Goal: Task Accomplishment & Management: Use online tool/utility

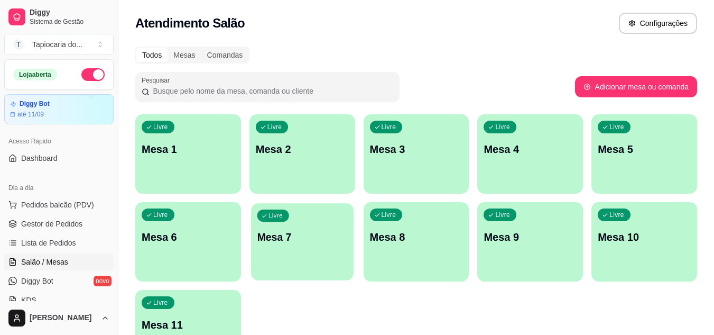
click at [310, 231] on p "Mesa 7" at bounding box center [302, 237] width 90 height 14
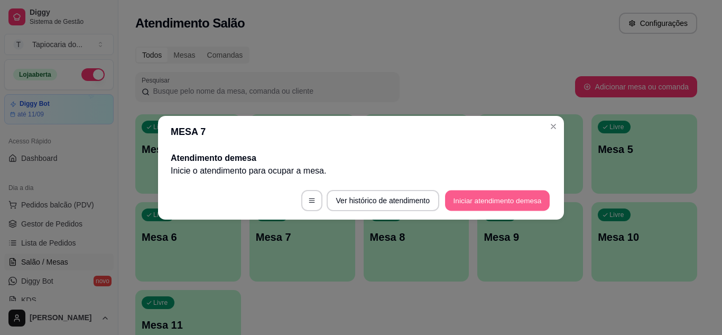
click at [445, 195] on button "Iniciar atendimento de mesa" at bounding box center [497, 200] width 105 height 21
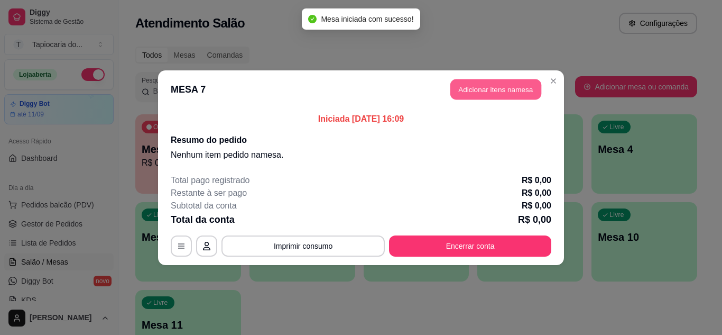
click at [471, 86] on button "Adicionar itens na mesa" at bounding box center [495, 89] width 91 height 21
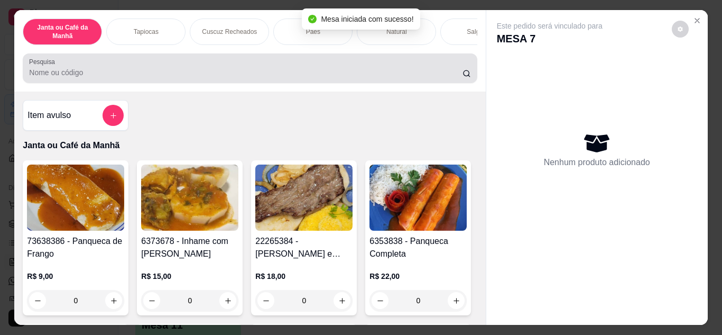
click at [438, 83] on div "Pesquisa" at bounding box center [250, 68] width 454 height 30
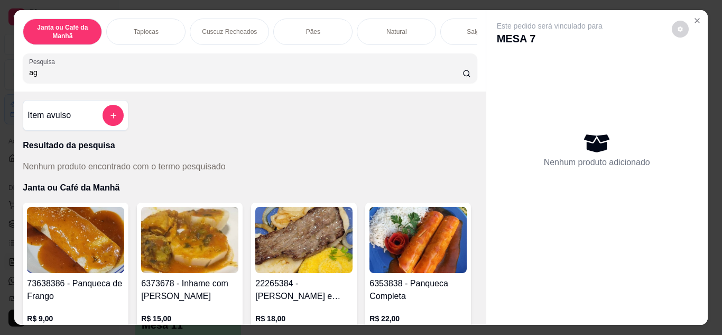
type input "a"
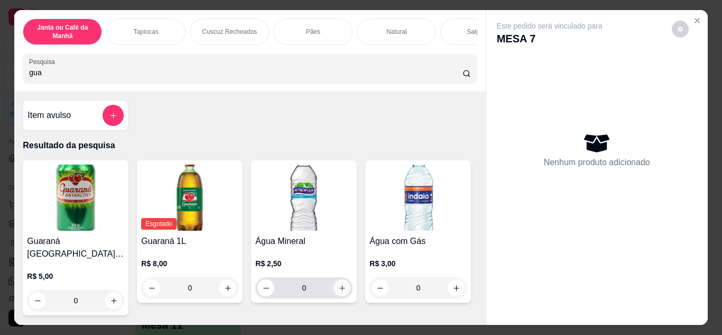
type input "gua"
click at [334, 292] on button "increase-product-quantity" at bounding box center [342, 287] width 16 height 16
type input "1"
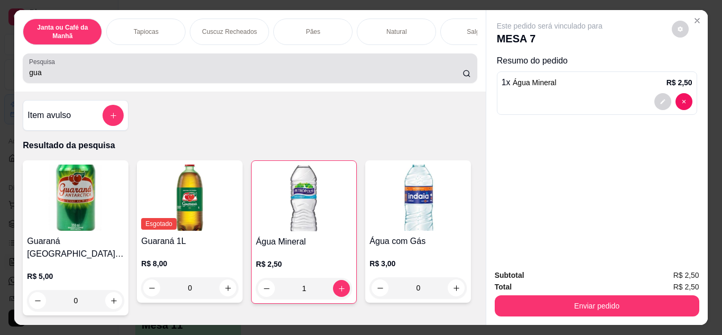
click at [357, 67] on div "gua" at bounding box center [249, 68] width 441 height 21
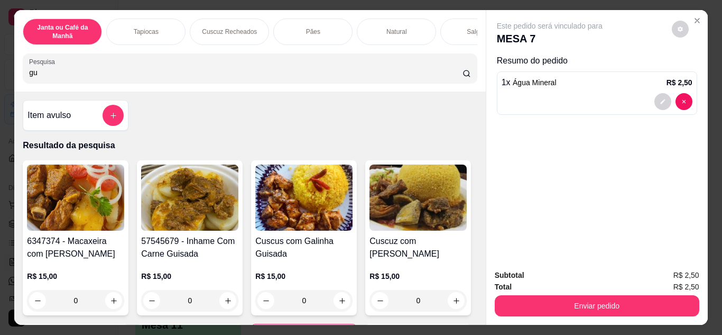
type input "g"
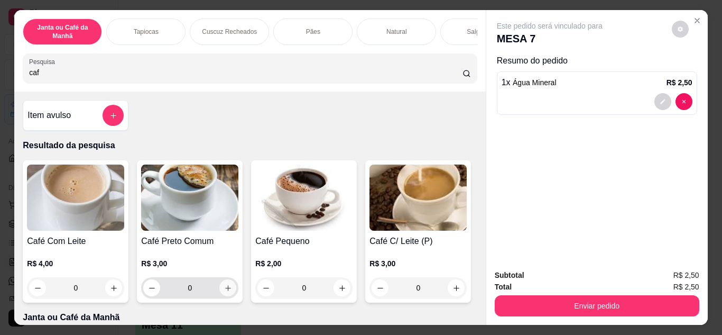
type input "caf"
click at [224, 289] on icon "increase-product-quantity" at bounding box center [228, 288] width 8 height 8
type input "1"
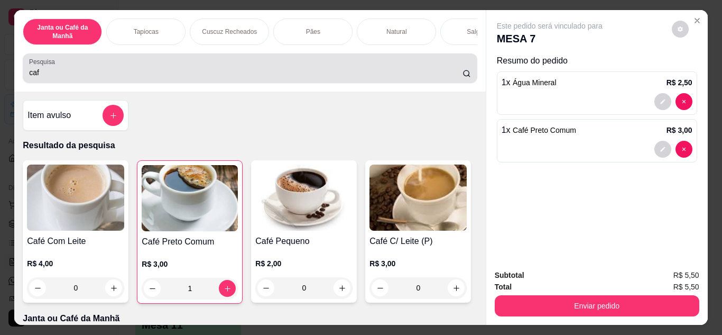
click at [406, 67] on div "caf" at bounding box center [249, 68] width 441 height 21
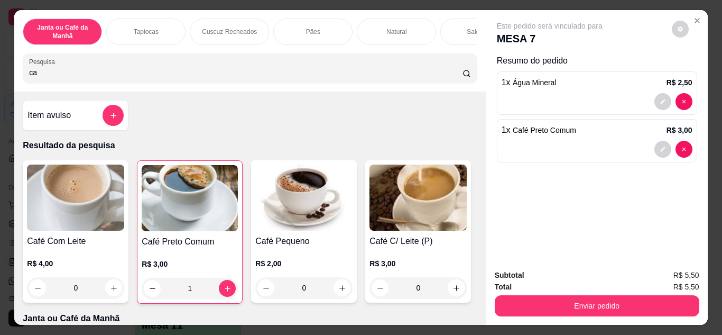
type input "c"
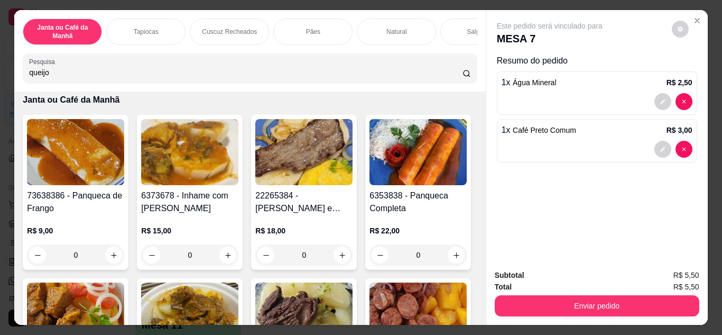
scroll to position [846, 0]
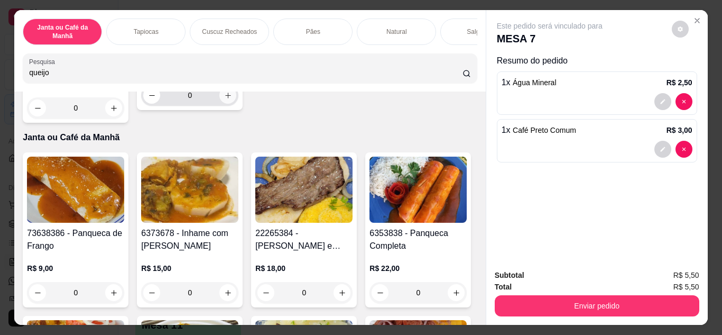
type input "queijo"
click at [232, 99] on icon "increase-product-quantity" at bounding box center [228, 95] width 8 height 8
type input "1"
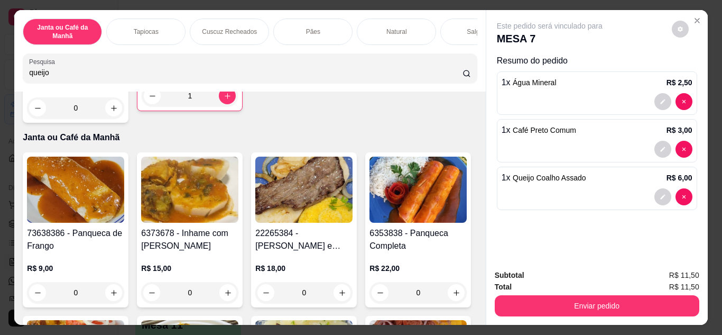
click at [649, 319] on div "Subtotal R$ 11,50 Total R$ 11,50 Enviar pedido" at bounding box center [596, 293] width 221 height 64
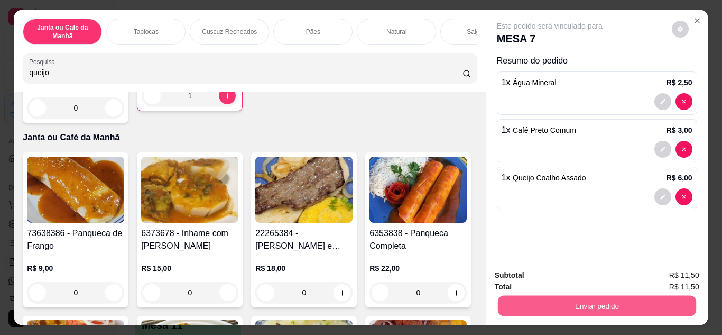
click at [639, 300] on button "Enviar pedido" at bounding box center [596, 305] width 198 height 21
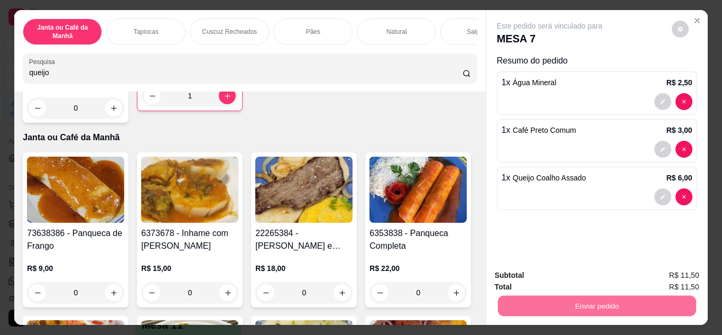
click at [573, 277] on button "Não registrar e enviar pedido" at bounding box center [561, 276] width 107 height 20
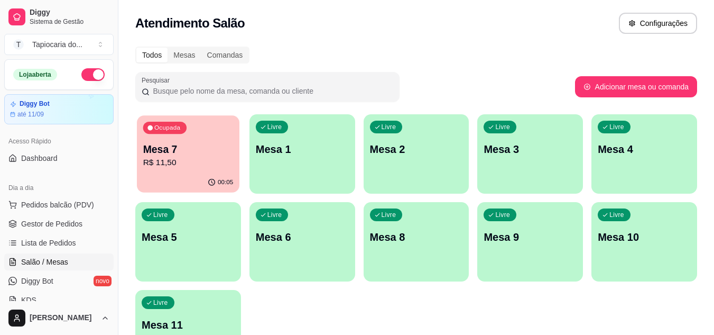
click at [203, 170] on div "Ocupada Mesa 7 R$ 11,50" at bounding box center [188, 143] width 103 height 57
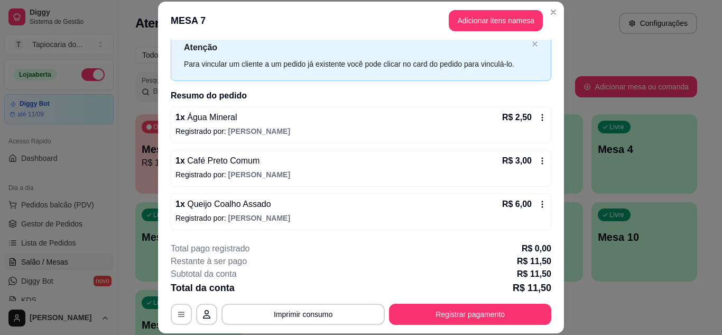
scroll to position [34, 0]
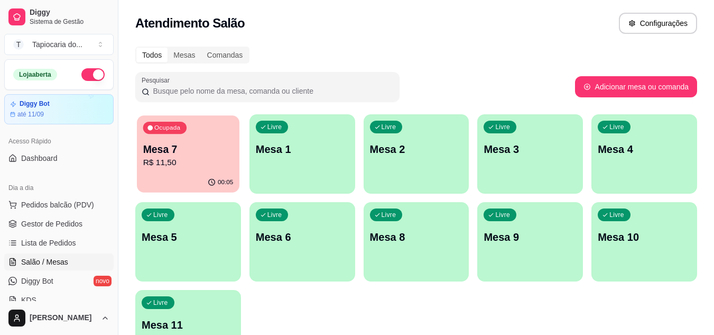
click at [202, 178] on div "00:05" at bounding box center [188, 182] width 103 height 20
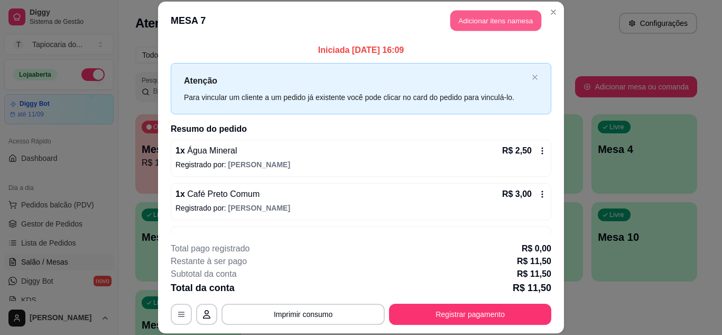
click at [518, 29] on button "Adicionar itens na mesa" at bounding box center [495, 21] width 91 height 21
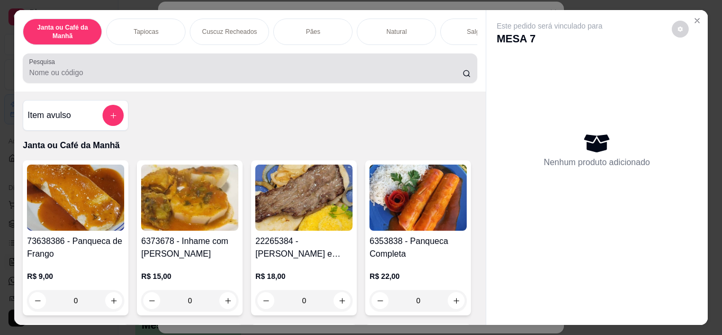
click at [425, 71] on input "Pesquisa" at bounding box center [245, 72] width 433 height 11
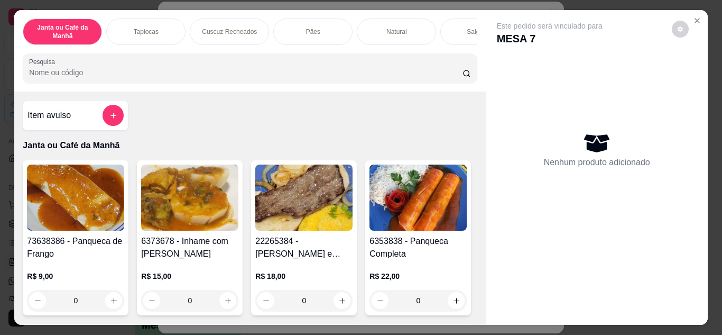
type input "h"
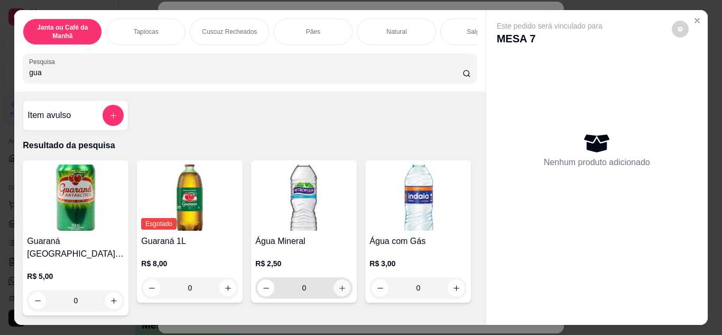
type input "gua"
click at [338, 291] on icon "increase-product-quantity" at bounding box center [342, 288] width 8 height 8
type input "1"
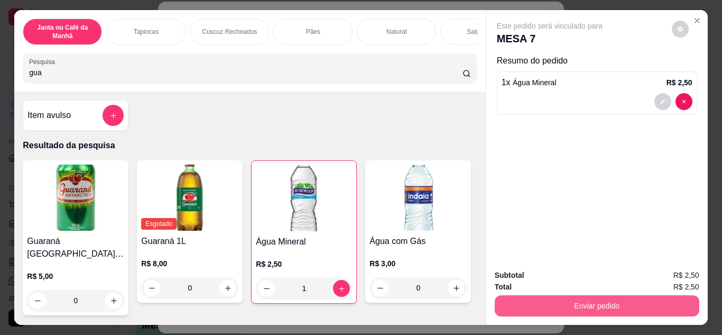
click at [661, 302] on button "Enviar pedido" at bounding box center [597, 305] width 205 height 21
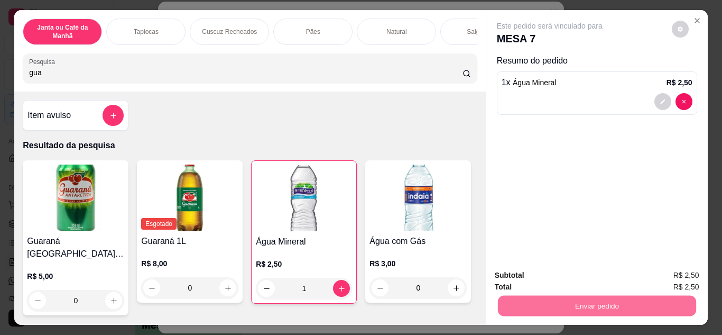
click at [578, 275] on button "Não registrar e enviar pedido" at bounding box center [561, 276] width 107 height 20
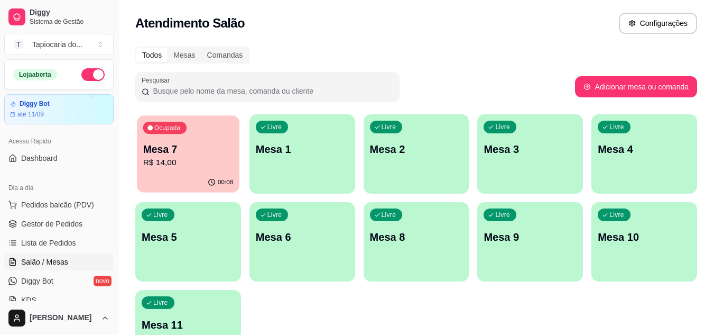
click at [193, 125] on div "Ocupada Mesa 7 R$ 14,00" at bounding box center [188, 143] width 103 height 57
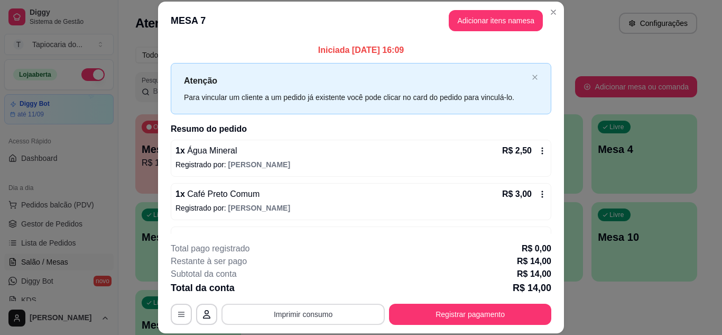
click at [338, 314] on button "Imprimir consumo" at bounding box center [302, 313] width 163 height 21
click at [312, 293] on button "Impressora" at bounding box center [302, 289] width 74 height 16
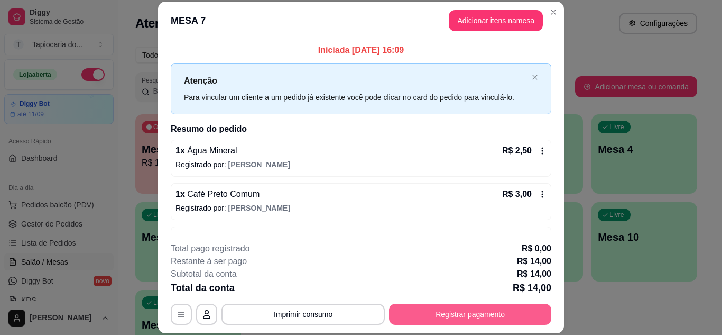
click at [493, 308] on button "Registrar pagamento" at bounding box center [470, 313] width 162 height 21
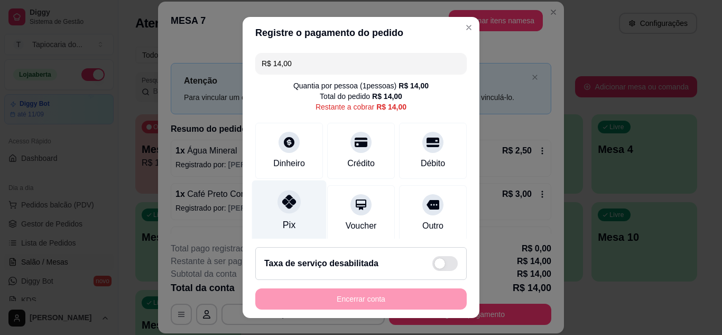
click at [298, 212] on div "Pix" at bounding box center [289, 211] width 75 height 62
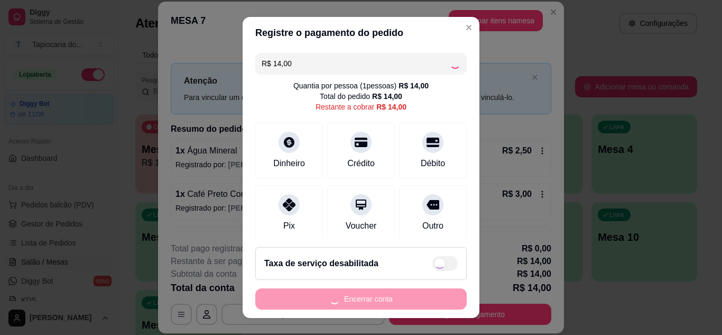
type input "R$ 0,00"
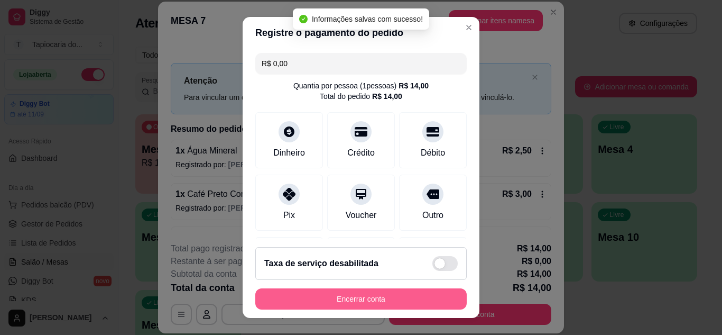
click at [361, 304] on button "Encerrar conta" at bounding box center [360, 298] width 211 height 21
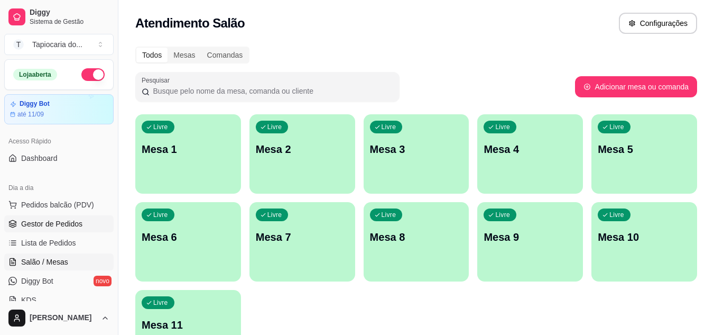
click at [70, 229] on link "Gestor de Pedidos" at bounding box center [58, 223] width 109 height 17
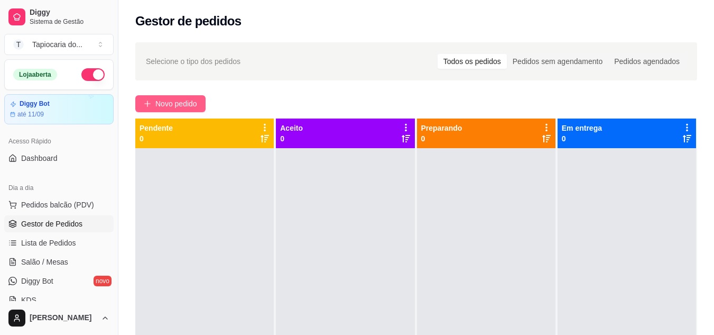
click at [202, 105] on button "Novo pedido" at bounding box center [170, 103] width 70 height 17
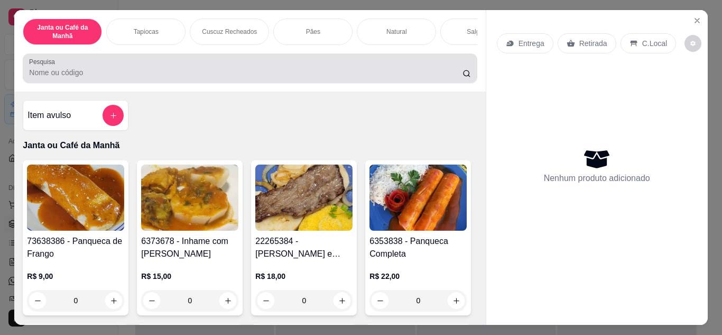
click at [241, 75] on input "Pesquisa" at bounding box center [245, 72] width 433 height 11
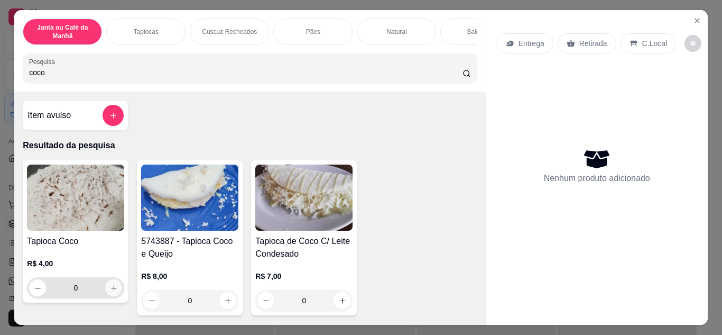
type input "coco"
click at [107, 284] on button "increase-product-quantity" at bounding box center [114, 287] width 16 height 16
type input "1"
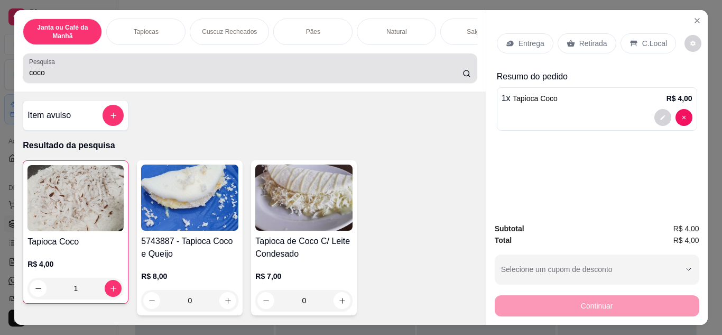
click at [193, 79] on div "coco" at bounding box center [249, 68] width 441 height 21
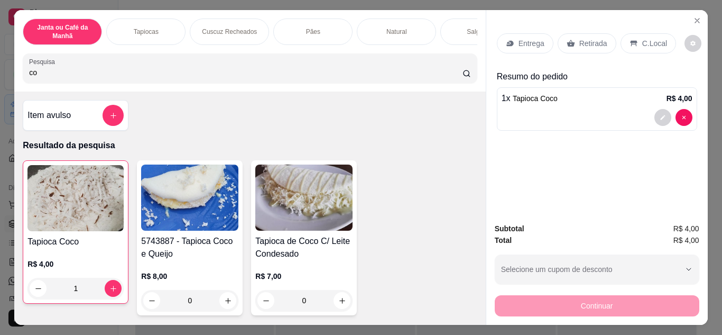
type input "c"
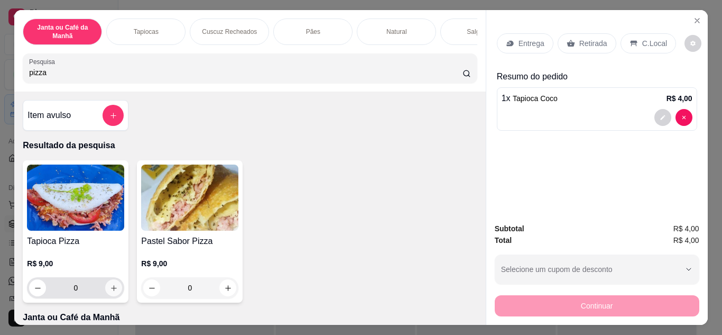
type input "pizza"
click at [111, 291] on icon "increase-product-quantity" at bounding box center [114, 288] width 6 height 6
type input "1"
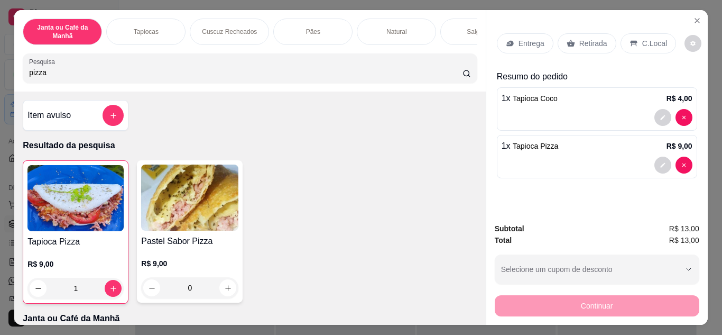
click at [449, 77] on input "pizza" at bounding box center [245, 72] width 433 height 11
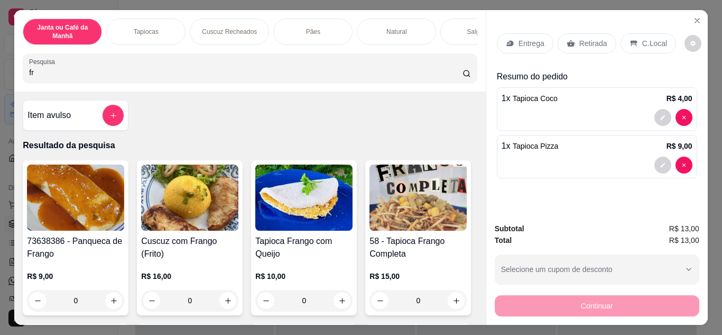
type input "fra"
drag, startPoint x: 449, startPoint y: 77, endPoint x: 455, endPoint y: 72, distance: 7.5
click at [449, 76] on input "fra" at bounding box center [245, 72] width 433 height 11
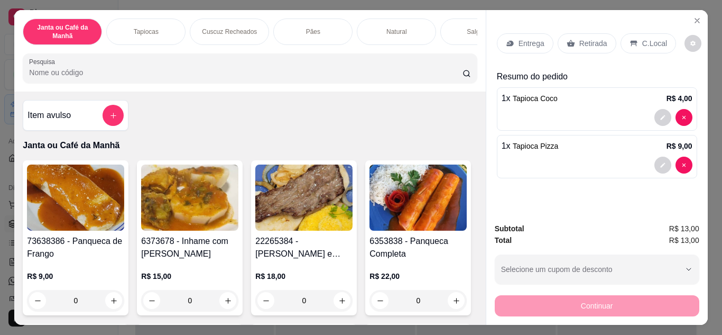
click at [570, 39] on icon at bounding box center [571, 43] width 8 height 8
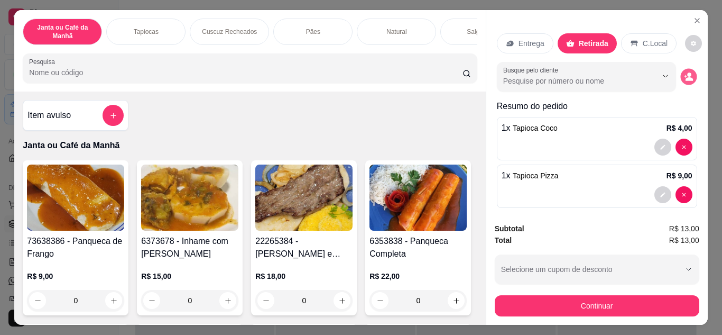
click at [685, 77] on icon "decrease-product-quantity" at bounding box center [688, 79] width 7 height 4
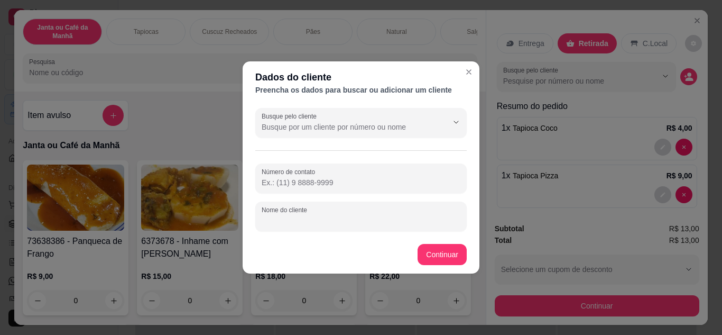
paste input "[PHONE_NUMBER]"
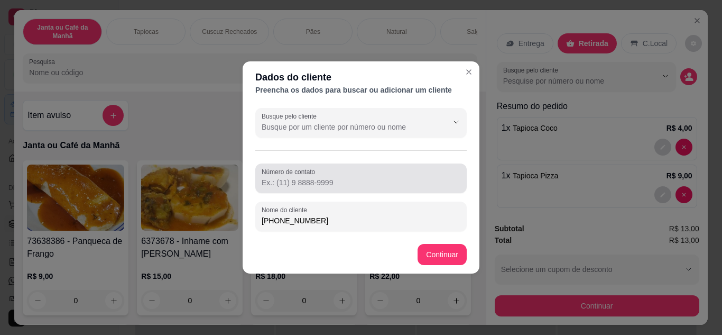
type input "[PHONE_NUMBER]"
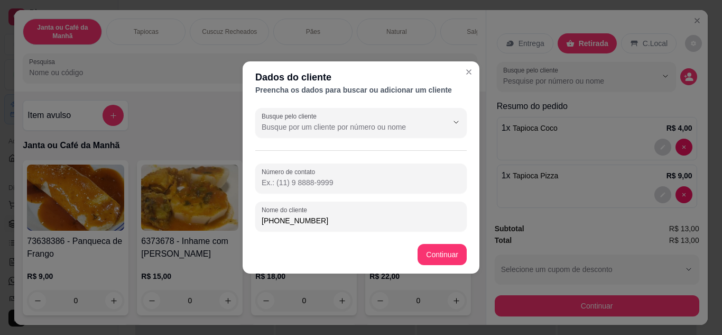
paste input "[PHONE_NUMBER]"
click at [279, 180] on input "[PHONE_NUMBER]" at bounding box center [361, 182] width 199 height 11
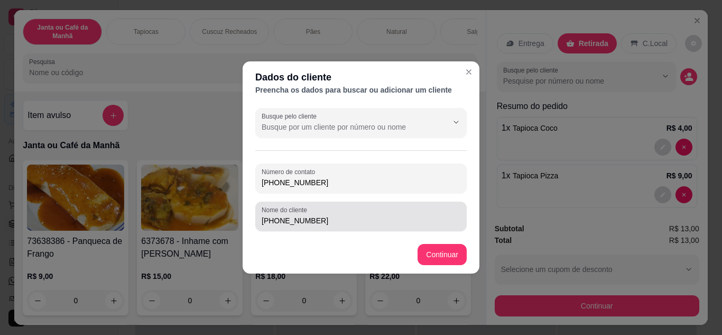
type input "[PHONE_NUMBER]"
click at [326, 219] on input "[PHONE_NUMBER]" at bounding box center [361, 220] width 199 height 11
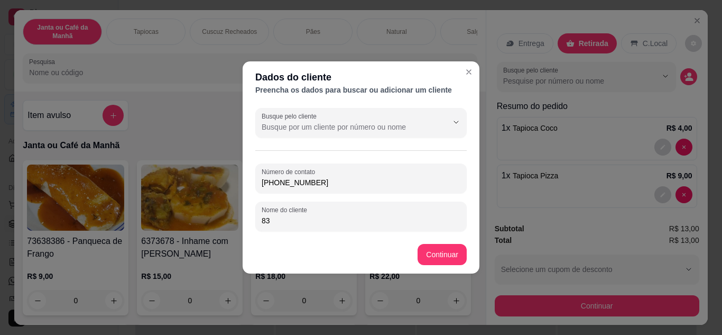
type input "8"
type input "."
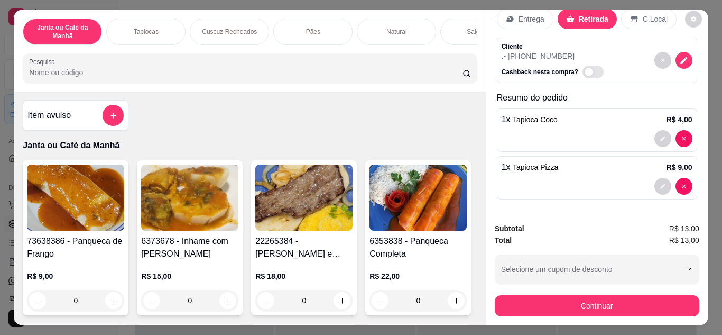
scroll to position [28, 0]
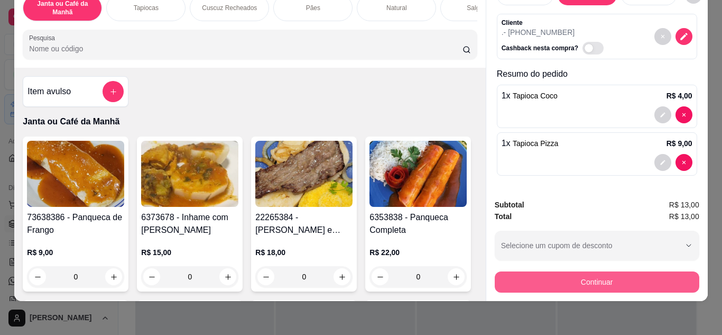
click at [604, 277] on button "Continuar" at bounding box center [597, 281] width 205 height 21
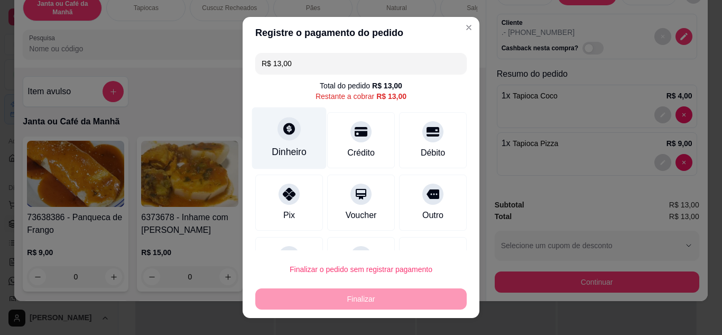
click at [282, 132] on icon at bounding box center [289, 129] width 14 height 14
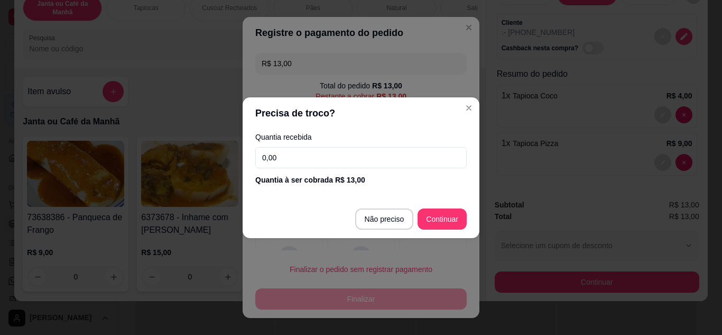
click at [317, 168] on input "0,00" at bounding box center [360, 157] width 211 height 21
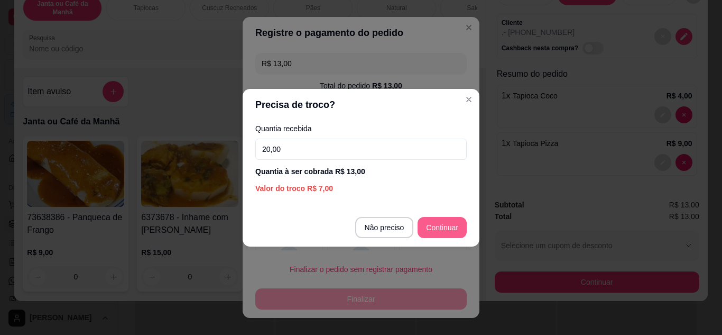
type input "20,00"
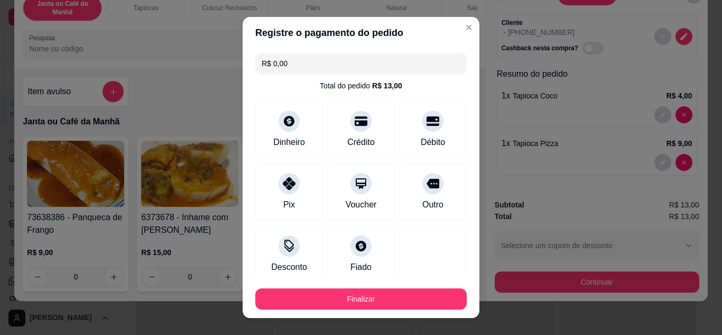
type input "R$ 0,00"
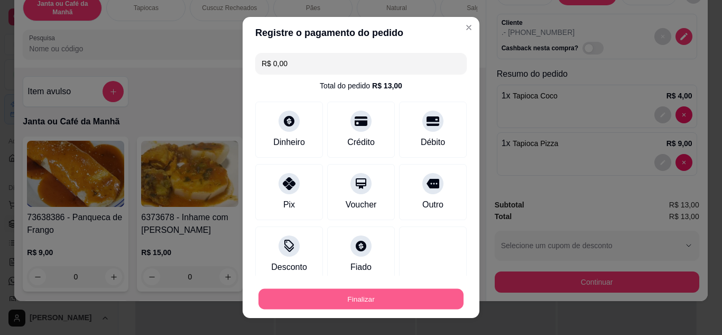
click at [414, 302] on button "Finalizar" at bounding box center [360, 299] width 205 height 21
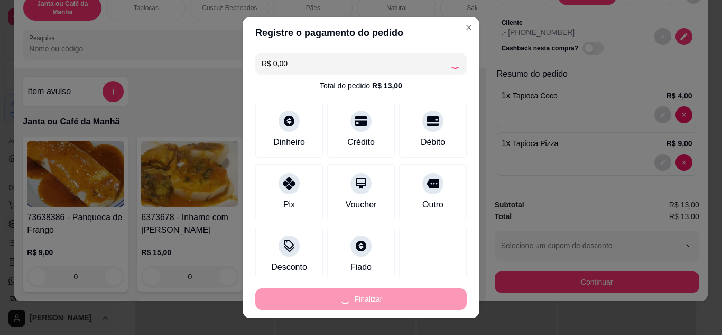
type input "0"
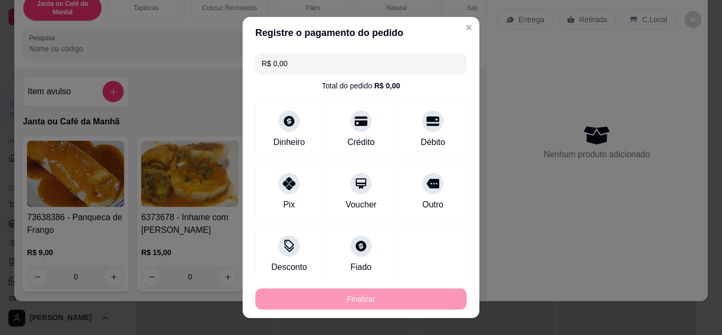
type input "-R$ 13,00"
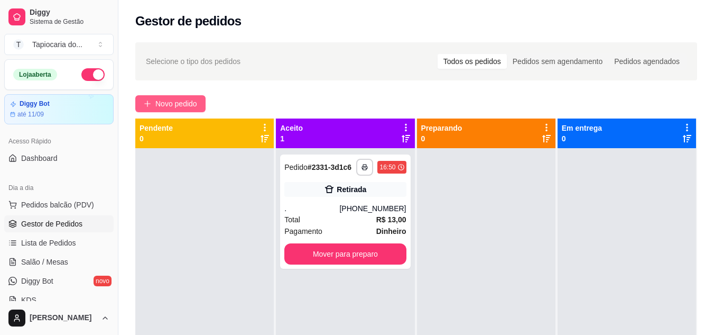
click at [172, 98] on span "Novo pedido" at bounding box center [176, 104] width 42 height 12
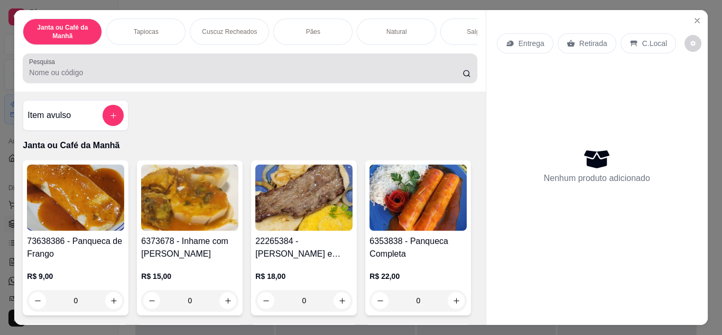
click at [246, 61] on div "Pesquisa" at bounding box center [250, 68] width 454 height 30
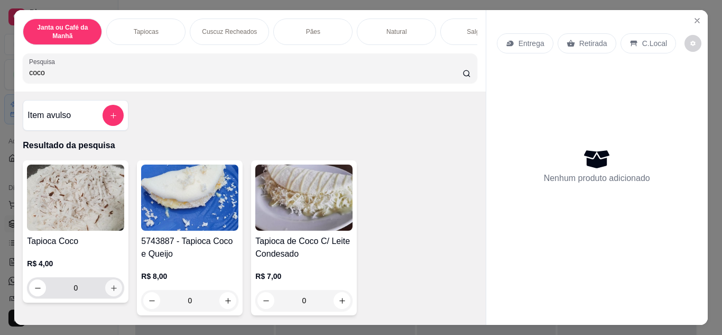
type input "coco"
click at [107, 295] on button "increase-product-quantity" at bounding box center [113, 287] width 17 height 17
type input "1"
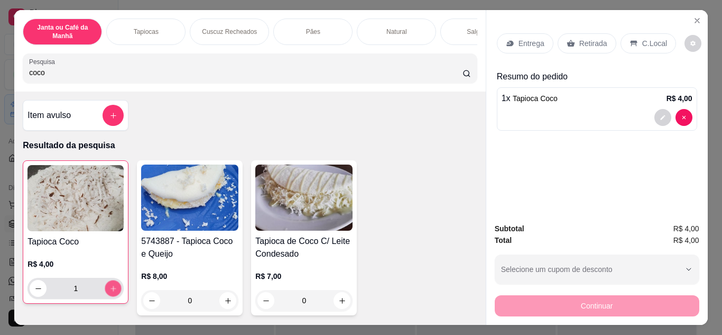
click at [109, 292] on icon "increase-product-quantity" at bounding box center [113, 288] width 8 height 8
type input "2"
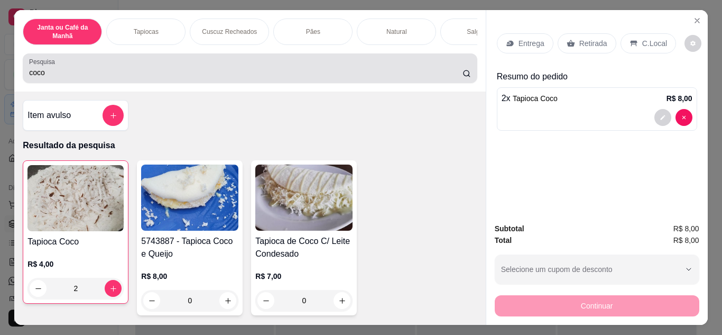
click at [147, 79] on div "coco" at bounding box center [249, 68] width 441 height 21
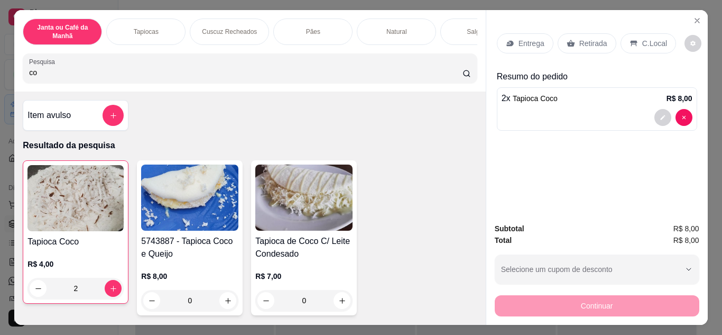
type input "c"
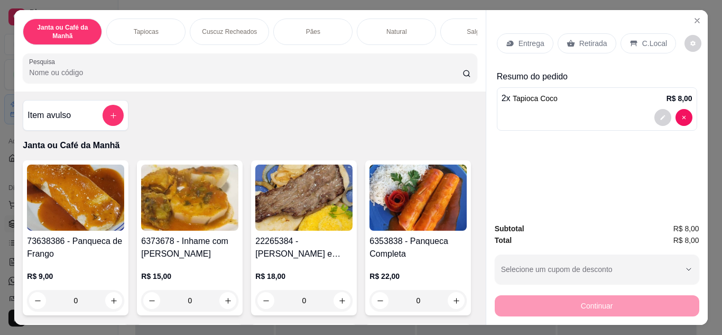
type input "h"
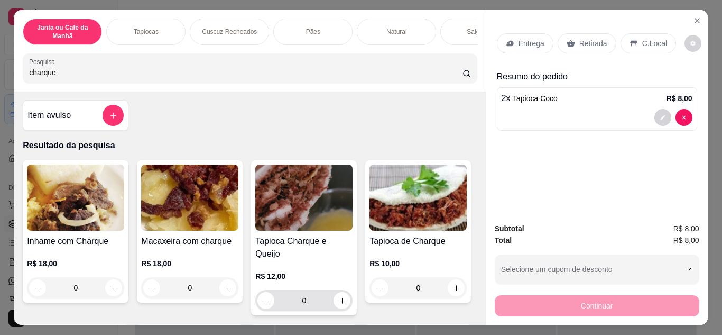
type input "charque"
click at [346, 295] on div "0" at bounding box center [303, 300] width 93 height 21
click at [338, 296] on icon "increase-product-quantity" at bounding box center [342, 300] width 8 height 8
type input "1"
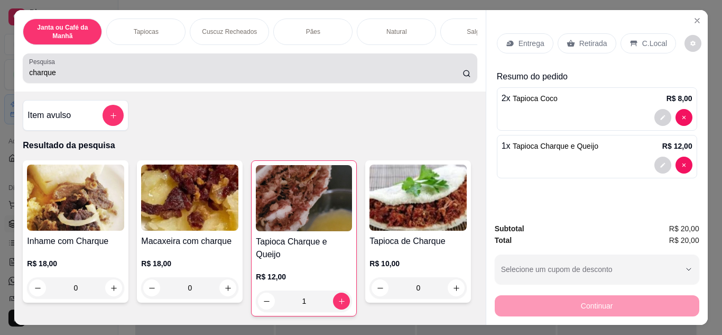
click at [355, 78] on input "charque" at bounding box center [245, 72] width 433 height 11
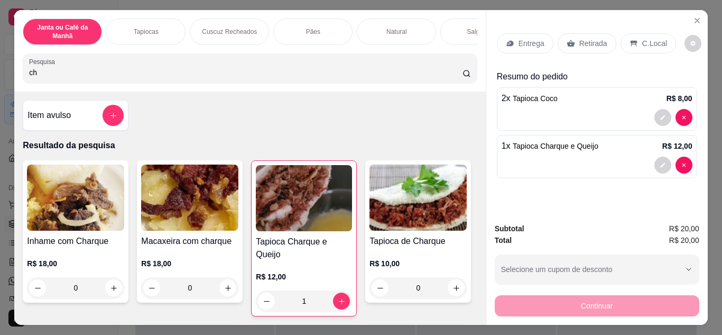
type input "c"
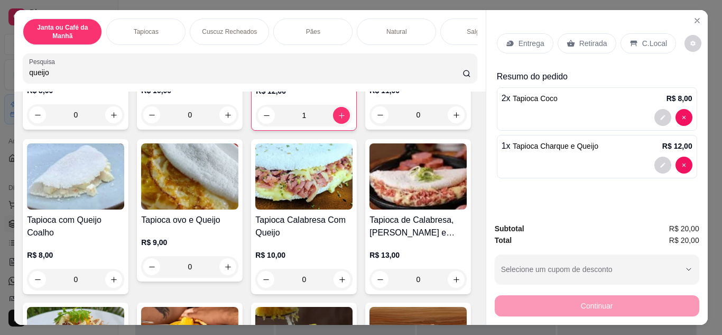
scroll to position [211, 0]
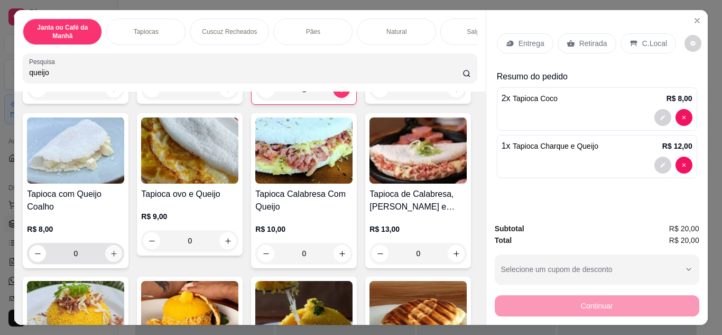
type input "queijo"
click at [116, 255] on icon "increase-product-quantity" at bounding box center [113, 253] width 5 height 5
type input "1"
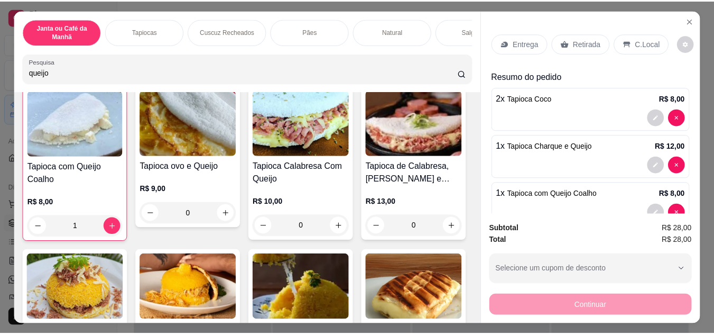
scroll to position [264, 0]
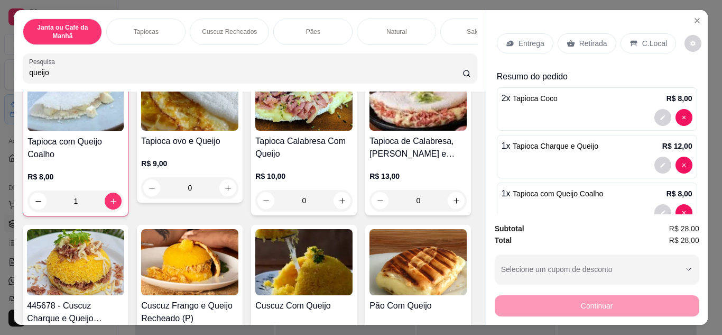
click at [584, 33] on div "Retirada" at bounding box center [587, 43] width 59 height 20
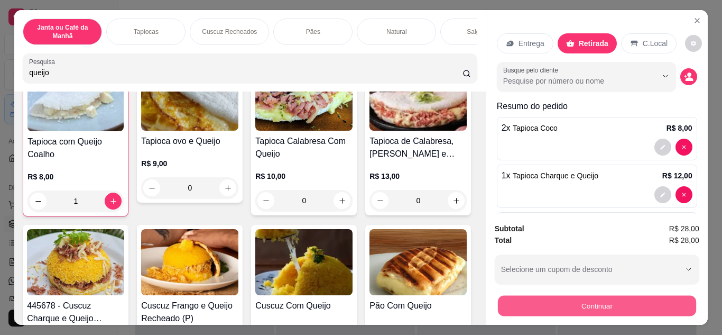
click at [577, 302] on button "Continuar" at bounding box center [596, 305] width 198 height 21
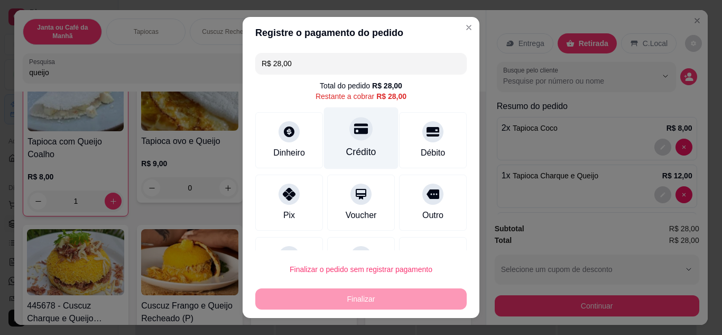
click at [346, 146] on div "Crédito" at bounding box center [361, 152] width 30 height 14
type input "R$ 0,00"
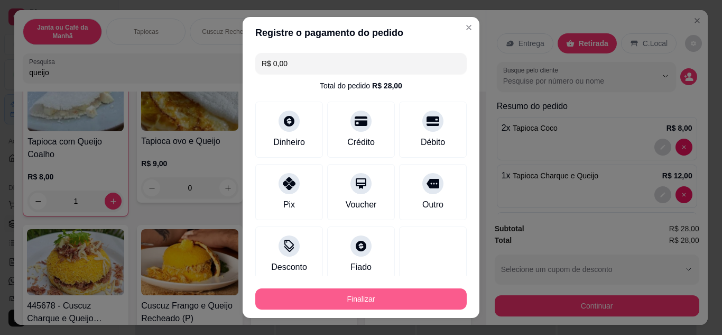
click at [390, 300] on button "Finalizar" at bounding box center [360, 298] width 211 height 21
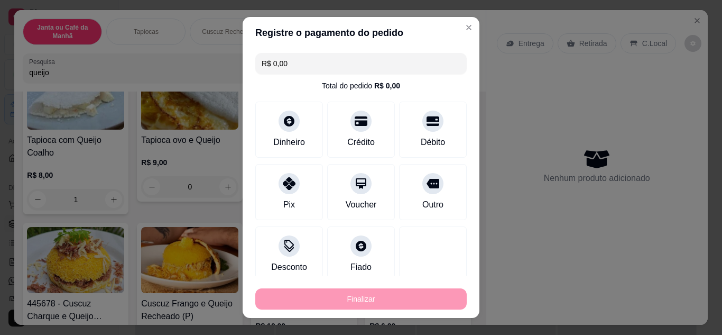
type input "0"
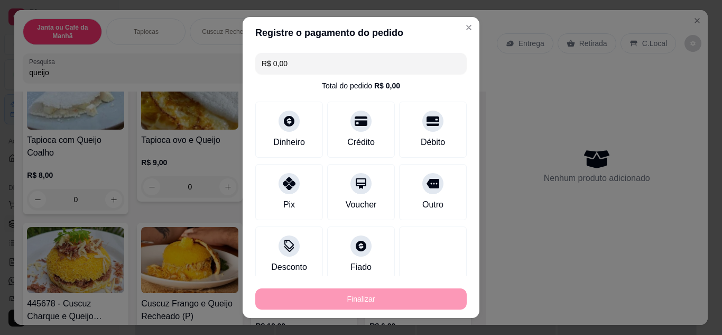
type input "-R$ 28,00"
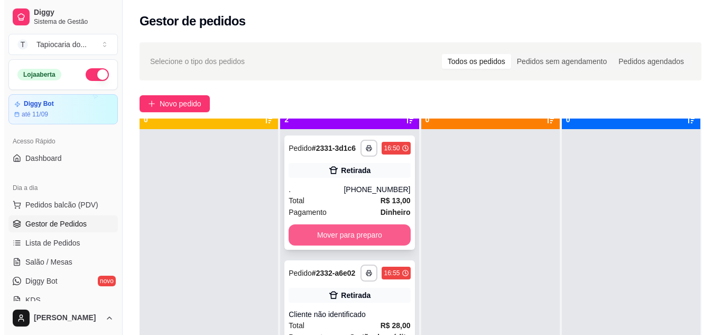
scroll to position [30, 0]
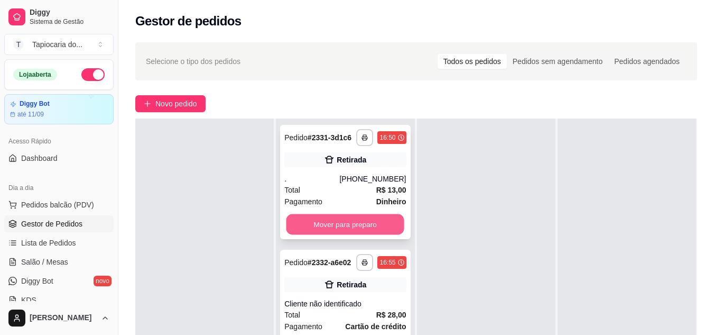
click at [358, 225] on button "Mover para preparo" at bounding box center [345, 224] width 118 height 21
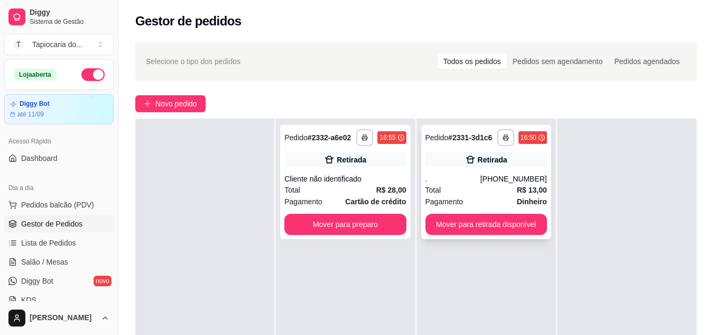
drag, startPoint x: 457, startPoint y: 179, endPoint x: 430, endPoint y: 150, distance: 39.6
click at [430, 150] on div "**********" at bounding box center [486, 182] width 130 height 114
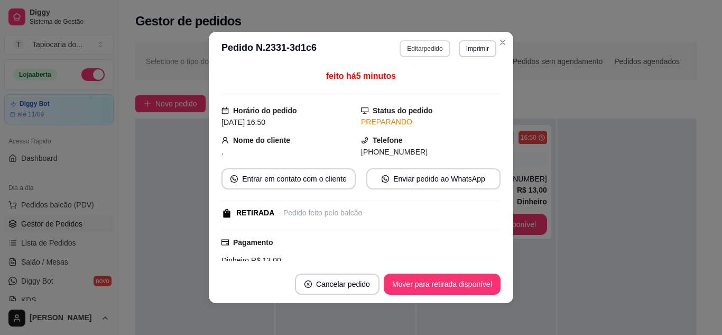
click at [435, 50] on button "Editar pedido" at bounding box center [425, 48] width 50 height 17
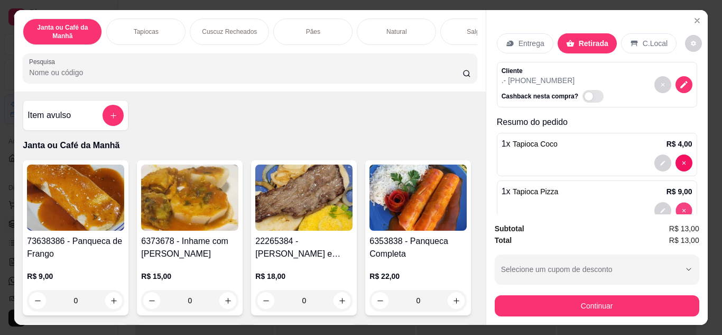
type input "0"
click at [385, 90] on div "Janta ou Café da Manhã Tapiocas Cuscuz Recheados Pães Natural Salgados Tapiocas…" at bounding box center [249, 50] width 471 height 81
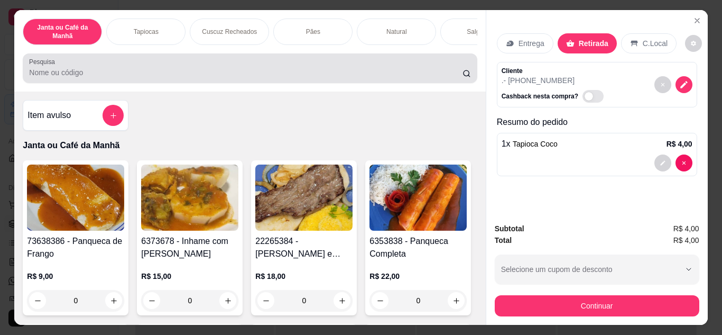
click at [382, 83] on div "Pesquisa" at bounding box center [250, 68] width 454 height 30
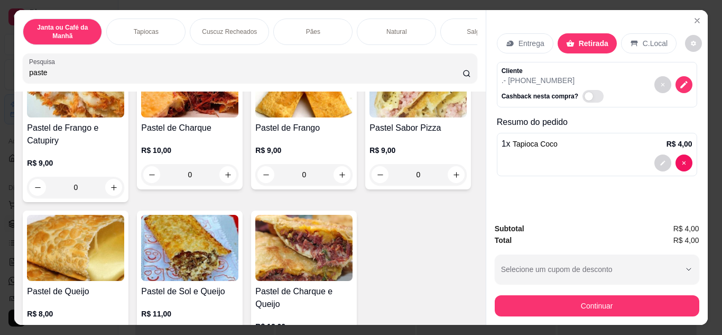
scroll to position [159, 0]
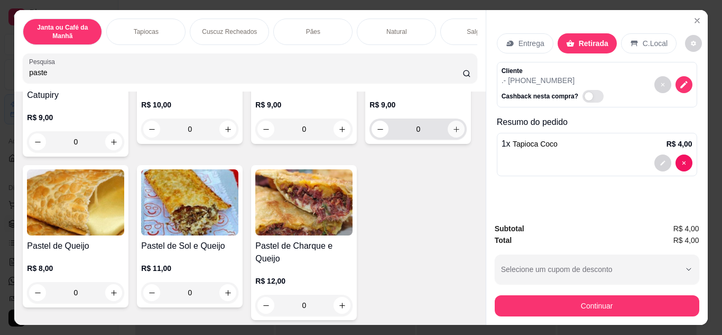
type input "paste"
click at [448, 137] on button "increase-product-quantity" at bounding box center [456, 128] width 16 height 16
type input "1"
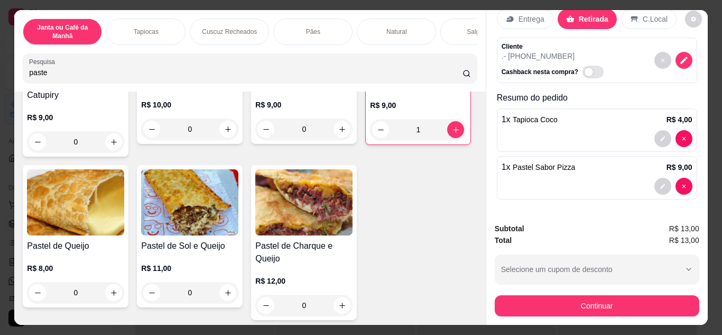
scroll to position [28, 0]
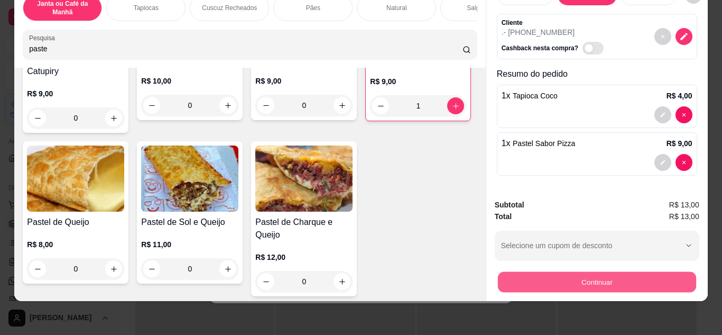
click at [588, 272] on button "Continuar" at bounding box center [596, 282] width 198 height 21
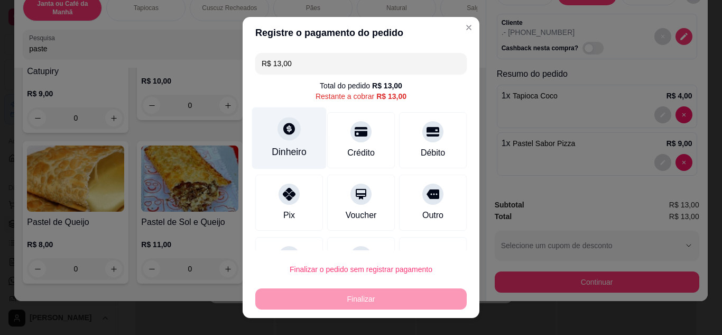
click at [286, 146] on div "Dinheiro" at bounding box center [289, 152] width 35 height 14
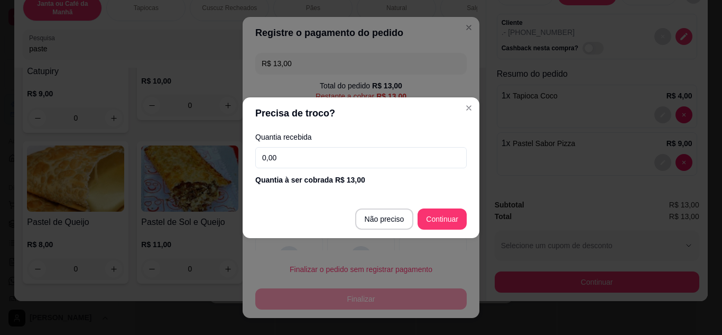
click at [319, 163] on input "0,00" at bounding box center [360, 157] width 211 height 21
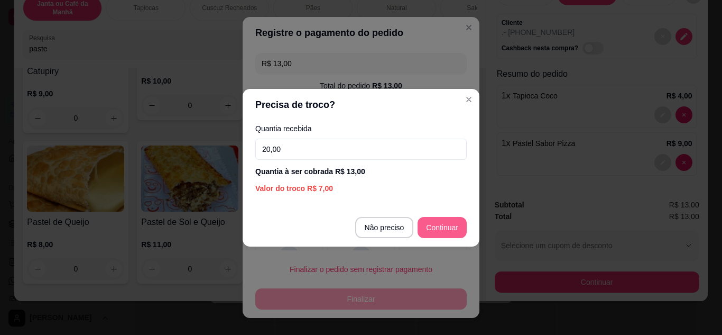
type input "20,00"
type input "R$ 0,00"
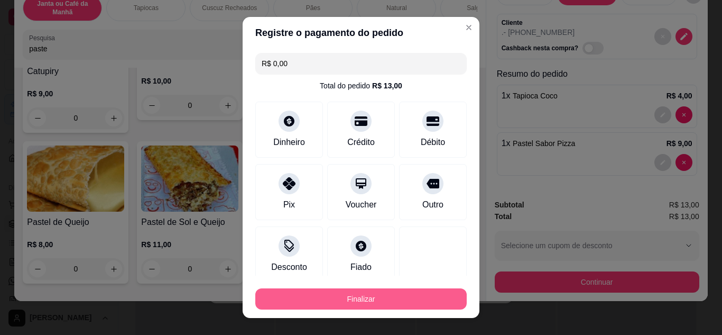
click at [414, 297] on button "Finalizar" at bounding box center [360, 298] width 211 height 21
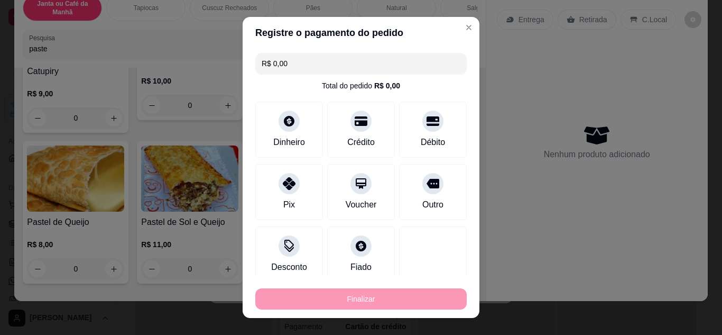
type input "0"
type input "-R$ 13,00"
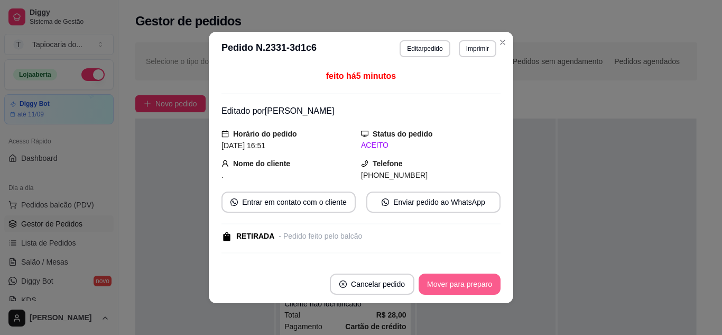
click at [464, 287] on button "Mover para preparo" at bounding box center [460, 283] width 82 height 21
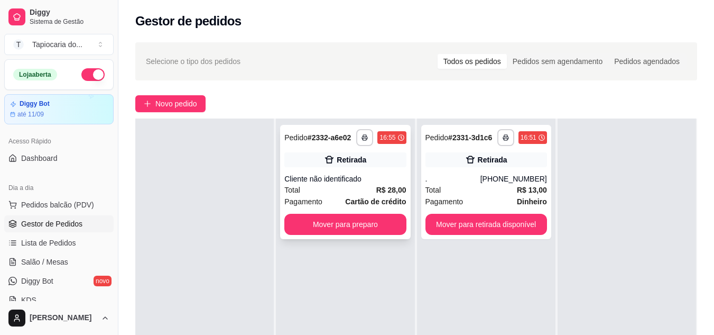
click at [382, 185] on strong "R$ 28,00" at bounding box center [391, 189] width 30 height 8
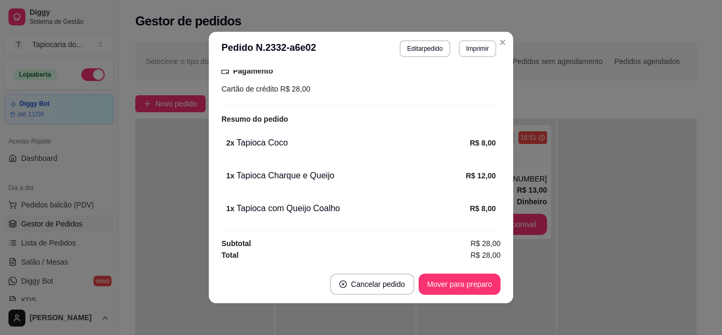
scroll to position [2, 0]
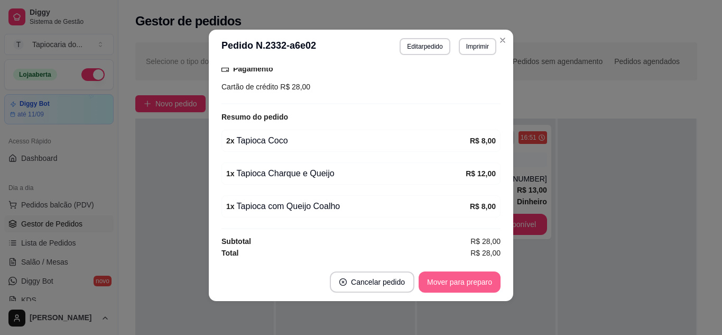
click at [442, 282] on button "Mover para preparo" at bounding box center [460, 281] width 82 height 21
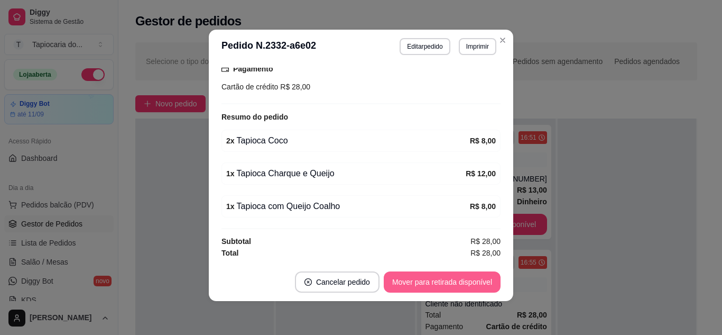
click at [442, 282] on button "Mover para retirada disponível" at bounding box center [442, 281] width 117 height 21
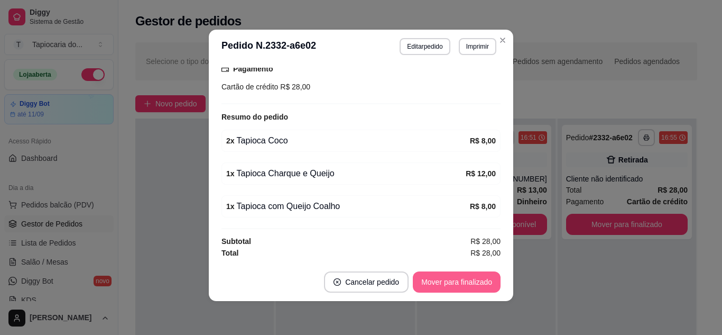
click at [442, 282] on button "Mover para finalizado" at bounding box center [457, 281] width 88 height 21
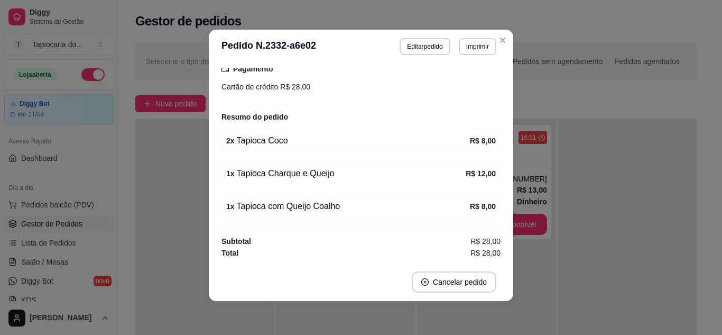
scroll to position [103, 0]
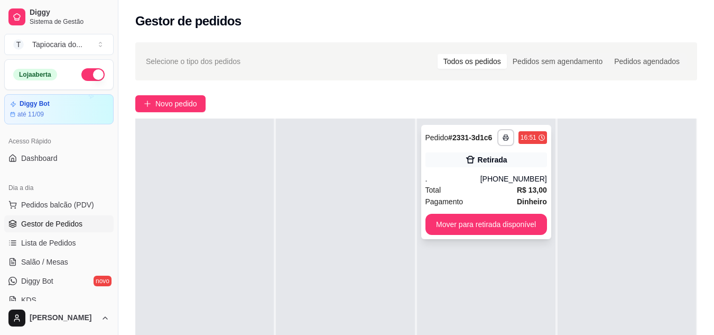
click at [530, 153] on div "Retirada" at bounding box center [486, 159] width 122 height 15
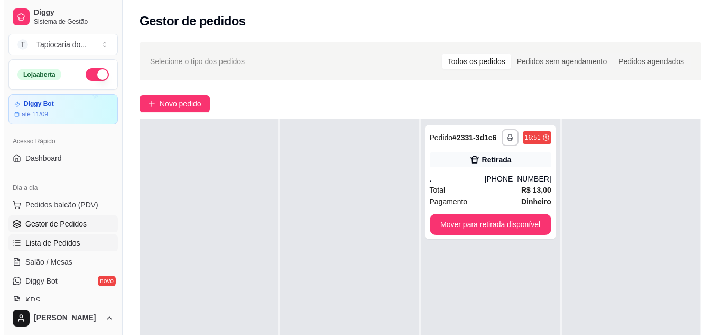
scroll to position [53, 0]
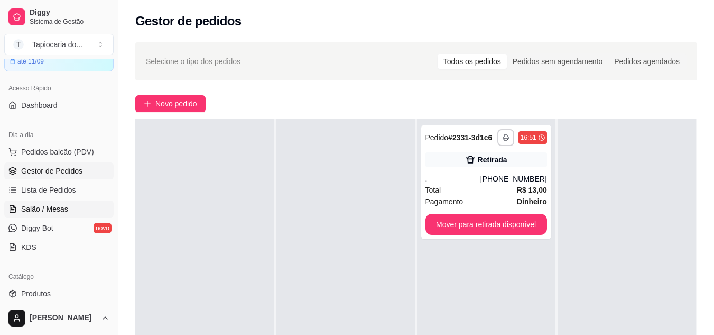
click at [62, 204] on span "Salão / Mesas" at bounding box center [44, 208] width 47 height 11
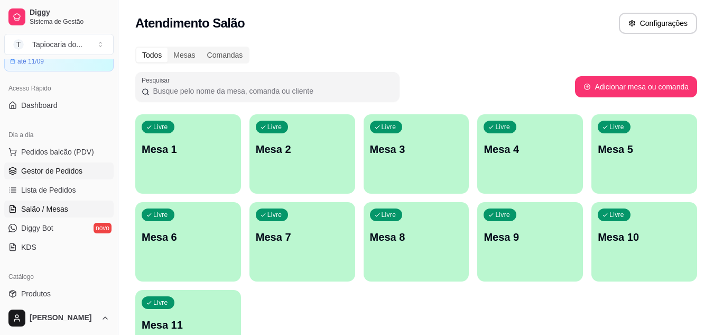
click at [44, 172] on span "Gestor de Pedidos" at bounding box center [51, 170] width 61 height 11
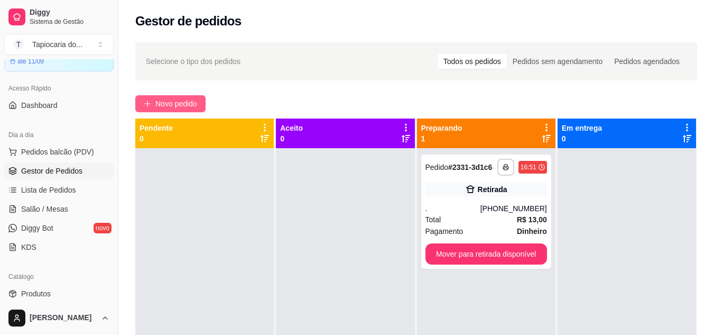
click at [162, 103] on span "Novo pedido" at bounding box center [176, 104] width 42 height 12
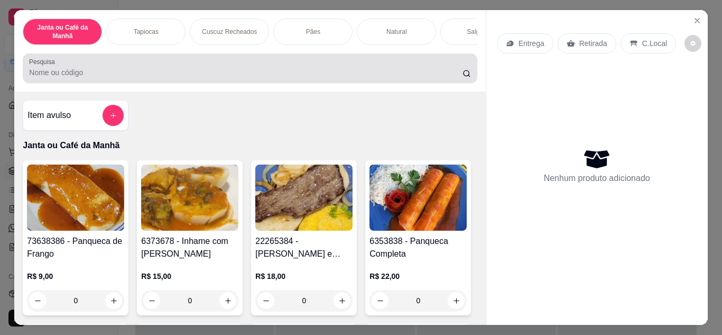
click at [216, 58] on div "Pesquisa" at bounding box center [250, 68] width 454 height 30
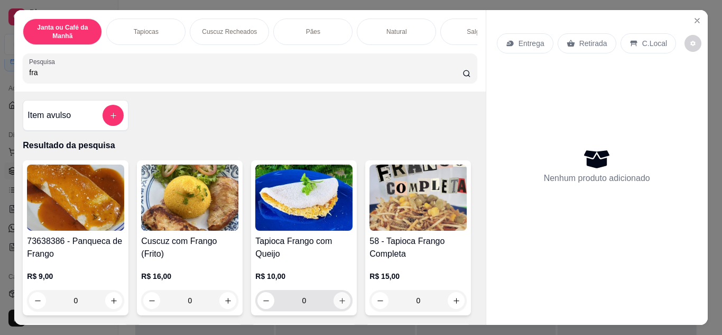
type input "fra"
click at [340, 301] on icon "increase-product-quantity" at bounding box center [342, 300] width 8 height 8
type input "1"
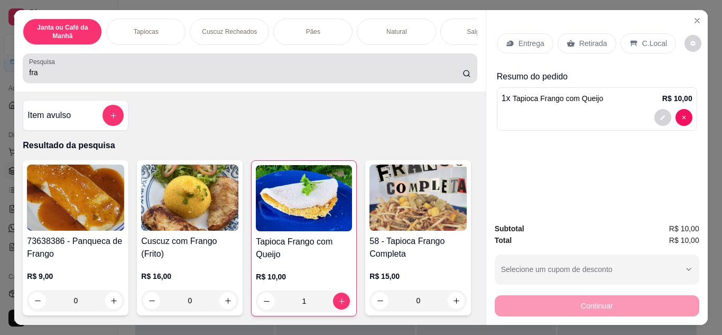
click at [377, 71] on input "fra" at bounding box center [245, 72] width 433 height 11
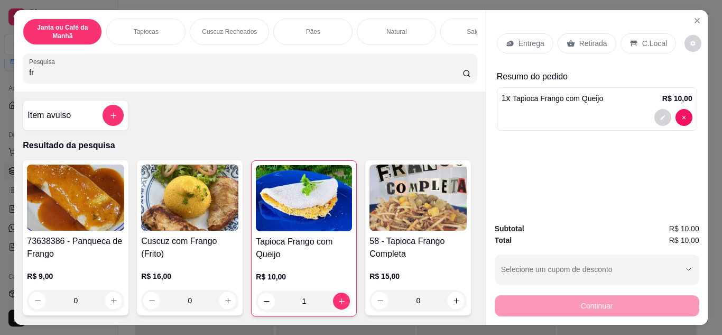
type input "f"
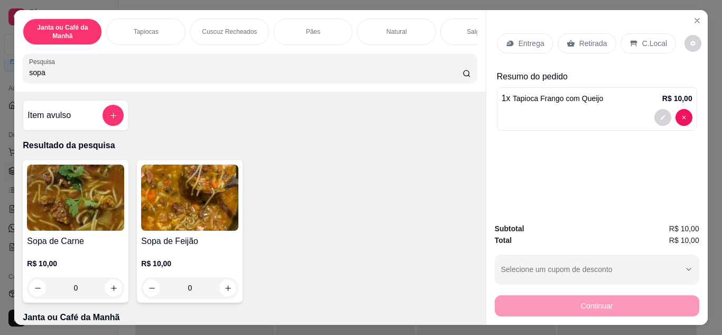
type input "sopa"
click at [231, 295] on button "increase-product-quantity" at bounding box center [227, 287] width 17 height 17
type input "1"
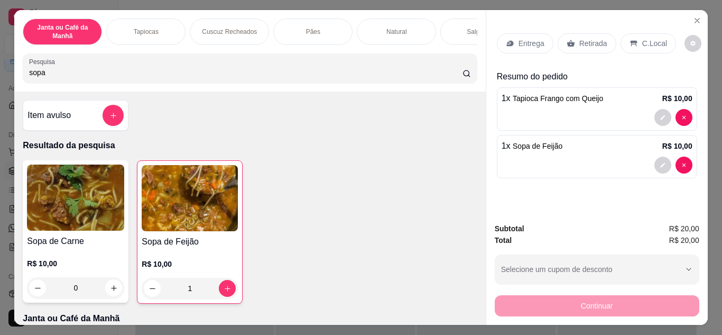
click at [528, 33] on div "Entrega" at bounding box center [525, 43] width 57 height 20
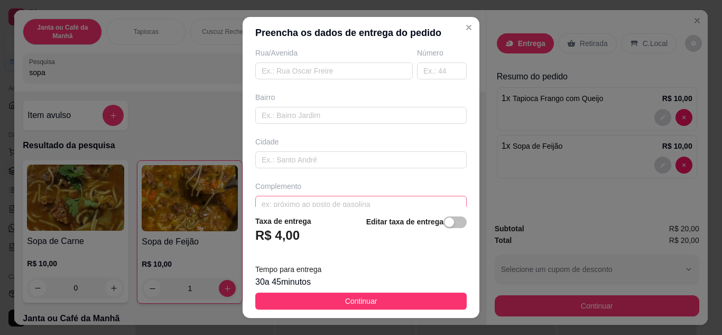
scroll to position [198, 0]
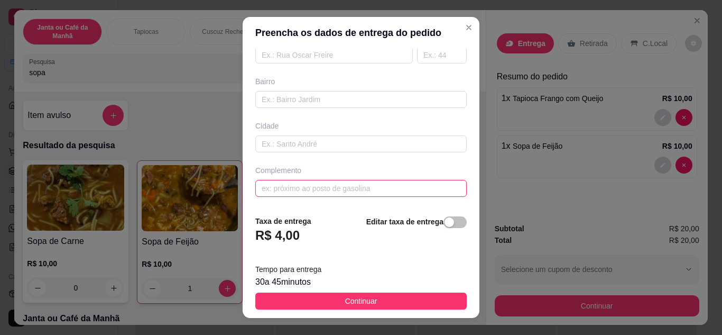
paste input "[GEOGRAPHIC_DATA]"
drag, startPoint x: 373, startPoint y: 187, endPoint x: 339, endPoint y: 187, distance: 34.4
click at [339, 187] on input "[GEOGRAPHIC_DATA]" at bounding box center [360, 188] width 211 height 17
paste input "A casa fica por traz do edifício Reis"
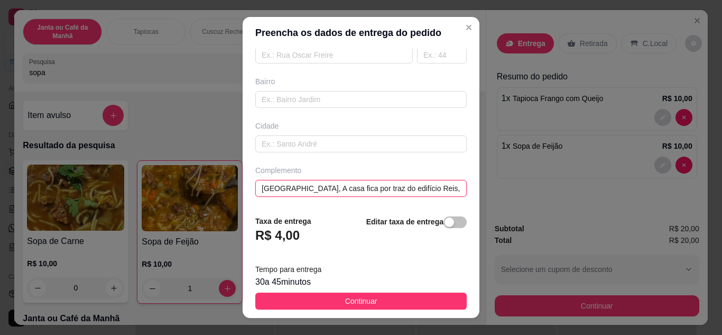
drag, startPoint x: 437, startPoint y: 183, endPoint x: 465, endPoint y: 179, distance: 28.3
click at [477, 183] on div "Preencha os dados de entrega do pedido Busque pelo cliente Número de contato No…" at bounding box center [361, 167] width 722 height 335
click at [443, 184] on input "[GEOGRAPHIC_DATA], A casa fica por traz do edifício Reis," at bounding box center [360, 188] width 211 height 17
paste input "[GEOGRAPHIC_DATA]"
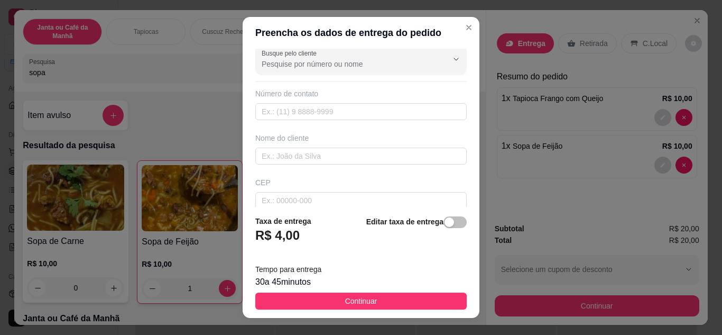
scroll to position [0, 0]
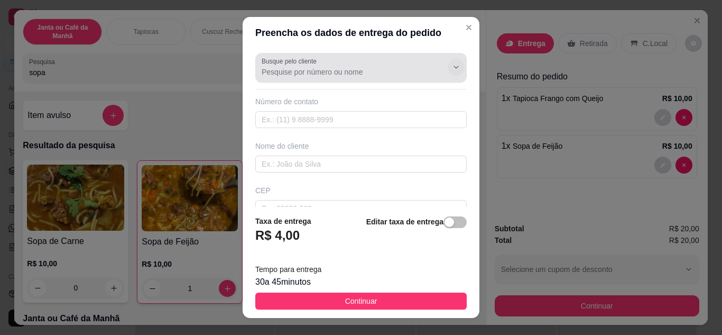
type input "[GEOGRAPHIC_DATA], A casa fica por traz do edifício Reis, [GEOGRAPHIC_DATA]"
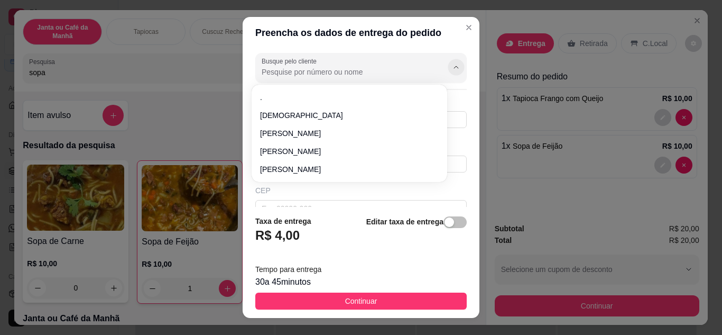
click at [448, 61] on button "Show suggestions" at bounding box center [456, 67] width 16 height 16
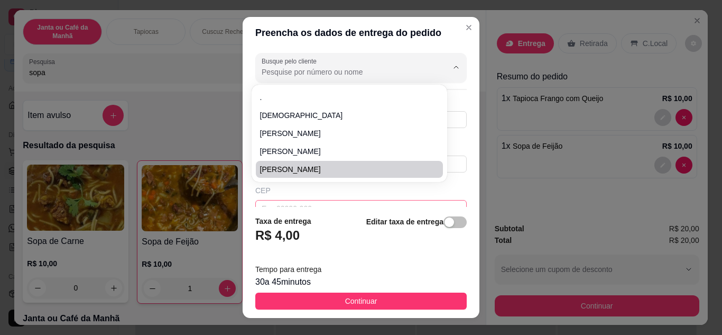
click at [430, 201] on input "text" at bounding box center [360, 208] width 211 height 17
click at [449, 152] on div "Busque pelo cliente Número de contato Nome do cliente CEP Rua/[GEOGRAPHIC_DATA]…" at bounding box center [361, 128] width 237 height 159
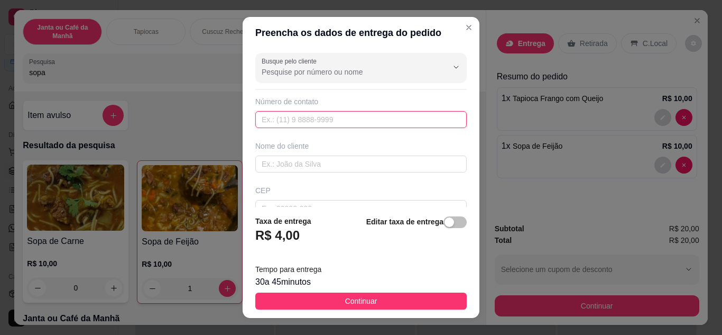
paste input "[PHONE_NUMBER]"
click at [274, 118] on input "[PHONE_NUMBER]" at bounding box center [360, 119] width 211 height 17
type input "[PHONE_NUMBER]"
click at [285, 154] on div "Nome do cliente" at bounding box center [361, 157] width 216 height 32
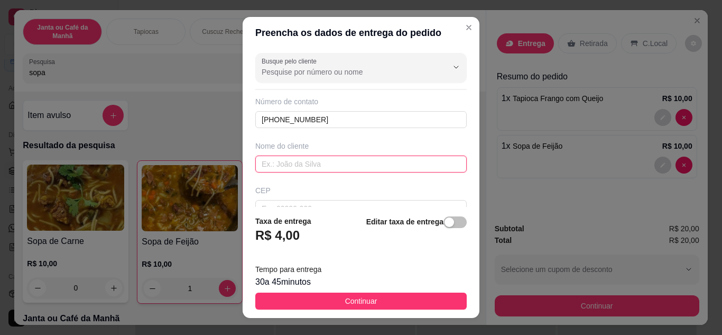
click at [287, 157] on input "text" at bounding box center [360, 163] width 211 height 17
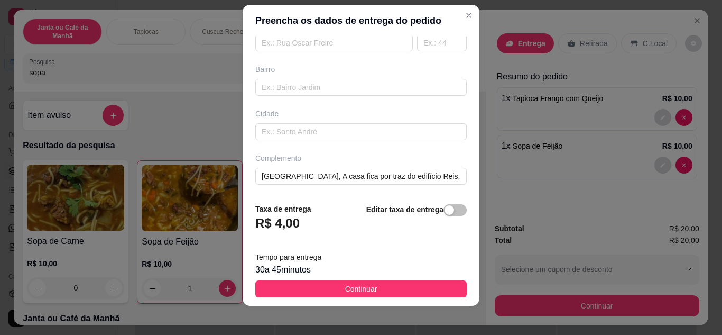
scroll to position [17, 0]
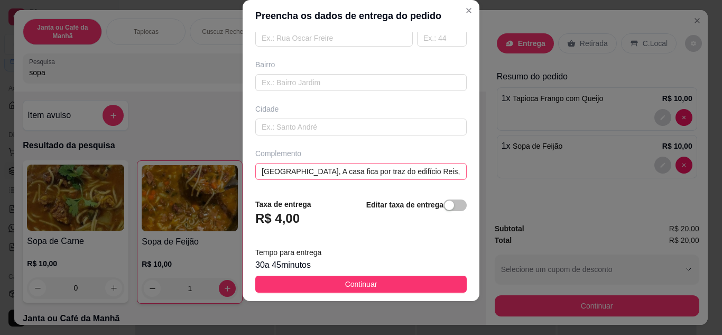
type input "[PERSON_NAME]"
drag, startPoint x: 430, startPoint y: 172, endPoint x: 454, endPoint y: 176, distance: 24.7
click at [454, 176] on div "Busque pelo cliente Número de contato [PHONE_NUMBER] Nome do cliente [PERSON_NA…" at bounding box center [361, 111] width 237 height 159
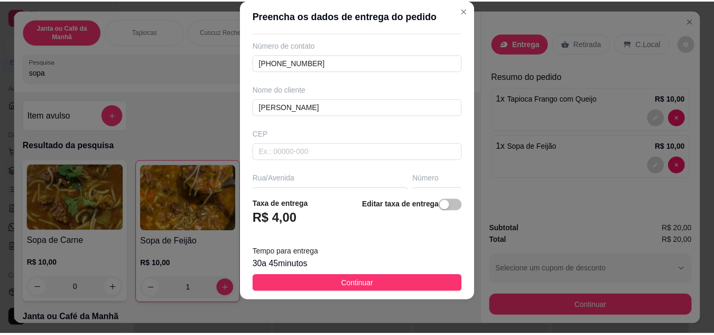
scroll to position [0, 0]
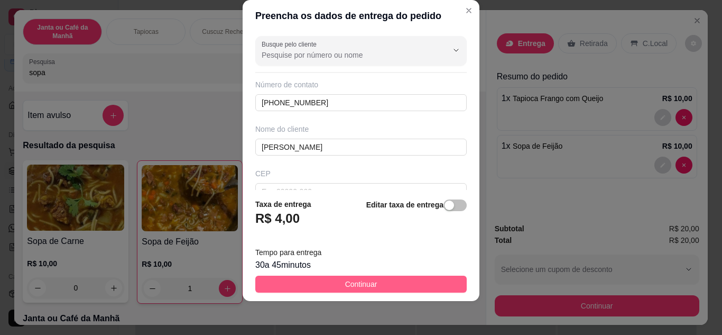
click at [319, 281] on button "Continuar" at bounding box center [360, 283] width 211 height 17
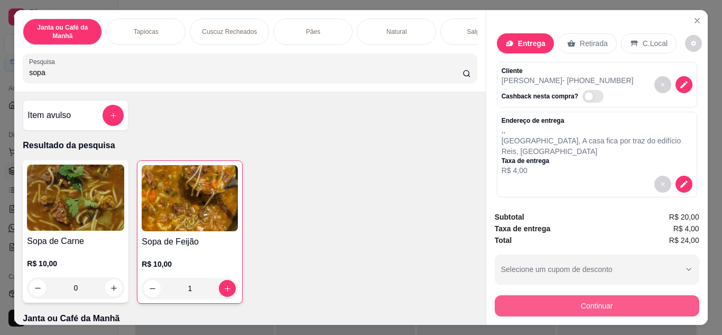
click at [601, 302] on button "Continuar" at bounding box center [597, 305] width 205 height 21
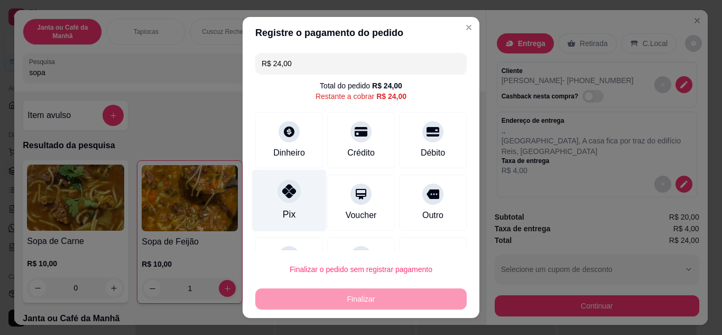
click at [274, 203] on div "Pix" at bounding box center [289, 200] width 75 height 62
type input "R$ 0,00"
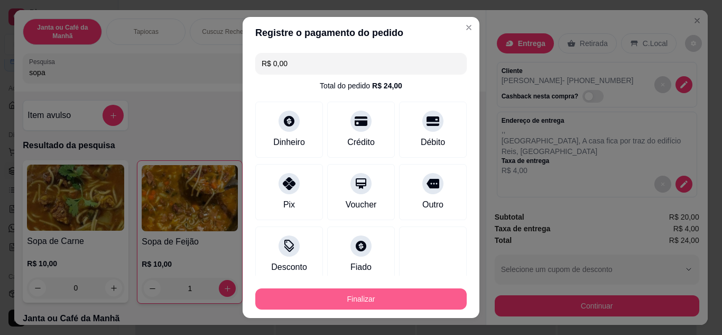
click at [328, 292] on button "Finalizar" at bounding box center [360, 298] width 211 height 21
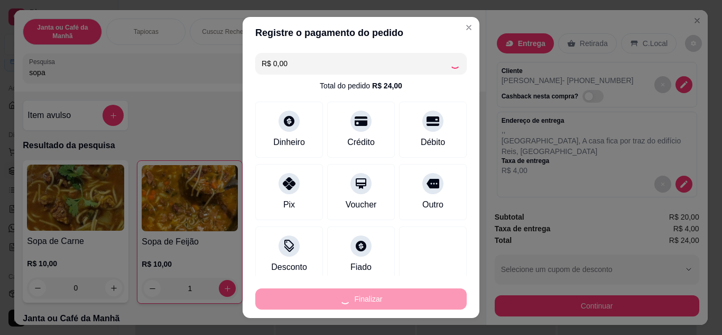
type input "0"
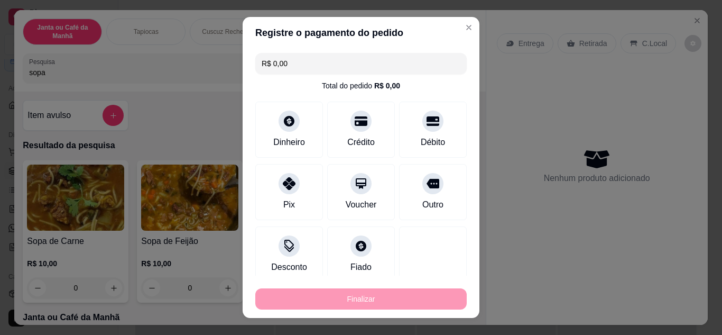
type input "-R$ 24,00"
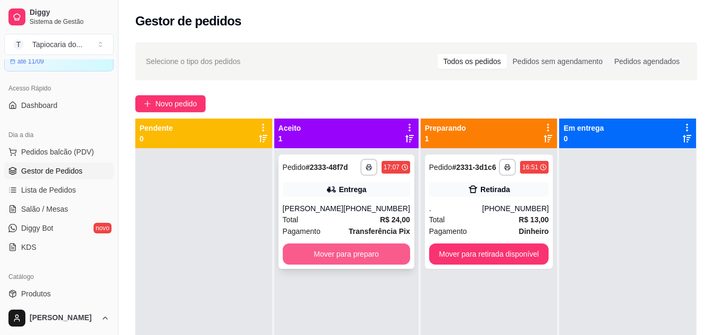
click at [308, 257] on button "Mover para preparo" at bounding box center [346, 253] width 127 height 21
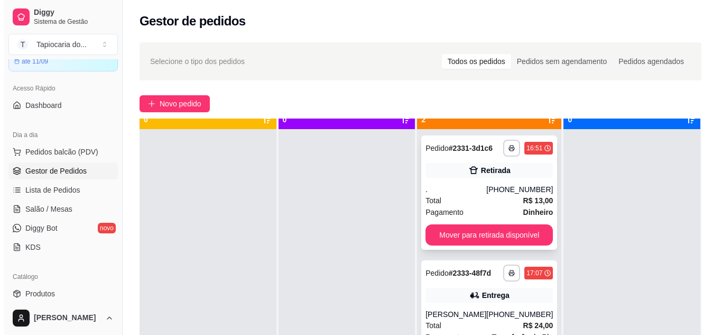
scroll to position [30, 0]
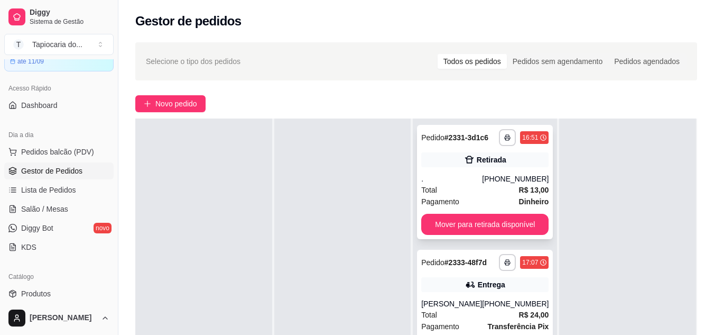
click at [462, 171] on div "**********" at bounding box center [485, 182] width 136 height 114
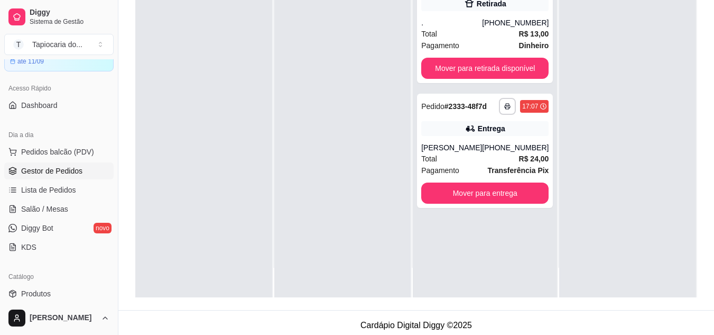
scroll to position [159, 0]
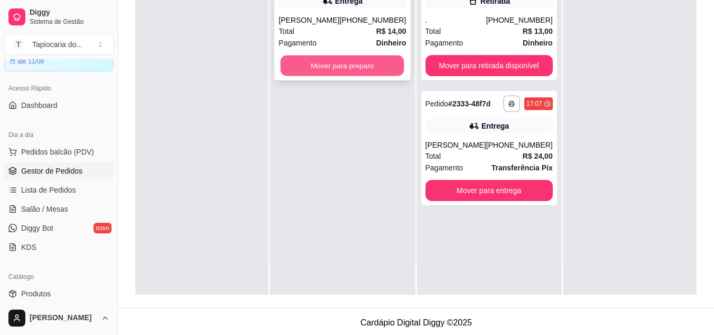
click at [339, 75] on button "Mover para preparo" at bounding box center [343, 65] width 124 height 21
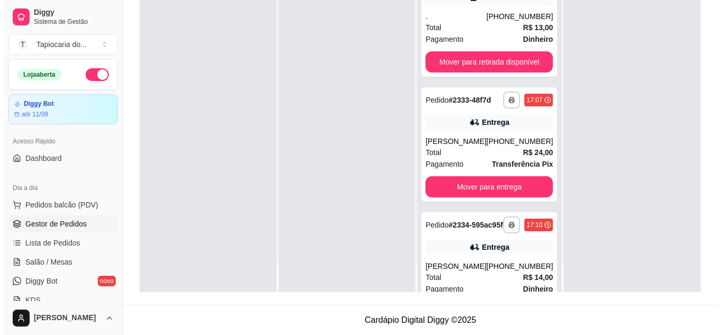
scroll to position [0, 0]
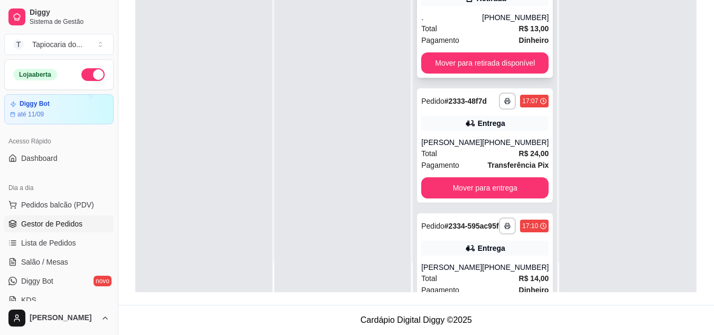
click at [447, 13] on div "." at bounding box center [451, 17] width 61 height 11
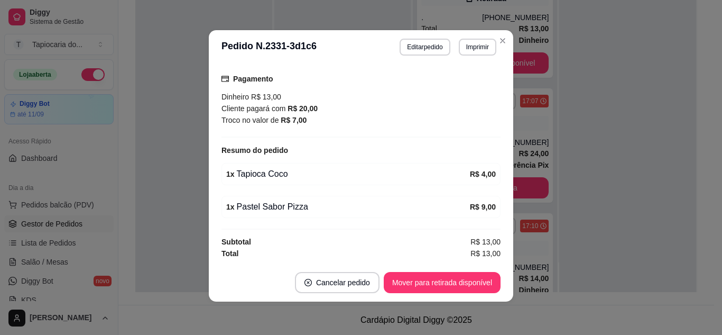
scroll to position [2, 0]
click at [426, 285] on button "Mover para retirada disponível" at bounding box center [442, 281] width 117 height 21
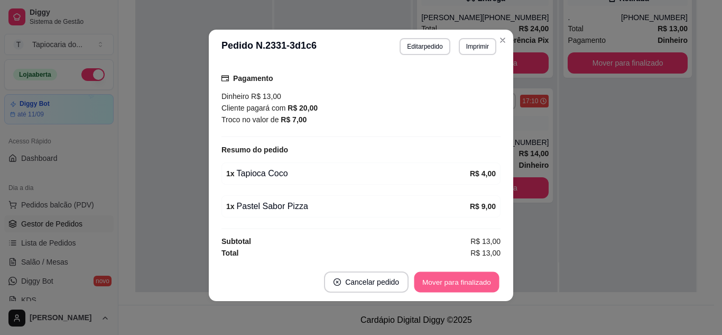
click at [426, 285] on button "Mover para finalizado" at bounding box center [456, 282] width 85 height 21
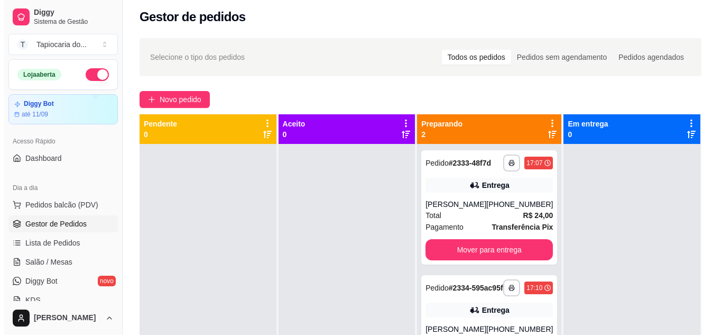
scroll to position [0, 0]
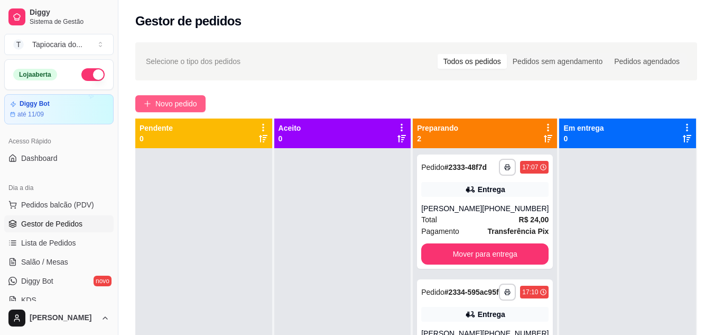
click at [178, 104] on span "Novo pedido" at bounding box center [176, 104] width 42 height 12
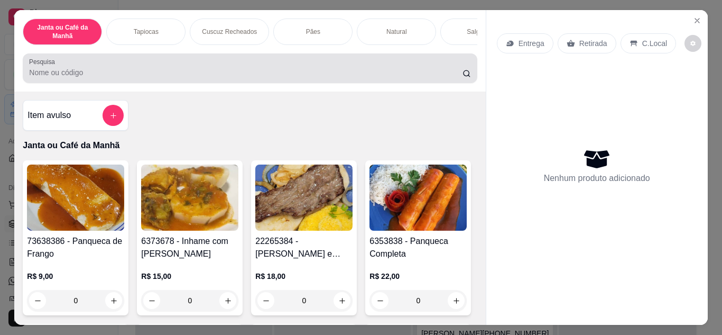
click at [283, 78] on input "Pesquisa" at bounding box center [245, 72] width 433 height 11
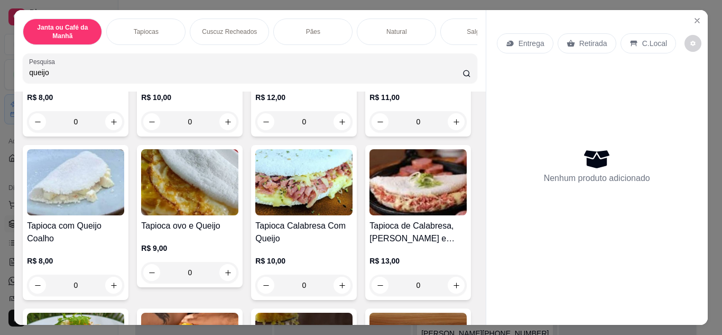
scroll to position [211, 0]
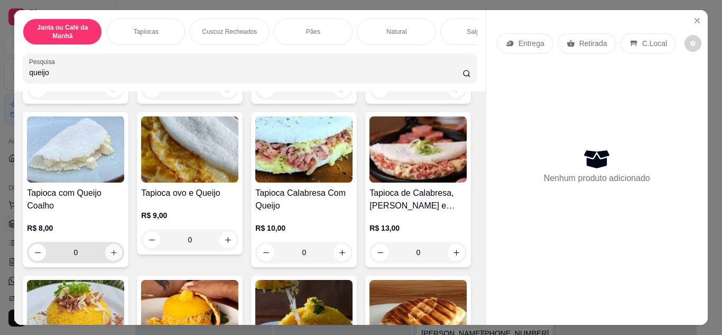
type input "queijo"
click at [118, 255] on icon "increase-product-quantity" at bounding box center [114, 252] width 8 height 8
type input "1"
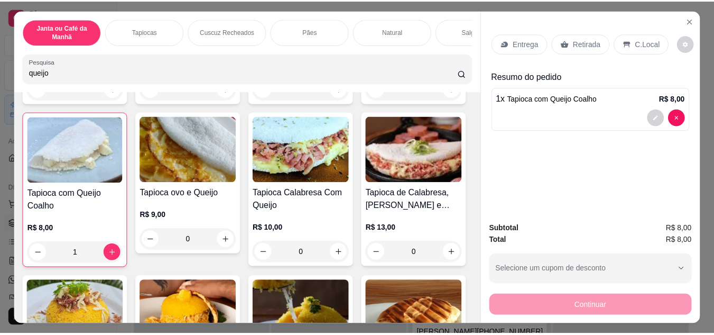
scroll to position [0, 0]
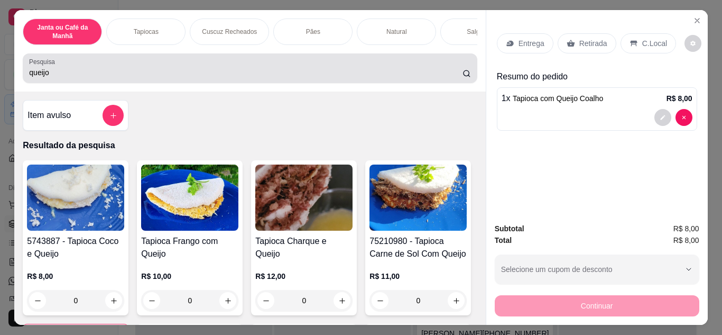
click at [344, 78] on input "queijo" at bounding box center [245, 72] width 433 height 11
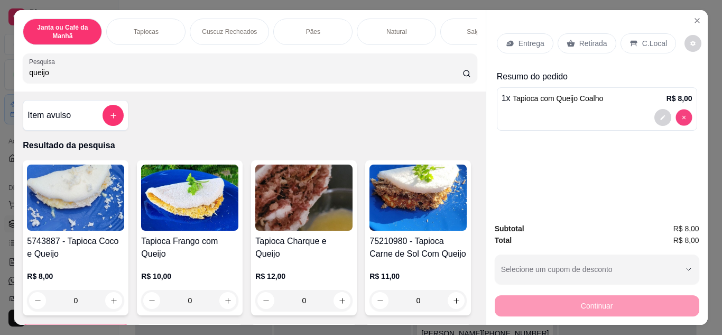
type input "0"
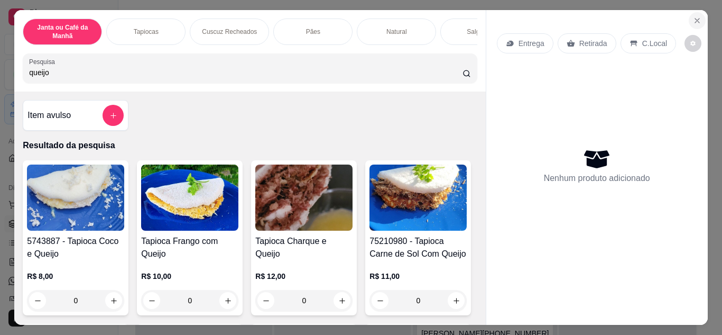
click at [696, 12] on button "Close" at bounding box center [697, 20] width 17 height 17
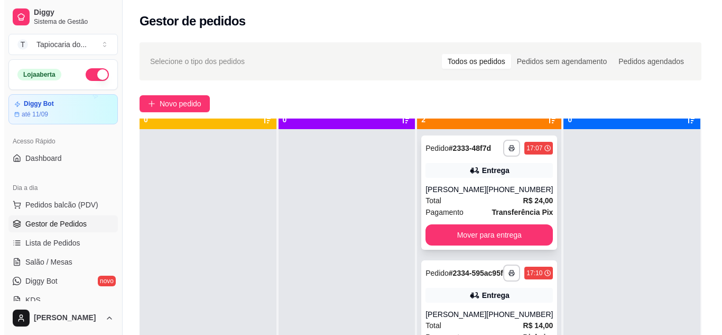
scroll to position [30, 0]
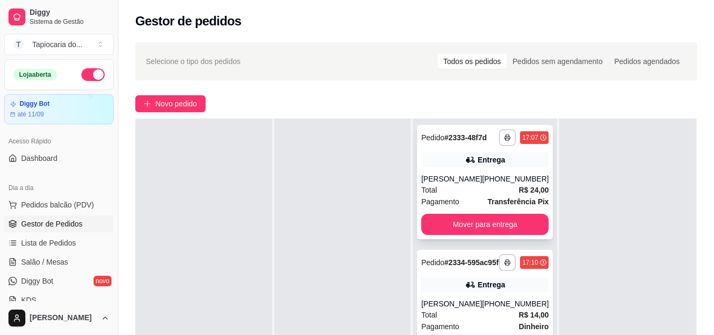
click at [480, 188] on div "Total R$ 24,00" at bounding box center [484, 190] width 127 height 12
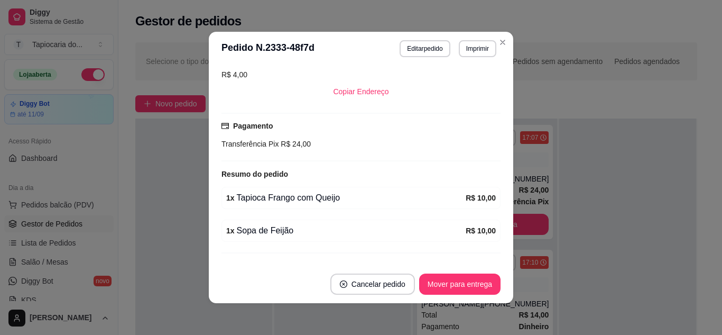
scroll to position [221, 0]
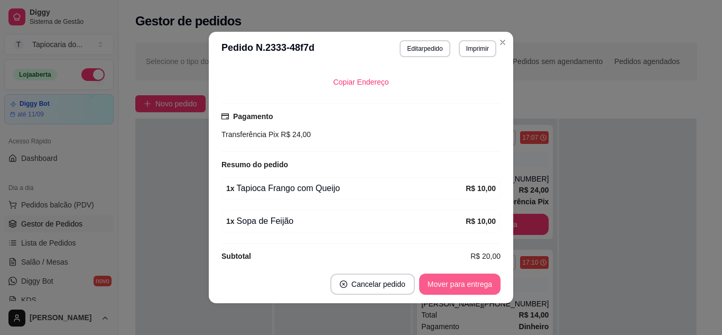
click at [448, 277] on button "Mover para entrega" at bounding box center [459, 283] width 81 height 21
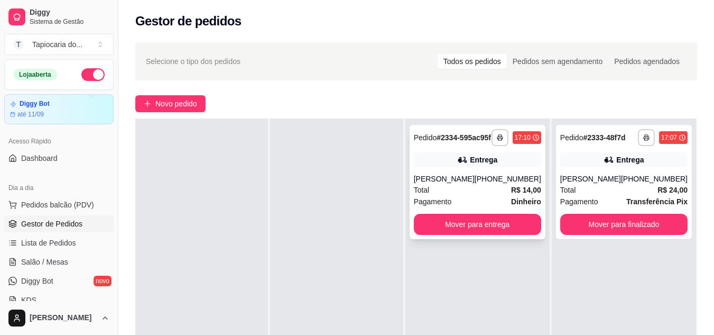
click at [495, 194] on div "Total R$ 14,00" at bounding box center [477, 190] width 127 height 12
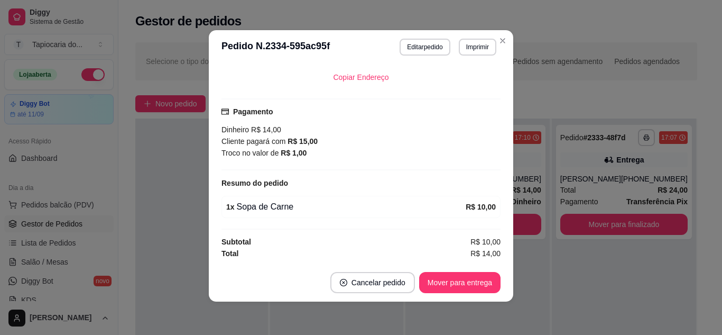
scroll to position [2, 0]
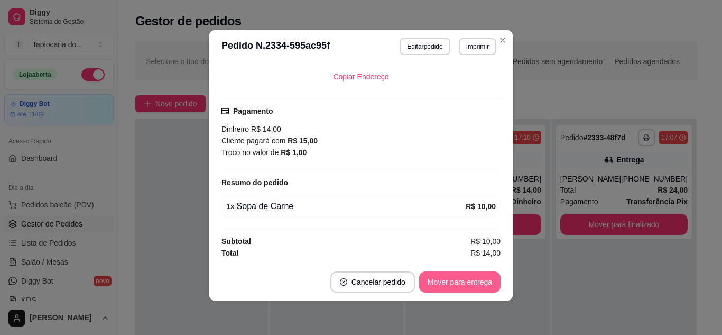
click at [451, 278] on button "Mover para entrega" at bounding box center [459, 281] width 81 height 21
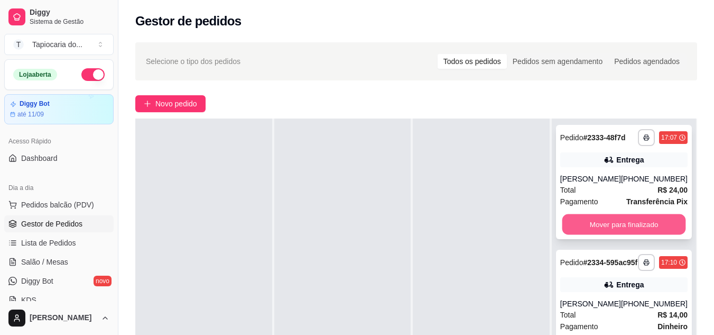
click at [618, 220] on button "Mover para finalizado" at bounding box center [624, 224] width 124 height 21
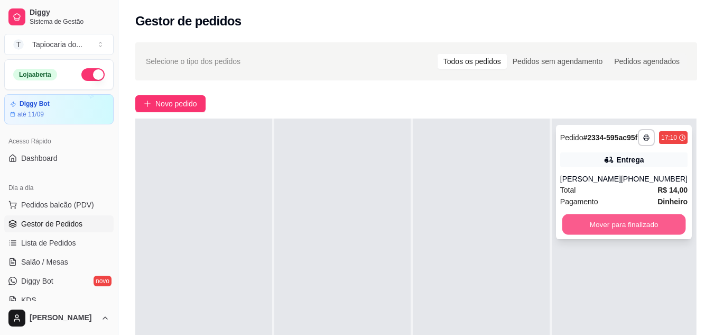
click at [623, 235] on button "Mover para finalizado" at bounding box center [624, 224] width 124 height 21
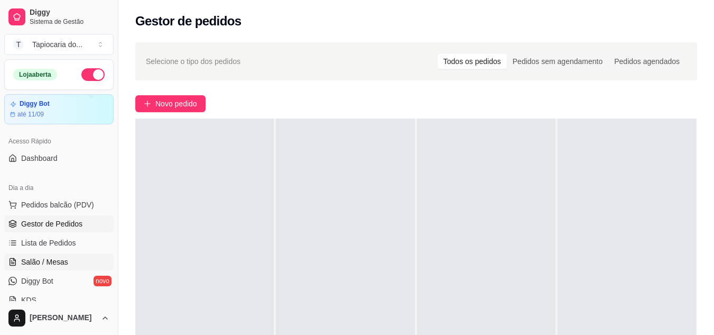
click at [68, 260] on link "Salão / Mesas" at bounding box center [58, 261] width 109 height 17
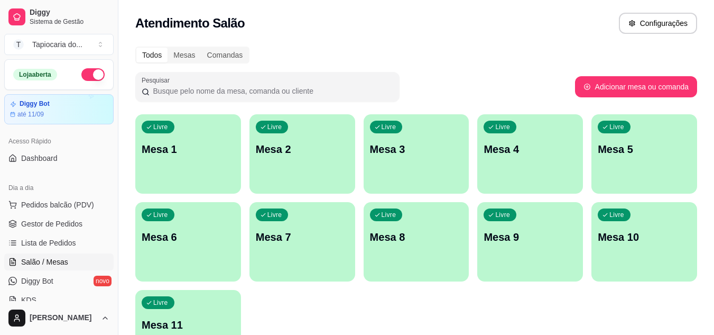
click at [338, 237] on p "Mesa 7" at bounding box center [302, 236] width 93 height 15
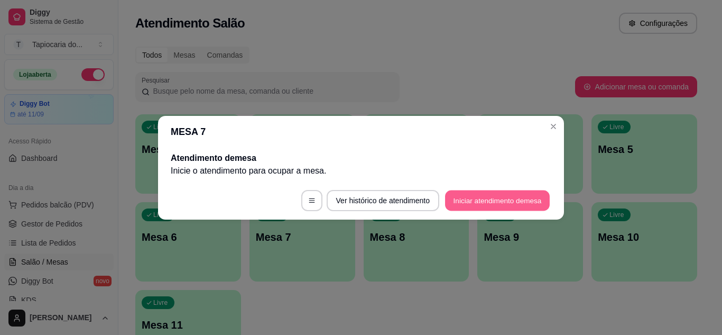
click at [513, 205] on button "Iniciar atendimento de mesa" at bounding box center [497, 200] width 105 height 21
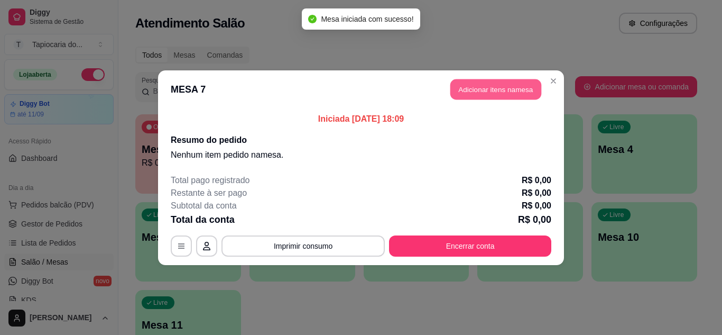
click at [507, 86] on button "Adicionar itens na mesa" at bounding box center [495, 89] width 91 height 21
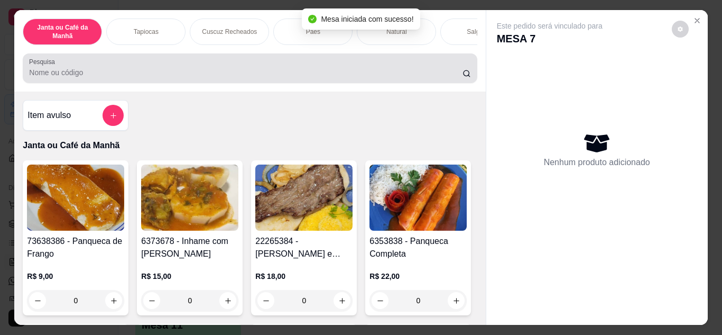
click at [414, 67] on div at bounding box center [249, 68] width 441 height 21
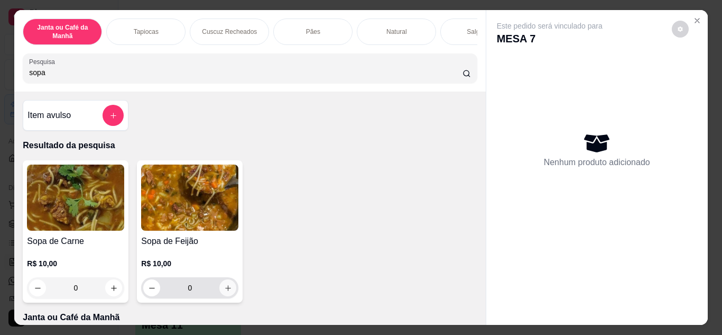
type input "sopa"
click at [227, 295] on button "increase-product-quantity" at bounding box center [227, 287] width 17 height 17
type input "1"
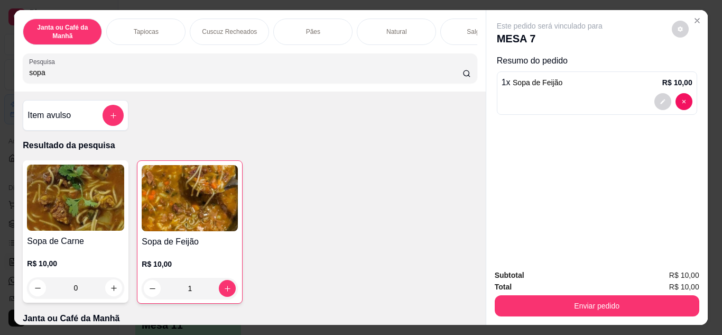
click at [695, 309] on div "Enviar pedido" at bounding box center [597, 304] width 205 height 24
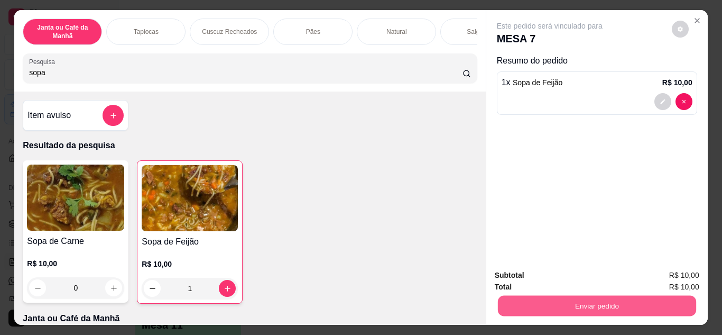
click at [686, 301] on button "Enviar pedido" at bounding box center [596, 305] width 198 height 21
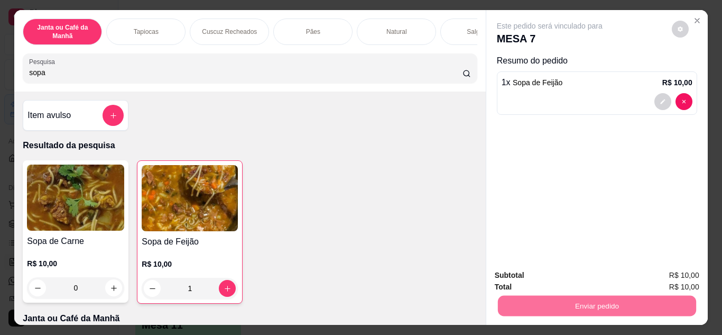
click at [587, 283] on button "Não registrar e enviar pedido" at bounding box center [562, 276] width 110 height 20
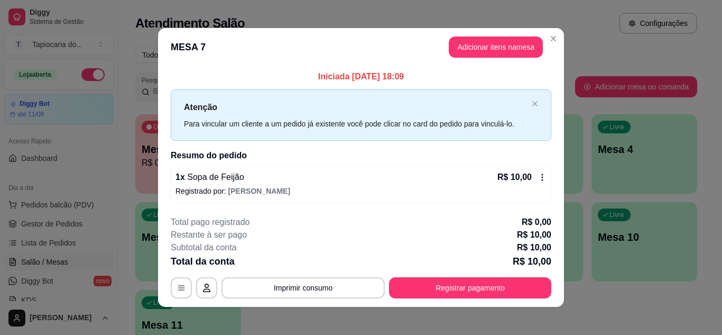
click at [560, 32] on header "MESA 7 Adicionar itens na mesa" at bounding box center [361, 47] width 406 height 38
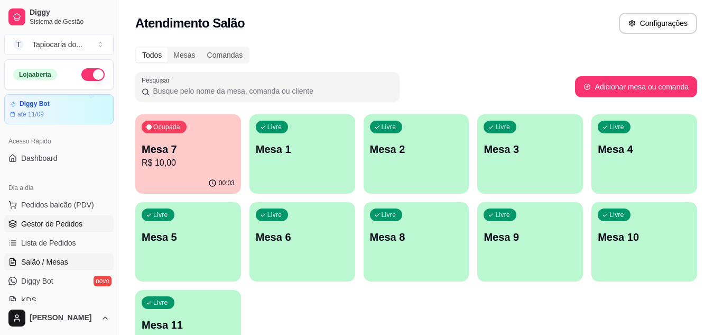
click at [72, 220] on span "Gestor de Pedidos" at bounding box center [51, 223] width 61 height 11
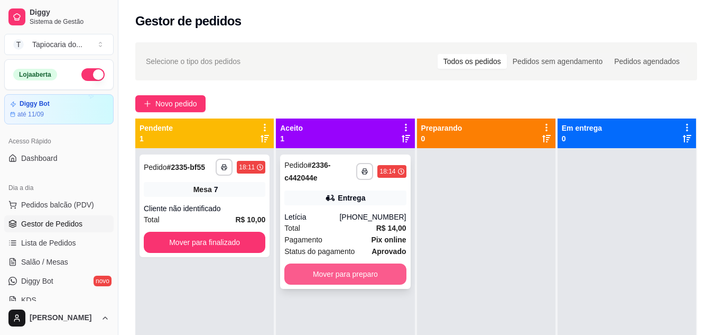
click at [346, 278] on button "Mover para preparo" at bounding box center [345, 273] width 122 height 21
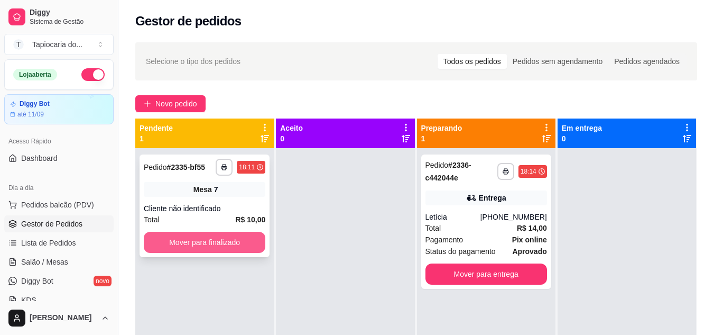
click at [212, 236] on button "Mover para finalizado" at bounding box center [205, 241] width 122 height 21
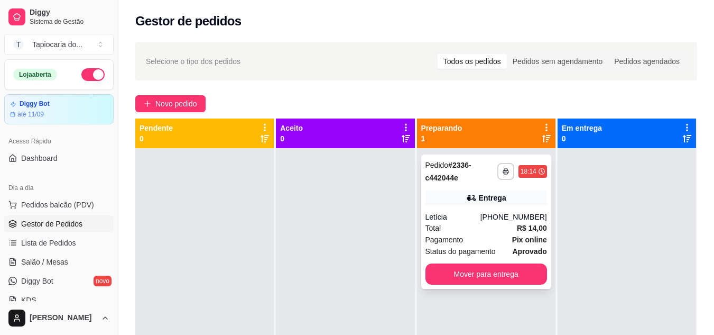
click at [490, 215] on div "[PHONE_NUMBER]" at bounding box center [513, 216] width 67 height 11
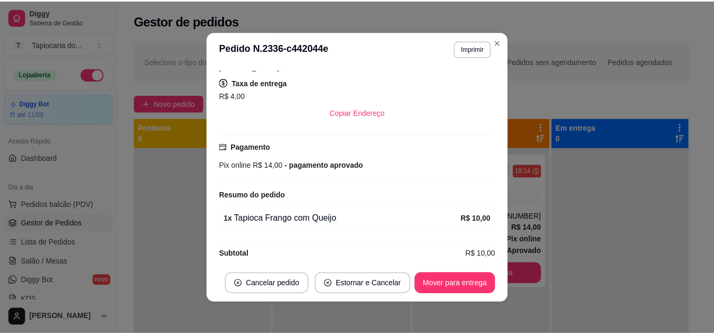
scroll to position [220, 0]
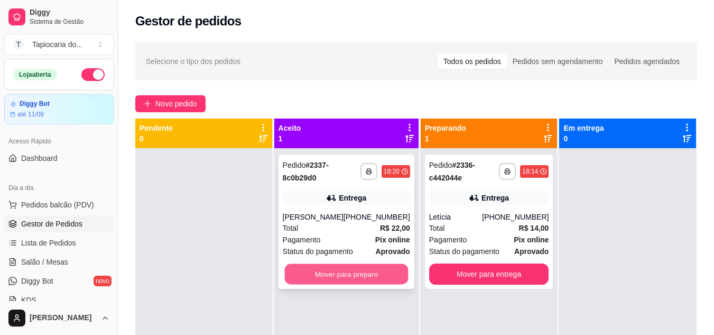
click at [303, 269] on button "Mover para preparo" at bounding box center [346, 274] width 124 height 21
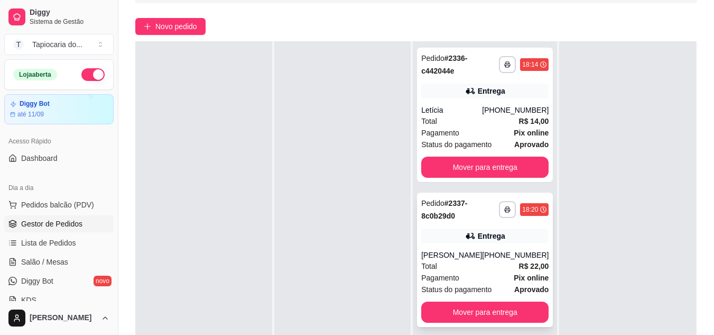
scroll to position [159, 0]
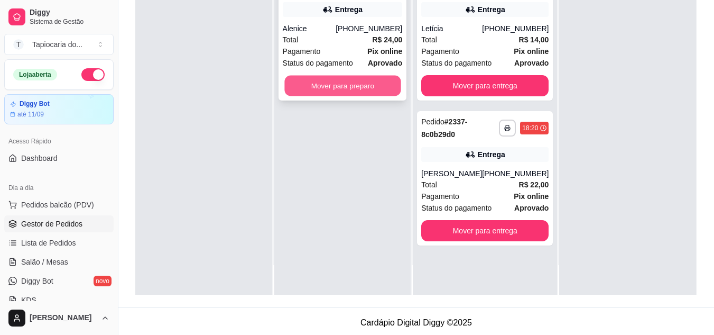
click at [332, 79] on button "Mover para preparo" at bounding box center [342, 86] width 116 height 21
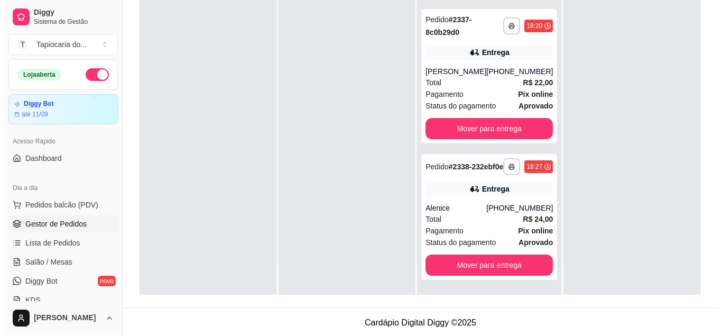
scroll to position [110, 0]
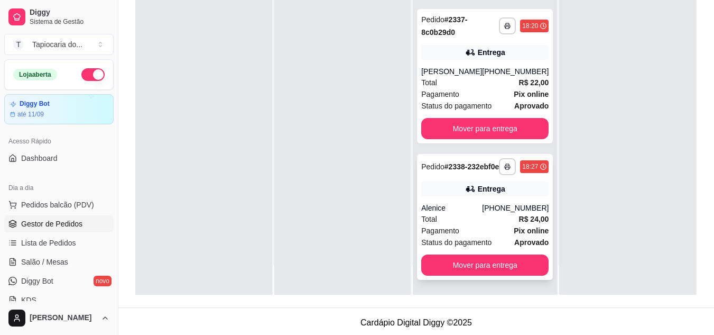
click at [490, 216] on div "Total R$ 24,00" at bounding box center [484, 219] width 127 height 12
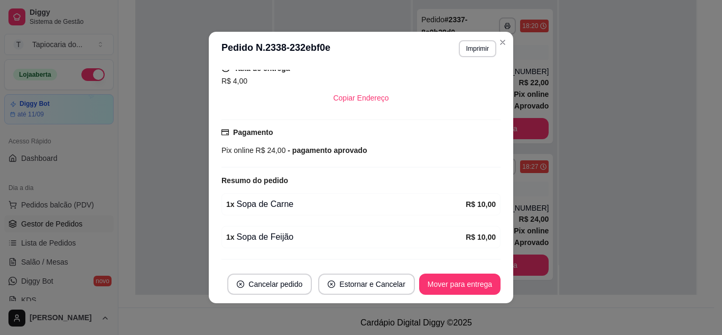
scroll to position [253, 0]
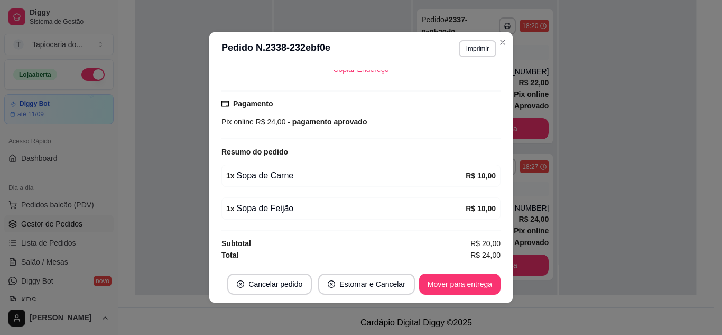
click at [457, 295] on footer "Cancelar pedido Estornar e Cancelar Mover para entrega" at bounding box center [361, 284] width 304 height 38
click at [457, 291] on button "Mover para entrega" at bounding box center [459, 284] width 79 height 21
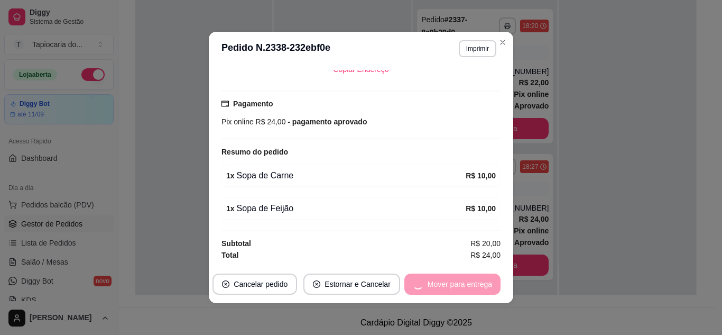
scroll to position [0, 0]
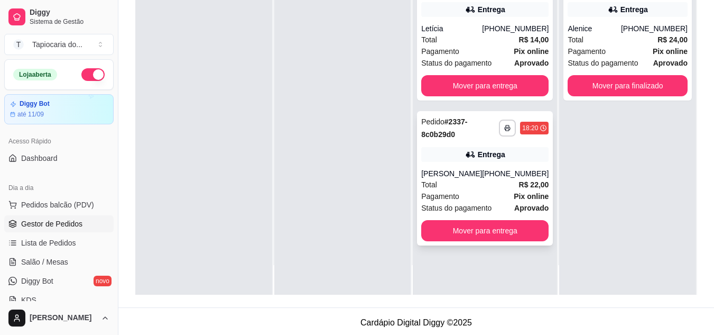
click at [465, 175] on div "[PERSON_NAME]" at bounding box center [451, 173] width 61 height 11
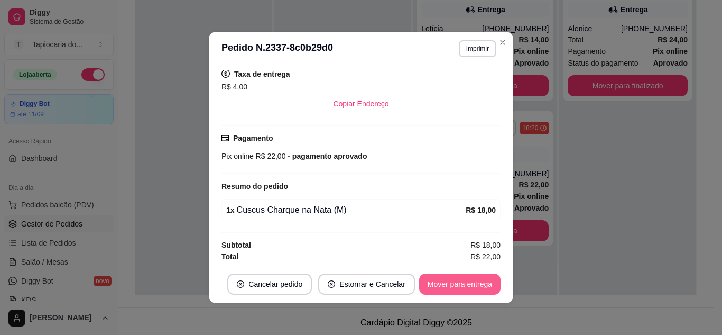
scroll to position [220, 0]
click at [463, 277] on button "Mover para entrega" at bounding box center [459, 283] width 81 height 21
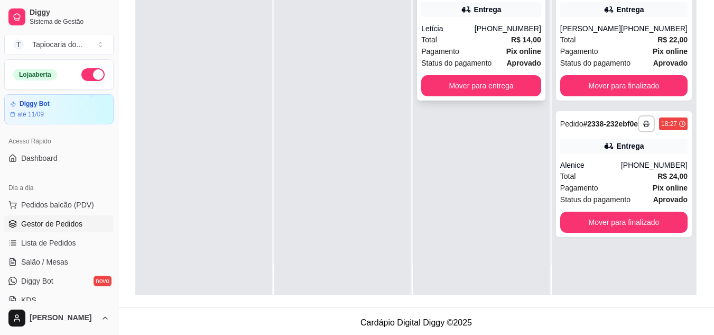
click at [498, 38] on div "Total R$ 14,00" at bounding box center [481, 40] width 120 height 12
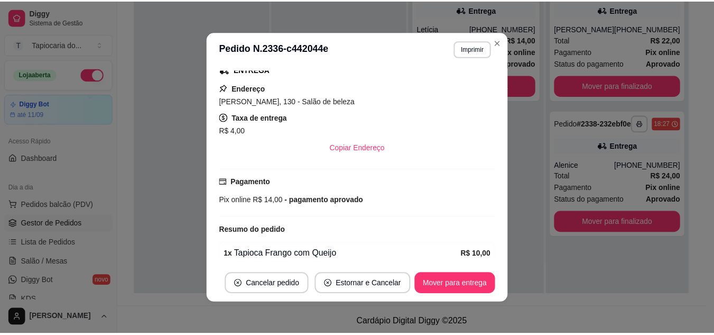
scroll to position [211, 0]
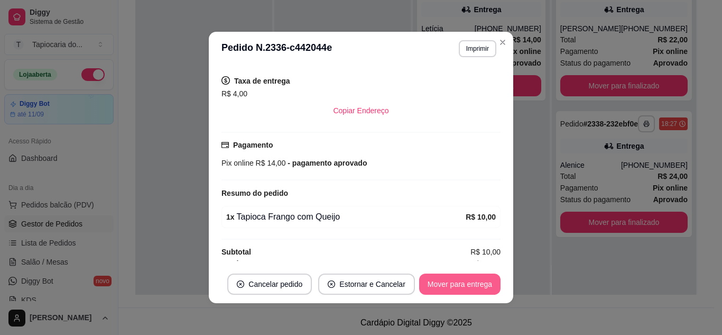
click at [466, 285] on button "Mover para entrega" at bounding box center [459, 283] width 81 height 21
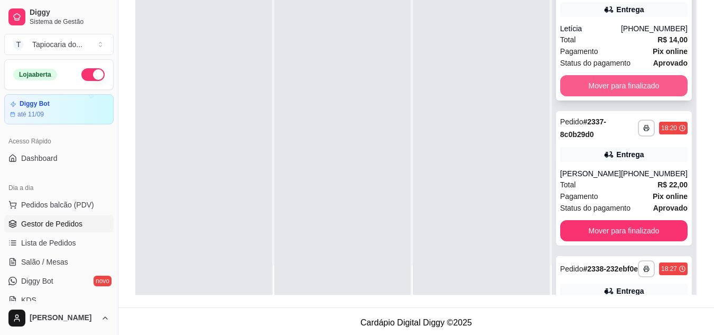
click at [598, 84] on button "Mover para finalizado" at bounding box center [623, 85] width 127 height 21
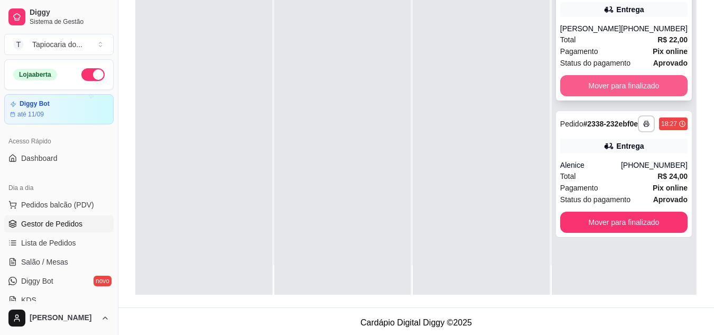
click at [598, 84] on button "Mover para finalizado" at bounding box center [623, 85] width 127 height 21
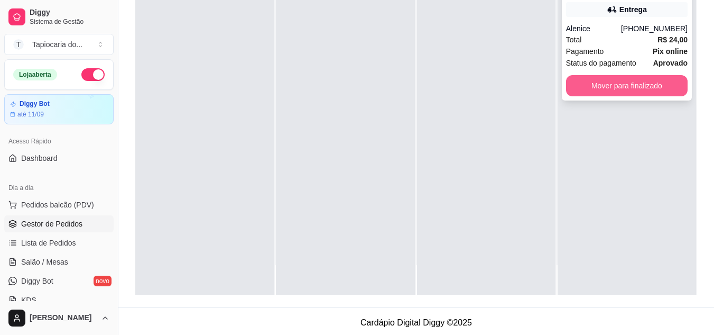
click at [606, 86] on button "Mover para finalizado" at bounding box center [627, 85] width 122 height 21
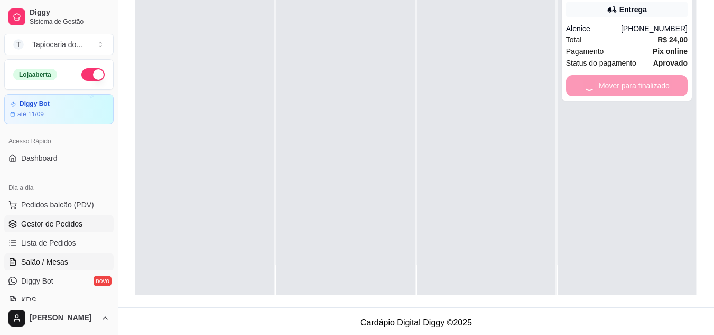
click at [82, 264] on link "Salão / Mesas" at bounding box center [58, 261] width 109 height 17
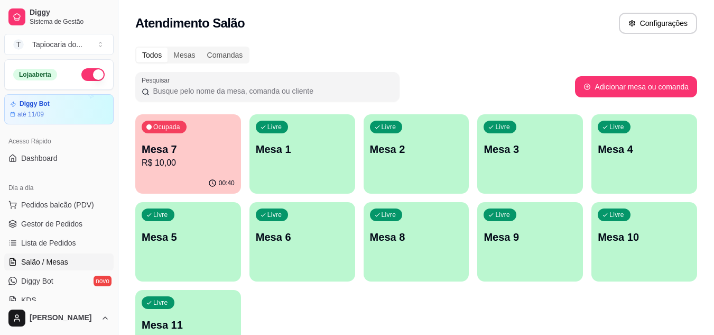
click at [185, 179] on div "00:40" at bounding box center [188, 183] width 106 height 21
click at [513, 157] on div "Livre Mesa 3" at bounding box center [530, 147] width 103 height 64
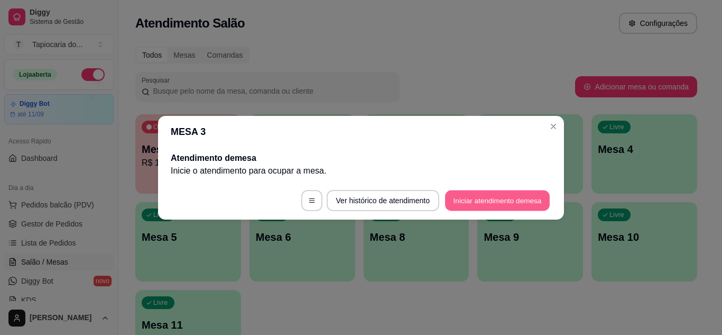
click at [521, 200] on button "Iniciar atendimento de mesa" at bounding box center [497, 200] width 105 height 21
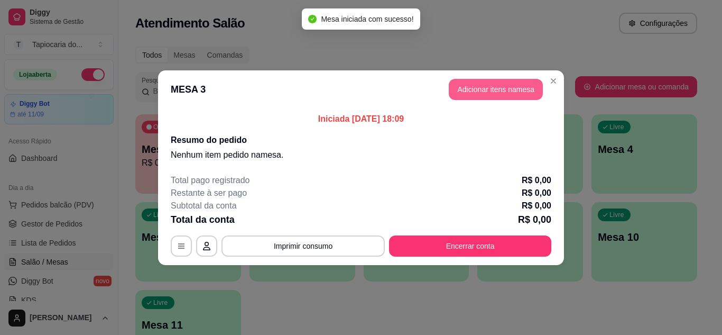
click at [506, 83] on button "Adicionar itens na mesa" at bounding box center [496, 89] width 94 height 21
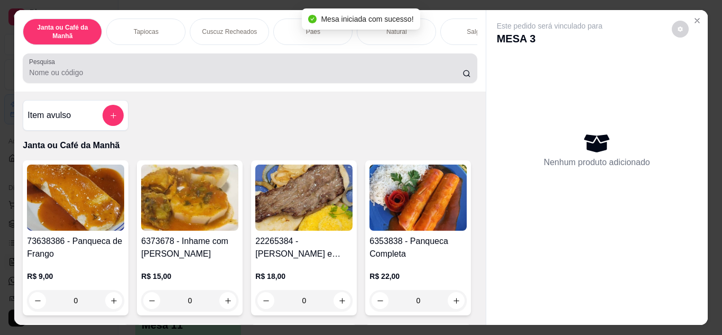
drag, startPoint x: 441, startPoint y: 84, endPoint x: 430, endPoint y: 11, distance: 73.8
click at [434, 48] on div "Janta ou Café da Manhã Tapiocas Cuscuz Recheados Pães Natural Salgados Tapiocas…" at bounding box center [249, 50] width 471 height 81
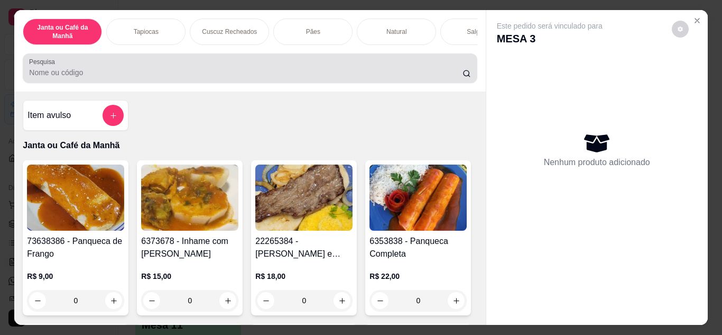
click at [447, 62] on div at bounding box center [249, 68] width 441 height 21
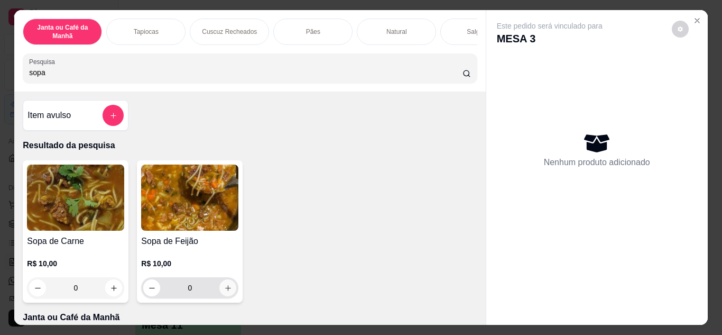
type input "sopa"
click at [224, 289] on icon "increase-product-quantity" at bounding box center [228, 288] width 8 height 8
type input "1"
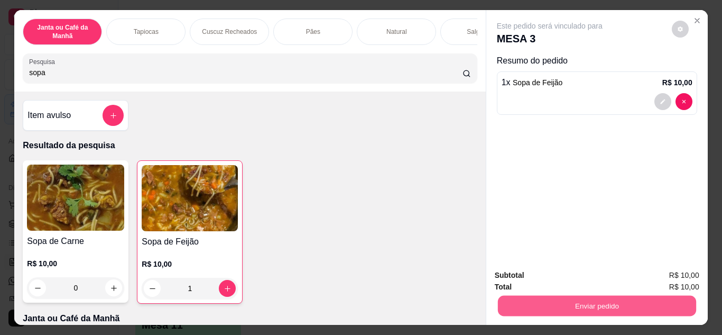
click at [655, 307] on button "Enviar pedido" at bounding box center [596, 305] width 198 height 21
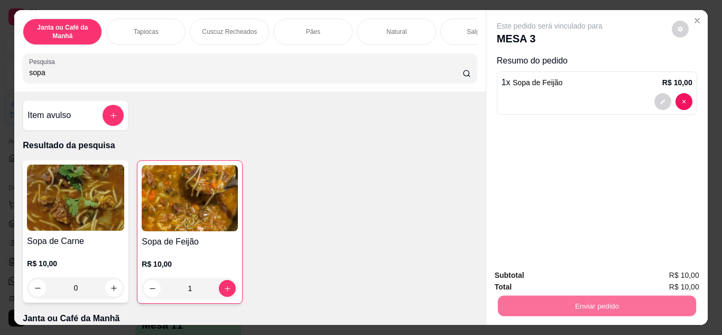
click at [608, 274] on button "Não registrar e enviar pedido" at bounding box center [562, 276] width 110 height 20
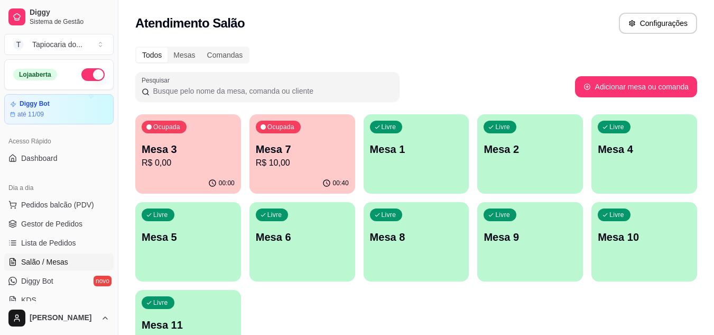
click at [322, 173] on div "00:40" at bounding box center [302, 183] width 106 height 21
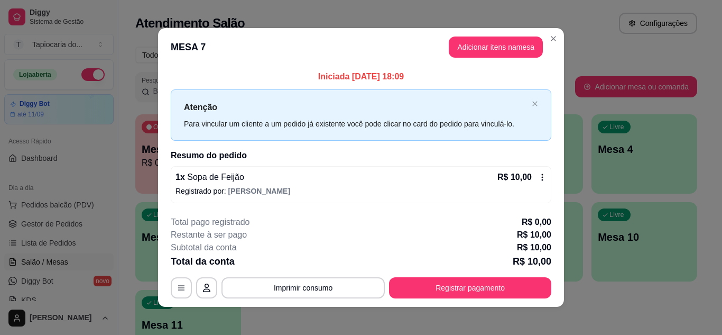
scroll to position [6, 0]
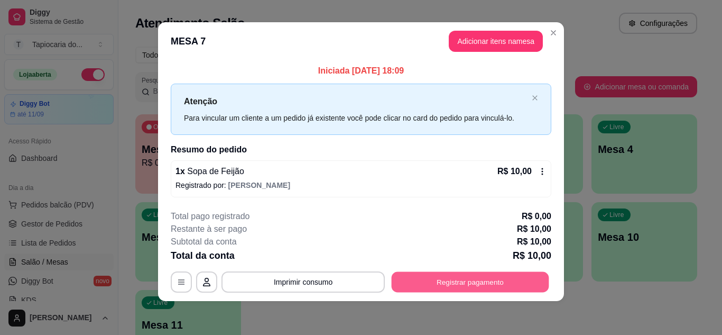
click at [476, 276] on button "Registrar pagamento" at bounding box center [470, 282] width 157 height 21
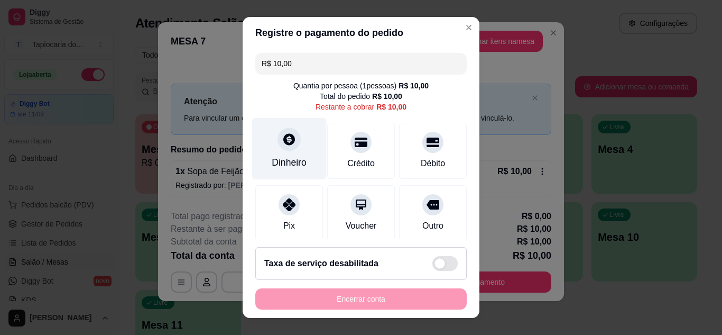
click at [282, 126] on div "Dinheiro" at bounding box center [289, 148] width 75 height 62
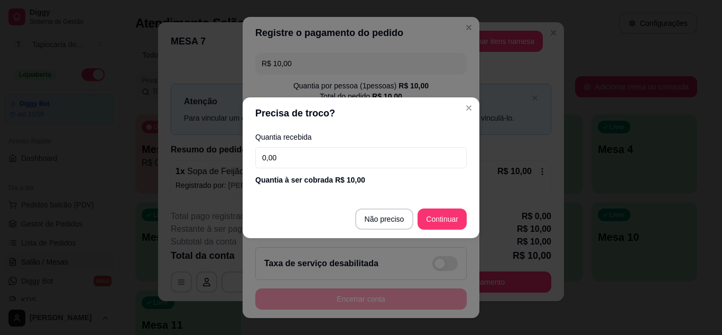
click at [318, 165] on input "0,00" at bounding box center [360, 157] width 211 height 21
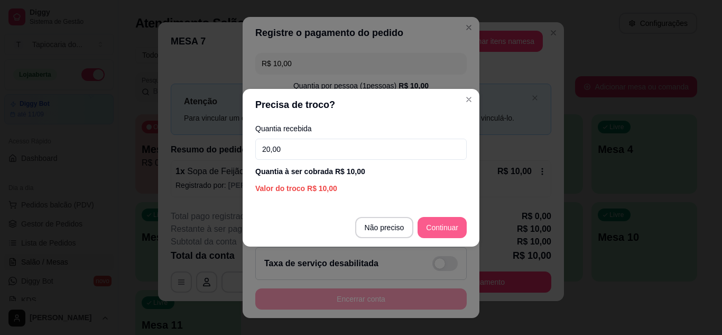
type input "20,00"
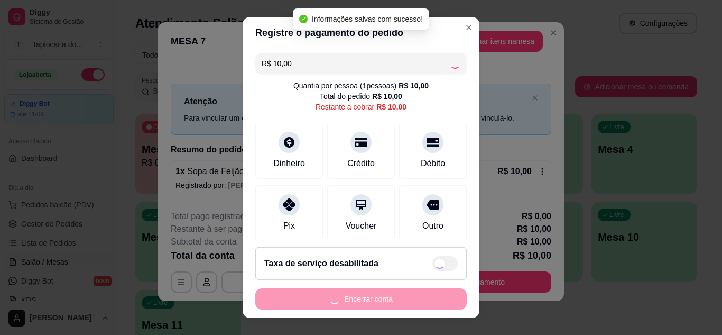
type input "R$ 0,00"
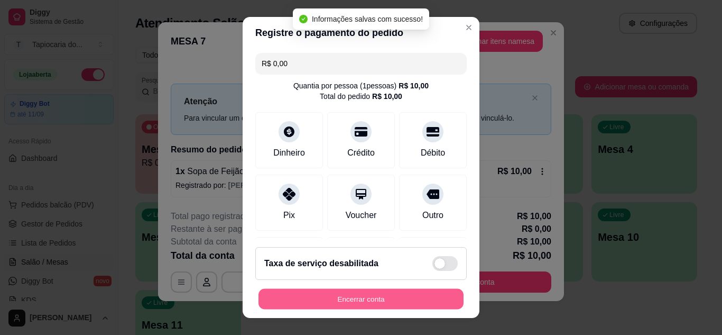
click at [419, 301] on button "Encerrar conta" at bounding box center [360, 299] width 205 height 21
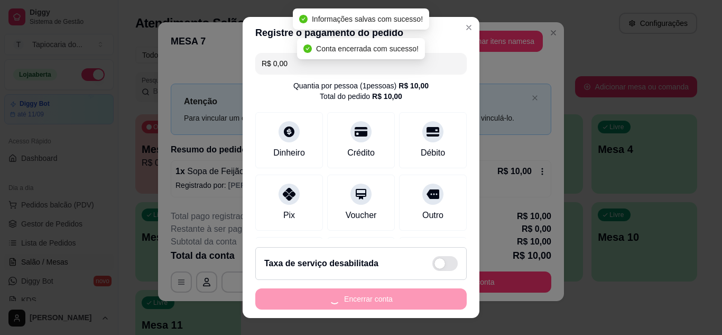
scroll to position [0, 0]
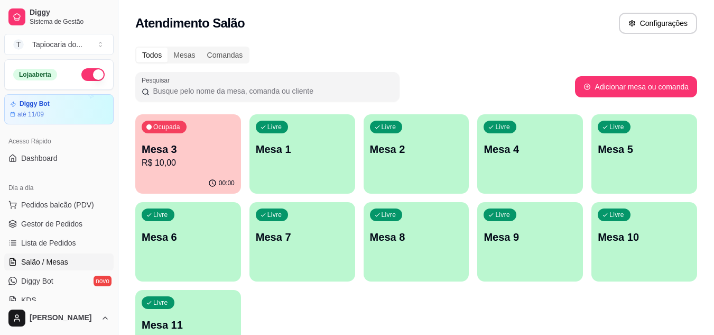
click at [158, 152] on p "Mesa 3" at bounding box center [188, 149] width 93 height 15
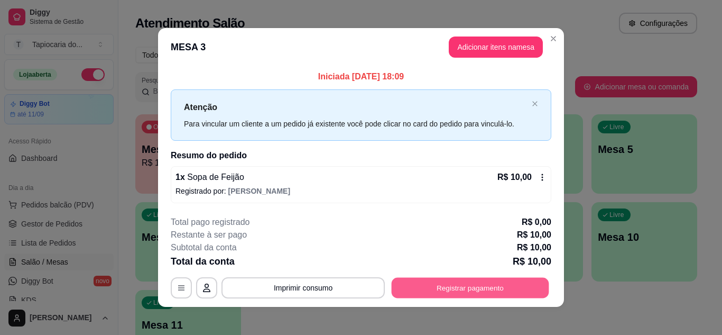
click at [482, 280] on button "Registrar pagamento" at bounding box center [470, 287] width 157 height 21
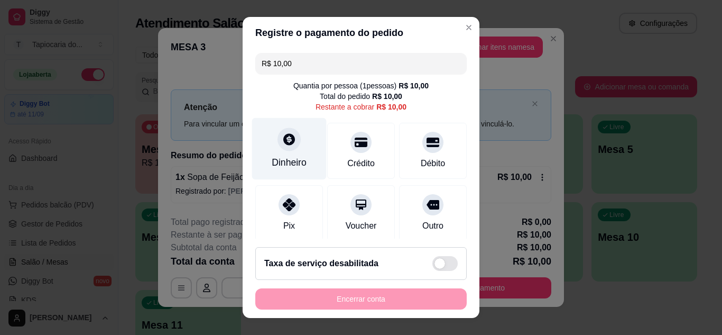
click at [294, 144] on div "Dinheiro" at bounding box center [289, 148] width 75 height 62
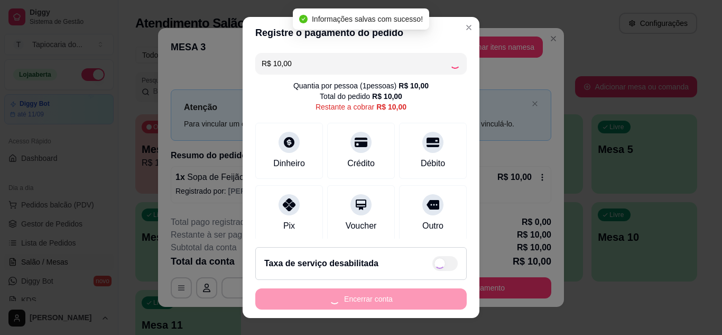
type input "R$ 0,00"
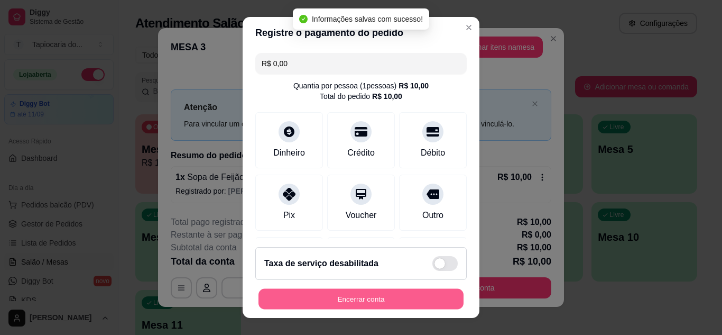
click at [426, 302] on button "Encerrar conta" at bounding box center [360, 299] width 205 height 21
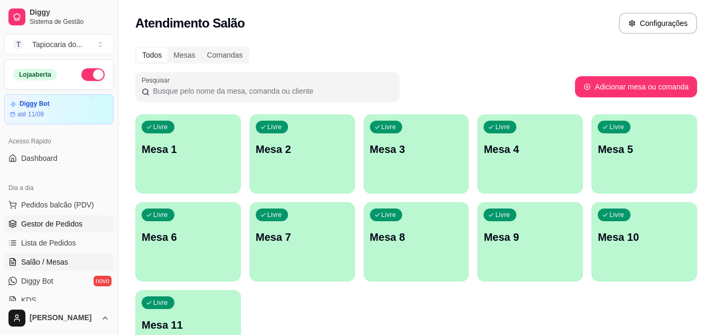
click at [59, 222] on span "Gestor de Pedidos" at bounding box center [51, 223] width 61 height 11
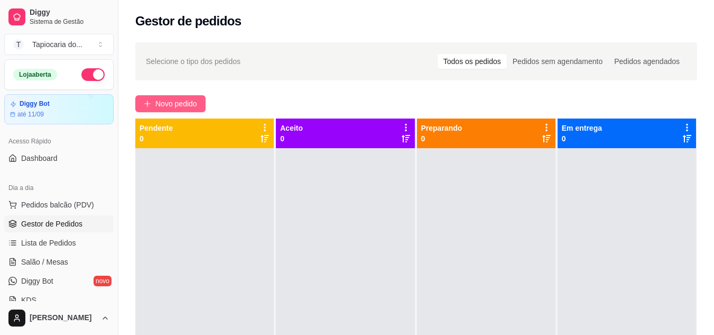
click at [161, 108] on span "Novo pedido" at bounding box center [176, 104] width 42 height 12
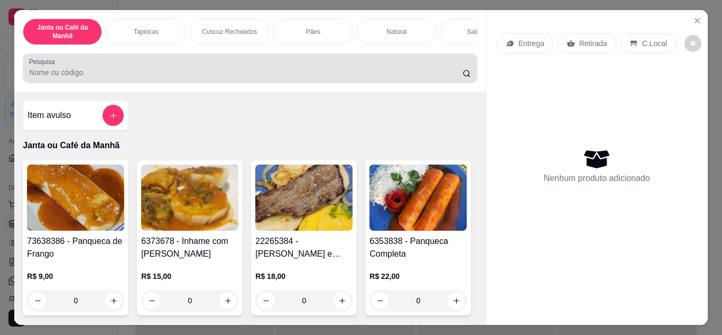
click at [203, 79] on div at bounding box center [249, 68] width 441 height 21
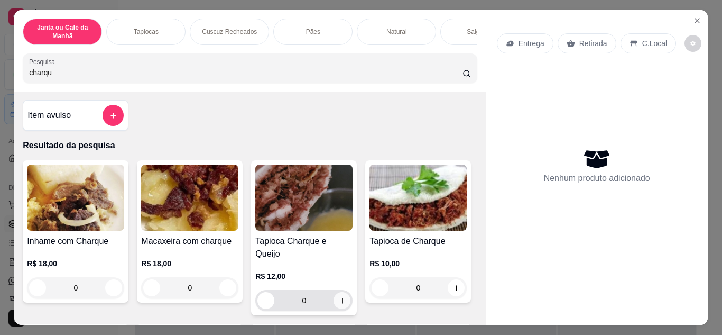
type input "charqu"
click at [342, 292] on button "increase-product-quantity" at bounding box center [342, 300] width 16 height 16
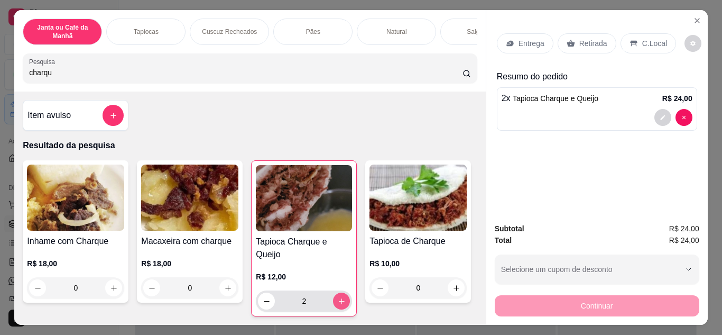
type input "2"
click at [531, 40] on p "Entrega" at bounding box center [531, 43] width 26 height 11
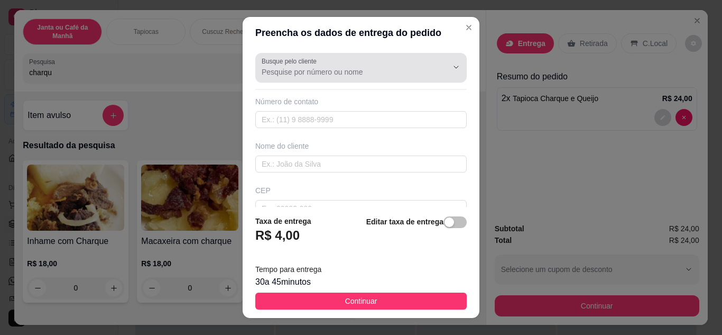
click at [302, 75] on input "Busque pelo cliente" at bounding box center [346, 72] width 169 height 11
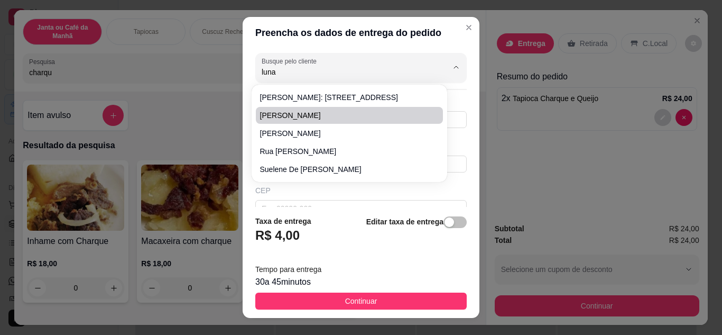
click at [305, 110] on span "[PERSON_NAME]" at bounding box center [344, 115] width 168 height 11
type input "[PERSON_NAME]"
type input "8391080844"
type input "[PERSON_NAME]"
type input "Sapé"
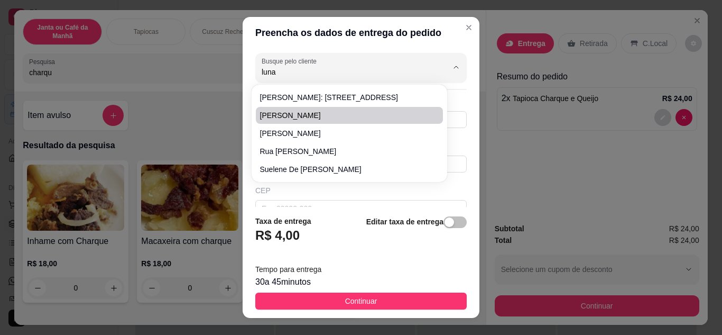
type input "[PERSON_NAME] Lisboa Apartamento [GEOGRAPHIC_DATA]"
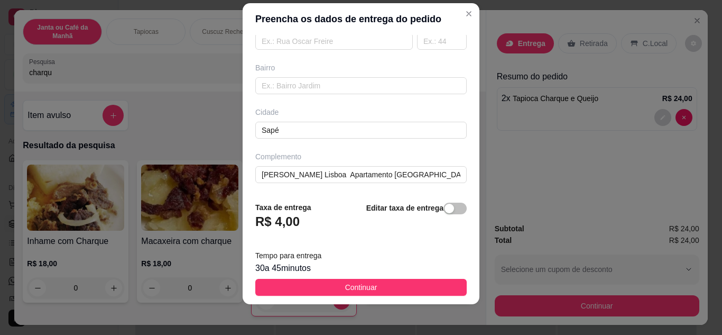
scroll to position [17, 0]
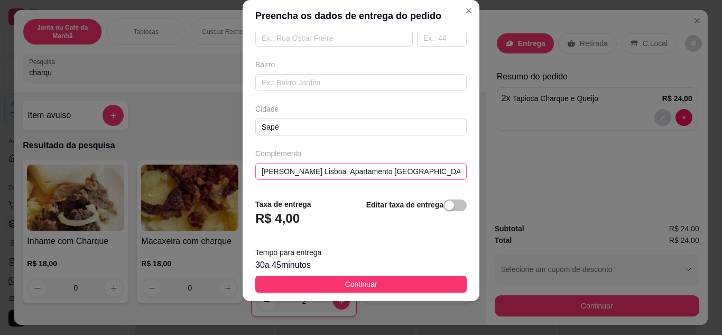
type input "[PERSON_NAME]"
drag, startPoint x: 415, startPoint y: 172, endPoint x: 466, endPoint y: 177, distance: 51.0
click at [466, 177] on div "Busque pelo cliente [PERSON_NAME] Número de contato 8391080844 Nome do cliente …" at bounding box center [361, 111] width 237 height 159
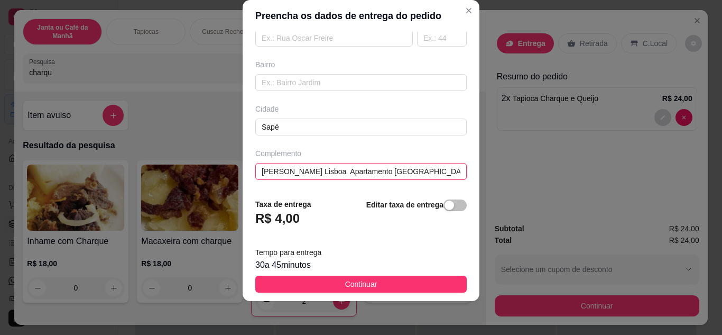
click at [432, 172] on input "[PERSON_NAME] Lisboa Apartamento [GEOGRAPHIC_DATA]" at bounding box center [360, 171] width 211 height 17
drag, startPoint x: 443, startPoint y: 173, endPoint x: 456, endPoint y: 174, distance: 13.3
click at [456, 174] on div "Busque pelo cliente [PERSON_NAME] Número de contato 8391080844 Nome do cliente …" at bounding box center [361, 111] width 237 height 159
click at [441, 170] on input "[PERSON_NAME] Lisboa Apartamento [GEOGRAPHIC_DATA]" at bounding box center [360, 171] width 211 height 17
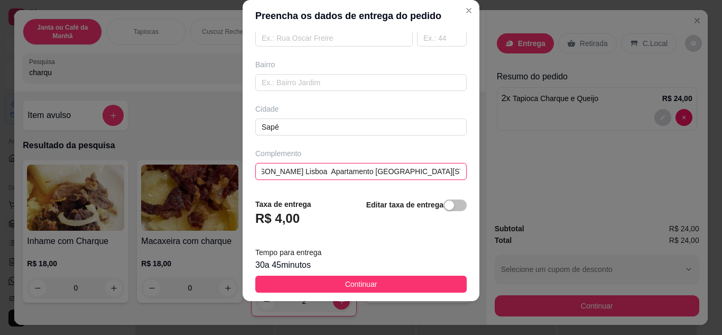
scroll to position [0, 23]
type input "[PERSON_NAME] Lisboa Apartamento [GEOGRAPHIC_DATA][STREET_ADDRESS]"
drag, startPoint x: 398, startPoint y: 174, endPoint x: 468, endPoint y: 185, distance: 70.7
click at [472, 180] on section "Preencha os dados de entrega do pedido Busque pelo cliente [PERSON_NAME] Número…" at bounding box center [361, 150] width 237 height 301
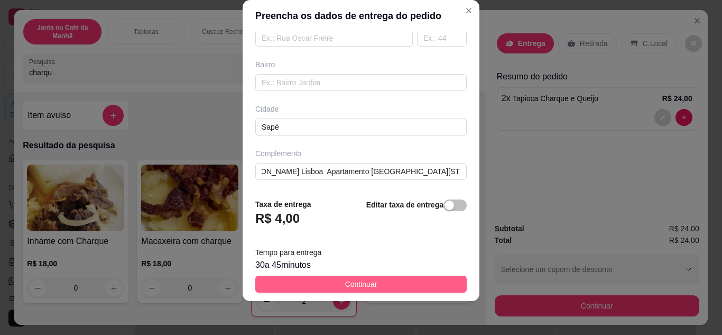
scroll to position [0, 0]
click at [413, 281] on button "Continuar" at bounding box center [360, 283] width 211 height 17
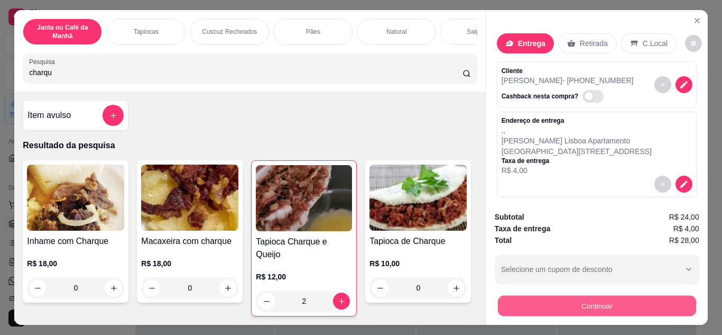
click at [615, 304] on button "Continuar" at bounding box center [596, 305] width 198 height 21
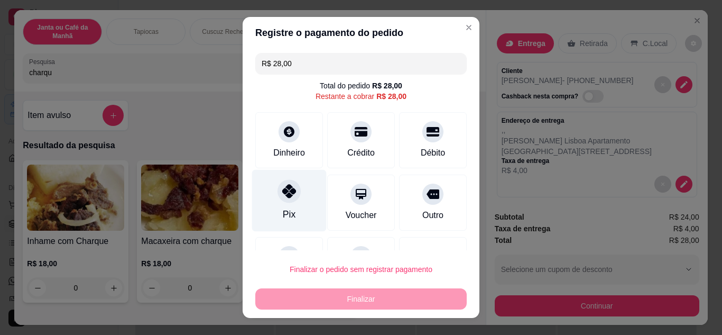
click at [282, 190] on icon at bounding box center [289, 191] width 14 height 14
type input "R$ 0,00"
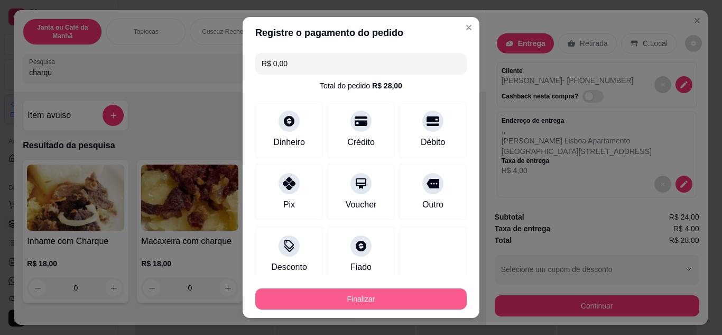
click at [356, 296] on button "Finalizar" at bounding box center [360, 298] width 211 height 21
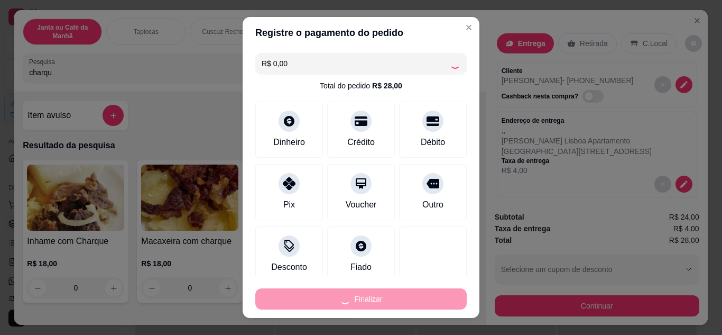
type input "0"
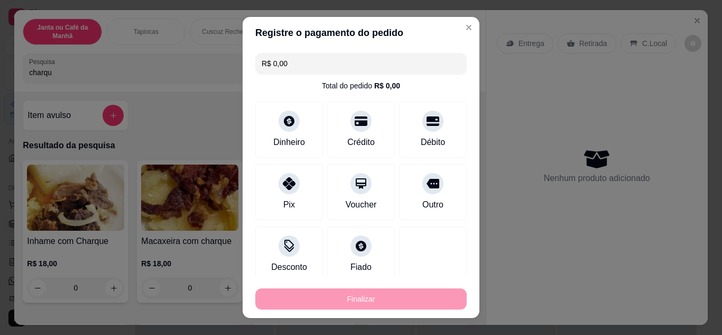
type input "-R$ 28,00"
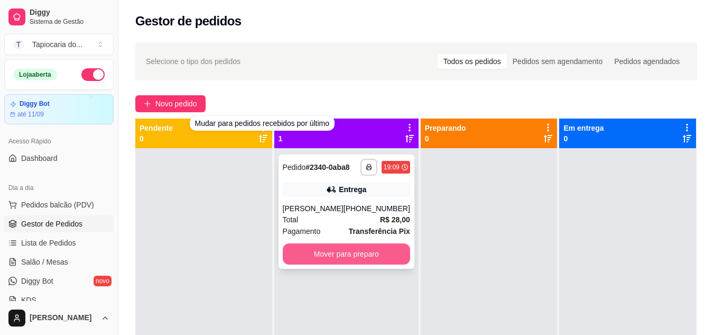
click at [306, 258] on button "Mover para preparo" at bounding box center [346, 253] width 127 height 21
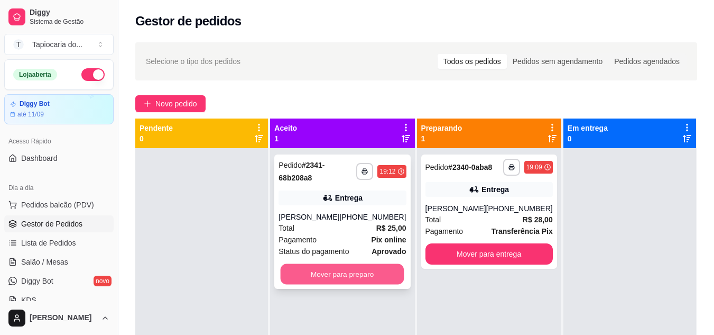
click at [301, 268] on button "Mover para preparo" at bounding box center [343, 274] width 124 height 21
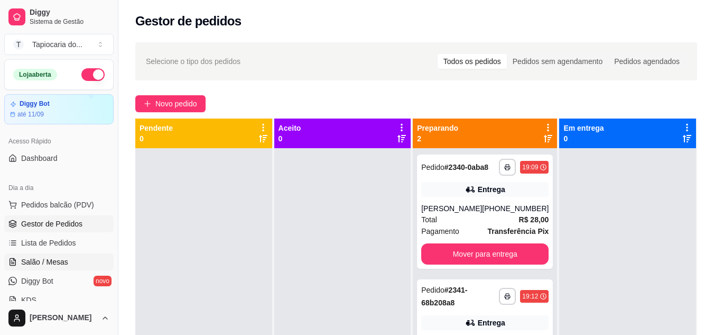
click at [76, 257] on link "Salão / Mesas" at bounding box center [58, 261] width 109 height 17
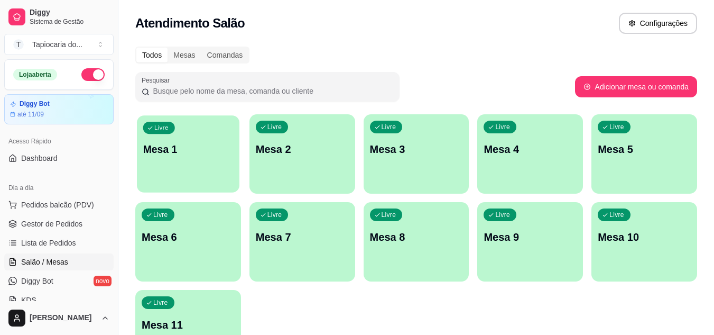
click at [196, 154] on p "Mesa 1" at bounding box center [188, 149] width 90 height 14
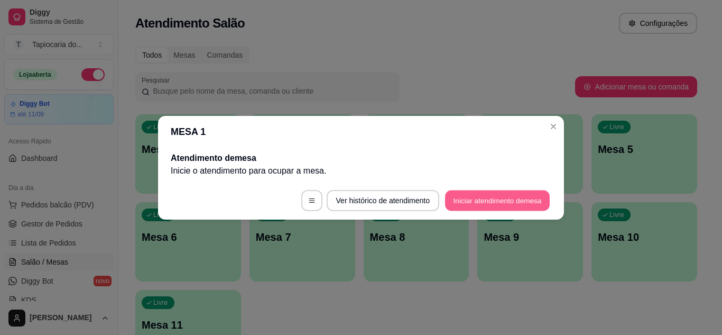
click at [502, 190] on button "Iniciar atendimento de mesa" at bounding box center [497, 200] width 105 height 21
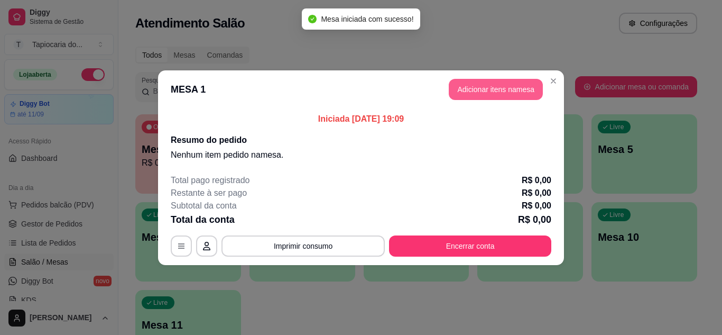
click at [493, 82] on button "Adicionar itens na mesa" at bounding box center [496, 89] width 94 height 21
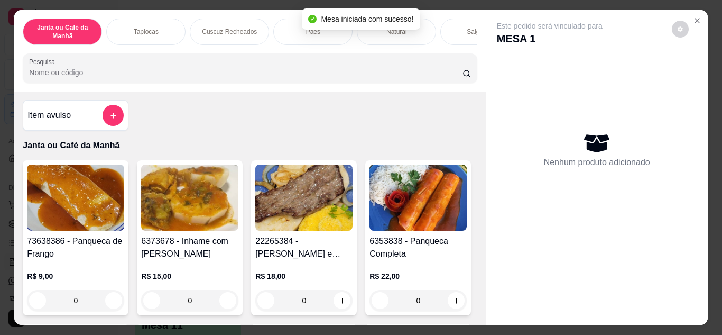
click at [400, 91] on div "Janta ou Café da Manhã Tapiocas Cuscuz Recheados Pães Natural Salgados Tapiocas…" at bounding box center [249, 50] width 471 height 81
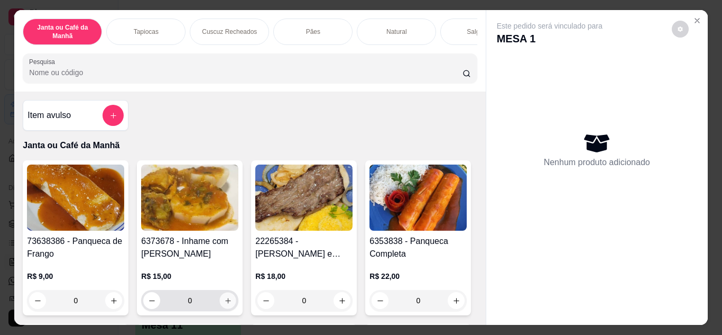
click at [229, 303] on button "increase-product-quantity" at bounding box center [228, 300] width 16 height 16
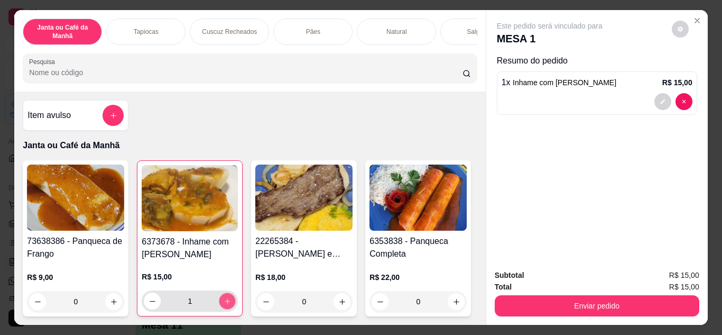
click at [229, 303] on button "increase-product-quantity" at bounding box center [227, 300] width 16 height 16
type input "2"
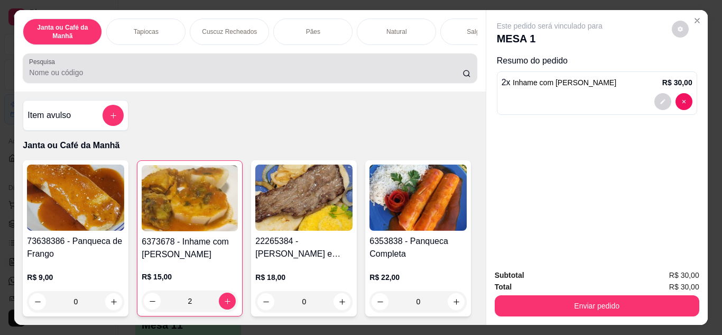
click at [331, 74] on input "Pesquisa" at bounding box center [245, 72] width 433 height 11
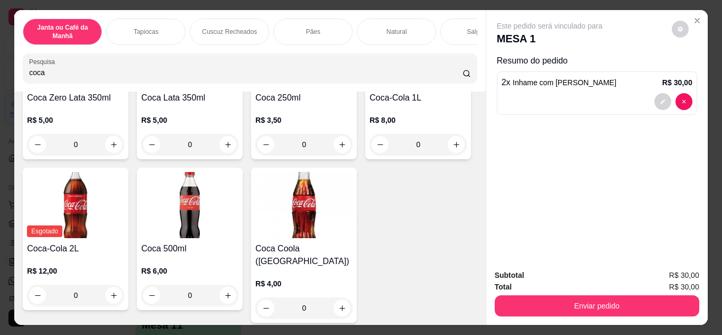
scroll to position [159, 0]
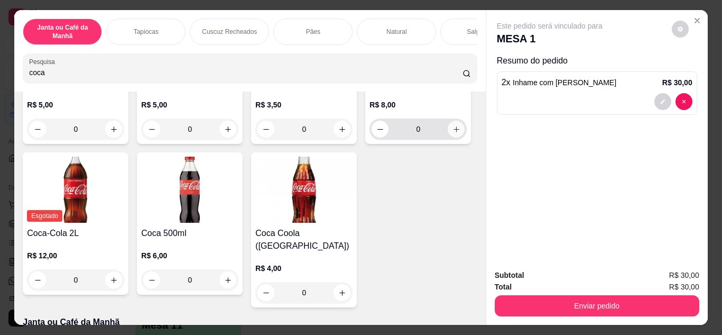
type input "coca"
click at [448, 137] on button "increase-product-quantity" at bounding box center [456, 128] width 16 height 16
type input "1"
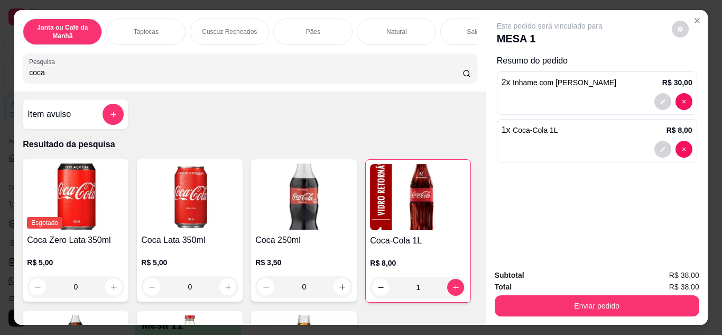
scroll to position [0, 0]
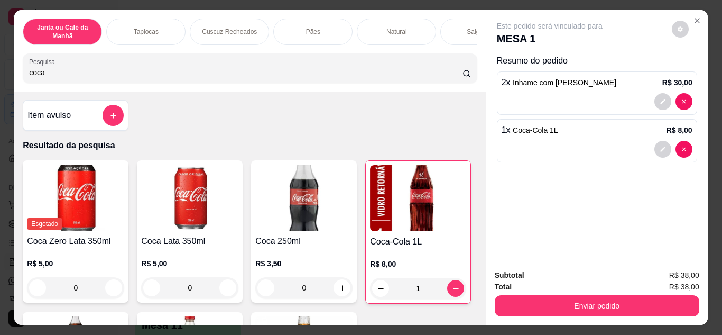
click at [335, 78] on input "coca" at bounding box center [245, 72] width 433 height 11
type input "c"
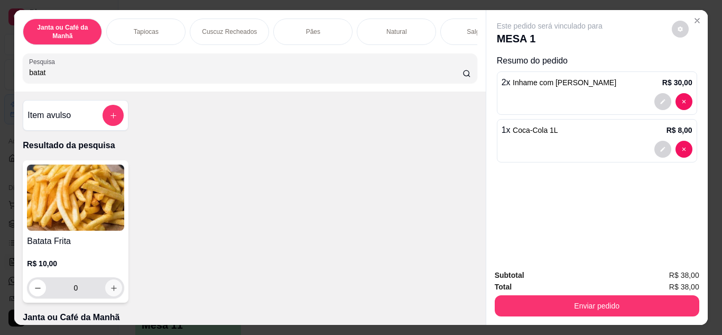
type input "batat"
click at [110, 292] on icon "increase-product-quantity" at bounding box center [114, 288] width 8 height 8
type input "1"
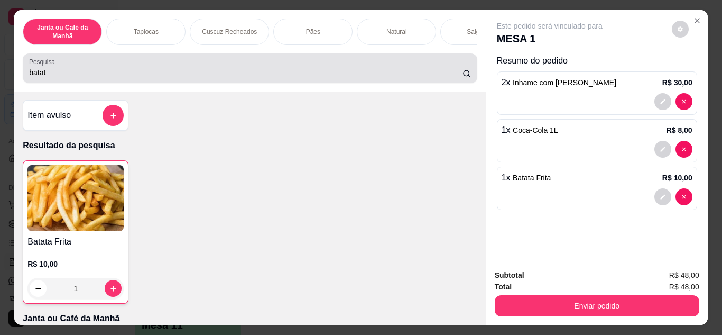
click at [194, 78] on input "batat" at bounding box center [245, 72] width 433 height 11
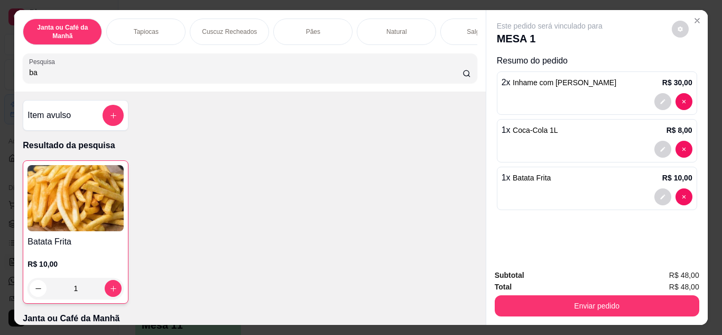
type input "b"
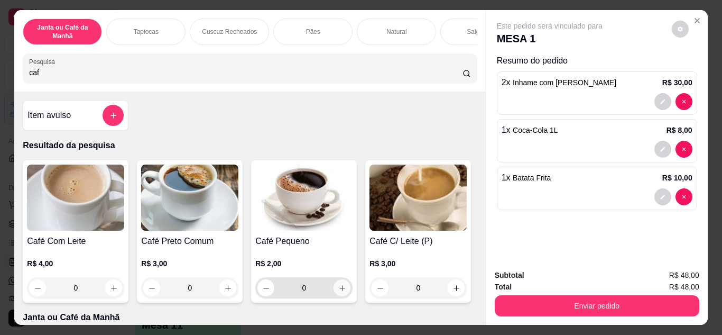
type input "caf"
click at [336, 295] on button "increase-product-quantity" at bounding box center [341, 287] width 17 height 17
type input "1"
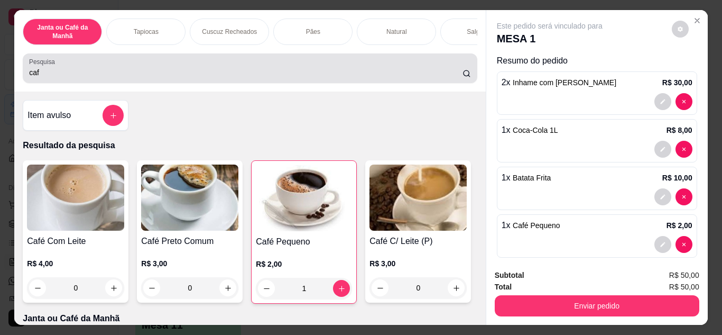
click at [331, 62] on div "caf" at bounding box center [249, 68] width 441 height 21
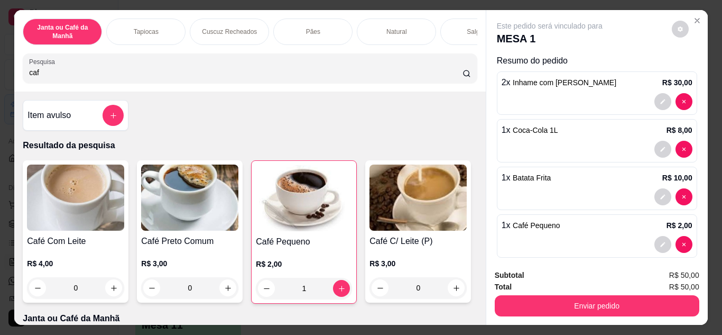
click at [450, 76] on input "caf" at bounding box center [245, 72] width 433 height 11
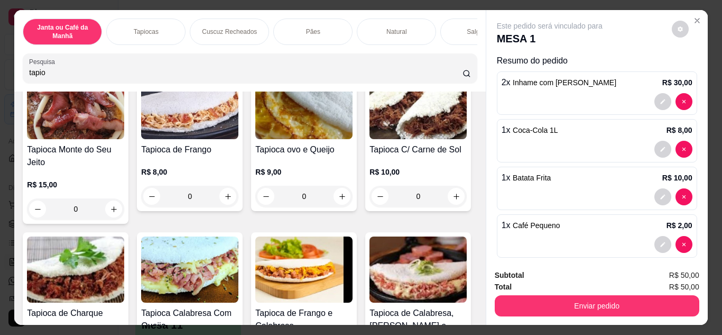
scroll to position [634, 0]
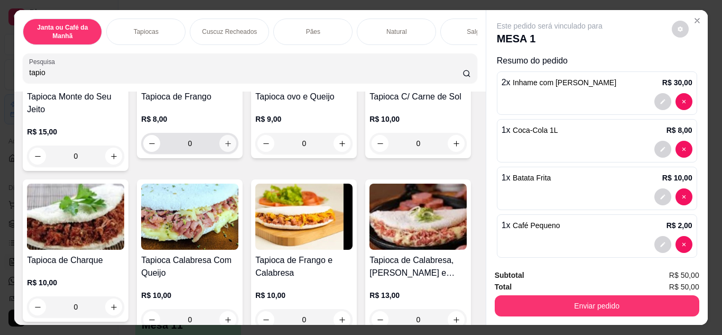
type input "tapio"
click at [225, 151] on button "increase-product-quantity" at bounding box center [228, 143] width 16 height 16
type input "1"
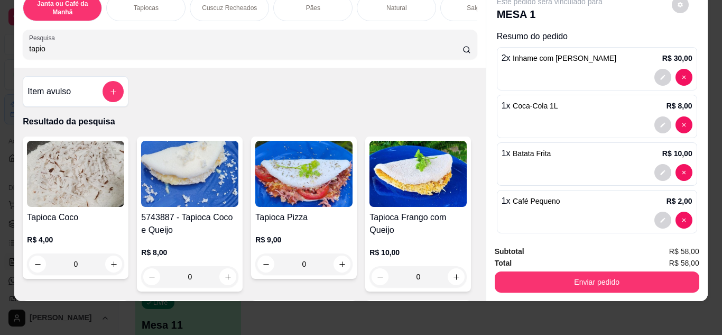
scroll to position [0, 0]
type input "0"
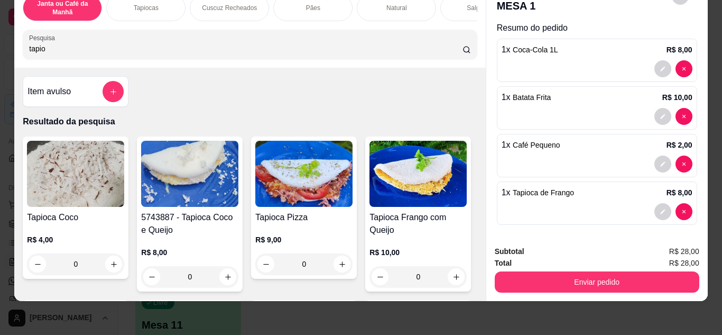
scroll to position [12, 0]
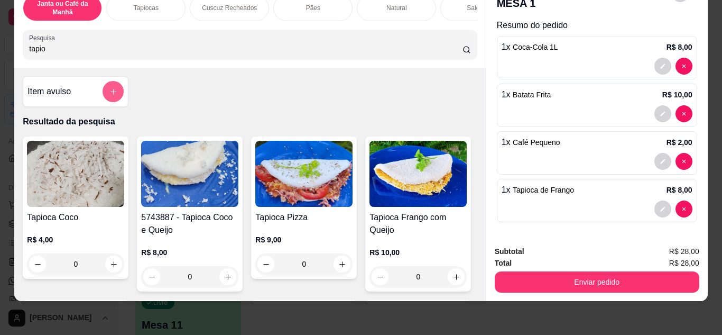
click at [103, 85] on button "add-separate-item" at bounding box center [113, 91] width 21 height 21
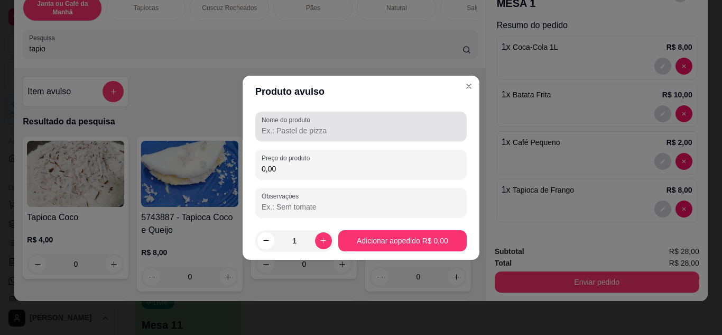
click at [360, 122] on div at bounding box center [361, 126] width 199 height 21
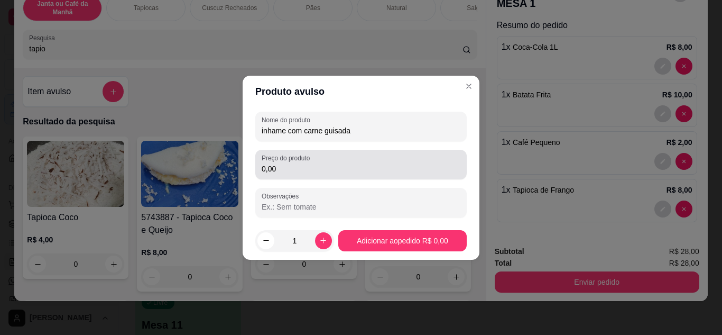
type input "inhame com carne guisada"
click at [359, 171] on input "0,00" at bounding box center [361, 168] width 199 height 11
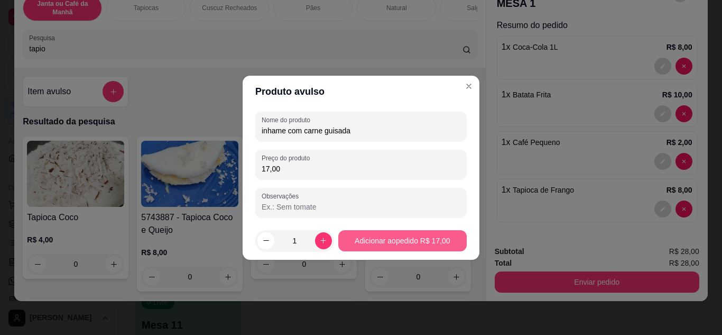
type input "17,00"
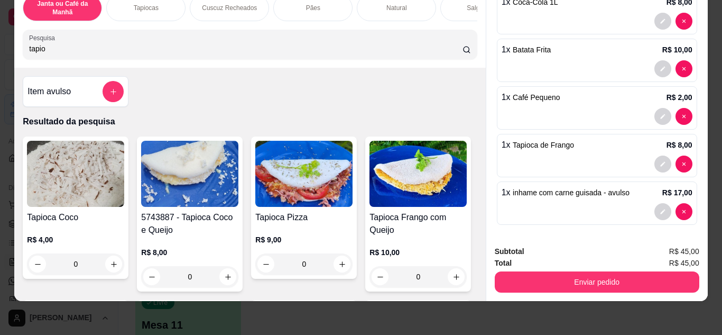
scroll to position [59, 0]
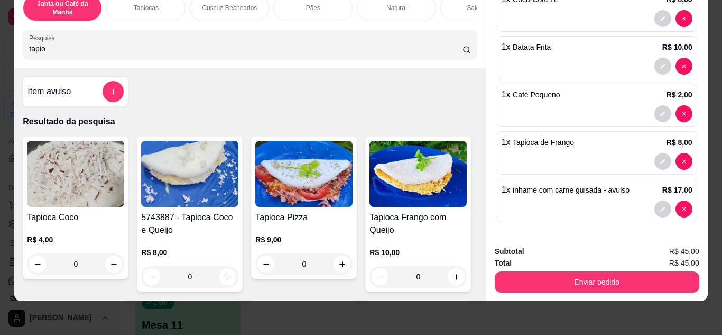
click at [571, 200] on div at bounding box center [597, 208] width 191 height 17
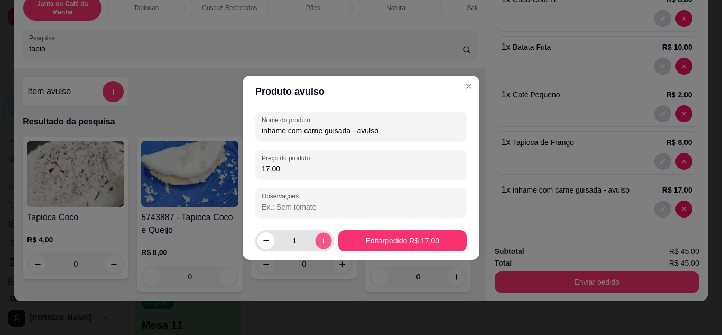
click at [322, 242] on icon "increase-product-quantity" at bounding box center [323, 240] width 8 height 8
type input "2"
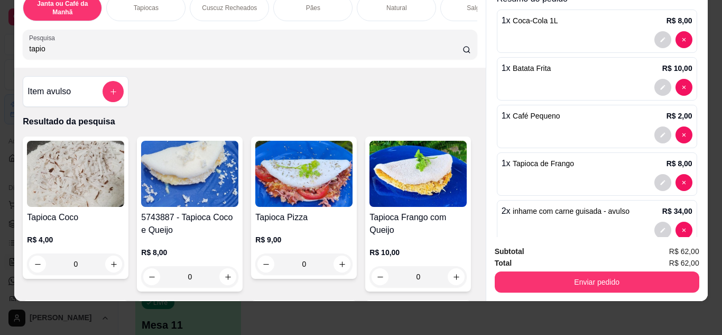
scroll to position [53, 0]
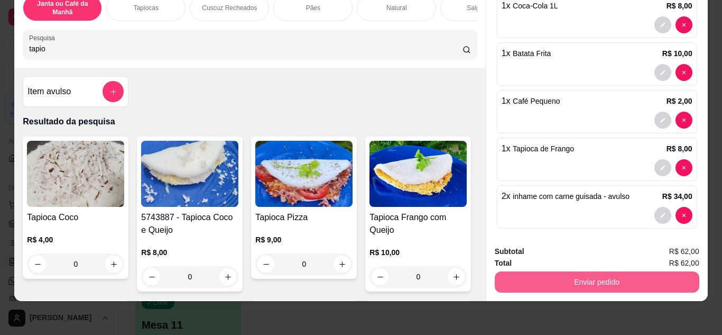
click at [631, 271] on button "Enviar pedido" at bounding box center [597, 281] width 205 height 21
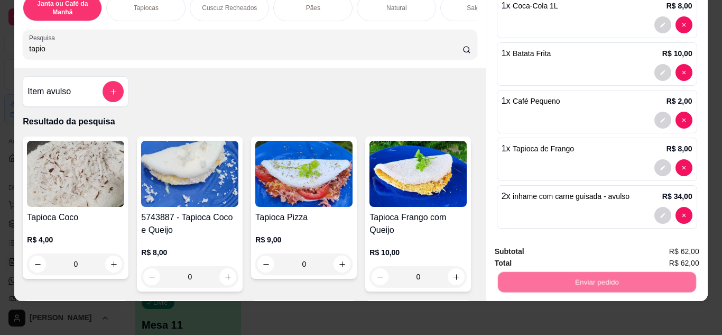
click at [589, 254] on button "Não registrar e enviar pedido" at bounding box center [562, 248] width 110 height 20
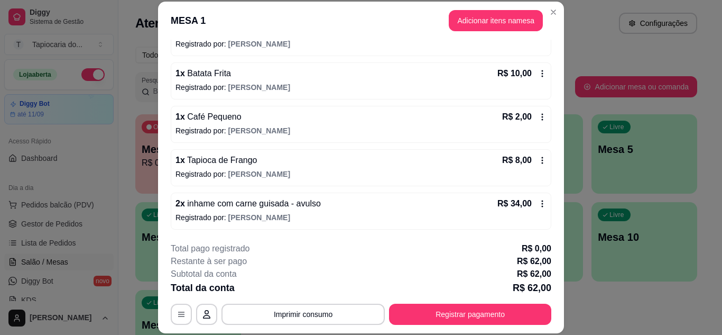
scroll to position [32, 0]
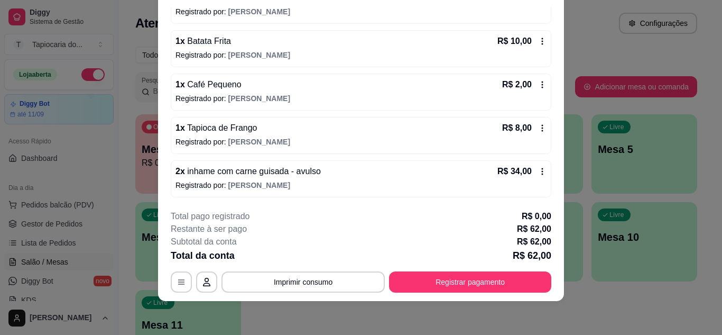
click at [535, 82] on div "1 x Café Pequeno R$ 2,00 Registrado por: [PERSON_NAME]" at bounding box center [361, 91] width 381 height 37
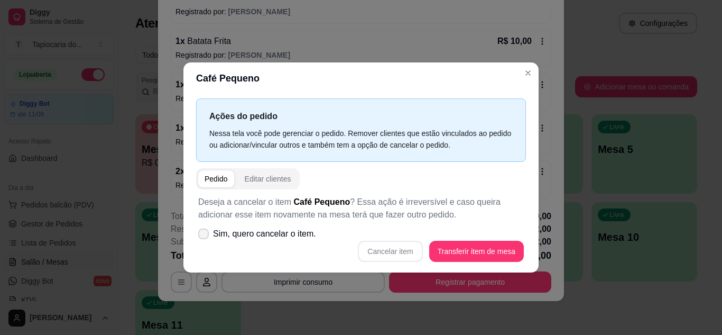
click at [207, 235] on icon at bounding box center [203, 233] width 8 height 6
click at [205, 235] on input "Sim, quero cancelar o item." at bounding box center [201, 238] width 7 height 7
click at [204, 234] on polyline at bounding box center [203, 232] width 5 height 3
click at [204, 235] on input "Sim, quero cancelar o item." at bounding box center [201, 238] width 7 height 7
checkbox input "false"
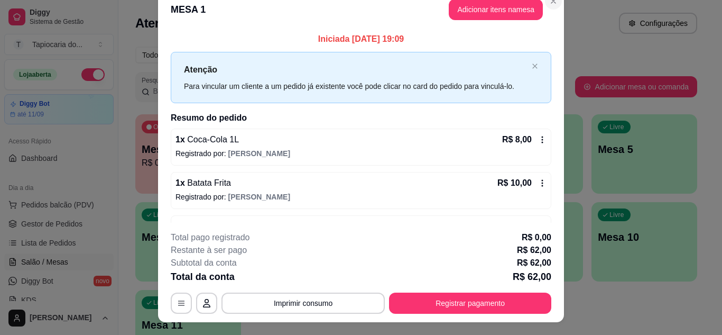
scroll to position [0, 0]
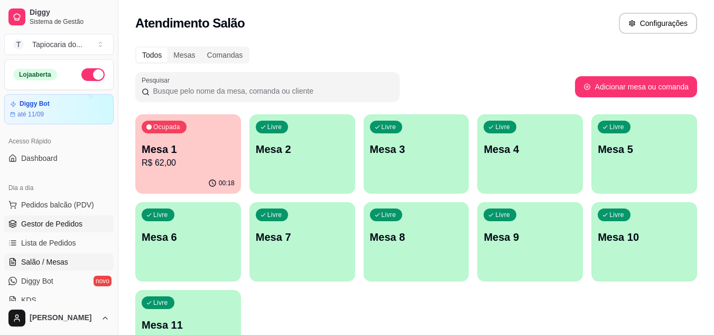
click at [34, 227] on span "Gestor de Pedidos" at bounding box center [51, 223] width 61 height 11
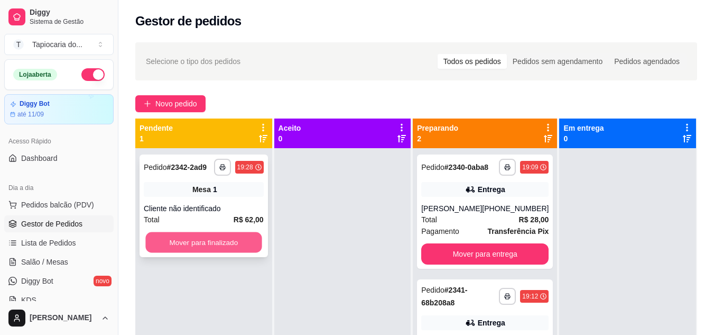
click at [201, 244] on button "Mover para finalizado" at bounding box center [203, 242] width 116 height 21
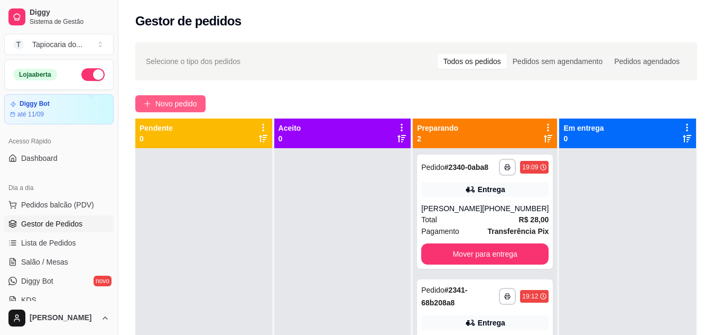
click at [154, 104] on button "Novo pedido" at bounding box center [170, 103] width 70 height 17
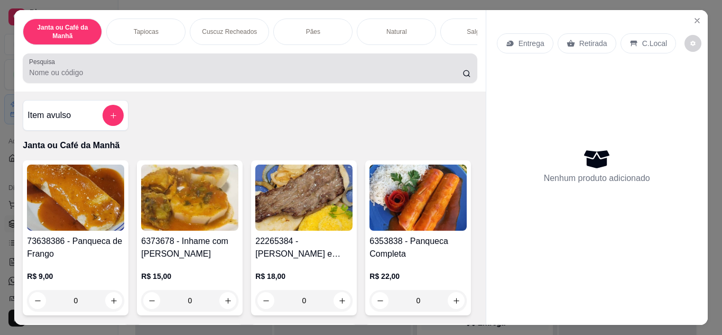
click at [205, 83] on div "Pesquisa" at bounding box center [250, 68] width 454 height 30
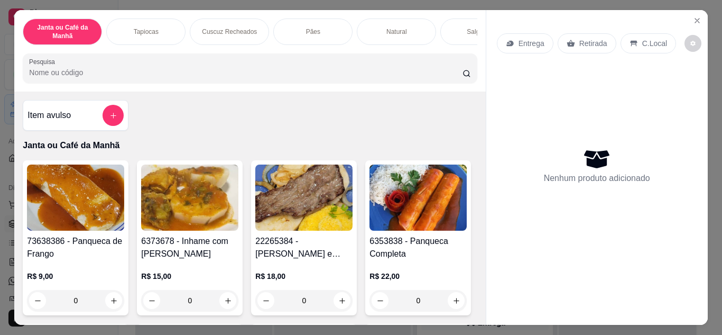
click at [115, 110] on div at bounding box center [113, 115] width 21 height 21
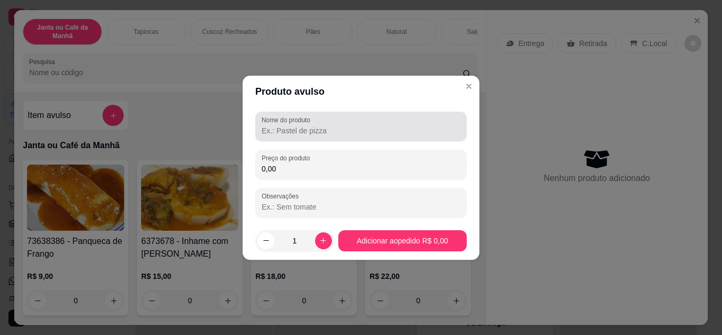
click at [321, 123] on div at bounding box center [361, 126] width 199 height 21
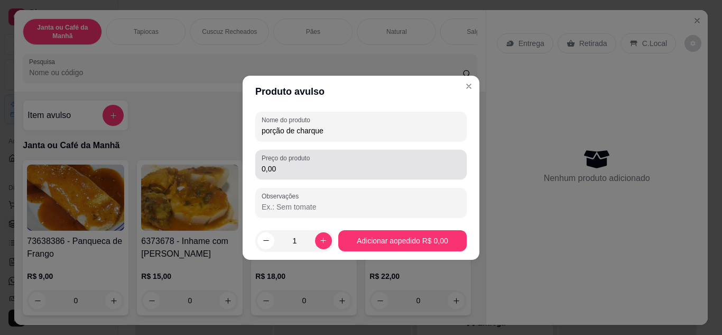
type input "porção de charque"
click at [332, 173] on input "0,00" at bounding box center [361, 168] width 199 height 11
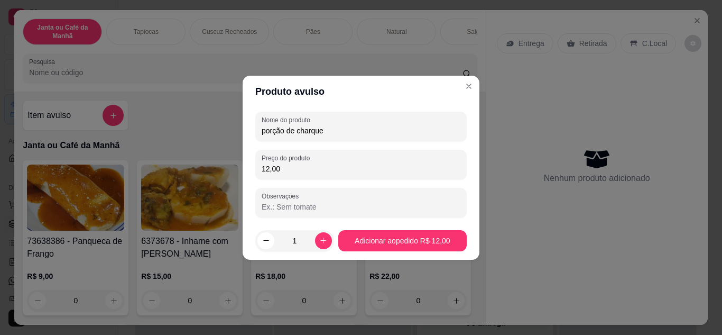
type input "12,00"
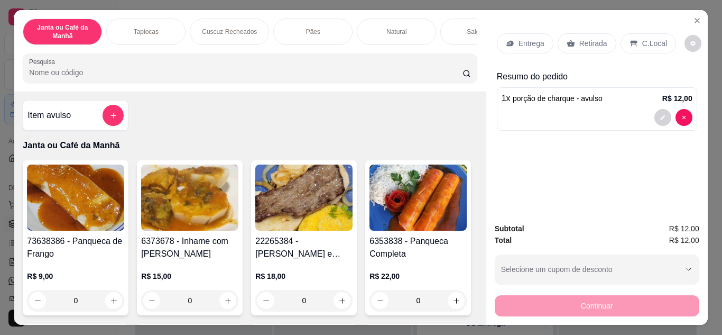
click at [373, 78] on input "Pesquisa" at bounding box center [245, 72] width 433 height 11
click at [110, 112] on button "add-separate-item" at bounding box center [113, 115] width 21 height 21
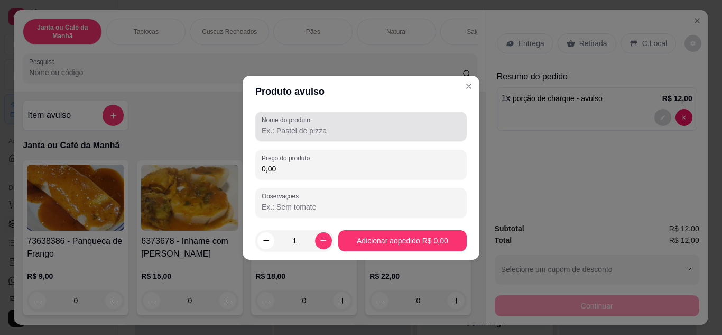
click at [273, 126] on input "Nome do produto" at bounding box center [361, 130] width 199 height 11
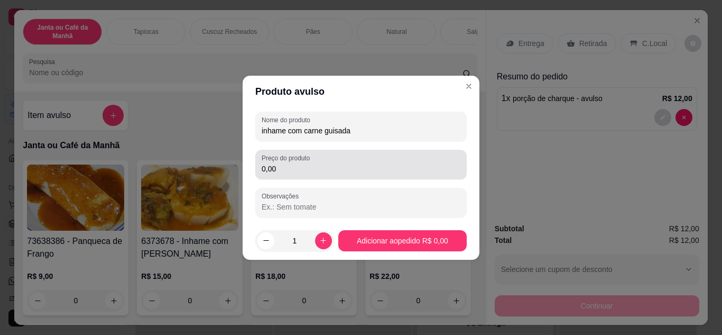
type input "inhame com carne guisada"
click at [335, 170] on input "0,00" at bounding box center [361, 168] width 199 height 11
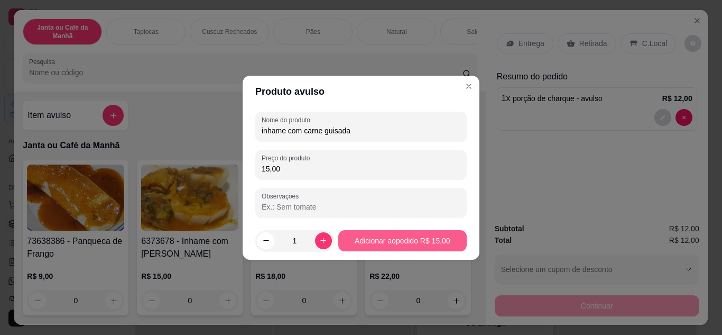
type input "15,00"
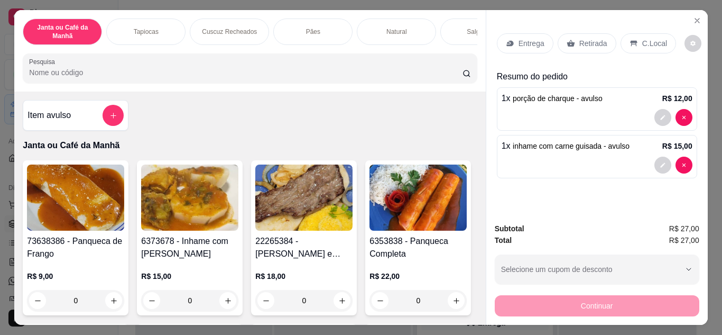
click at [526, 41] on p "Entrega" at bounding box center [531, 43] width 26 height 11
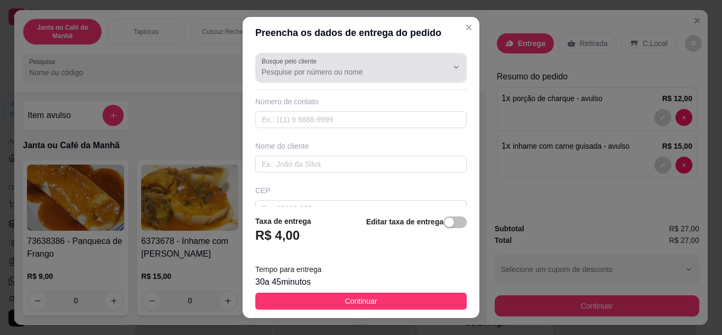
click at [386, 60] on div at bounding box center [361, 67] width 199 height 21
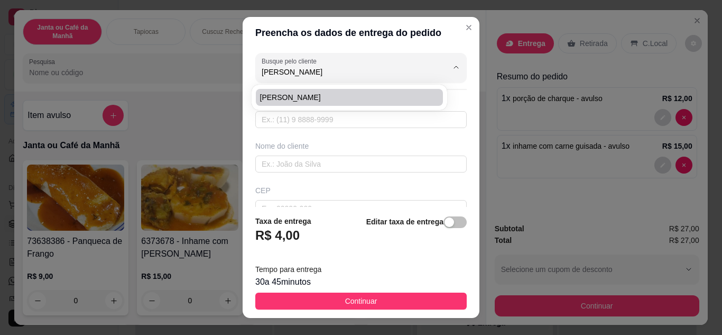
click at [385, 101] on span "[PERSON_NAME]" at bounding box center [344, 97] width 168 height 11
type input "[PERSON_NAME]"
type input "83993607793"
type input "[PERSON_NAME]"
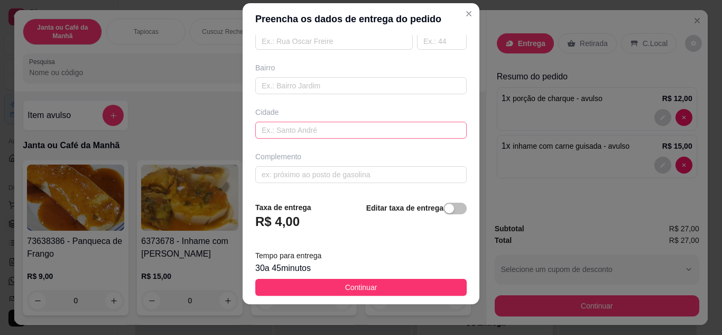
scroll to position [17, 0]
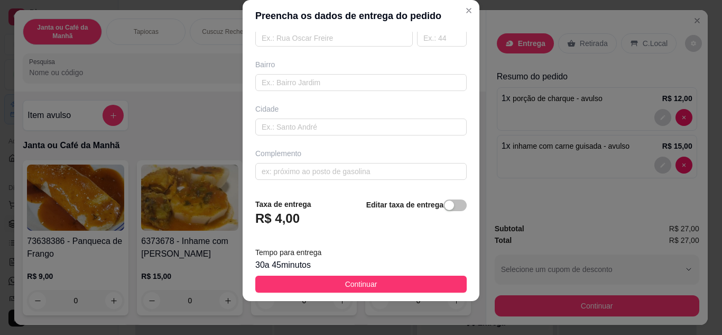
type input "[PERSON_NAME]"
paste input "Rua [PERSON_NAME]"
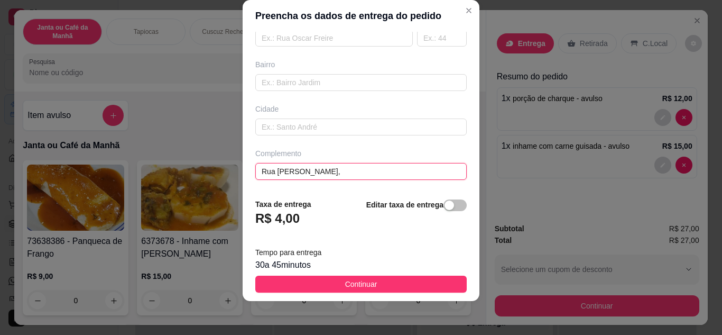
paste input "Na rua sem saída, penúltima casa à direita"
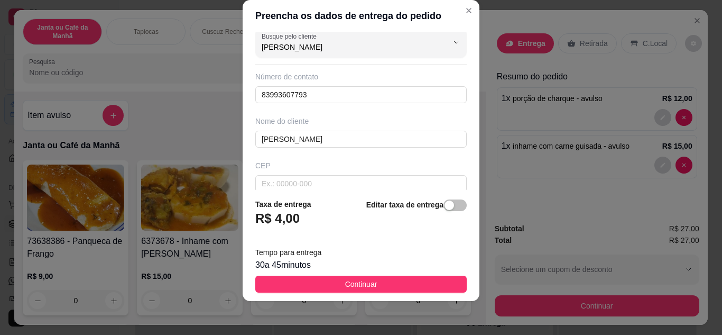
scroll to position [0, 0]
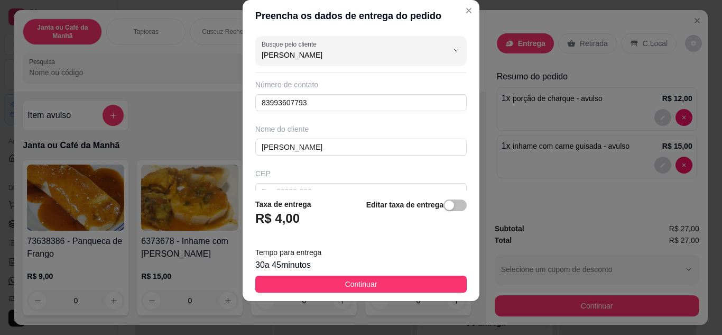
type input "Rua [PERSON_NAME], [GEOGRAPHIC_DATA], penúltima casa à direita casa sem numero"
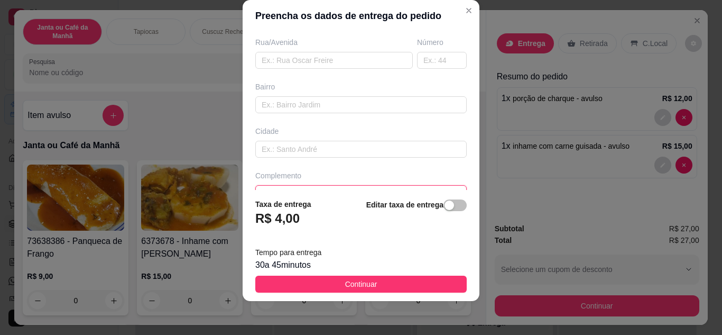
scroll to position [198, 0]
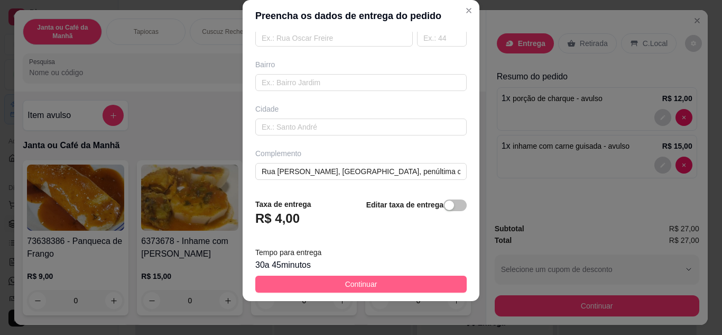
click at [402, 282] on button "Continuar" at bounding box center [360, 283] width 211 height 17
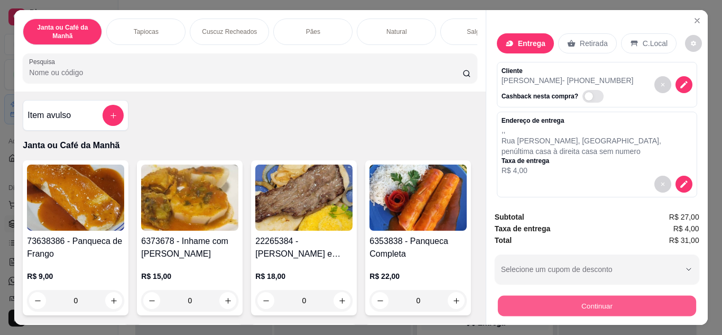
click at [623, 295] on button "Continuar" at bounding box center [596, 305] width 198 height 21
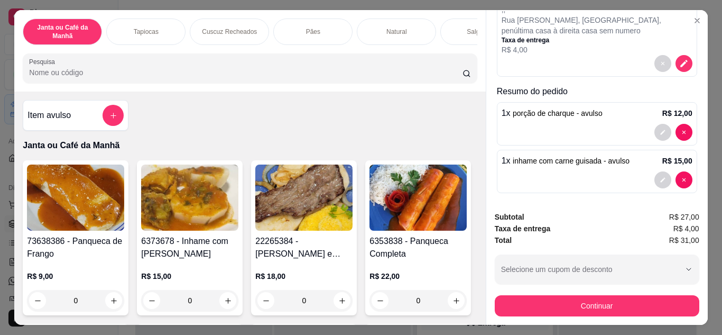
scroll to position [126, 0]
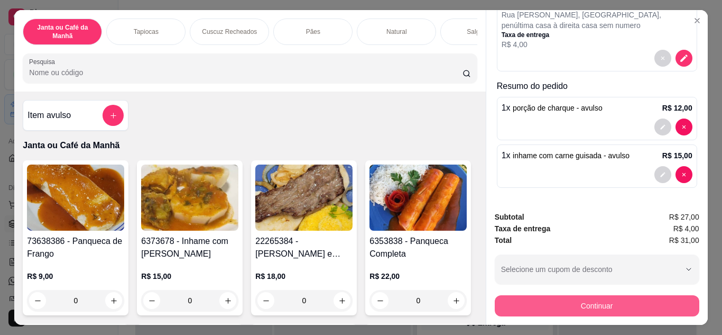
click at [610, 298] on button "Continuar" at bounding box center [597, 305] width 205 height 21
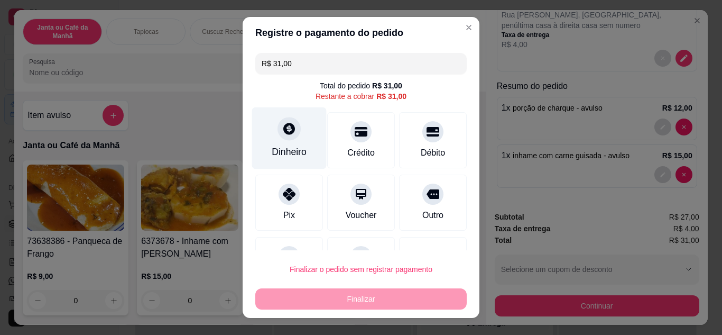
click at [277, 137] on div at bounding box center [288, 128] width 23 height 23
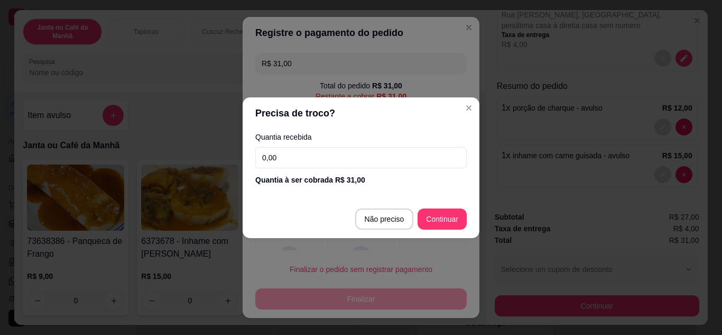
click at [293, 151] on input "0,00" at bounding box center [360, 157] width 211 height 21
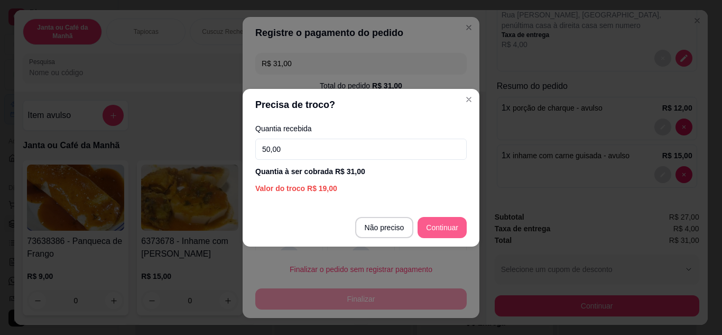
type input "50,00"
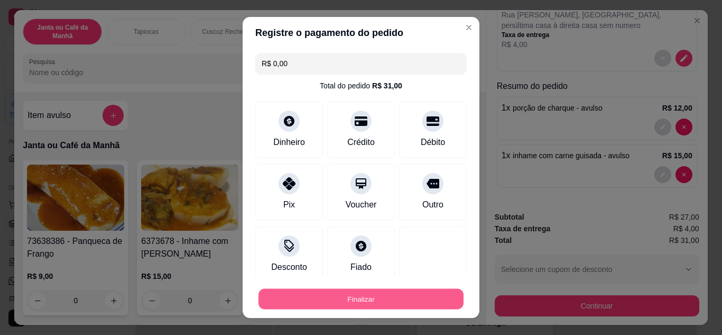
click at [324, 300] on button "Finalizar" at bounding box center [360, 299] width 205 height 21
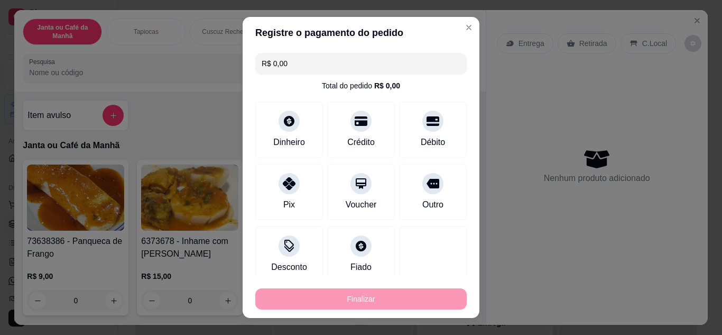
type input "-R$ 31,00"
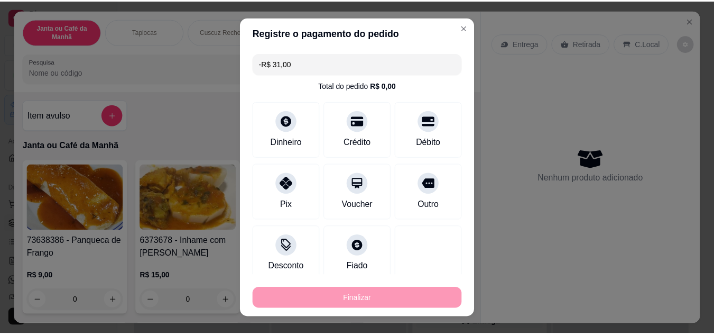
scroll to position [0, 0]
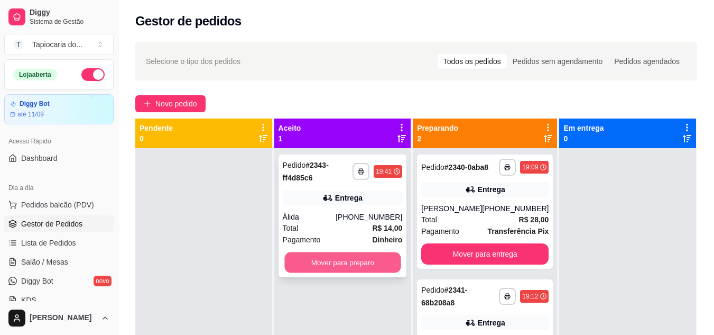
click at [359, 266] on button "Mover para preparo" at bounding box center [342, 262] width 116 height 21
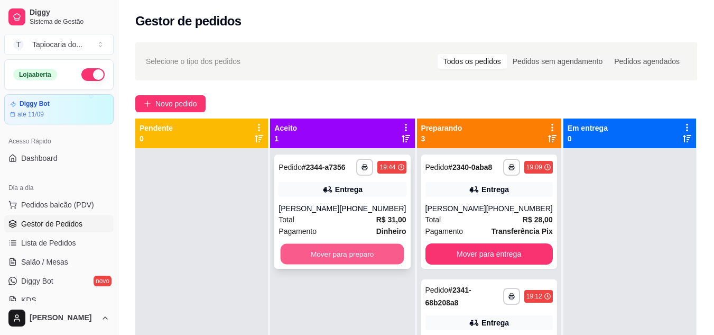
click at [374, 257] on button "Mover para preparo" at bounding box center [343, 254] width 124 height 21
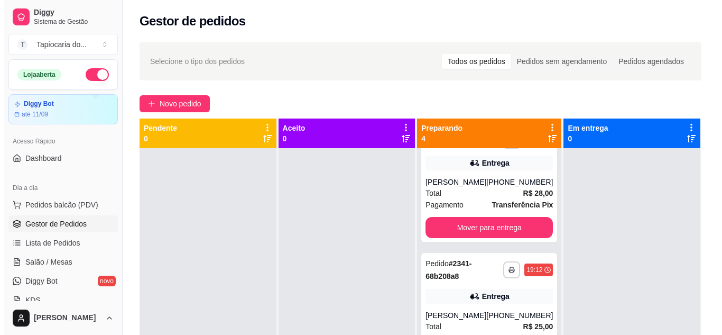
scroll to position [9, 0]
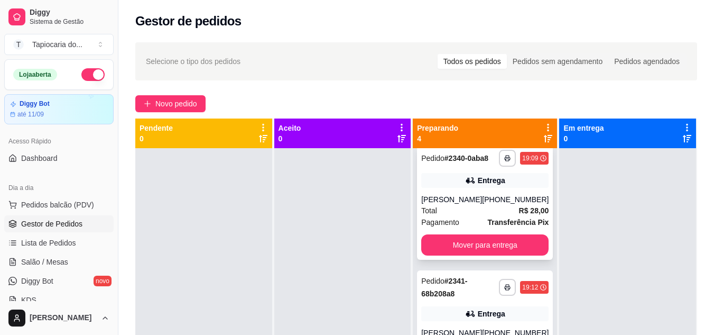
click at [460, 226] on div "Pagamento Transferência Pix" at bounding box center [484, 222] width 127 height 12
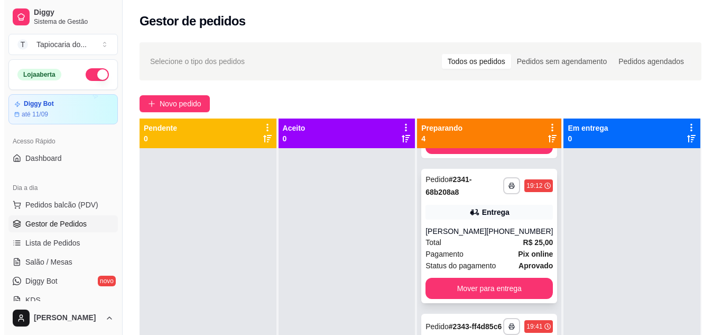
scroll to position [115, 0]
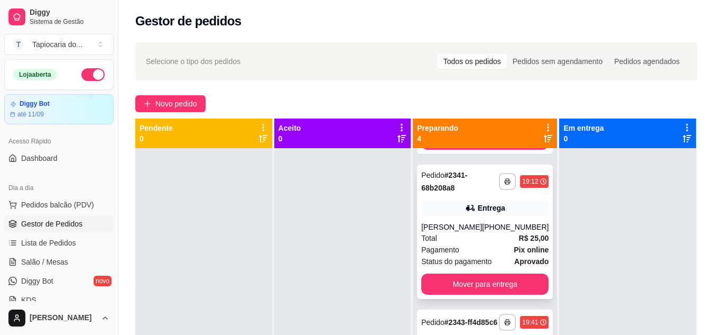
click at [466, 230] on div "[PERSON_NAME]" at bounding box center [451, 226] width 61 height 11
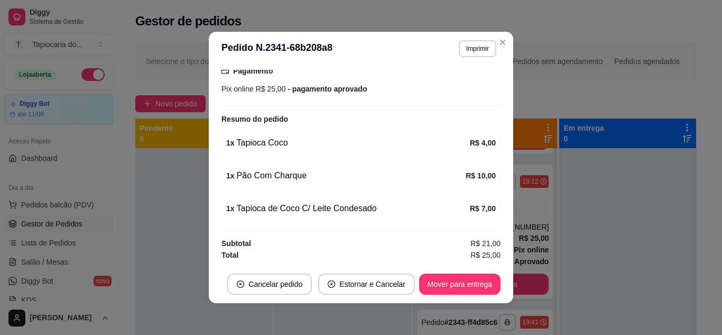
scroll to position [2, 0]
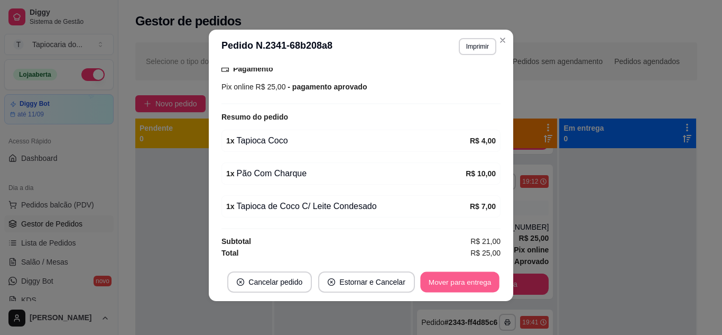
click at [469, 282] on button "Mover para entrega" at bounding box center [459, 282] width 79 height 21
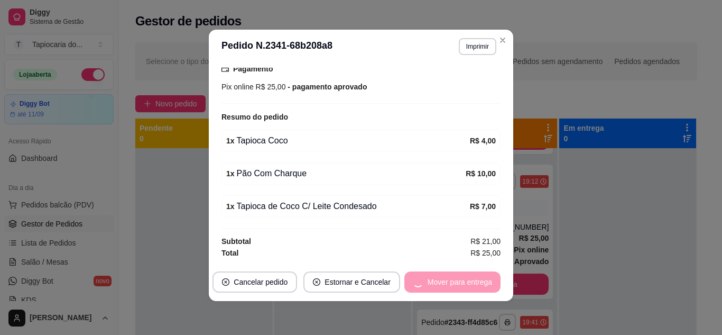
scroll to position [76, 0]
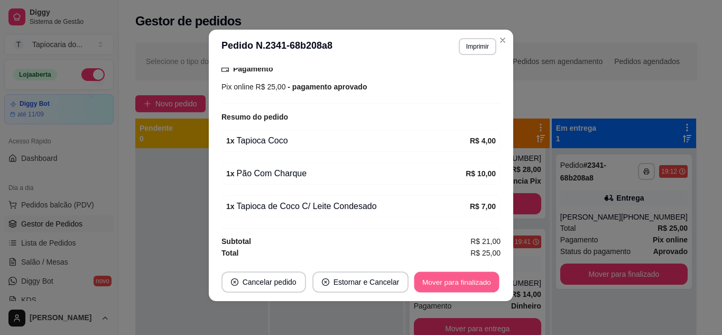
click at [458, 286] on button "Mover para finalizado" at bounding box center [456, 282] width 85 height 21
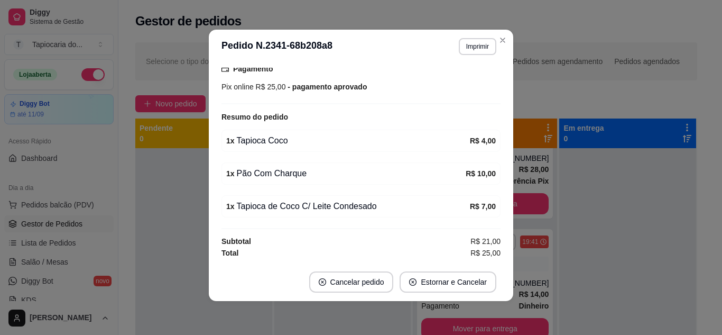
scroll to position [261, 0]
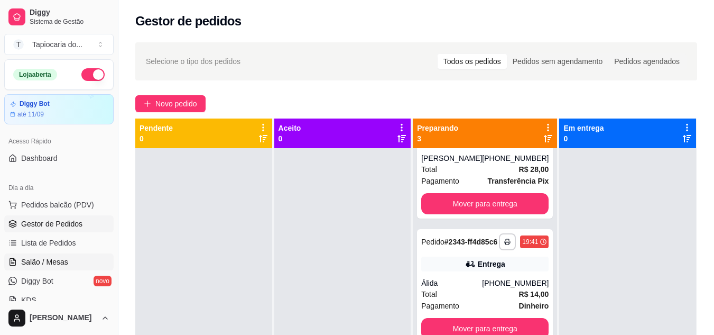
click at [46, 267] on link "Salão / Mesas" at bounding box center [58, 261] width 109 height 17
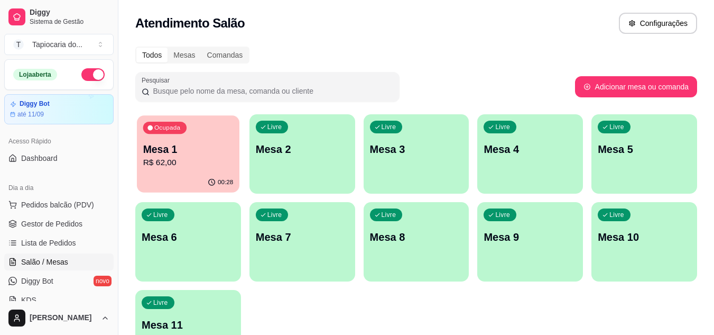
click at [208, 156] on div "Mesa 1 R$ 62,00" at bounding box center [188, 155] width 90 height 26
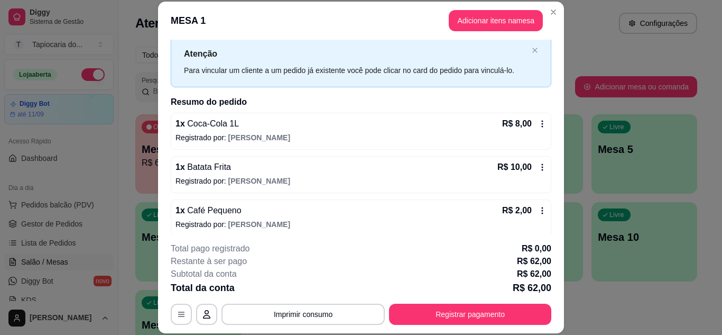
scroll to position [53, 0]
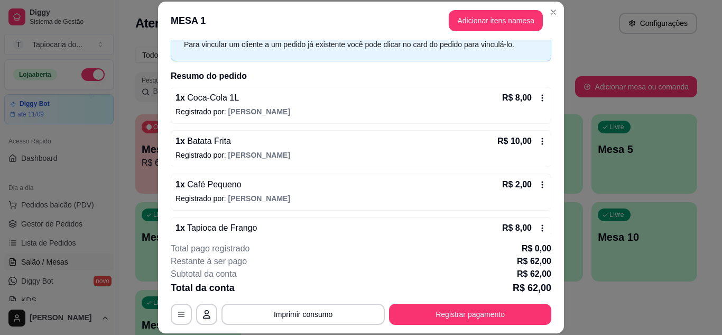
click at [481, 10] on header "MESA 1 Adicionar itens na mesa" at bounding box center [361, 21] width 406 height 38
click at [481, 23] on button "Adicionar itens na mesa" at bounding box center [495, 21] width 91 height 21
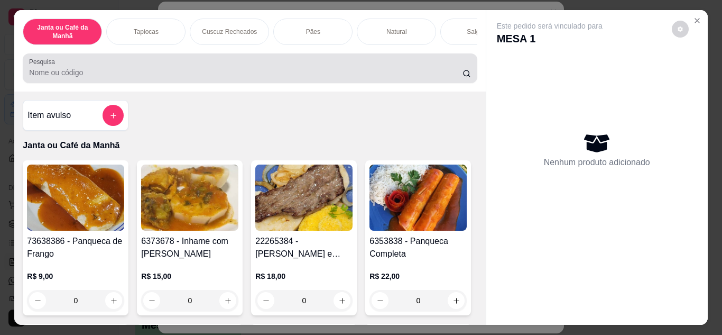
click at [373, 79] on div at bounding box center [249, 68] width 441 height 21
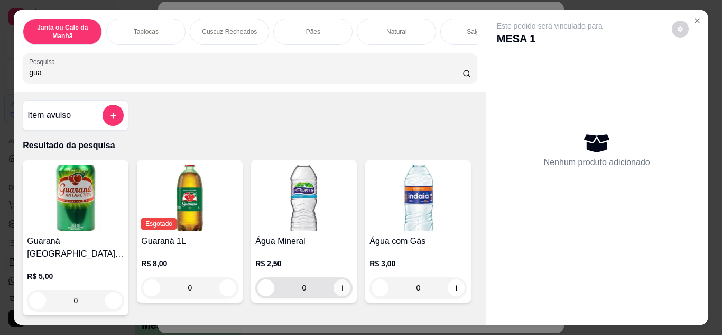
type input "gua"
click at [341, 290] on icon "increase-product-quantity" at bounding box center [342, 288] width 8 height 8
type input "1"
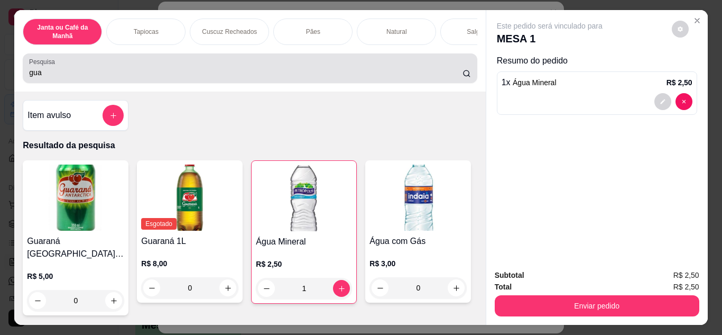
click at [398, 79] on div "gua" at bounding box center [249, 68] width 441 height 21
click at [421, 70] on div "gua" at bounding box center [249, 68] width 441 height 21
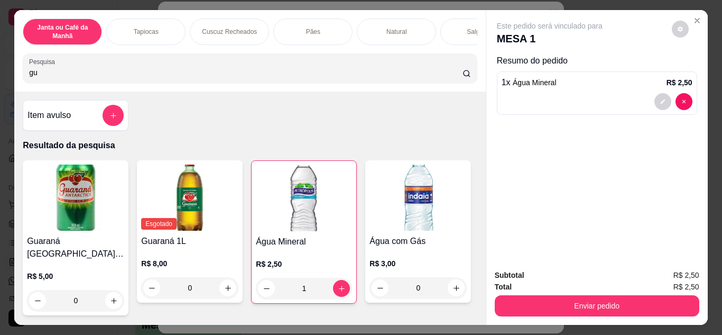
type input "g"
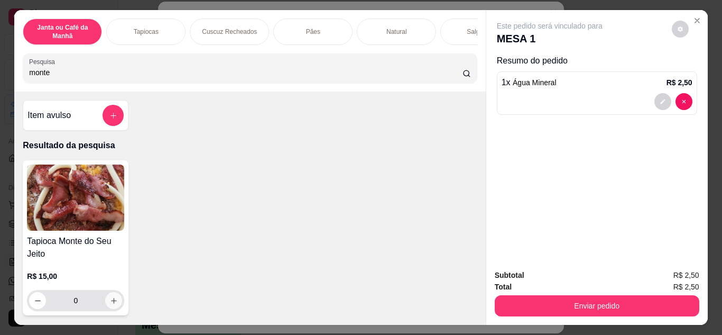
type input "monte"
click at [114, 298] on button "increase-product-quantity" at bounding box center [114, 300] width 16 height 16
type input "1"
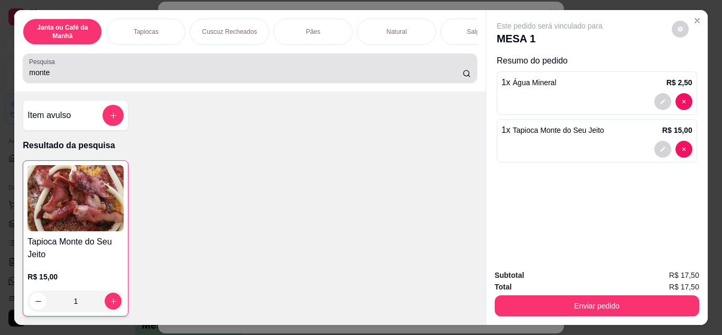
click at [233, 57] on div "Pesquisa monte" at bounding box center [250, 68] width 454 height 30
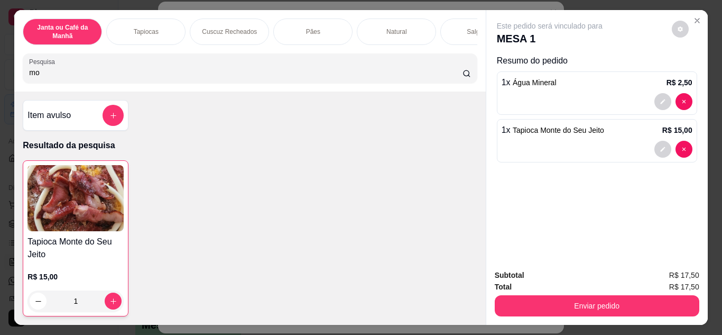
type input "m"
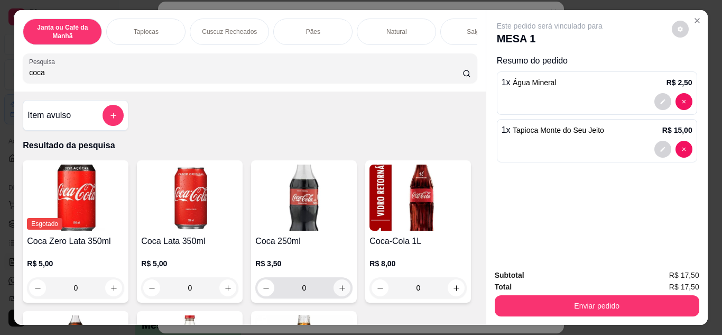
type input "coca"
click at [336, 285] on button "increase-product-quantity" at bounding box center [342, 287] width 16 height 16
type input "1"
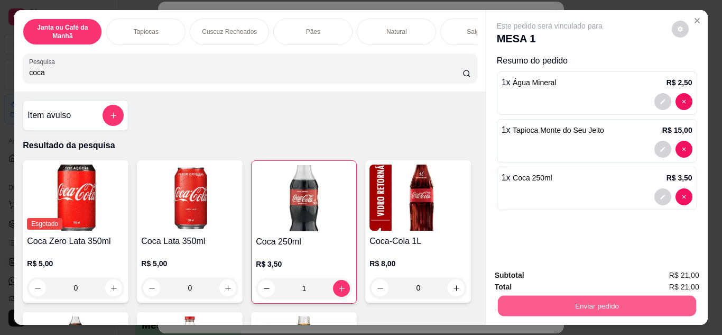
click at [555, 300] on button "Enviar pedido" at bounding box center [596, 305] width 198 height 21
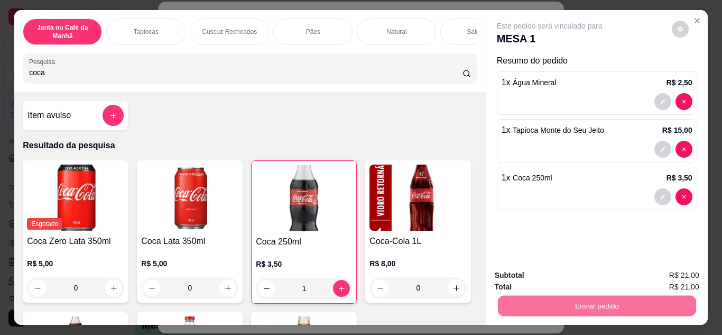
click at [545, 274] on button "Não registrar e enviar pedido" at bounding box center [562, 276] width 110 height 20
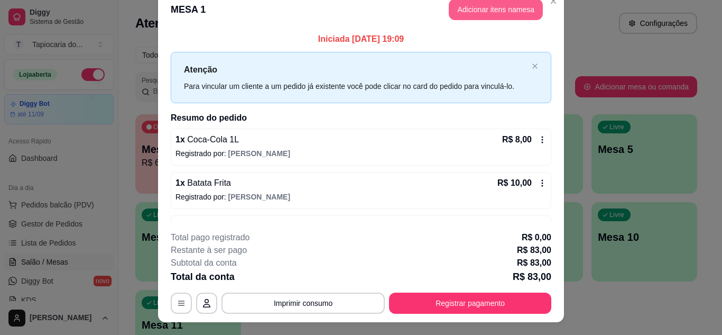
scroll to position [0, 0]
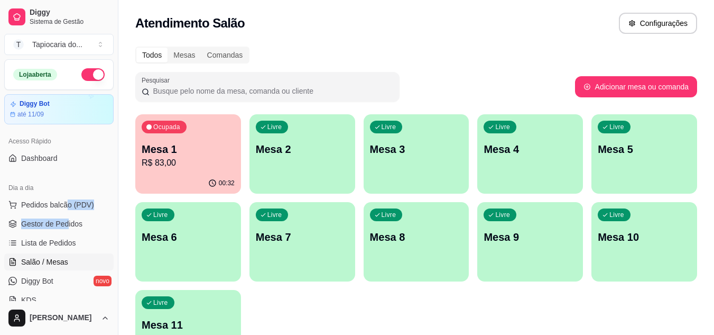
click at [68, 214] on ul "Pedidos balcão (PDV) Gestor de Pedidos Lista de Pedidos Salão / Mesas Diggy Bot…" at bounding box center [58, 252] width 109 height 112
click at [74, 226] on span "Gestor de Pedidos" at bounding box center [51, 223] width 61 height 11
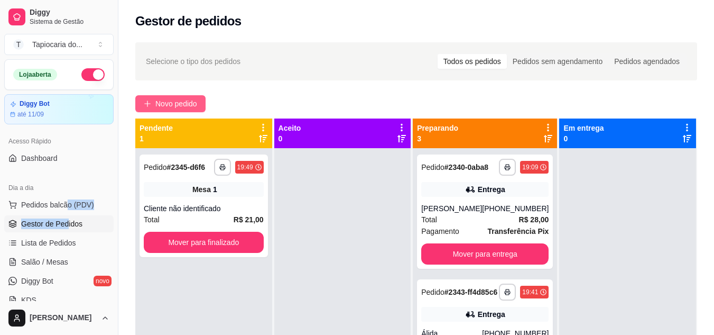
click at [174, 103] on span "Novo pedido" at bounding box center [176, 104] width 42 height 12
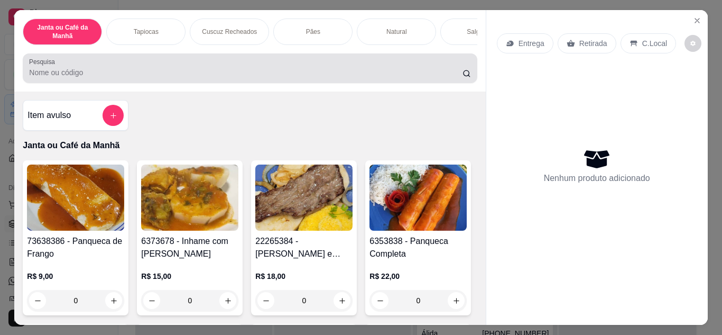
click at [373, 66] on div at bounding box center [249, 68] width 441 height 21
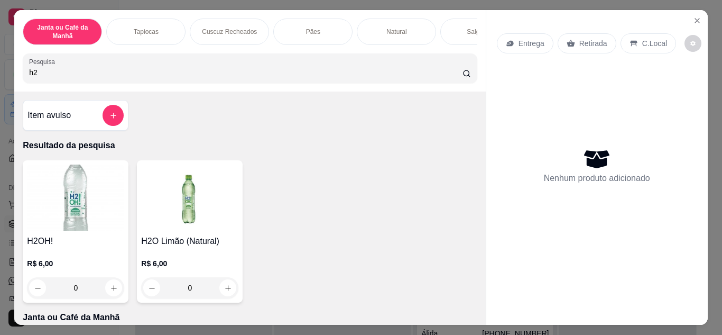
type input "h2"
click at [697, 16] on icon "Close" at bounding box center [697, 20] width 8 height 8
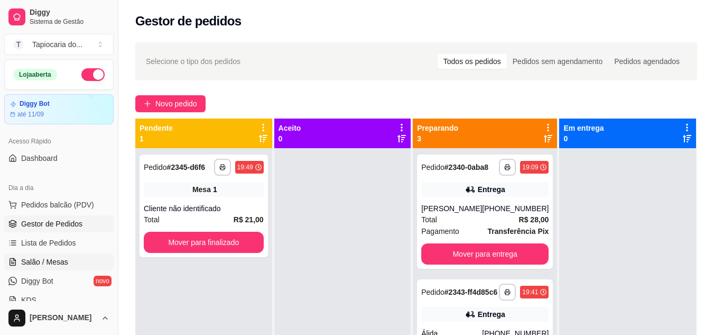
click at [57, 264] on span "Salão / Mesas" at bounding box center [44, 261] width 47 height 11
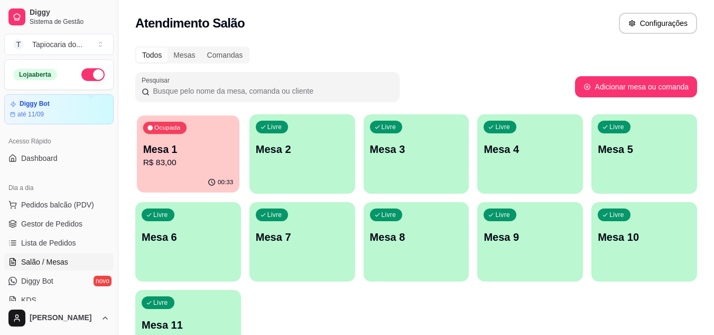
click at [179, 154] on p "Mesa 1" at bounding box center [188, 149] width 90 height 14
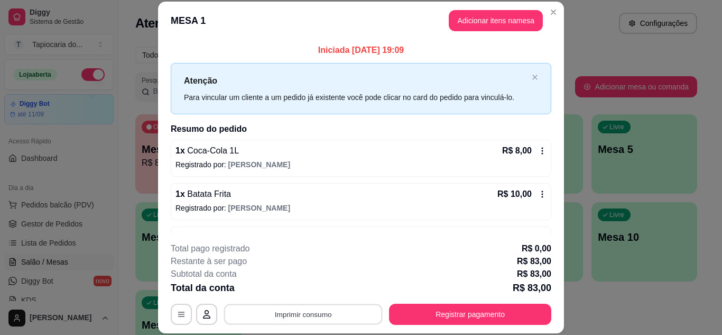
click at [347, 317] on button "Imprimir consumo" at bounding box center [303, 313] width 159 height 21
click at [322, 289] on button "Impressora" at bounding box center [302, 289] width 74 height 16
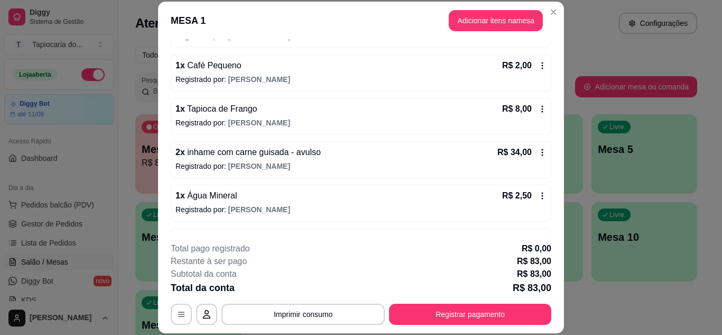
scroll to position [211, 0]
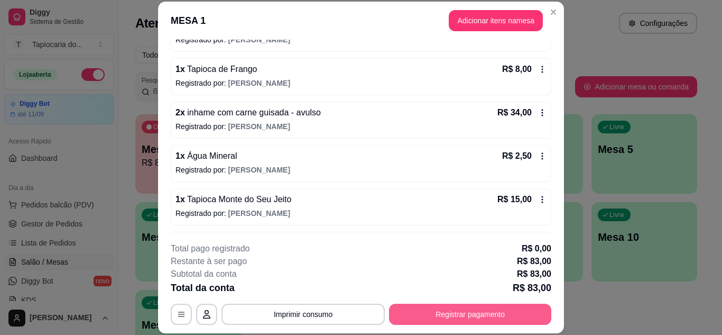
click at [433, 322] on button "Registrar pagamento" at bounding box center [470, 313] width 162 height 21
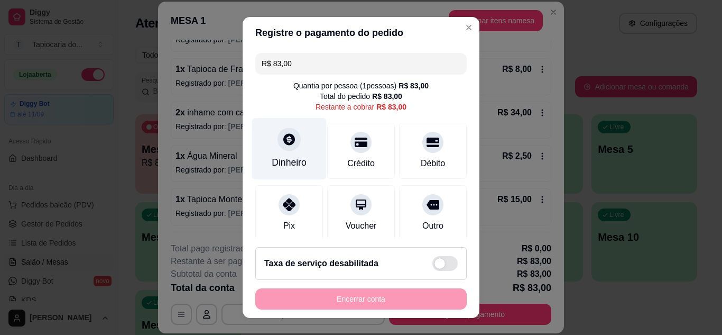
click at [287, 152] on div "Dinheiro" at bounding box center [289, 148] width 75 height 62
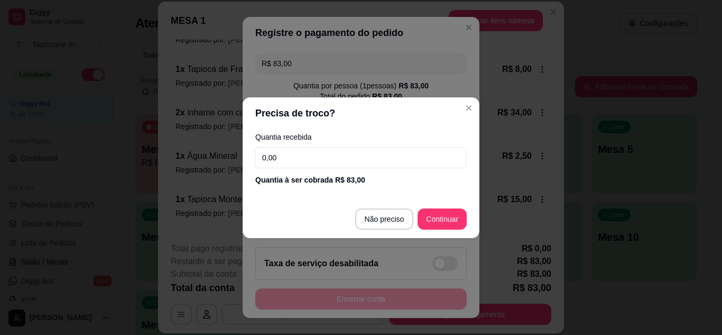
click at [294, 160] on input "0,00" at bounding box center [360, 157] width 211 height 21
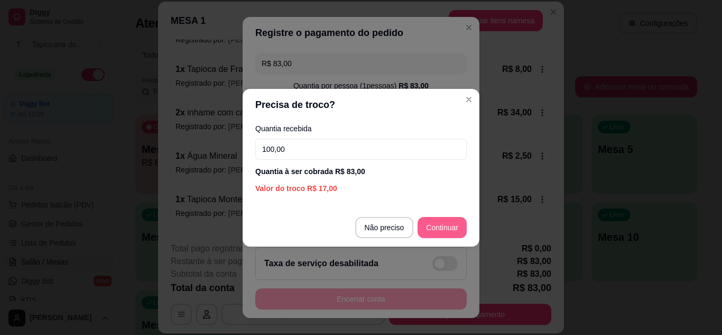
type input "100,00"
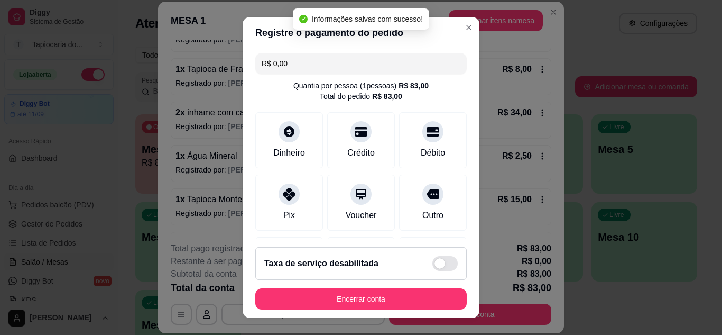
type input "R$ 0,00"
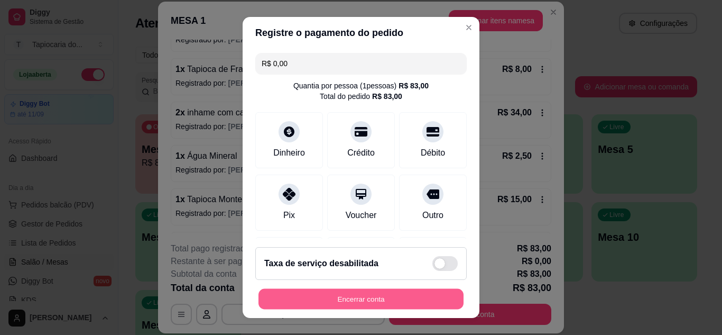
click at [406, 303] on button "Encerrar conta" at bounding box center [360, 299] width 205 height 21
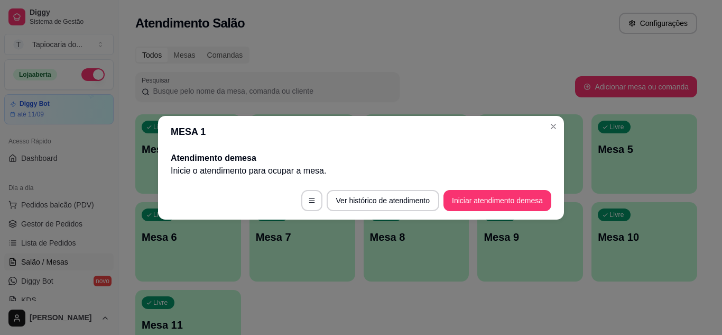
scroll to position [0, 0]
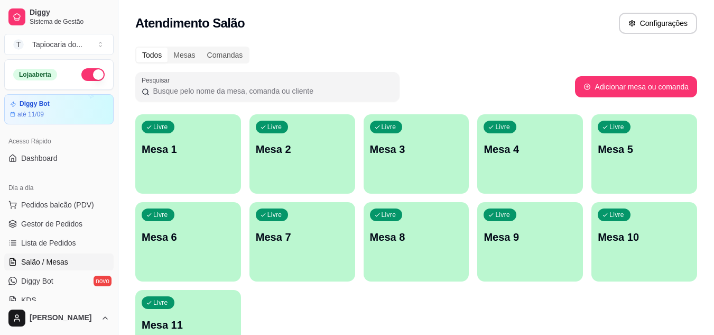
click at [320, 253] on div "Livre Mesa 7" at bounding box center [302, 235] width 106 height 67
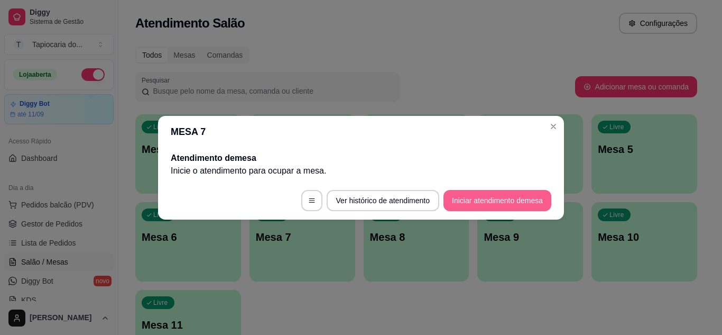
click at [487, 202] on button "Iniciar atendimento de mesa" at bounding box center [497, 200] width 108 height 21
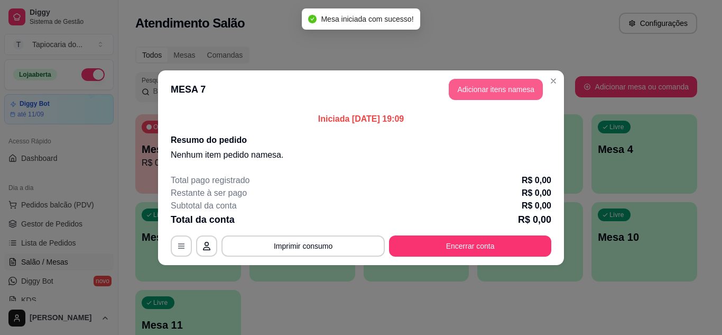
click at [533, 94] on button "Adicionar itens na mesa" at bounding box center [496, 89] width 94 height 21
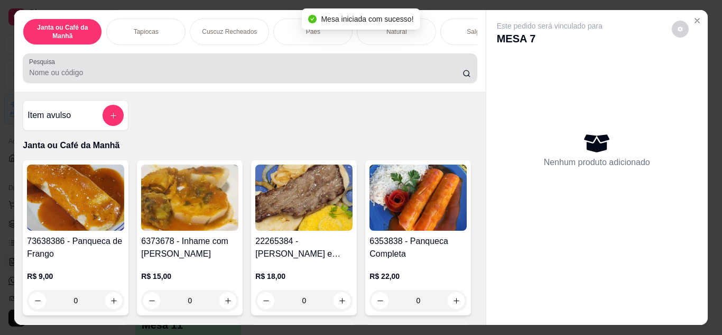
click at [449, 77] on input "Pesquisa" at bounding box center [245, 72] width 433 height 11
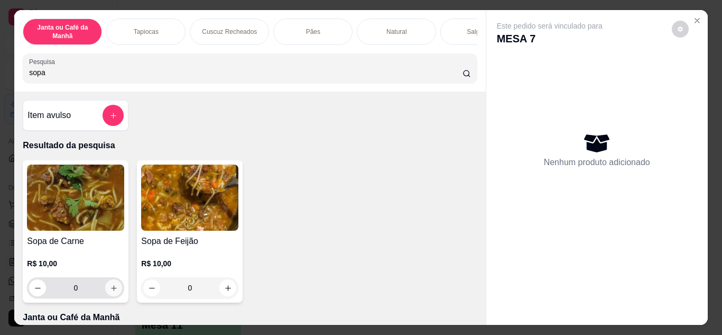
type input "sopa"
click at [107, 284] on button "increase-product-quantity" at bounding box center [114, 287] width 16 height 16
type input "1"
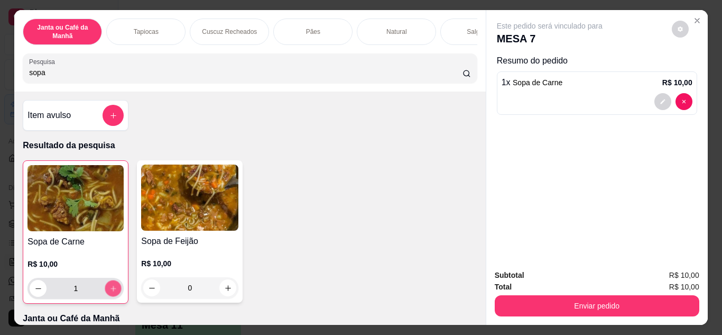
click at [107, 285] on button "increase-product-quantity" at bounding box center [113, 288] width 16 height 16
type input "2"
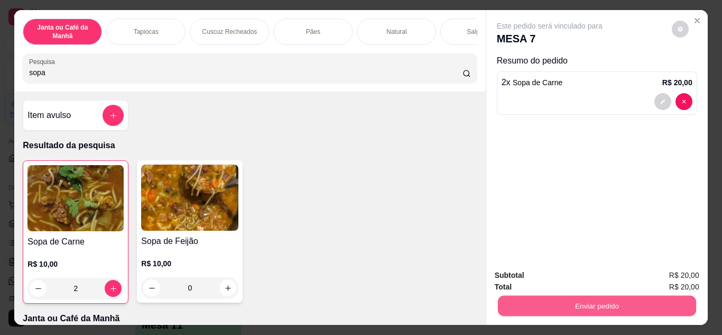
click at [616, 301] on button "Enviar pedido" at bounding box center [596, 305] width 198 height 21
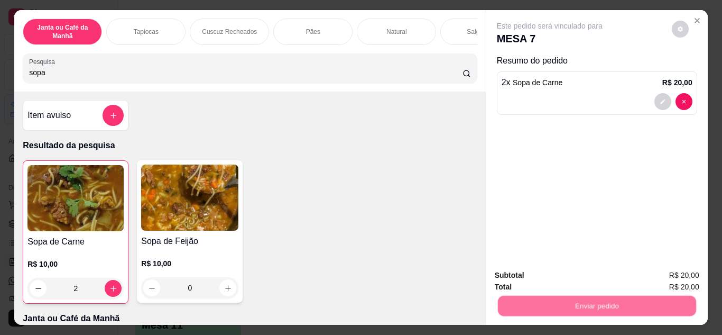
click at [591, 277] on button "Não registrar e enviar pedido" at bounding box center [562, 276] width 110 height 20
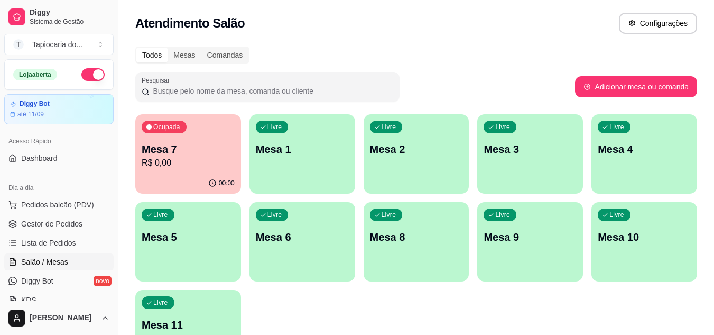
click at [318, 150] on p "Mesa 1" at bounding box center [302, 149] width 93 height 15
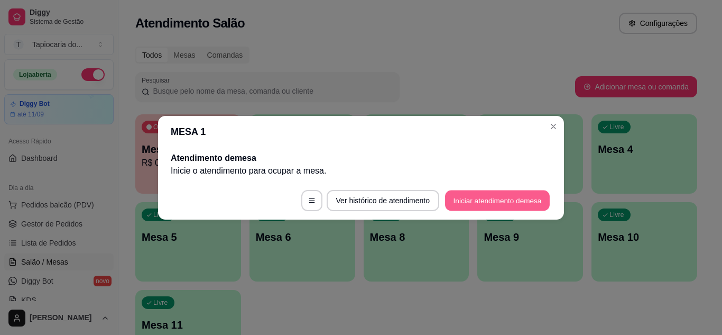
click at [503, 201] on button "Iniciar atendimento de mesa" at bounding box center [497, 200] width 105 height 21
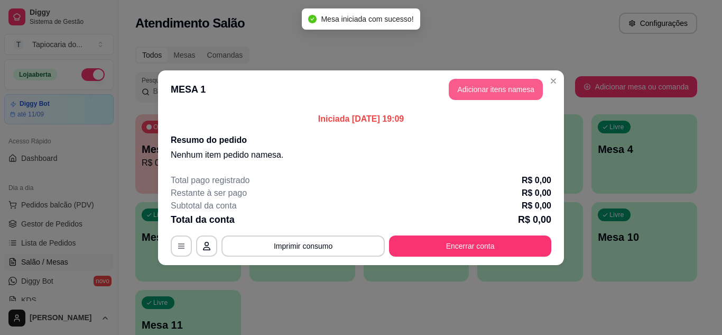
click at [515, 84] on button "Adicionar itens na mesa" at bounding box center [496, 89] width 94 height 21
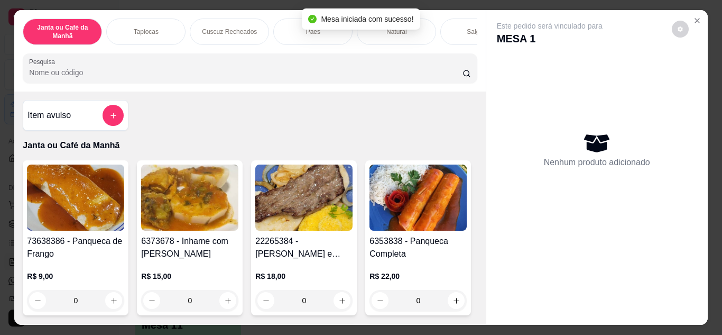
drag, startPoint x: 127, startPoint y: 126, endPoint x: 123, endPoint y: 122, distance: 6.4
click at [126, 125] on div "Item avulso Janta ou Café da Manhã 73638386 - Panqueca de Frango R$ 9,00 0 6373…" at bounding box center [249, 207] width 471 height 233
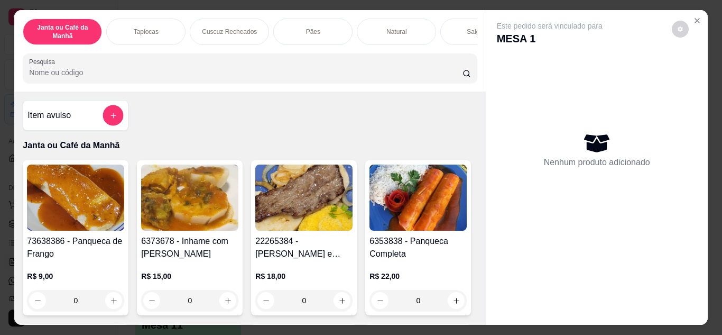
click at [119, 119] on button "add-separate-item" at bounding box center [113, 115] width 21 height 21
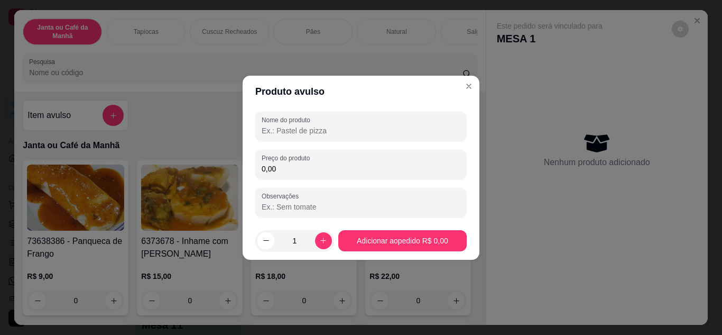
click at [346, 129] on input "Nome do produto" at bounding box center [361, 130] width 199 height 11
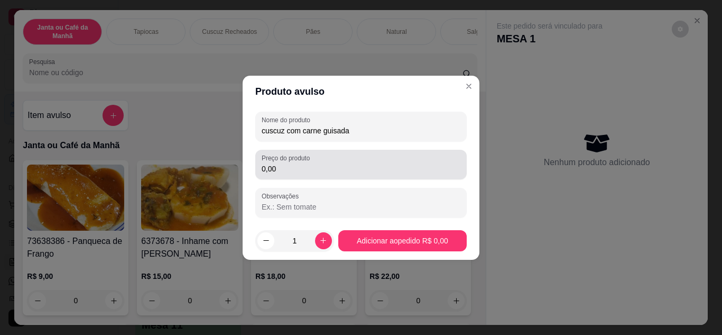
type input "cuscuz com carne guisada"
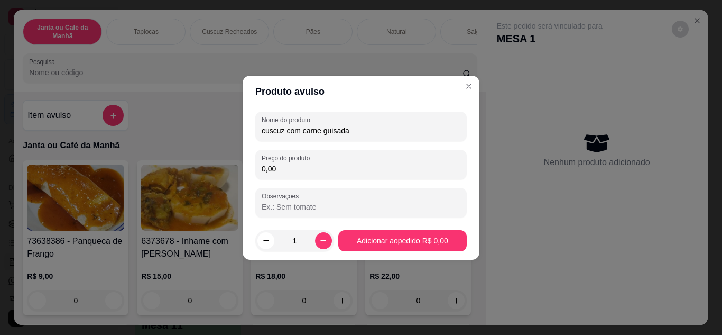
click at [311, 166] on input "0,00" at bounding box center [361, 168] width 199 height 11
type input "15,00"
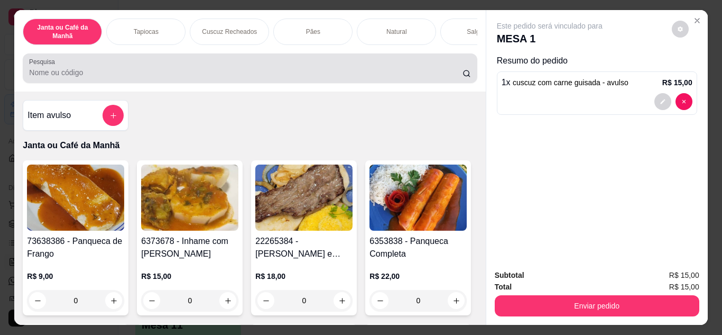
click at [345, 83] on div "Pesquisa" at bounding box center [250, 68] width 454 height 30
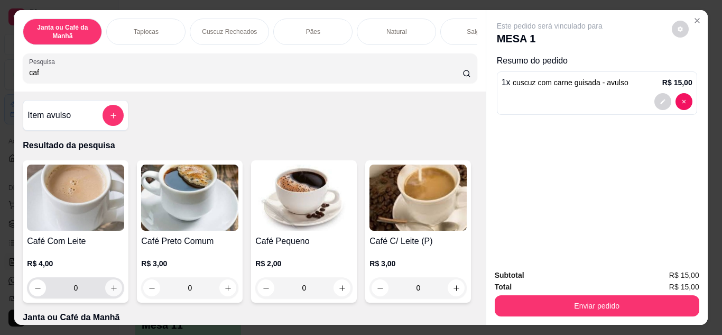
type input "caf"
click at [110, 292] on icon "increase-product-quantity" at bounding box center [114, 288] width 8 height 8
type input "1"
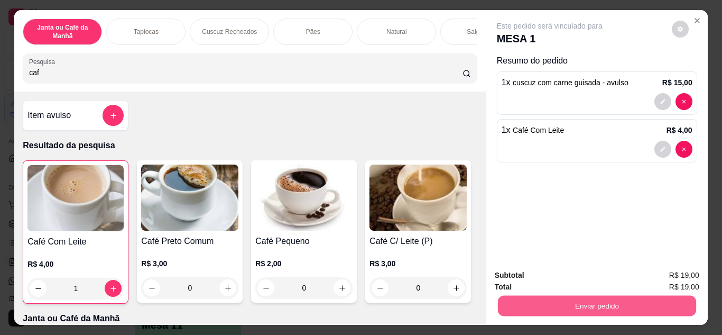
click at [666, 299] on button "Enviar pedido" at bounding box center [596, 305] width 198 height 21
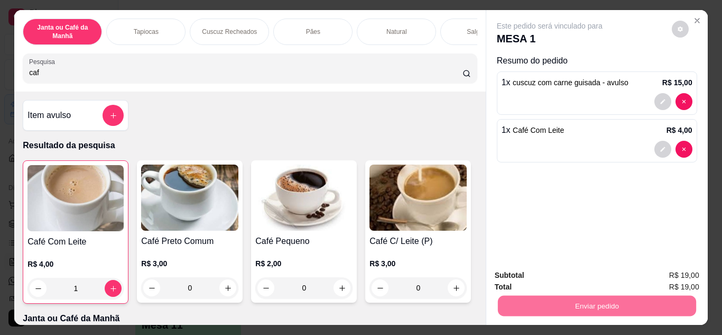
click at [558, 280] on button "Não registrar e enviar pedido" at bounding box center [562, 276] width 110 height 20
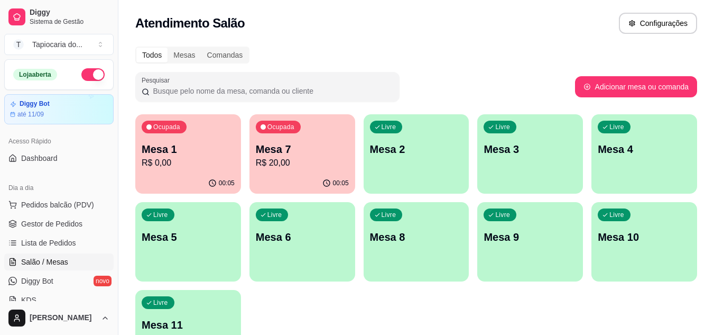
click at [286, 156] on p "R$ 20,00" at bounding box center [302, 162] width 93 height 13
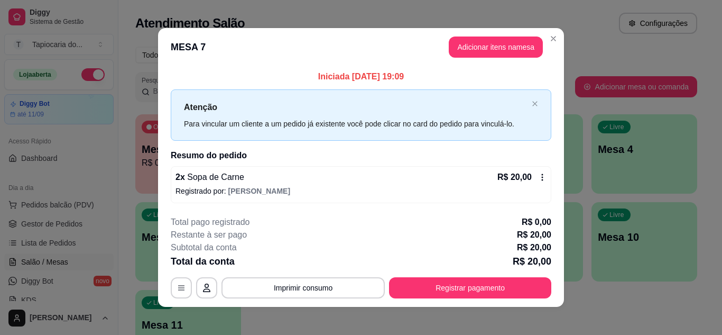
scroll to position [6, 0]
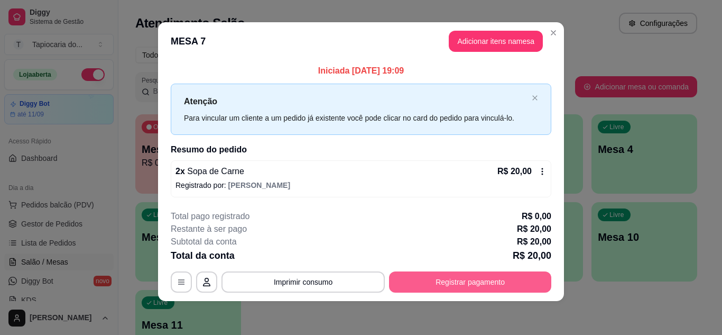
click at [438, 274] on button "Registrar pagamento" at bounding box center [470, 281] width 162 height 21
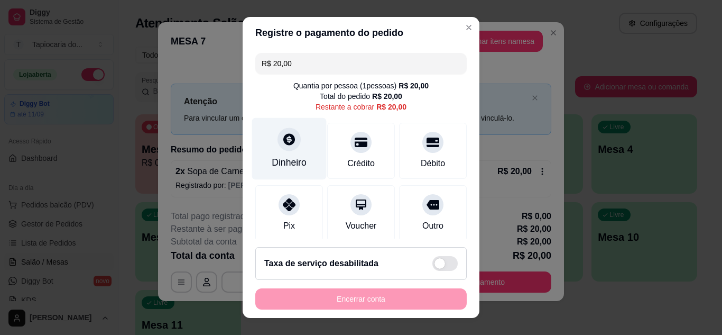
click at [282, 153] on div "Dinheiro" at bounding box center [289, 148] width 75 height 62
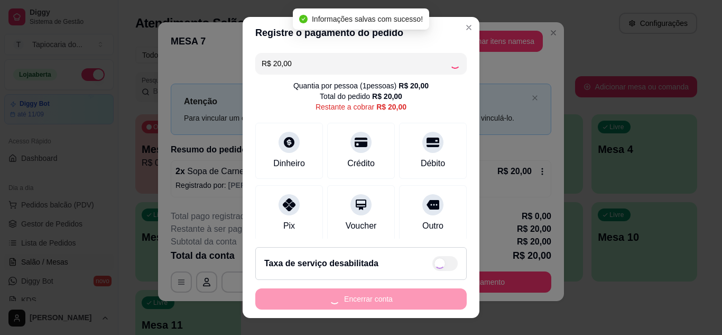
type input "R$ 0,00"
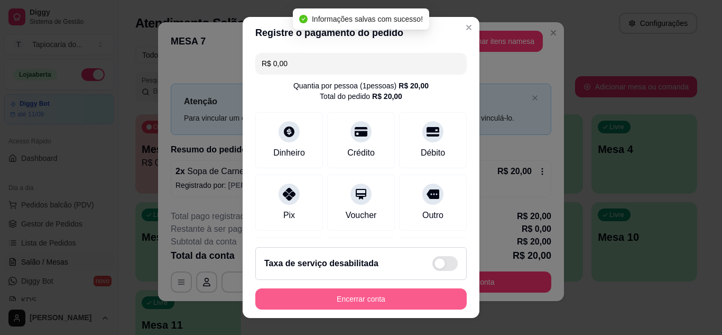
click at [344, 298] on button "Encerrar conta" at bounding box center [360, 298] width 211 height 21
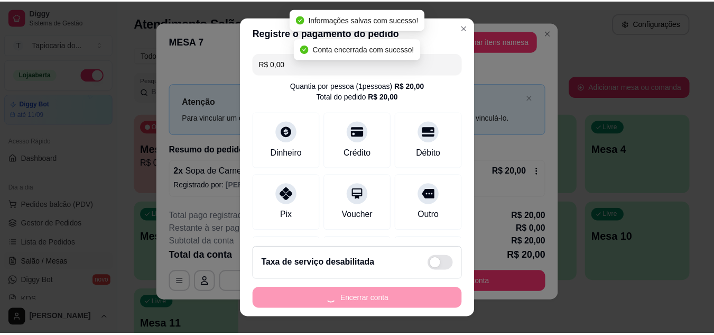
scroll to position [0, 0]
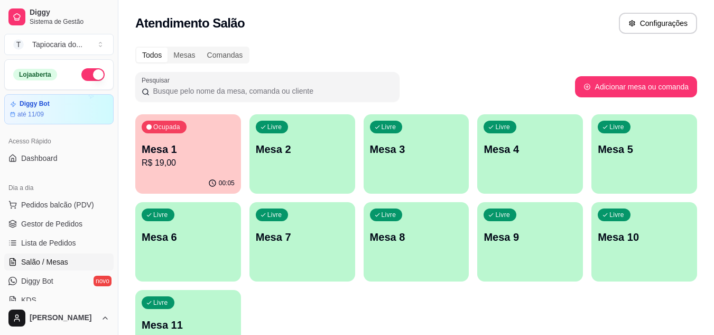
click at [397, 155] on p "Mesa 3" at bounding box center [416, 149] width 93 height 15
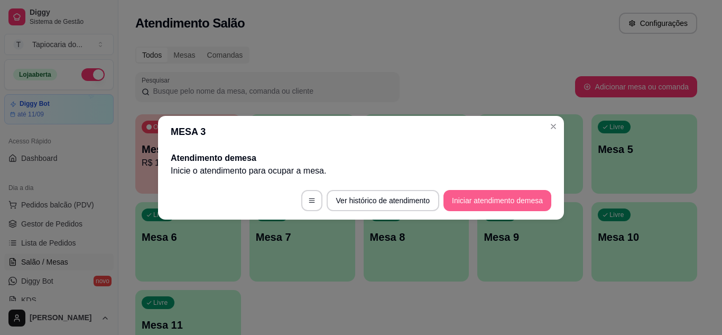
click at [499, 202] on button "Iniciar atendimento de mesa" at bounding box center [497, 200] width 108 height 21
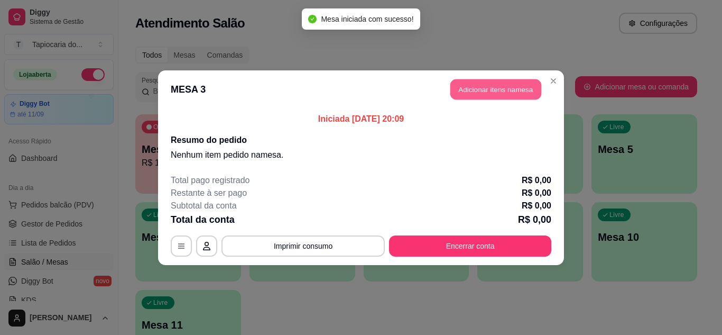
click at [501, 95] on button "Adicionar itens na mesa" at bounding box center [495, 89] width 91 height 21
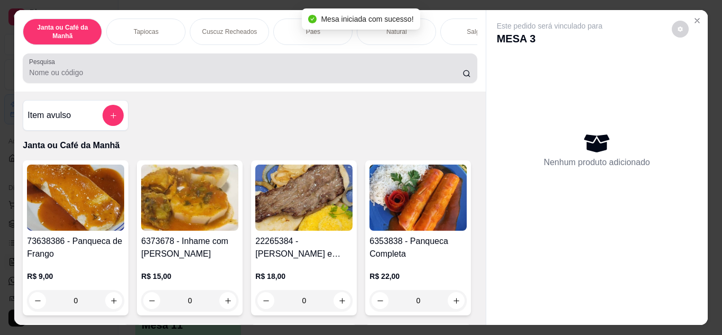
click at [432, 83] on div "Pesquisa" at bounding box center [250, 68] width 454 height 30
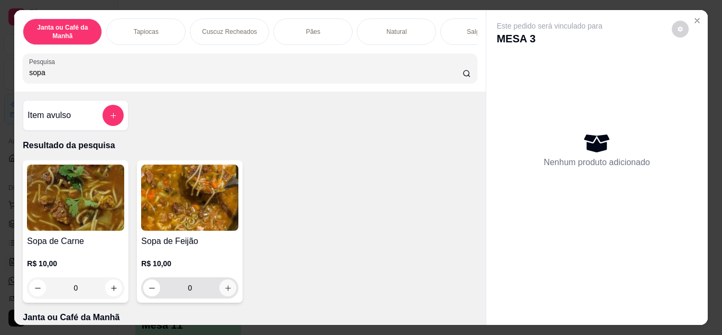
type input "sopa"
click at [224, 290] on icon "increase-product-quantity" at bounding box center [228, 288] width 8 height 8
type input "1"
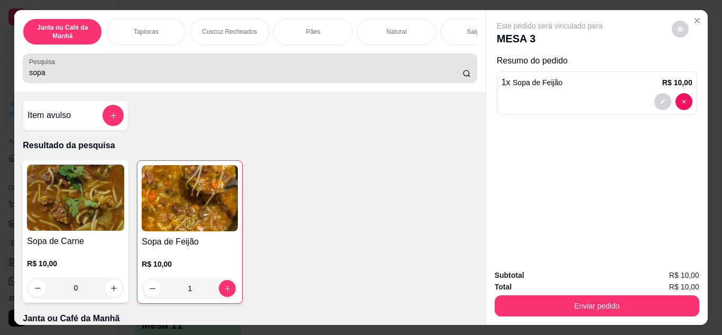
click at [332, 66] on div "sopa" at bounding box center [249, 68] width 441 height 21
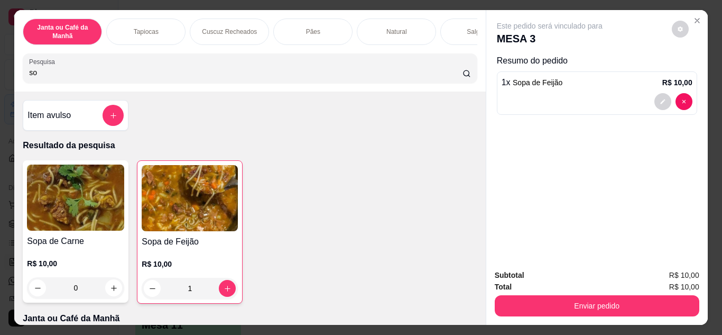
type input "s"
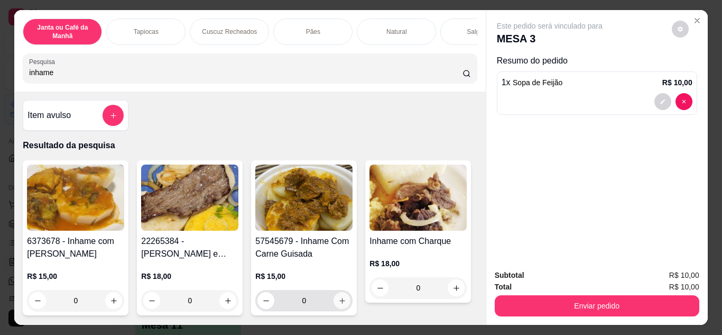
type input "inhame"
click at [338, 301] on icon "increase-product-quantity" at bounding box center [342, 300] width 8 height 8
type input "1"
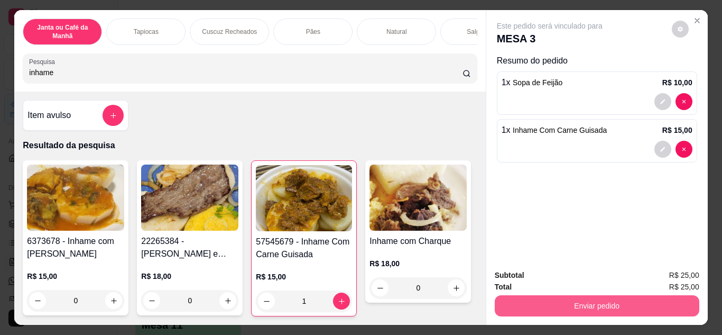
click at [632, 295] on button "Enviar pedido" at bounding box center [597, 305] width 205 height 21
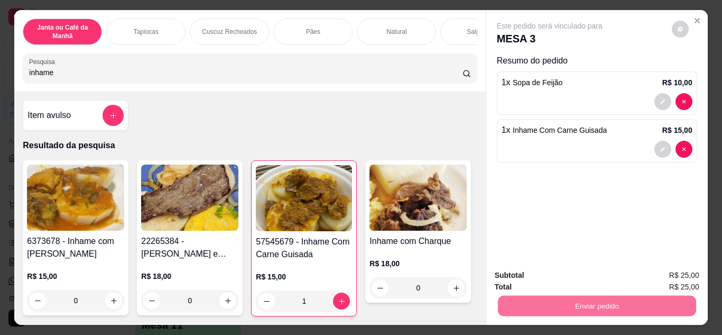
click at [601, 276] on button "Não registrar e enviar pedido" at bounding box center [561, 276] width 107 height 20
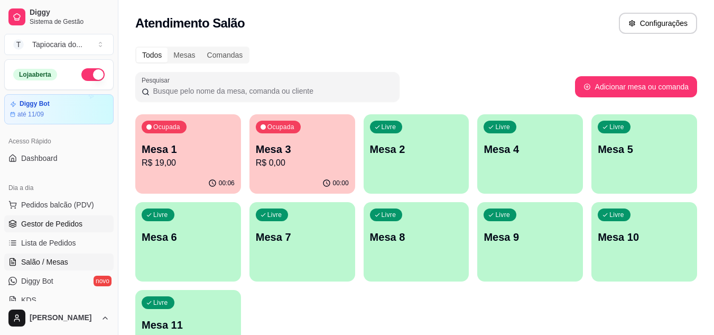
click at [71, 222] on span "Gestor de Pedidos" at bounding box center [51, 223] width 61 height 11
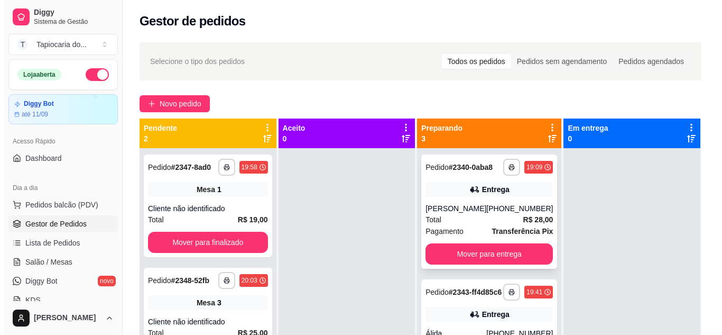
scroll to position [53, 0]
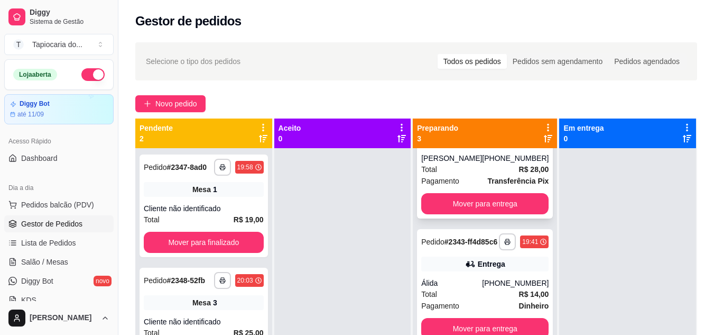
click at [494, 170] on div "Total R$ 28,00" at bounding box center [484, 169] width 127 height 12
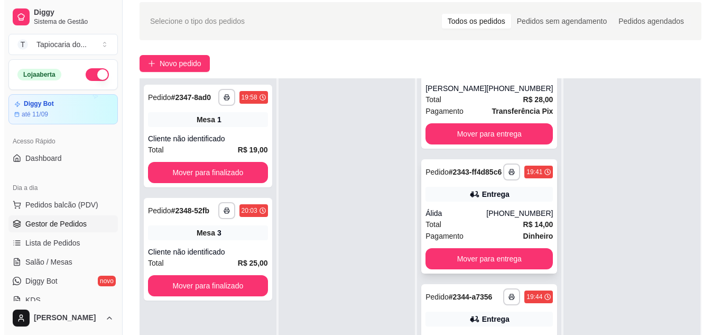
scroll to position [106, 0]
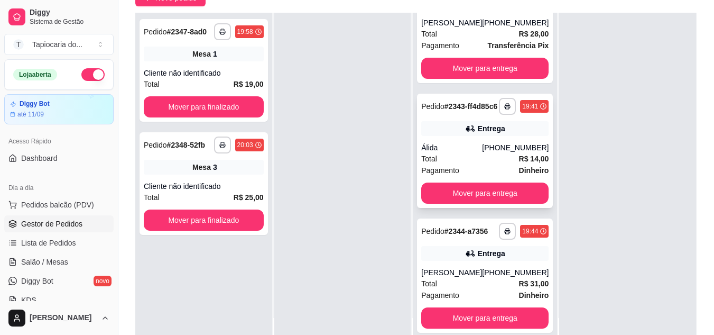
click at [491, 142] on div "[PHONE_NUMBER]" at bounding box center [515, 147] width 67 height 11
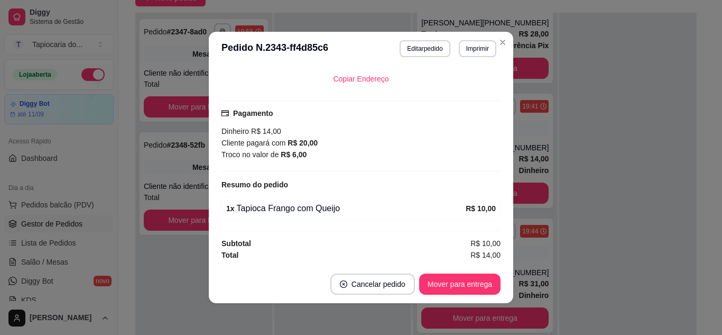
scroll to position [2, 0]
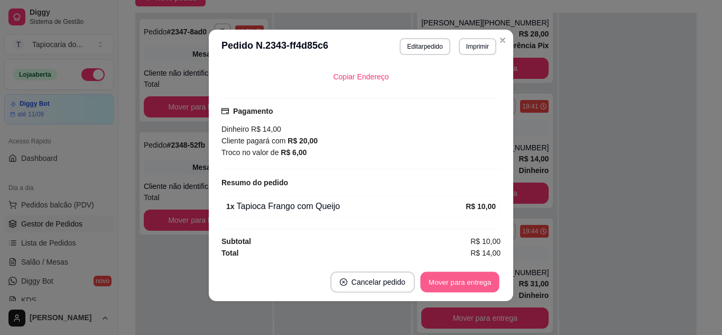
click at [438, 281] on button "Mover para entrega" at bounding box center [459, 282] width 79 height 21
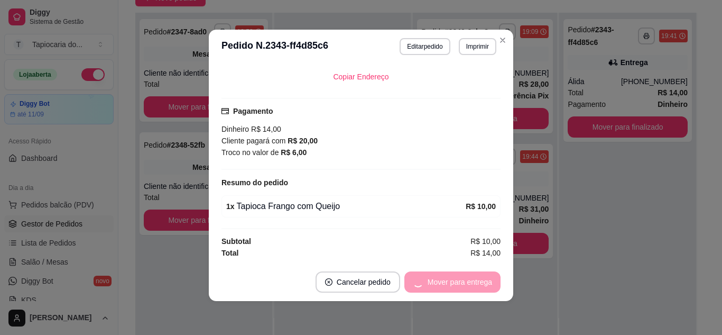
scroll to position [0, 0]
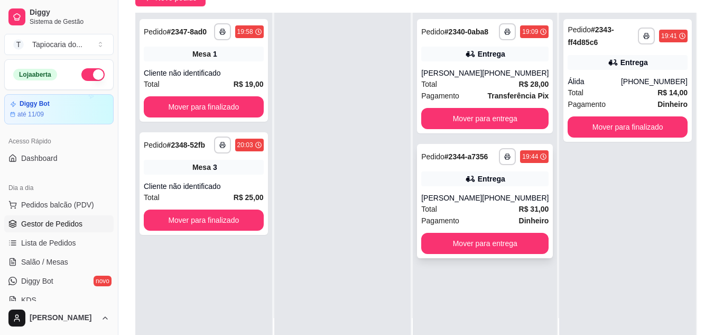
click at [515, 200] on div "[PHONE_NUMBER]" at bounding box center [515, 197] width 67 height 11
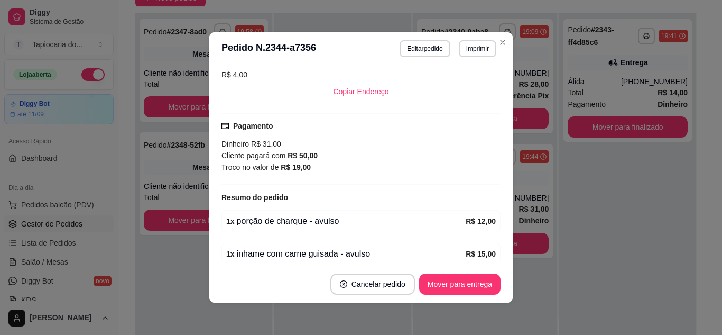
scroll to position [257, 0]
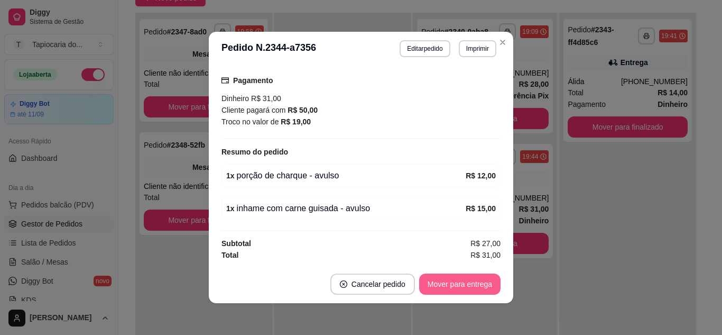
click at [452, 284] on button "Mover para entrega" at bounding box center [459, 283] width 81 height 21
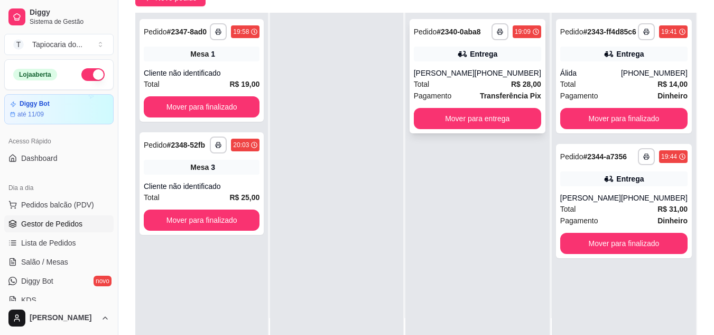
click at [475, 76] on div "[PERSON_NAME]" at bounding box center [444, 73] width 61 height 11
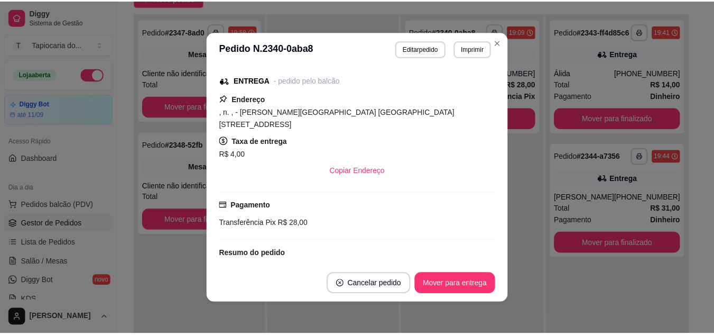
scroll to position [82, 0]
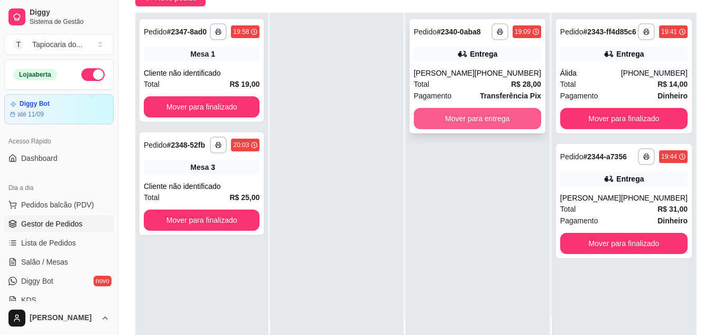
click at [462, 117] on button "Mover para entrega" at bounding box center [477, 118] width 127 height 21
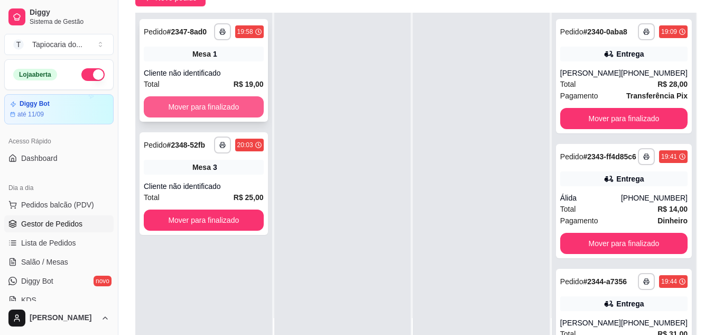
click at [246, 113] on button "Mover para finalizado" at bounding box center [204, 106] width 120 height 21
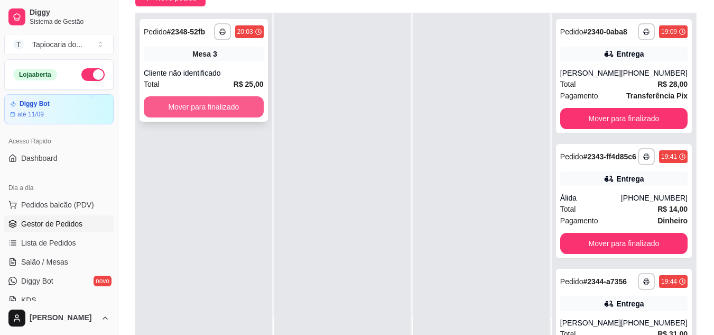
click at [247, 108] on button "Mover para finalizado" at bounding box center [204, 106] width 120 height 21
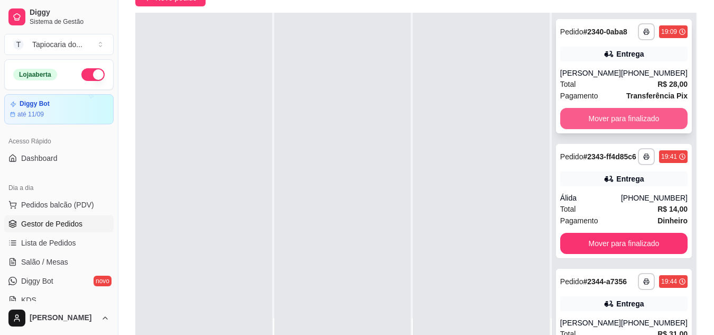
click at [616, 126] on button "Mover para finalizado" at bounding box center [623, 118] width 127 height 21
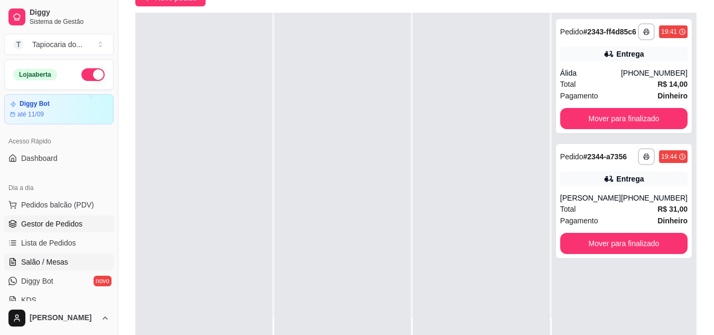
click at [84, 263] on link "Salão / Mesas" at bounding box center [58, 261] width 109 height 17
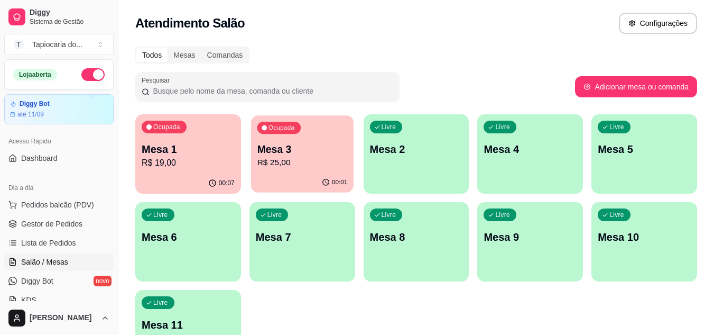
click at [295, 155] on p "Mesa 3" at bounding box center [302, 149] width 90 height 14
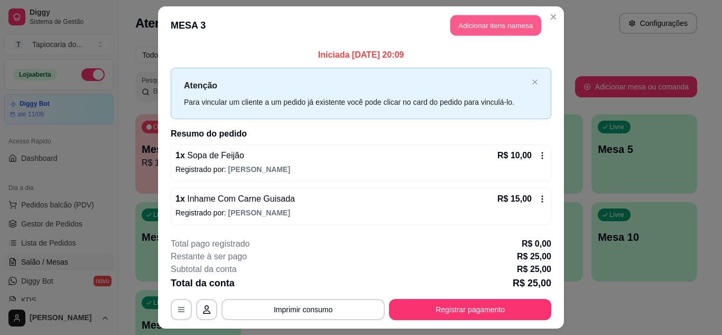
click at [462, 30] on button "Adicionar itens na mesa" at bounding box center [495, 25] width 91 height 21
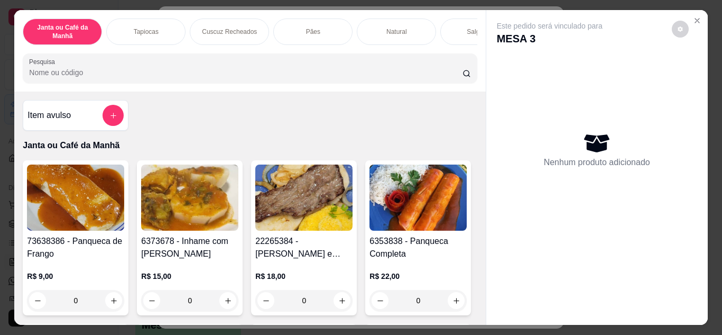
click at [385, 87] on div "Janta ou Café da Manhã Tapiocas Cuscuz Recheados Pães Natural Salgados Tapiocas…" at bounding box center [249, 50] width 471 height 81
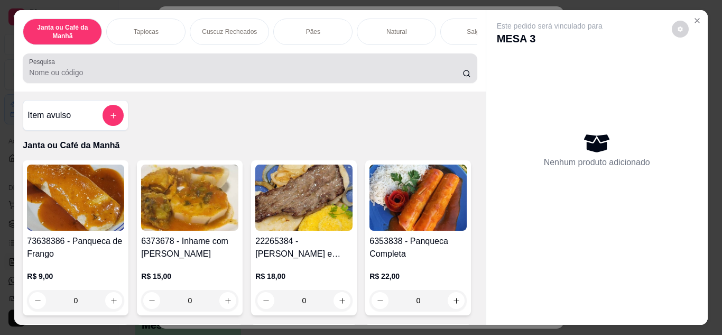
click at [380, 83] on div "Pesquisa" at bounding box center [250, 68] width 454 height 30
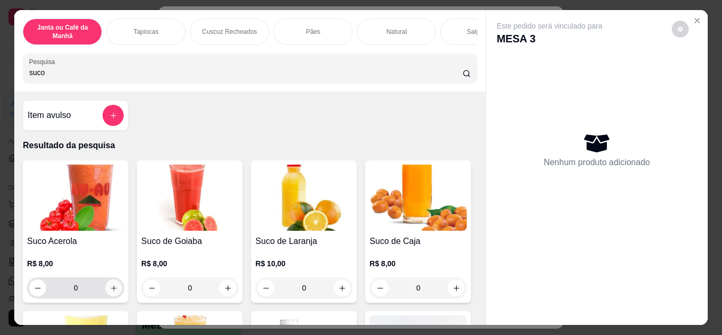
type input "suco"
click at [106, 286] on button "increase-product-quantity" at bounding box center [114, 287] width 16 height 16
type input "1"
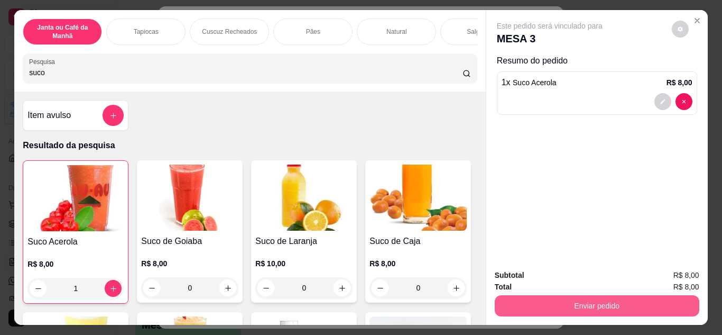
click at [533, 298] on button "Enviar pedido" at bounding box center [597, 305] width 205 height 21
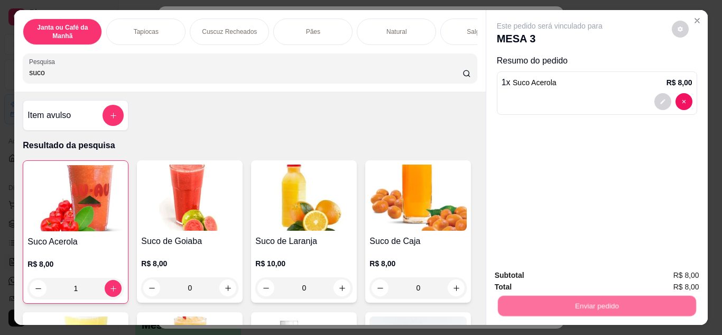
click at [528, 277] on button "Não registrar e enviar pedido" at bounding box center [562, 275] width 110 height 20
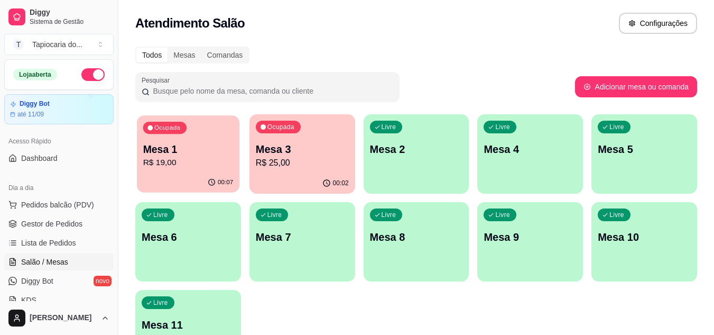
click at [192, 170] on div "Ocupada Mesa 1 R$ 19,00" at bounding box center [188, 143] width 103 height 57
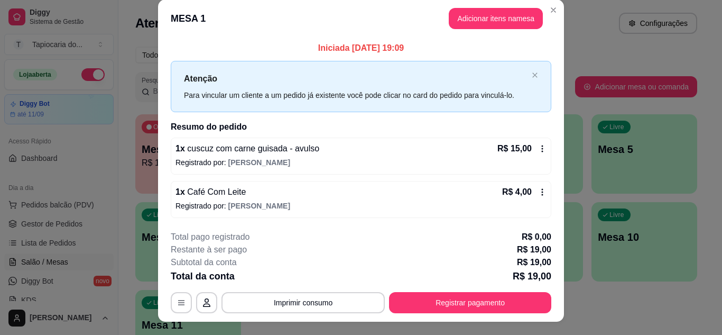
scroll to position [27, 0]
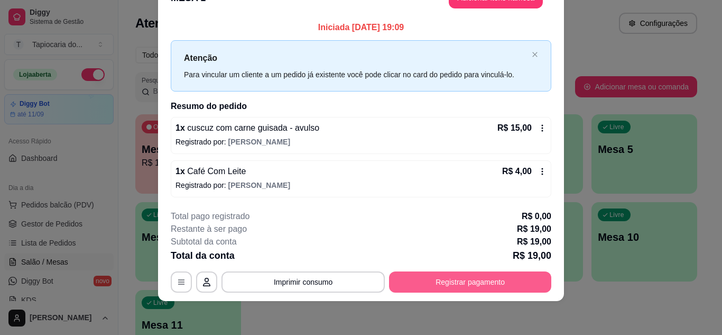
click at [456, 282] on button "Registrar pagamento" at bounding box center [470, 281] width 162 height 21
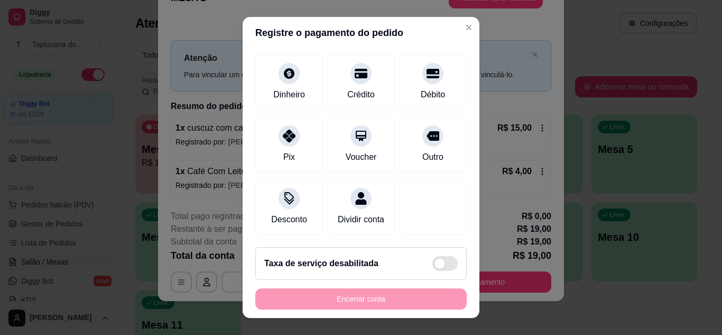
scroll to position [81, 0]
click at [266, 64] on div "Dinheiro" at bounding box center [289, 80] width 75 height 62
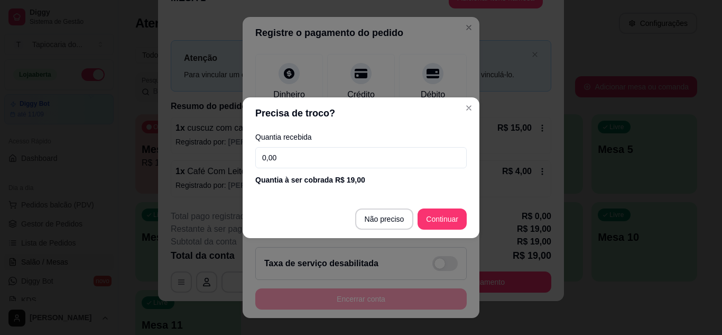
click at [363, 149] on input "0,00" at bounding box center [360, 157] width 211 height 21
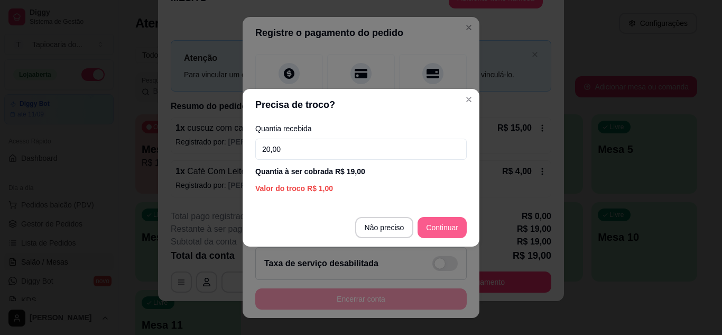
type input "20,00"
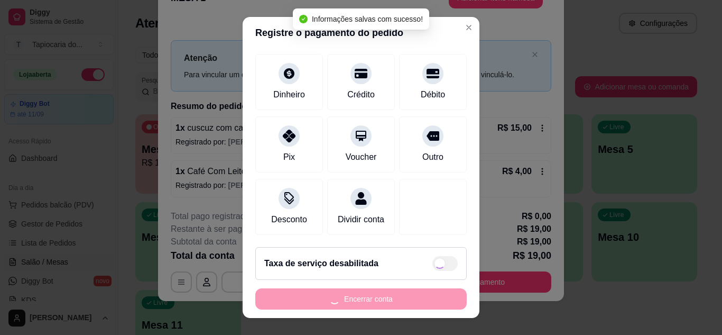
type input "R$ 0,00"
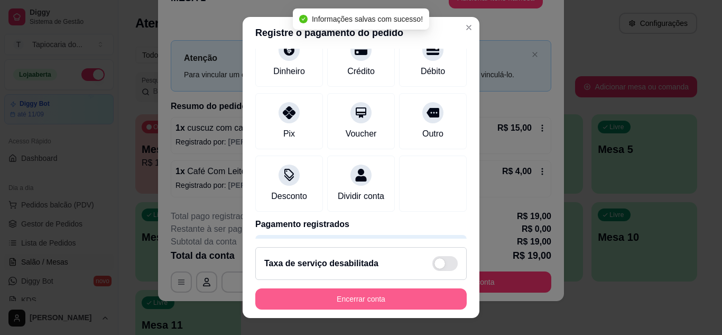
scroll to position [71, 0]
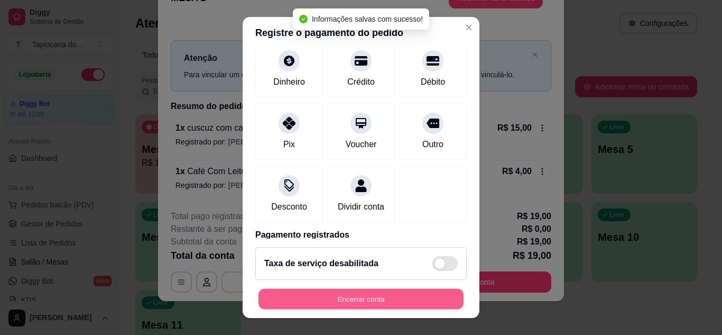
click at [385, 301] on button "Encerrar conta" at bounding box center [360, 299] width 205 height 21
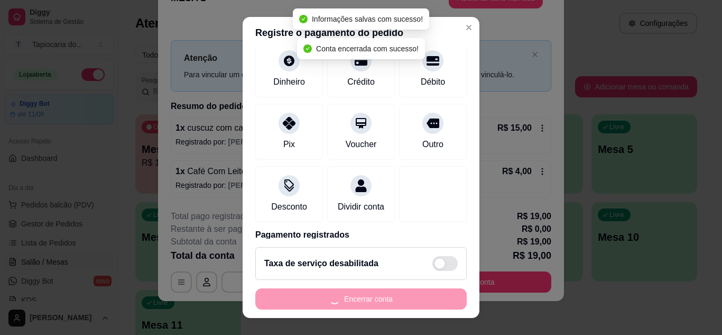
scroll to position [0, 0]
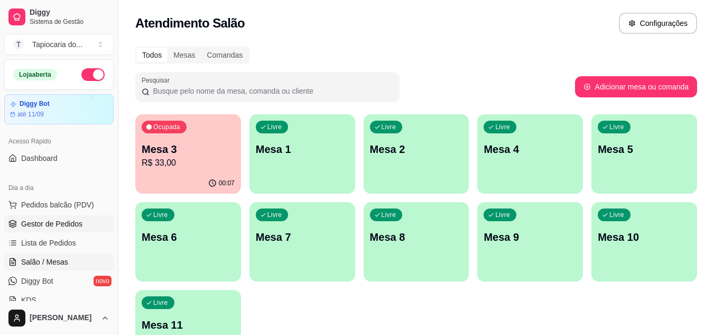
click at [46, 222] on span "Gestor de Pedidos" at bounding box center [51, 223] width 61 height 11
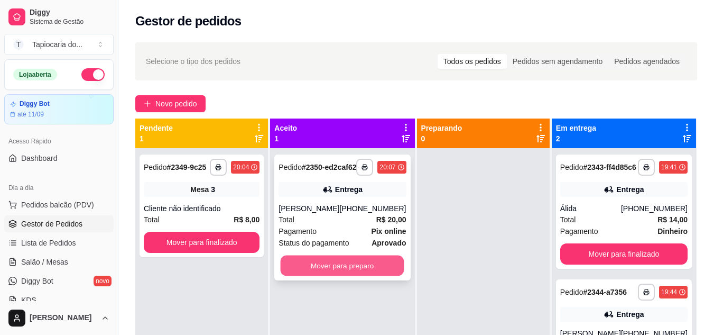
click at [322, 267] on button "Mover para preparo" at bounding box center [343, 265] width 124 height 21
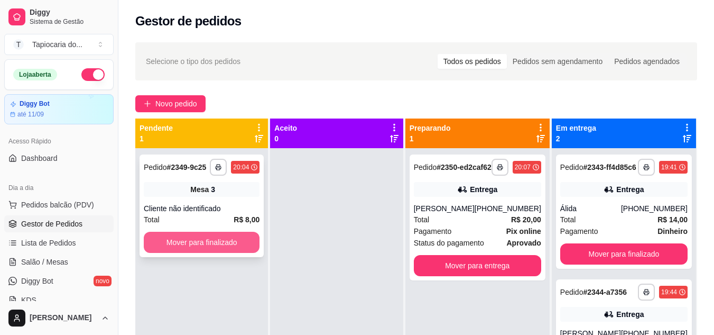
click at [228, 247] on button "Mover para finalizado" at bounding box center [202, 241] width 116 height 21
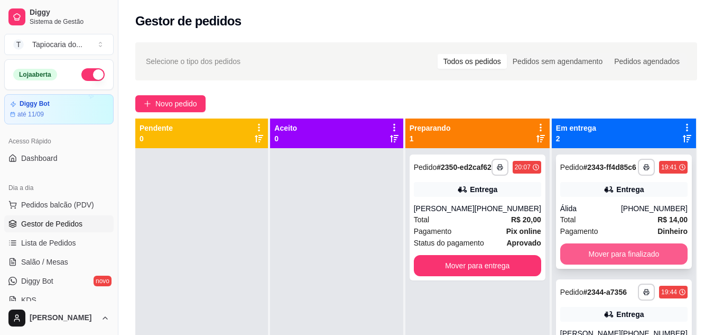
click at [651, 264] on button "Mover para finalizado" at bounding box center [623, 253] width 127 height 21
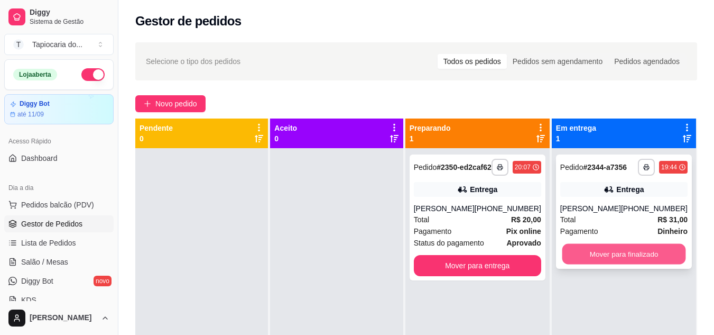
click at [633, 248] on button "Mover para finalizado" at bounding box center [624, 254] width 124 height 21
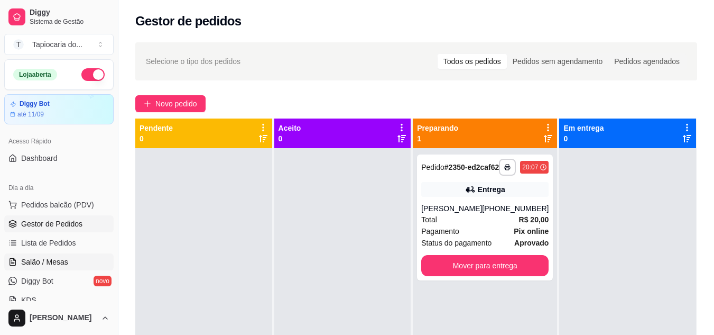
click at [67, 256] on link "Salão / Mesas" at bounding box center [58, 261] width 109 height 17
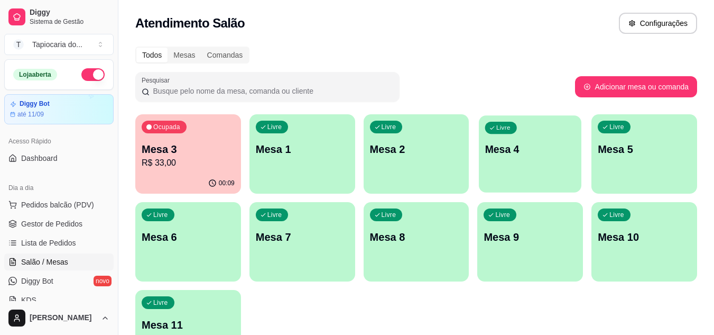
click at [509, 162] on div "Livre Mesa 4" at bounding box center [530, 147] width 103 height 64
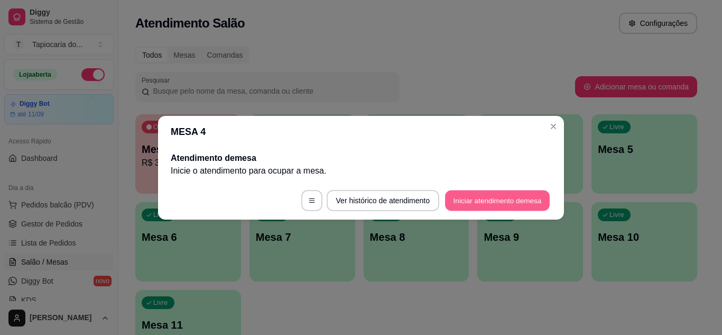
click at [477, 203] on button "Iniciar atendimento de mesa" at bounding box center [497, 200] width 105 height 21
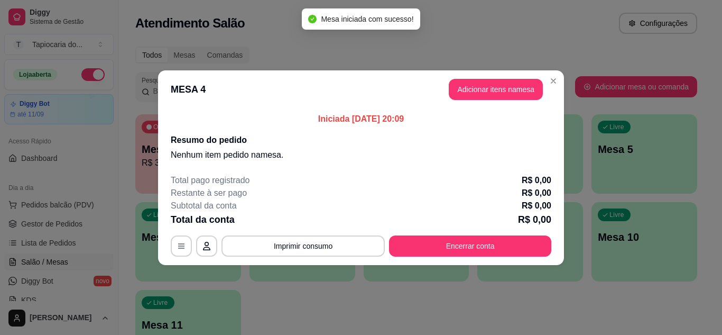
click at [470, 70] on header "MESA 4 Adicionar itens na mesa" at bounding box center [361, 89] width 406 height 38
click at [471, 88] on button "Adicionar itens na mesa" at bounding box center [496, 89] width 94 height 21
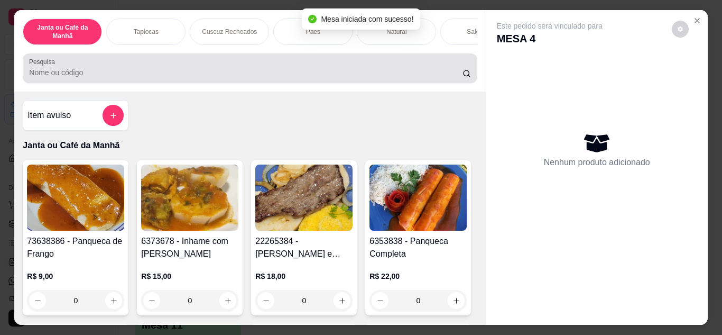
click at [412, 69] on div at bounding box center [249, 68] width 441 height 21
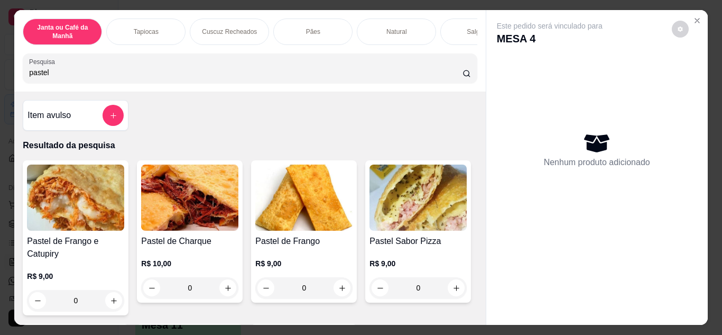
scroll to position [264, 0]
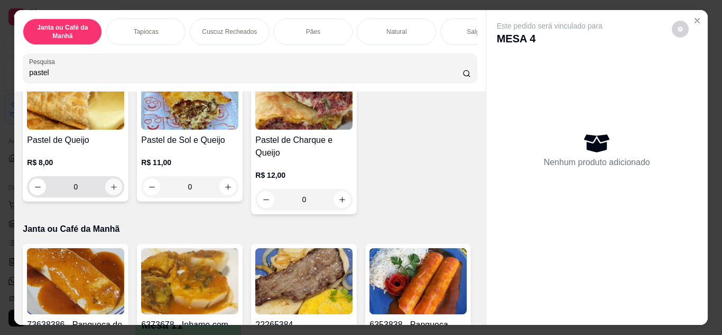
type input "pastel"
click at [122, 189] on button "increase-product-quantity" at bounding box center [114, 186] width 16 height 16
type input "1"
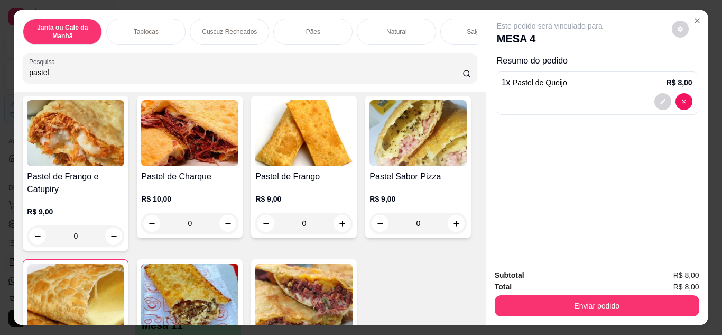
scroll to position [0, 0]
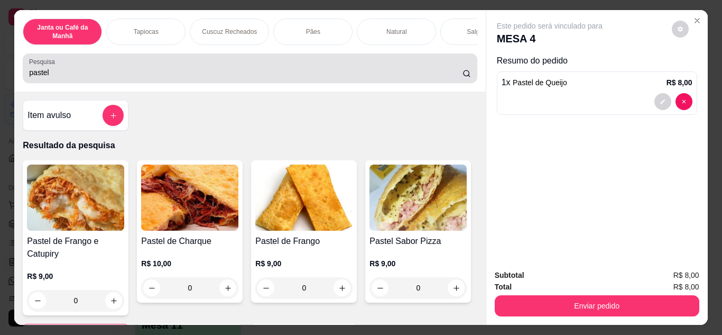
click at [234, 74] on input "pastel" at bounding box center [245, 72] width 433 height 11
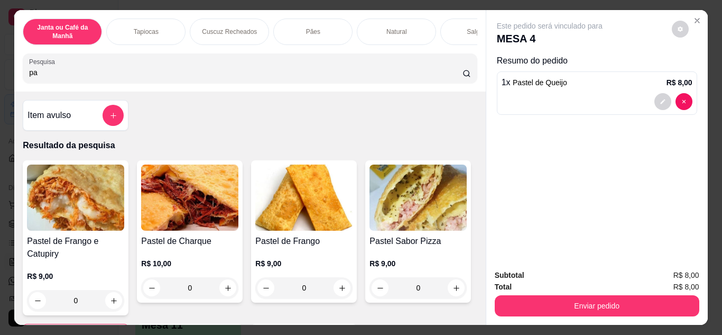
type input "p"
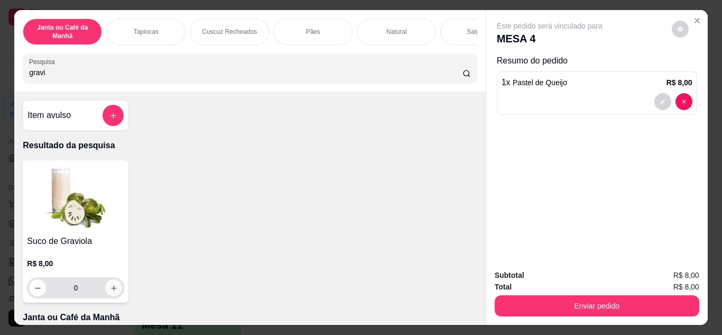
type input "gravi"
click at [116, 294] on button "increase-product-quantity" at bounding box center [114, 287] width 16 height 16
type input "1"
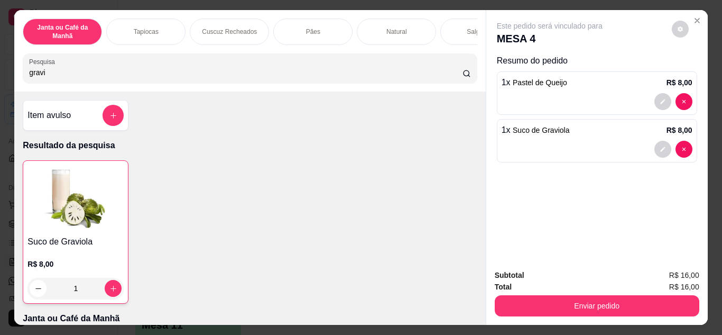
click at [112, 107] on div "Item avulso" at bounding box center [76, 115] width 106 height 31
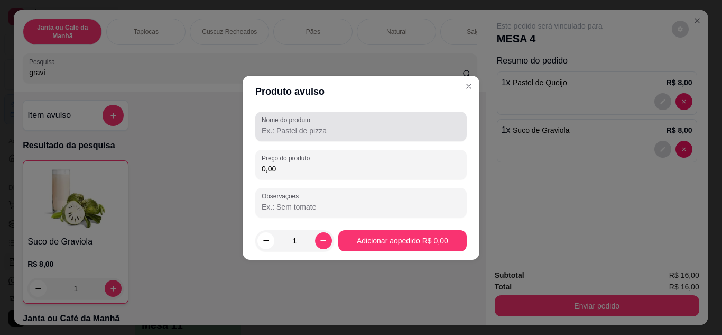
click at [283, 126] on div "Nome do produto" at bounding box center [360, 127] width 211 height 30
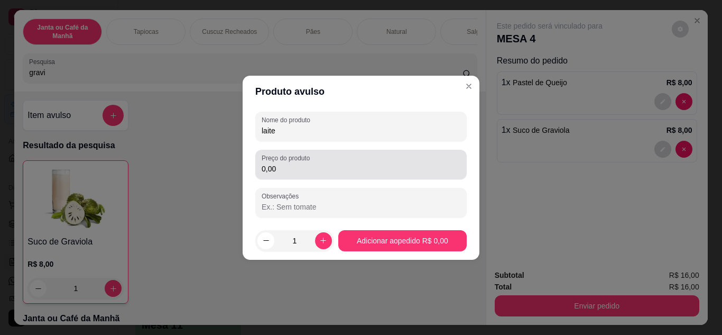
type input "laite"
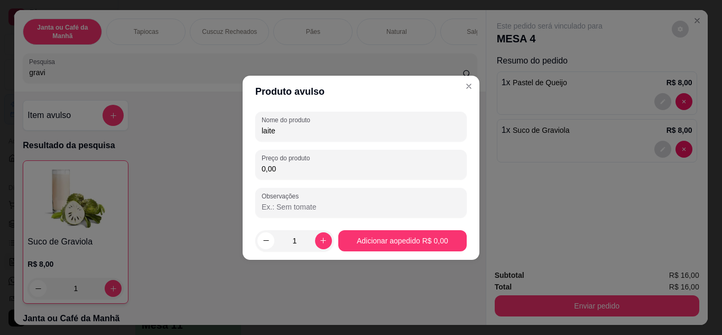
click at [280, 168] on input "0,00" at bounding box center [361, 168] width 199 height 11
type input "1,00"
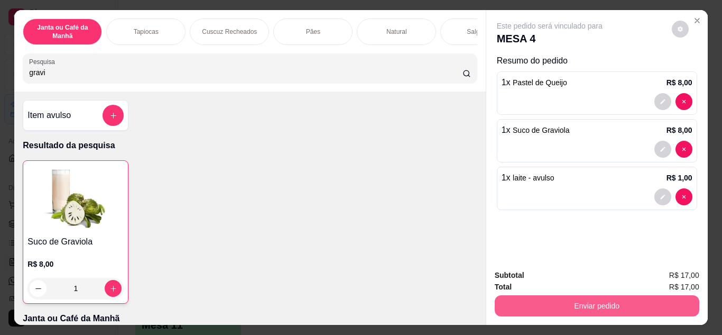
click at [657, 301] on button "Enviar pedido" at bounding box center [597, 305] width 205 height 21
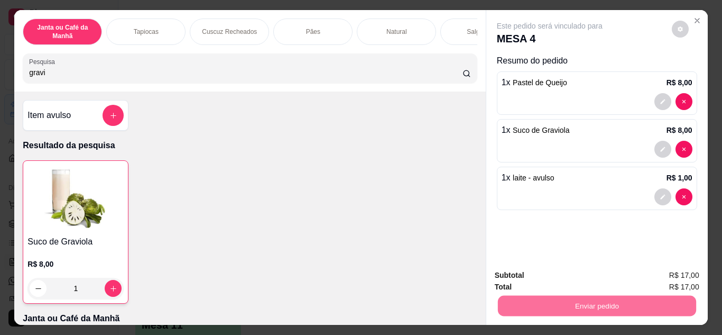
click at [595, 275] on button "Não registrar e enviar pedido" at bounding box center [562, 276] width 110 height 20
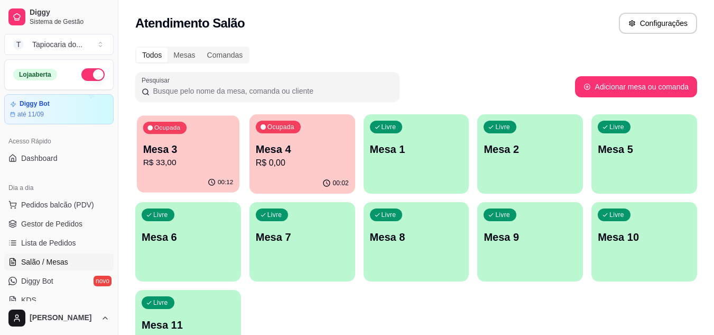
click at [210, 153] on p "Mesa 3" at bounding box center [188, 149] width 90 height 14
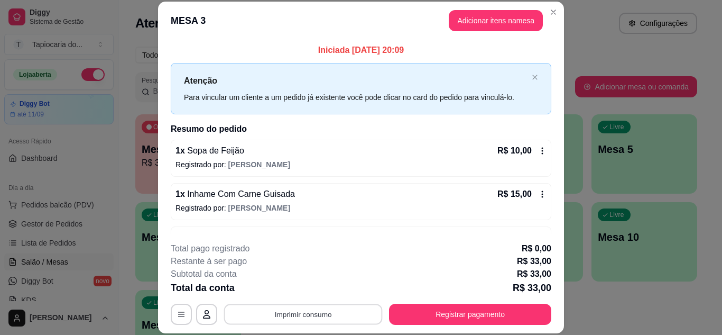
click at [309, 310] on button "Imprimir consumo" at bounding box center [303, 313] width 159 height 21
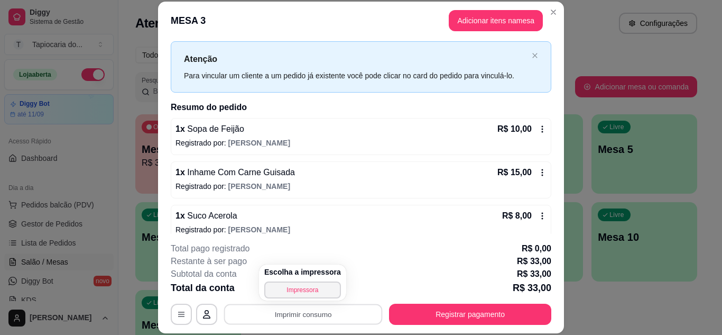
scroll to position [34, 0]
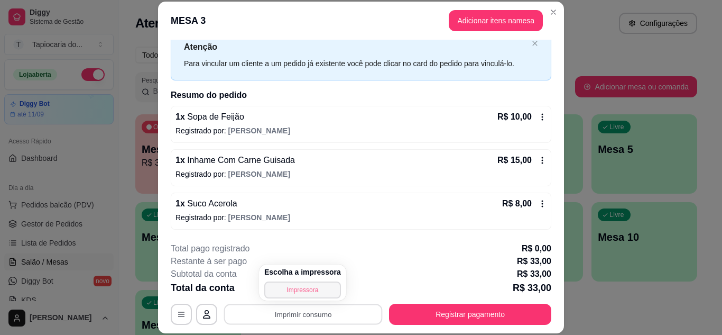
click at [316, 294] on button "Impressora" at bounding box center [302, 289] width 77 height 17
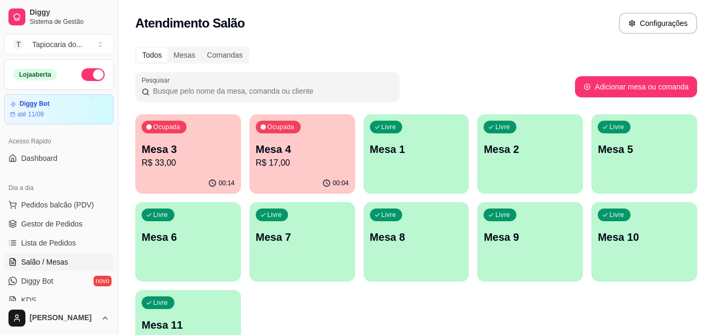
click at [218, 145] on p "Mesa 3" at bounding box center [188, 149] width 93 height 15
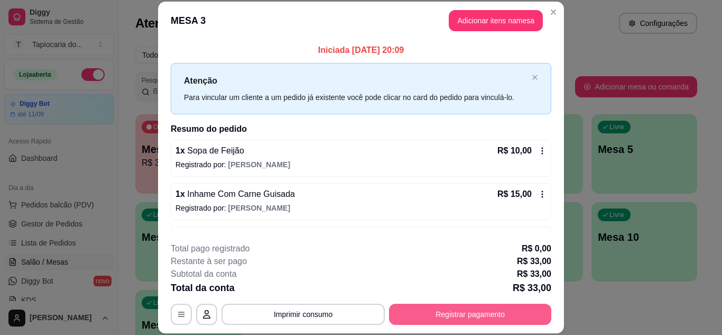
click at [477, 307] on button "Registrar pagamento" at bounding box center [470, 313] width 162 height 21
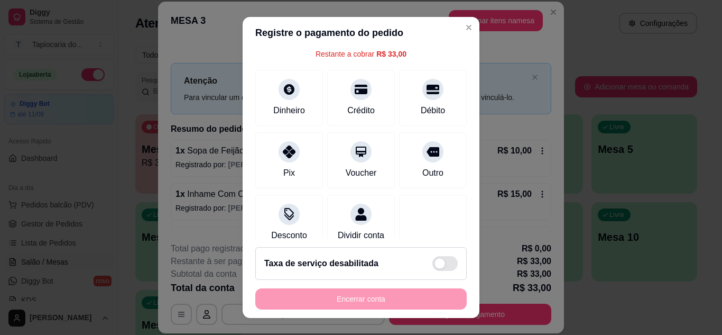
scroll to position [81, 0]
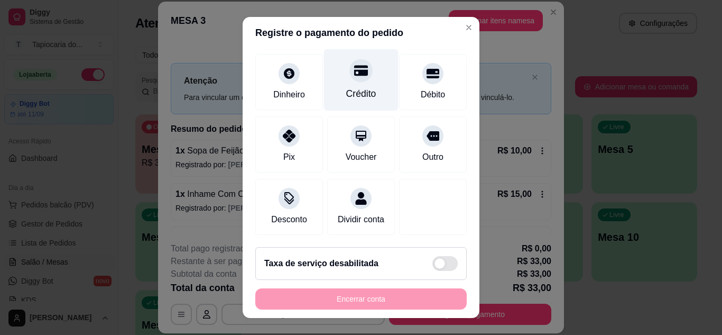
click at [358, 87] on div "Crédito" at bounding box center [361, 94] width 30 height 14
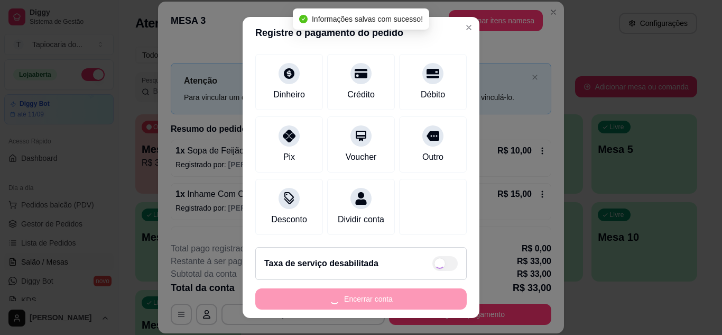
type input "R$ 0,00"
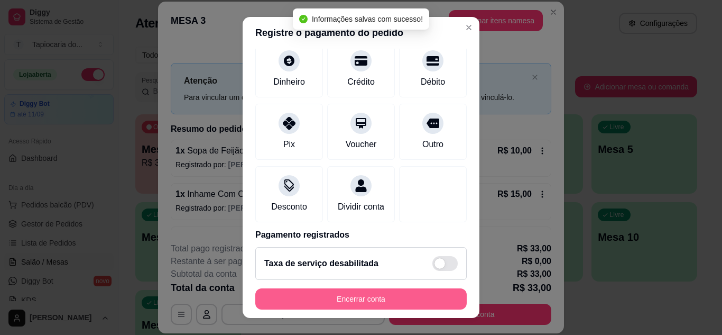
click at [400, 299] on button "Encerrar conta" at bounding box center [360, 298] width 211 height 21
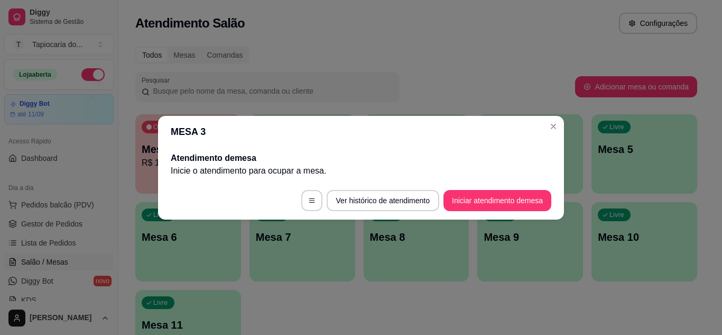
click at [554, 117] on header "MESA 3" at bounding box center [361, 132] width 406 height 32
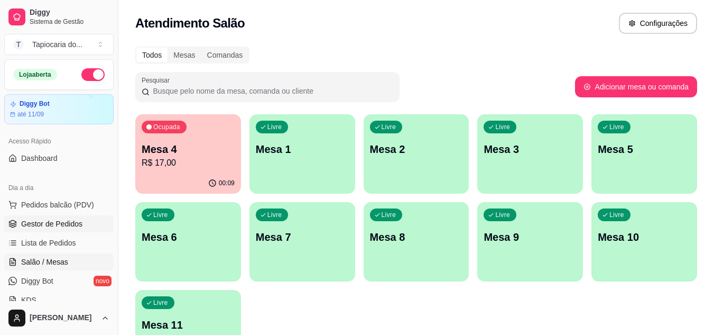
click at [68, 228] on span "Gestor de Pedidos" at bounding box center [51, 223] width 61 height 11
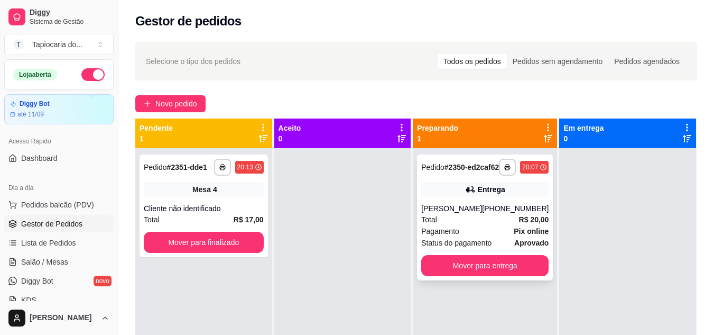
click at [446, 205] on div "**********" at bounding box center [485, 217] width 136 height 126
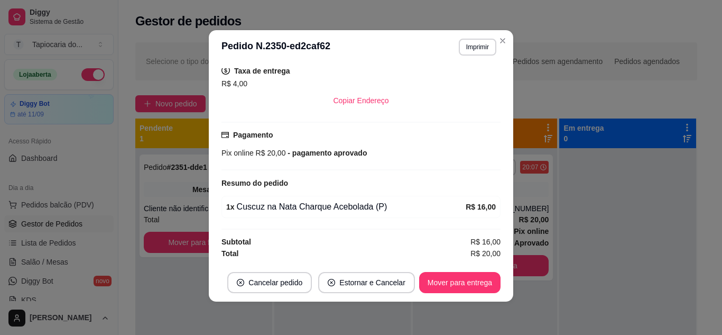
scroll to position [2, 0]
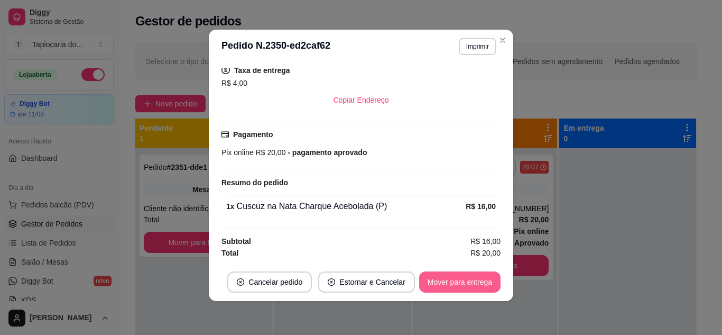
click at [494, 280] on button "Mover para entrega" at bounding box center [459, 281] width 81 height 21
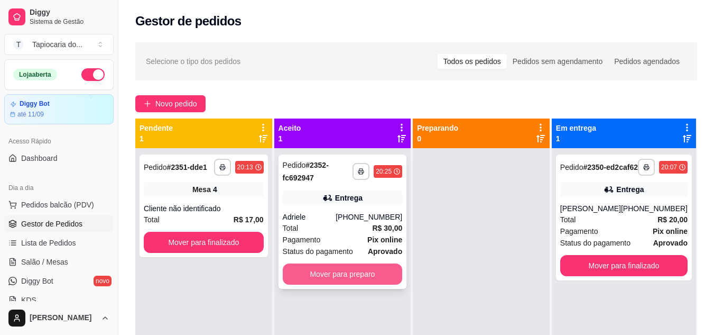
click at [378, 282] on button "Mover para preparo" at bounding box center [343, 273] width 120 height 21
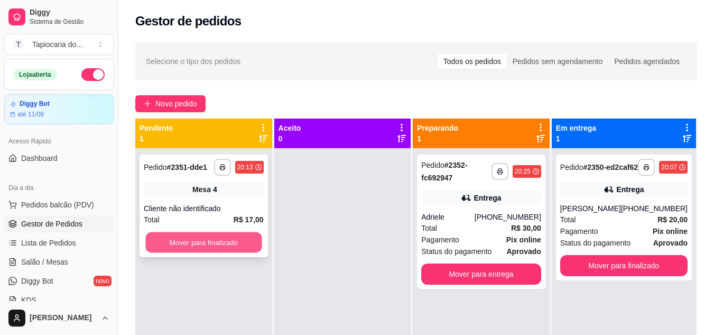
click at [258, 248] on button "Mover para finalizado" at bounding box center [203, 242] width 116 height 21
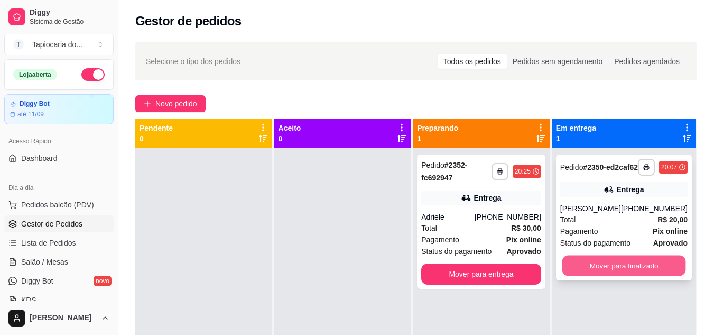
click at [664, 269] on button "Mover para finalizado" at bounding box center [624, 265] width 124 height 21
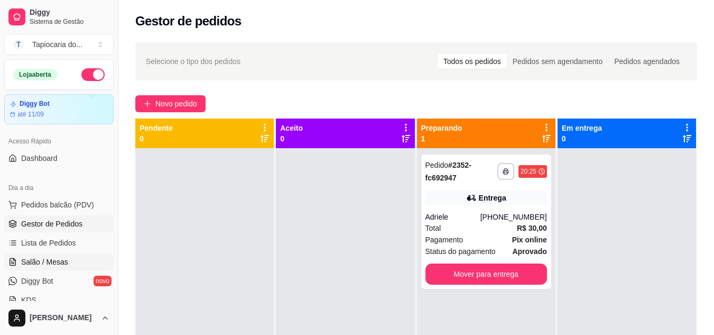
click at [51, 259] on span "Salão / Mesas" at bounding box center [44, 261] width 47 height 11
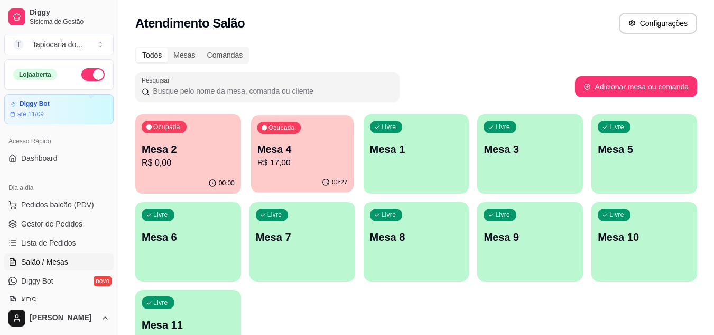
click at [306, 158] on p "R$ 17,00" at bounding box center [302, 162] width 90 height 12
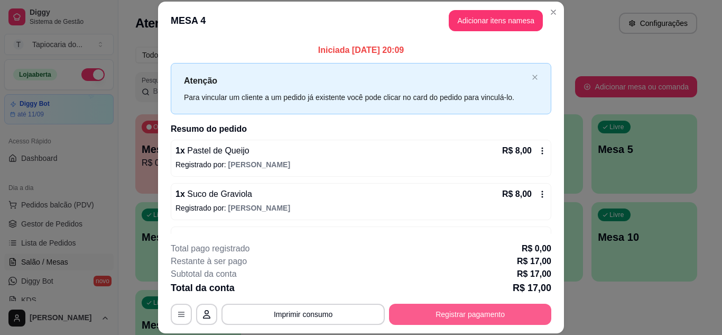
click at [477, 304] on button "Registrar pagamento" at bounding box center [470, 313] width 162 height 21
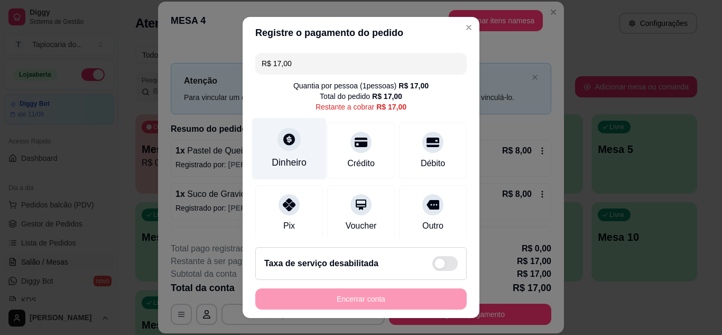
click at [292, 162] on div "Dinheiro" at bounding box center [289, 162] width 35 height 14
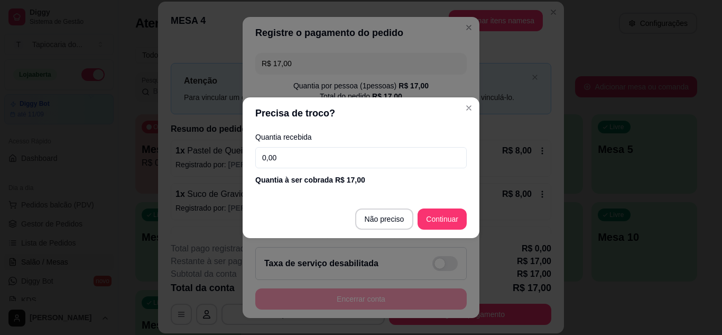
click at [292, 162] on input "0,00" at bounding box center [360, 157] width 211 height 21
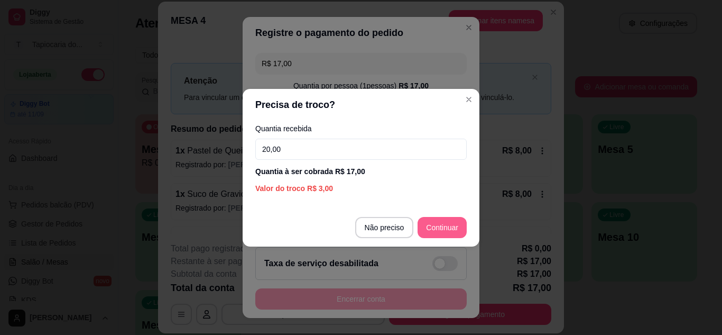
type input "20,00"
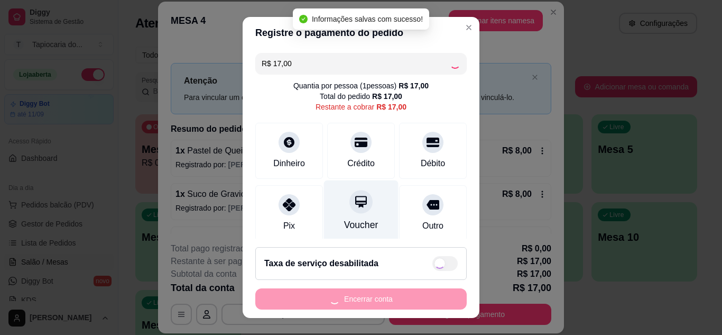
type input "R$ 0,00"
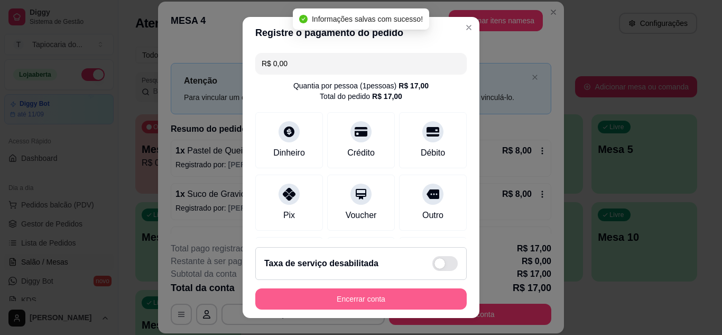
click at [385, 304] on button "Encerrar conta" at bounding box center [360, 298] width 211 height 21
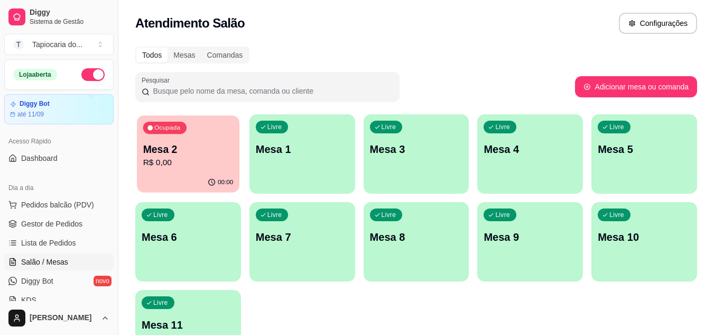
click at [218, 144] on p "Mesa 2" at bounding box center [188, 149] width 90 height 14
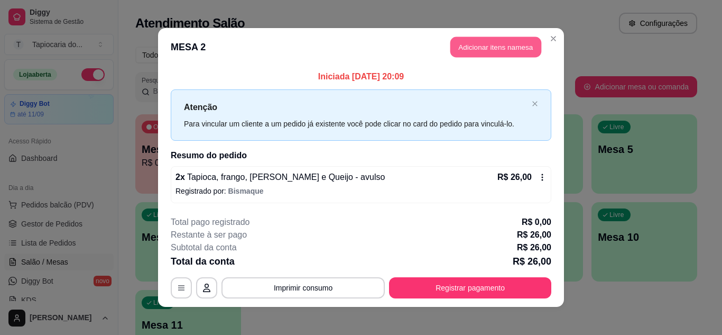
click at [482, 54] on button "Adicionar itens na mesa" at bounding box center [495, 47] width 91 height 21
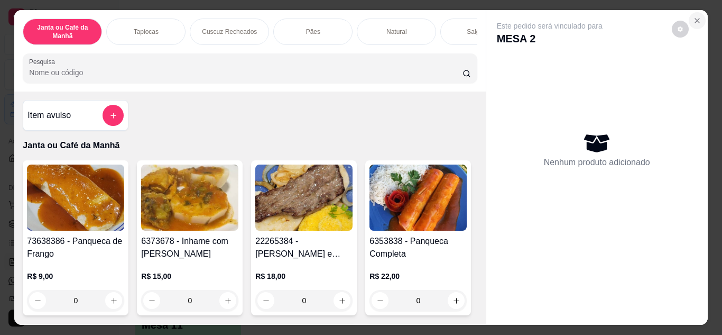
click at [695, 12] on button "Close" at bounding box center [697, 20] width 17 height 17
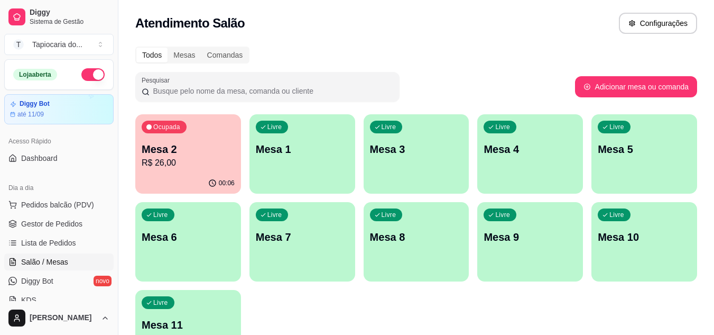
click at [84, 232] on ul "Pedidos balcão (PDV) Gestor de Pedidos Lista de Pedidos Salão / Mesas Diggy Bot…" at bounding box center [58, 252] width 109 height 112
click at [81, 227] on link "Gestor de Pedidos" at bounding box center [58, 223] width 109 height 17
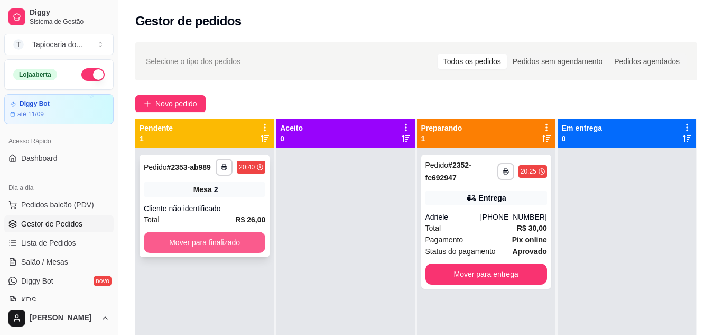
click at [227, 238] on button "Mover para finalizado" at bounding box center [205, 241] width 122 height 21
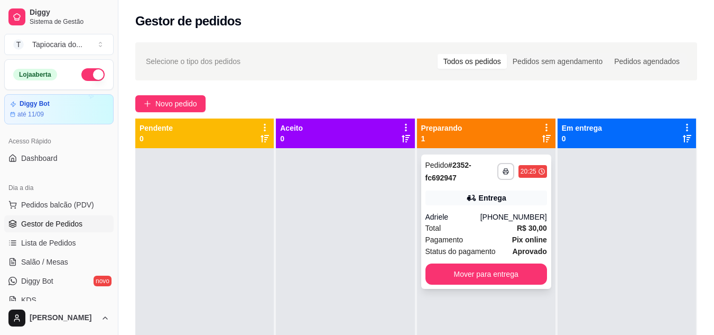
click at [485, 202] on div "Entrega" at bounding box center [492, 197] width 27 height 11
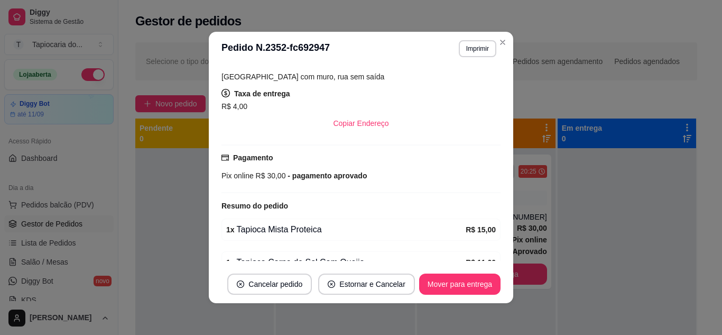
scroll to position [264, 0]
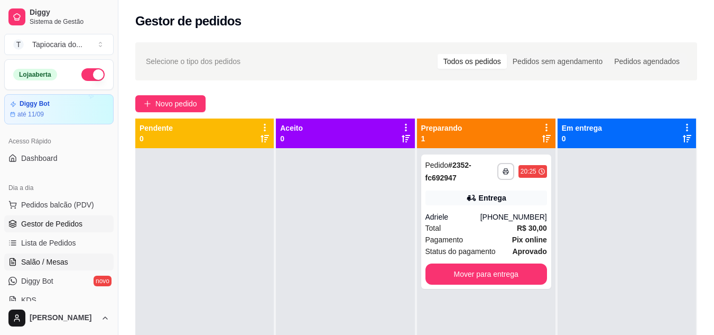
click at [69, 261] on link "Salão / Mesas" at bounding box center [58, 261] width 109 height 17
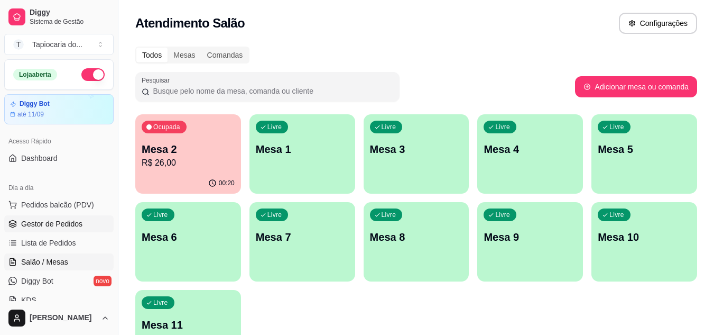
click at [95, 231] on ul "Pedidos balcão (PDV) Gestor de Pedidos Lista de Pedidos Salão / Mesas Diggy Bot…" at bounding box center [58, 252] width 109 height 112
click at [90, 226] on link "Gestor de Pedidos" at bounding box center [58, 223] width 109 height 17
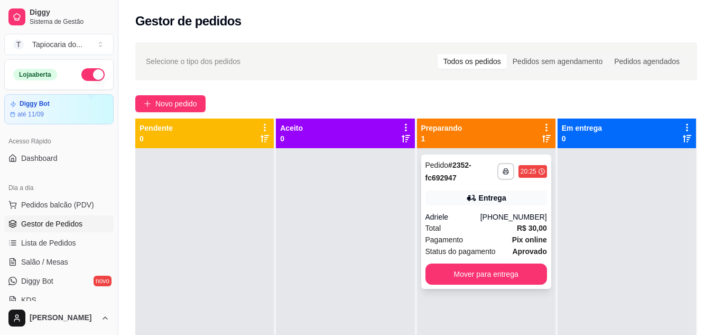
click at [428, 216] on div "Adriele" at bounding box center [452, 216] width 55 height 11
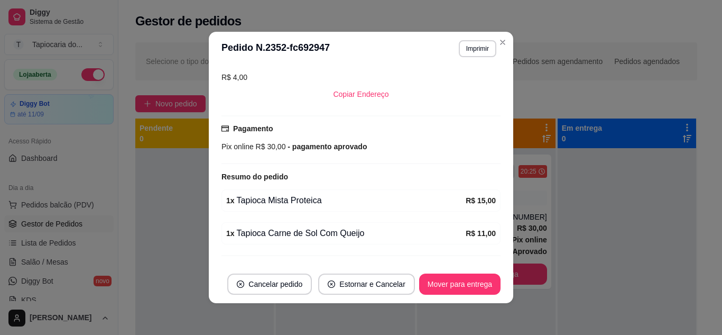
scroll to position [264, 0]
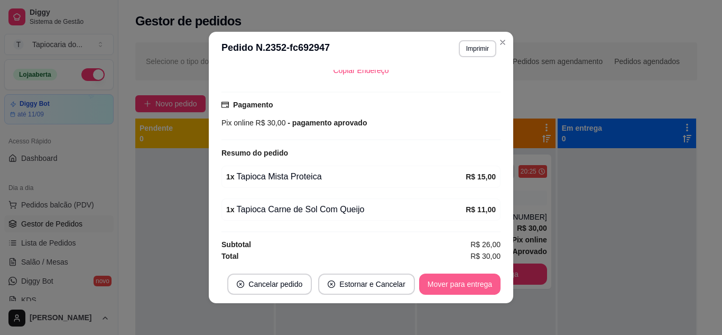
click at [446, 280] on button "Mover para entrega" at bounding box center [459, 283] width 81 height 21
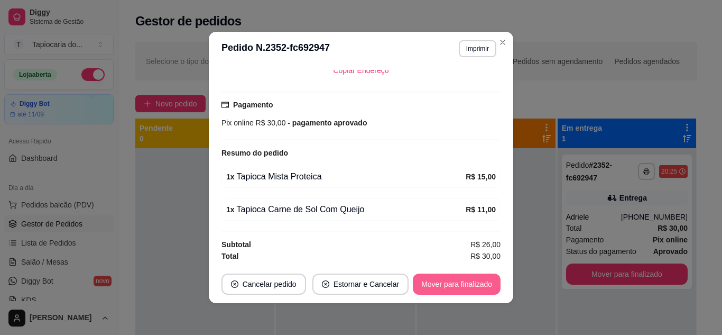
click at [462, 284] on button "Mover para finalizado" at bounding box center [457, 283] width 88 height 21
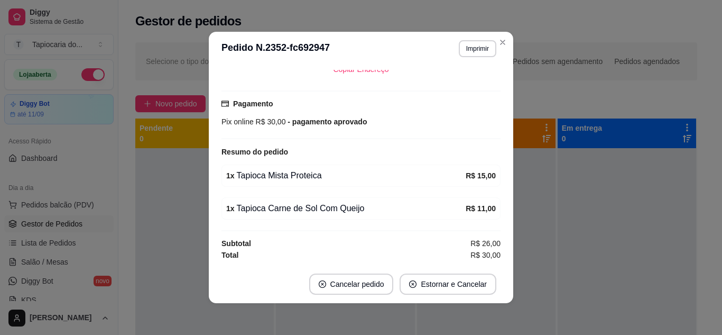
scroll to position [240, 0]
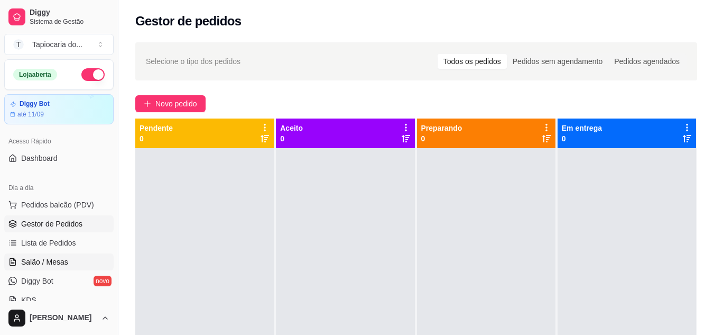
click at [91, 264] on link "Salão / Mesas" at bounding box center [58, 261] width 109 height 17
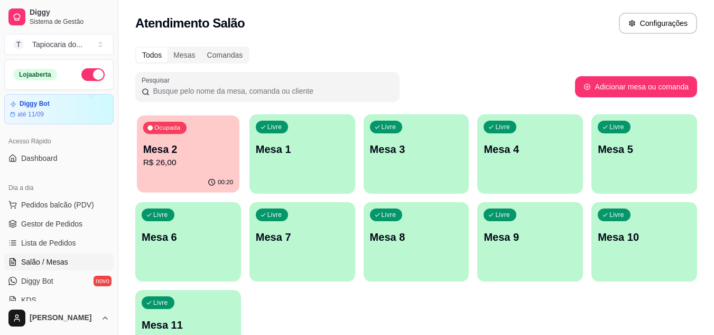
click at [210, 152] on p "Mesa 2" at bounding box center [188, 149] width 90 height 14
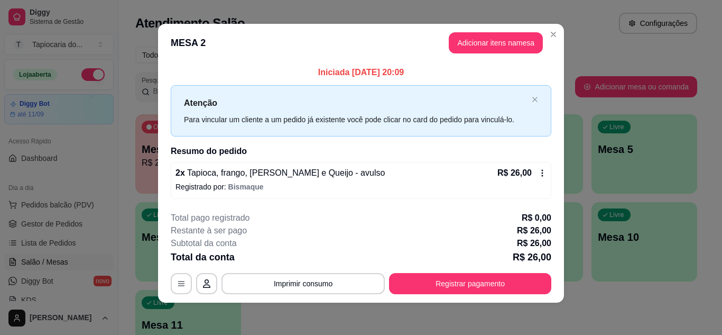
scroll to position [6, 0]
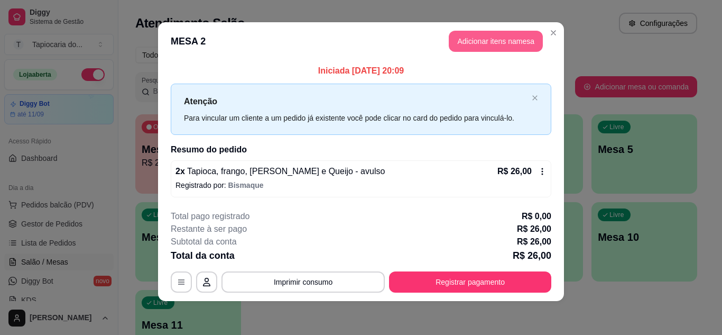
click at [484, 38] on button "Adicionar itens na mesa" at bounding box center [496, 41] width 94 height 21
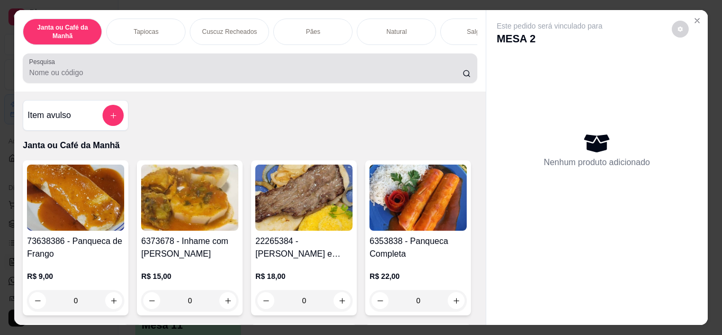
click at [435, 72] on input "Pesquisa" at bounding box center [245, 72] width 433 height 11
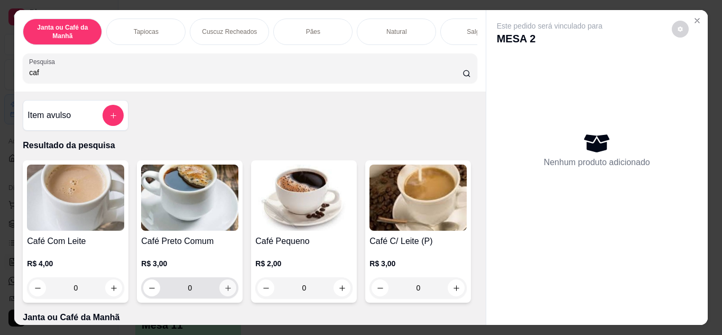
type input "caf"
click at [220, 295] on button "increase-product-quantity" at bounding box center [228, 287] width 16 height 16
type input "1"
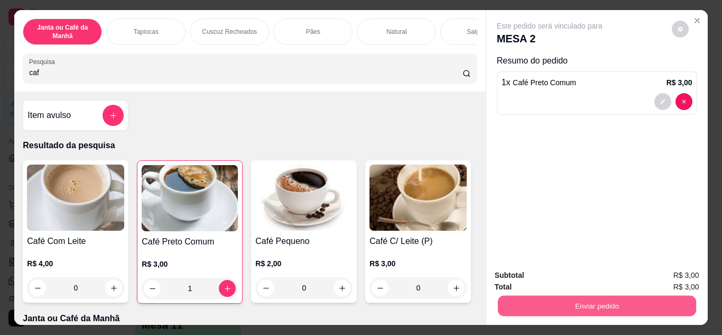
click at [569, 299] on button "Enviar pedido" at bounding box center [596, 305] width 198 height 21
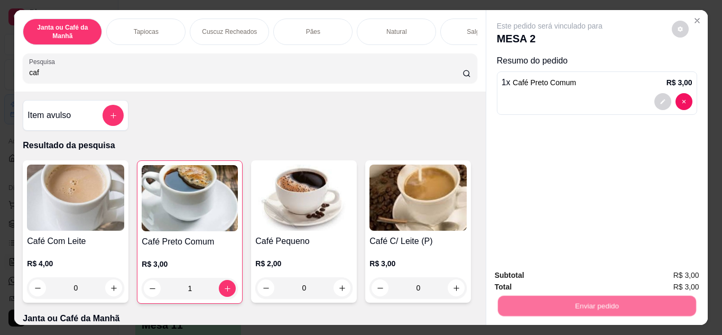
click at [546, 275] on button "Não registrar e enviar pedido" at bounding box center [561, 276] width 107 height 20
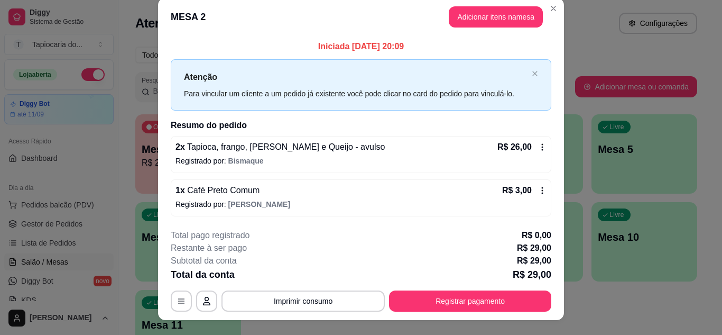
scroll to position [0, 0]
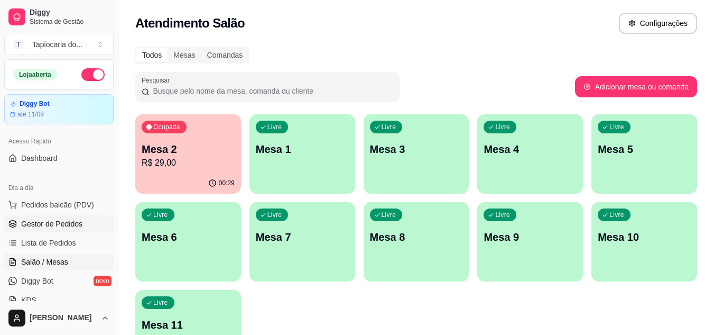
click at [82, 216] on link "Gestor de Pedidos" at bounding box center [58, 223] width 109 height 17
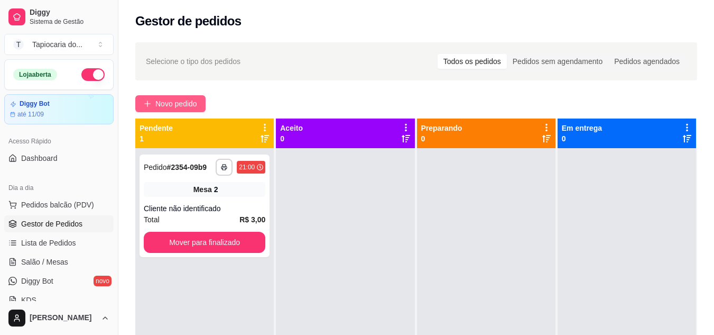
click at [200, 99] on button "Novo pedido" at bounding box center [170, 103] width 70 height 17
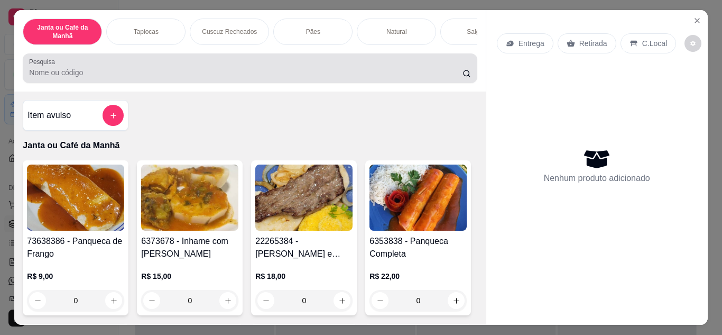
click at [132, 68] on div at bounding box center [249, 68] width 441 height 21
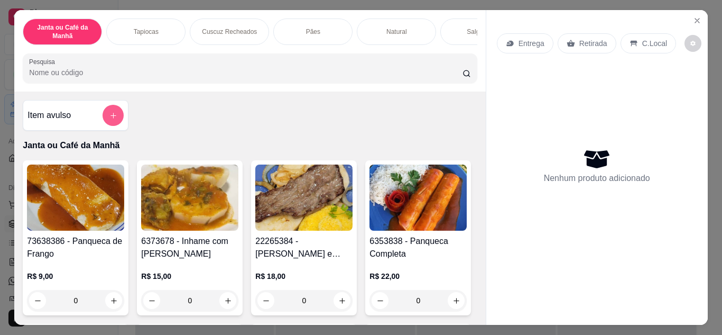
click at [112, 115] on icon "add-separate-item" at bounding box center [113, 116] width 8 height 8
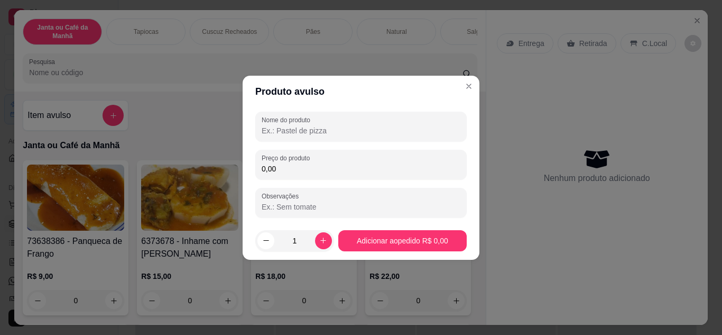
click at [319, 127] on input "Nome do produto" at bounding box center [361, 130] width 199 height 11
type input "cuscuz com carne guisada"
click at [340, 168] on input "0,00" at bounding box center [361, 168] width 199 height 11
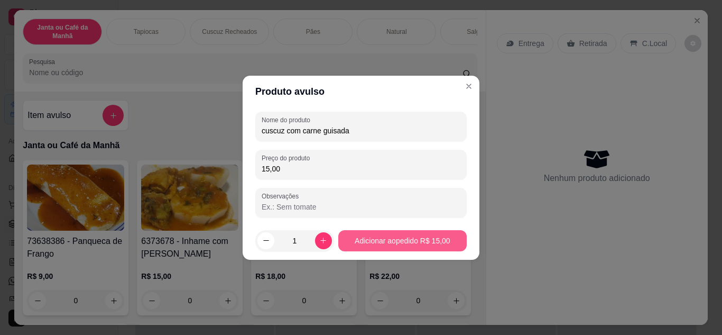
type input "15,00"
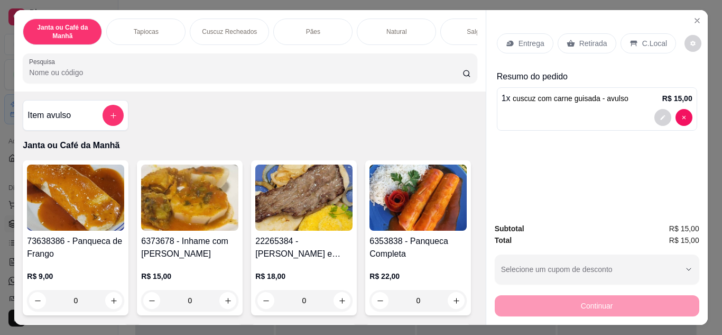
click at [523, 34] on div "Entrega" at bounding box center [525, 43] width 57 height 20
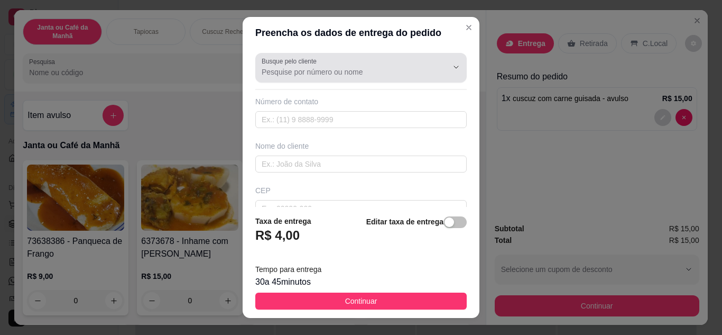
click at [335, 59] on div at bounding box center [361, 67] width 199 height 21
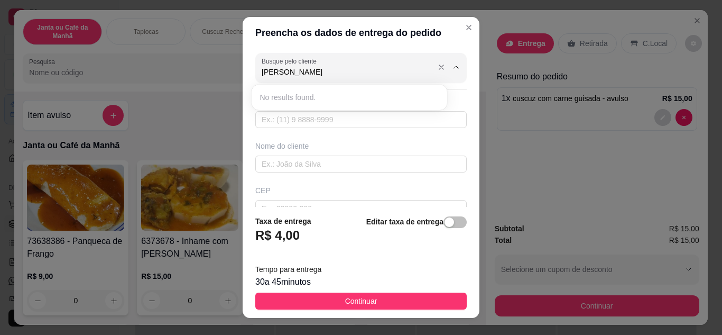
click at [277, 71] on input "[PERSON_NAME]" at bounding box center [346, 72] width 169 height 11
type input "[PERSON_NAME]"
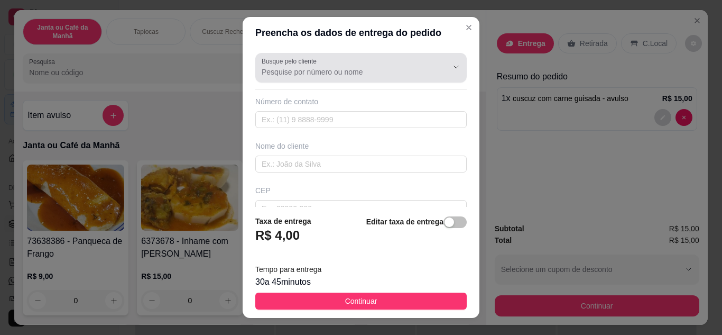
click at [437, 66] on icon "Show suggestions" at bounding box center [441, 67] width 8 height 8
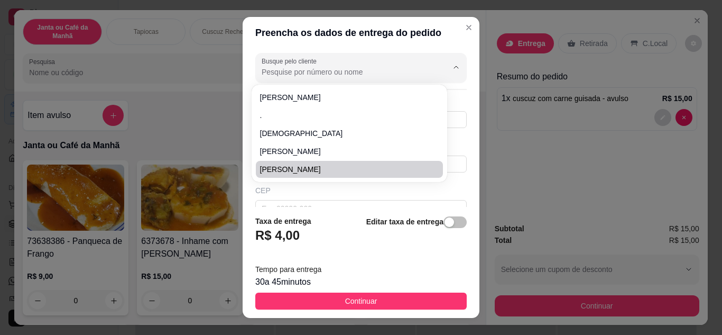
click at [399, 186] on div "CEP" at bounding box center [360, 190] width 211 height 11
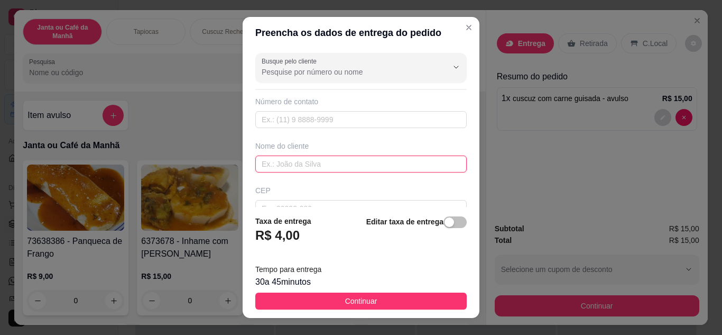
click at [339, 161] on input "text" at bounding box center [360, 163] width 211 height 17
type input "[PERSON_NAME]"
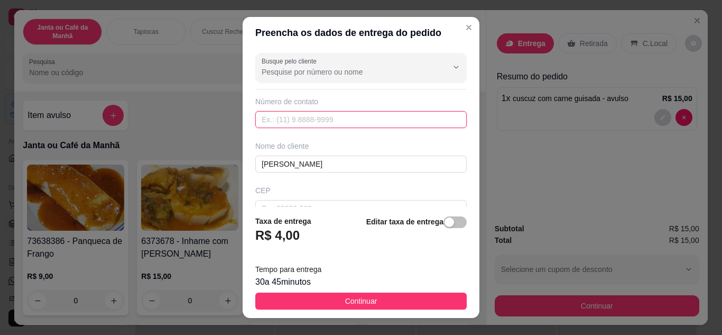
paste input "[PHONE_NUMBER]"
click at [272, 119] on input "[PHONE_NUMBER]" at bounding box center [360, 119] width 211 height 17
type input "[PHONE_NUMBER]"
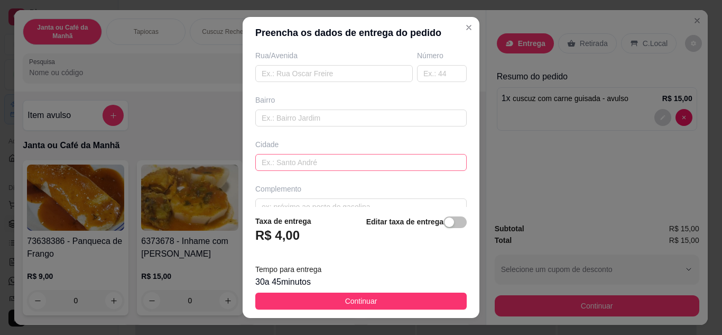
scroll to position [198, 0]
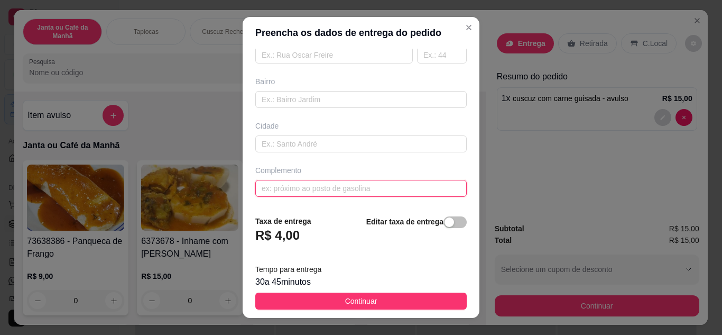
paste input "Do lado da pastelaria na praça"
paste input "N 108"
paste input "Na casa do Dr [PERSON_NAME] aí sabe"
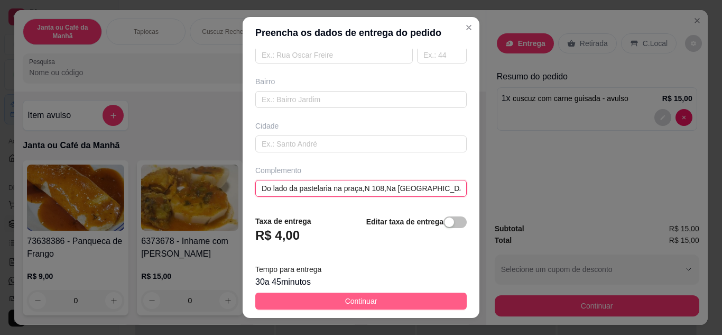
type input "Do lado da pastelaria na praça,N 108,Na [GEOGRAPHIC_DATA]."
click at [376, 301] on button "Continuar" at bounding box center [360, 300] width 211 height 17
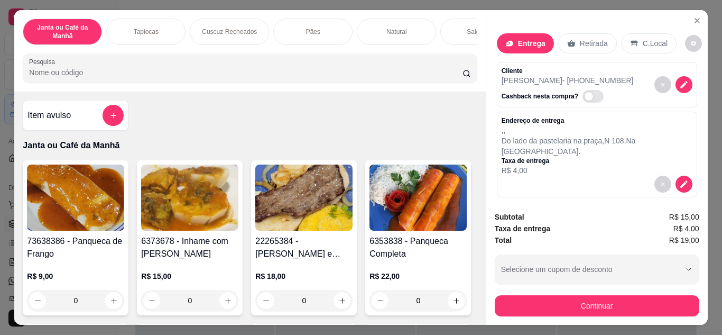
scroll to position [68, 0]
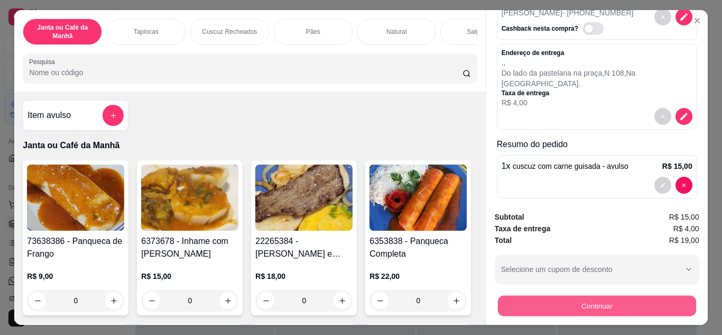
click at [576, 305] on button "Continuar" at bounding box center [596, 305] width 198 height 21
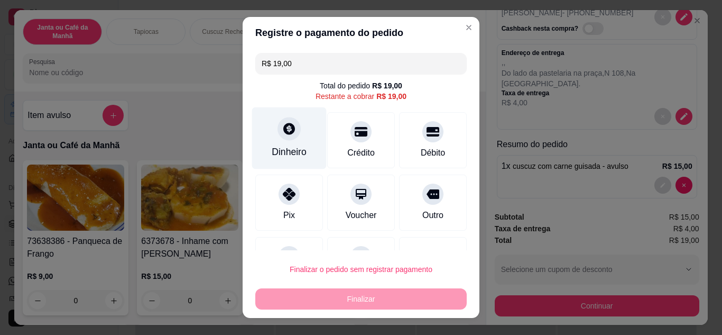
click at [299, 152] on div "Dinheiro" at bounding box center [289, 152] width 35 height 14
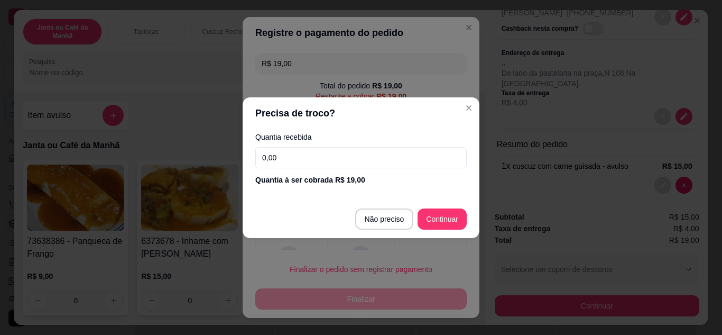
click at [315, 162] on input "0,00" at bounding box center [360, 157] width 211 height 21
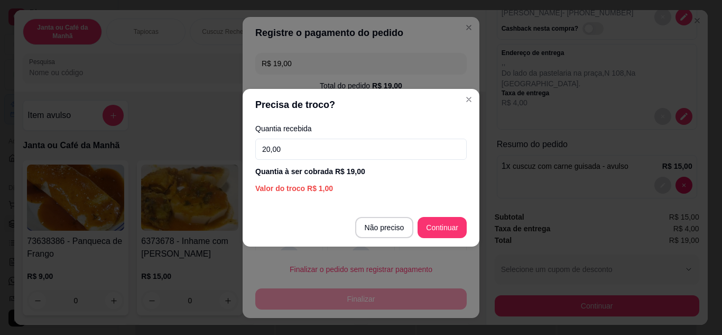
type input "20,00"
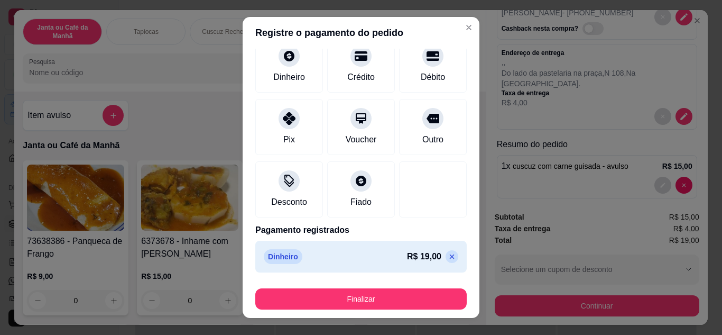
scroll to position [66, 0]
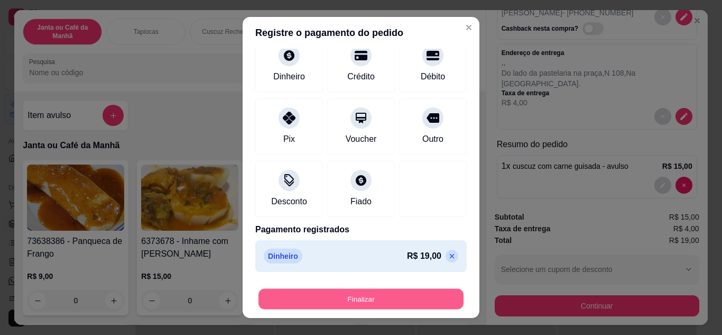
click at [387, 292] on button "Finalizar" at bounding box center [360, 299] width 205 height 21
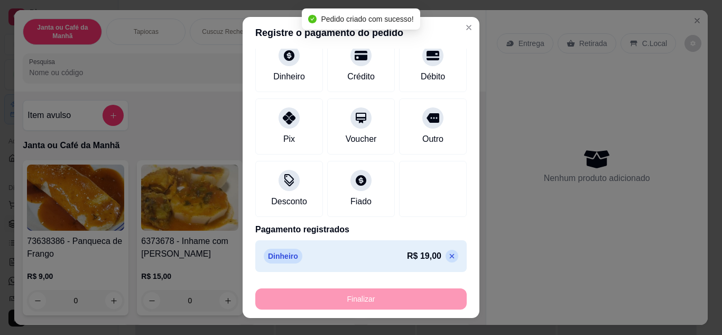
scroll to position [0, 0]
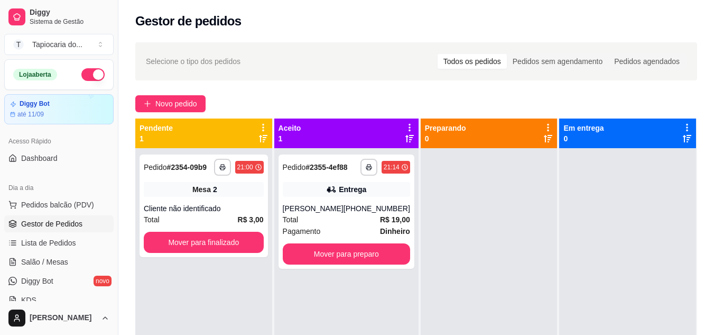
click at [149, 94] on div "**********" at bounding box center [416, 251] width 596 height 430
click at [153, 101] on button "Novo pedido" at bounding box center [170, 103] width 70 height 17
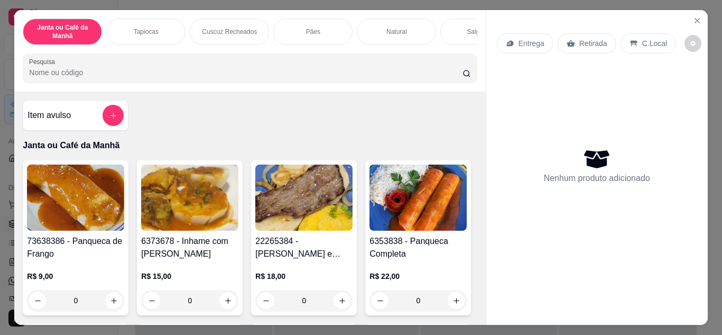
click at [215, 78] on input "Pesquisa" at bounding box center [245, 72] width 433 height 11
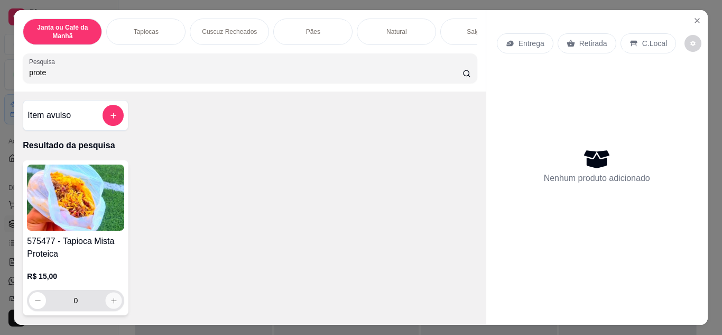
click at [112, 301] on icon "increase-product-quantity" at bounding box center [114, 300] width 8 height 8
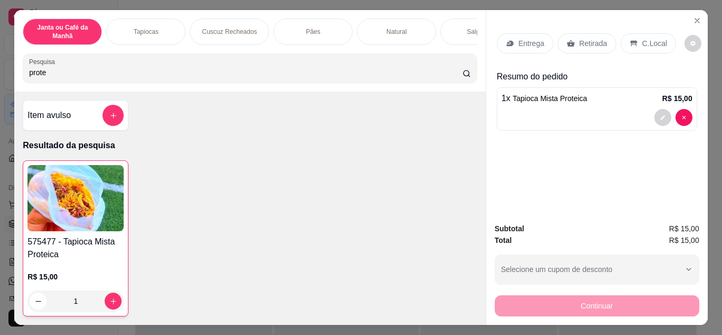
click at [525, 38] on p "Entrega" at bounding box center [531, 43] width 26 height 11
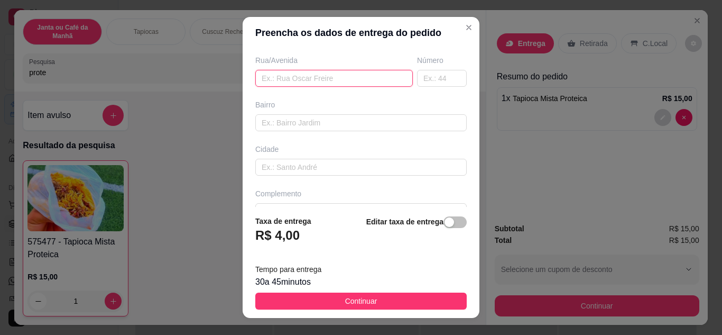
scroll to position [198, 0]
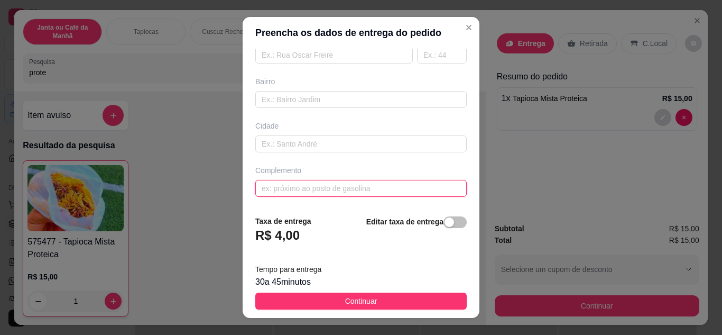
paste input "Rua [PERSON_NAME]"
paste input "60"
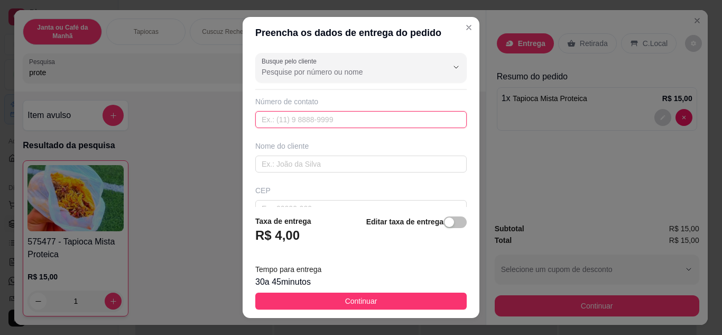
paste input "[PHONE_NUMBER]"
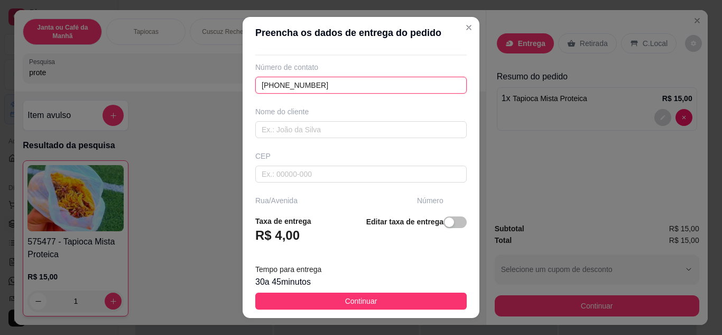
scroll to position [53, 0]
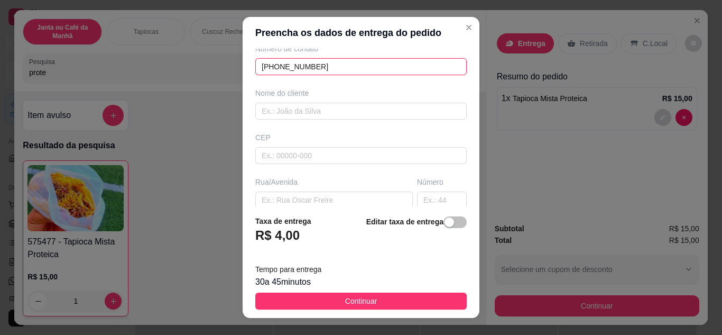
click at [274, 69] on input "[PHONE_NUMBER]" at bounding box center [360, 66] width 211 height 17
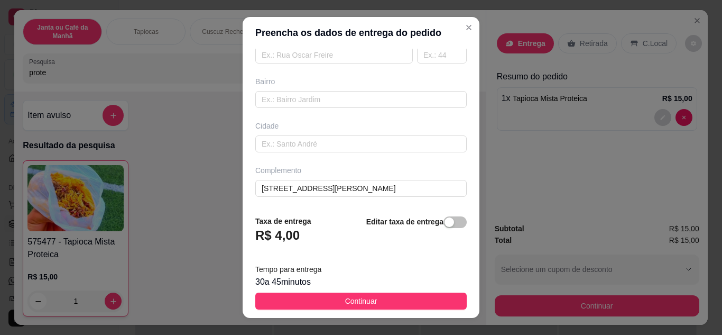
scroll to position [40, 0]
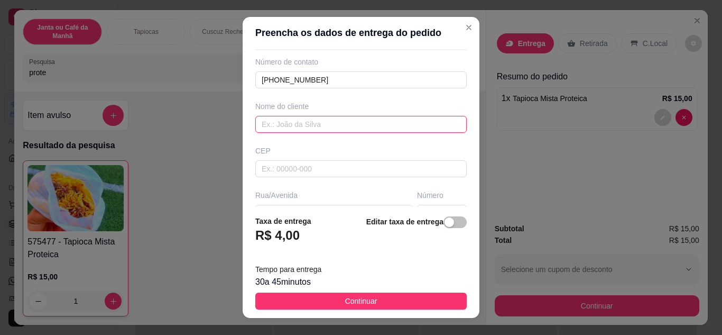
click at [354, 128] on input "text" at bounding box center [360, 124] width 211 height 17
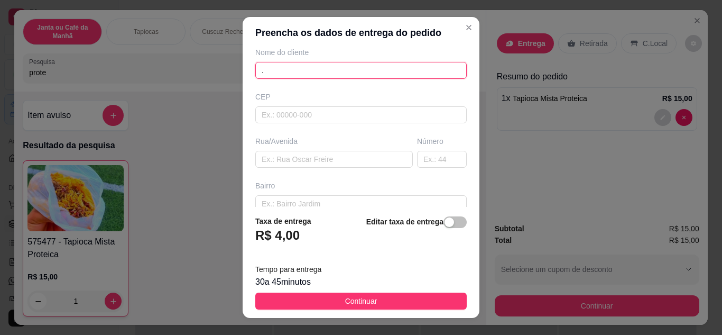
scroll to position [198, 0]
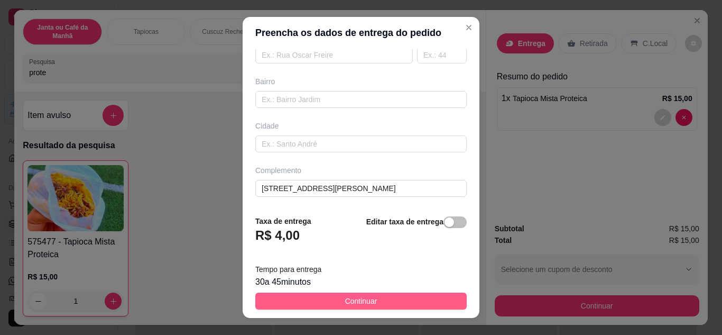
click at [365, 302] on span "Continuar" at bounding box center [361, 301] width 32 height 12
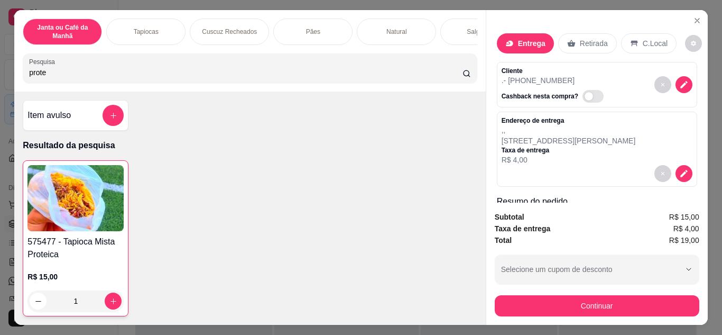
scroll to position [68, 0]
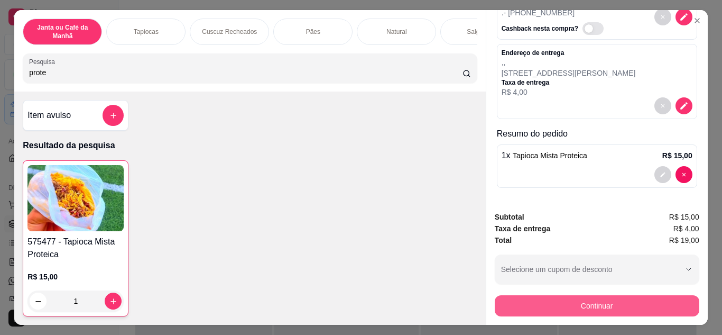
click at [594, 301] on button "Continuar" at bounding box center [597, 305] width 205 height 21
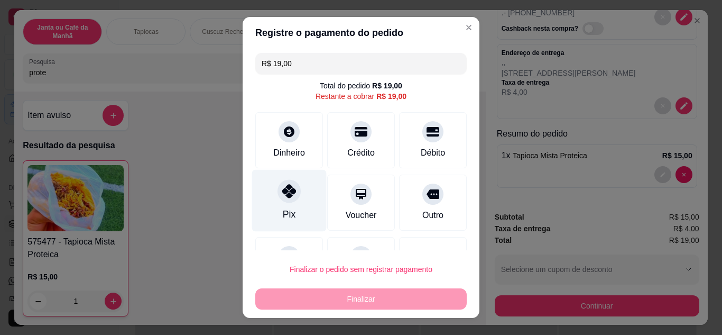
click at [283, 205] on div "Pix" at bounding box center [289, 200] width 75 height 62
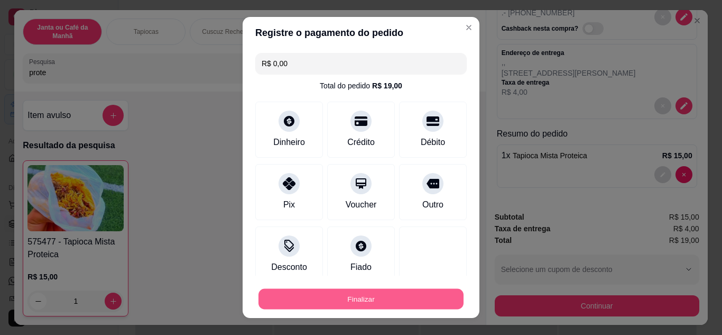
click at [371, 299] on button "Finalizar" at bounding box center [360, 299] width 205 height 21
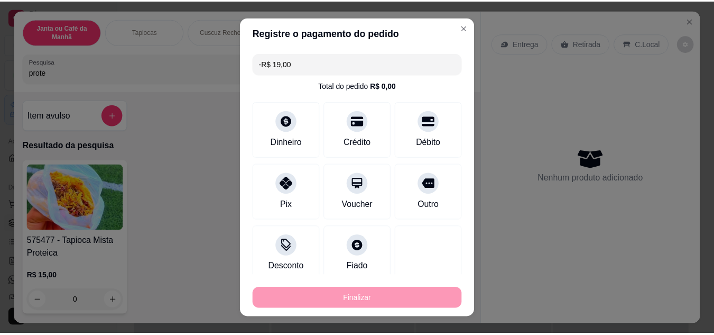
scroll to position [0, 0]
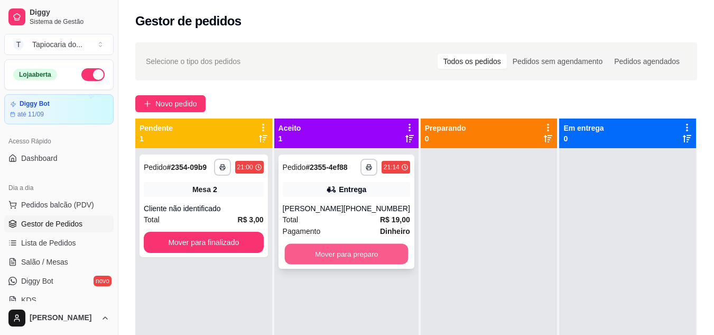
click at [358, 253] on button "Mover para preparo" at bounding box center [346, 254] width 124 height 21
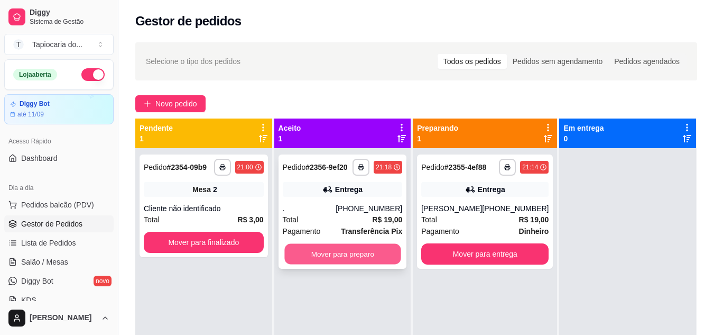
click at [332, 251] on button "Mover para preparo" at bounding box center [342, 254] width 116 height 21
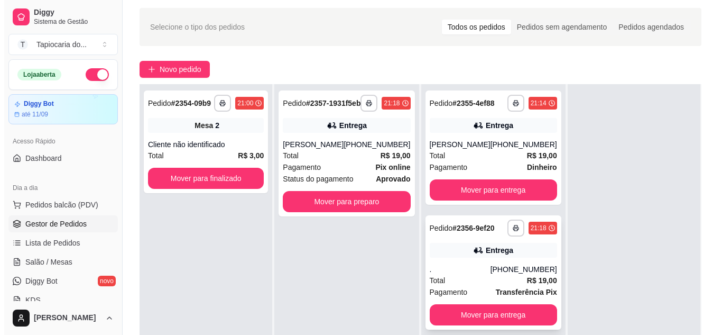
scroll to position [106, 0]
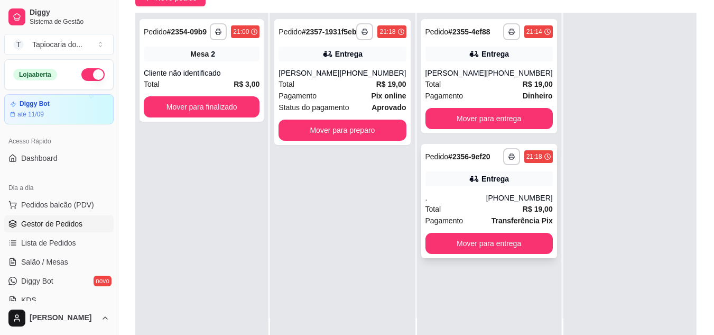
click at [526, 163] on div "**********" at bounding box center [528, 156] width 50 height 17
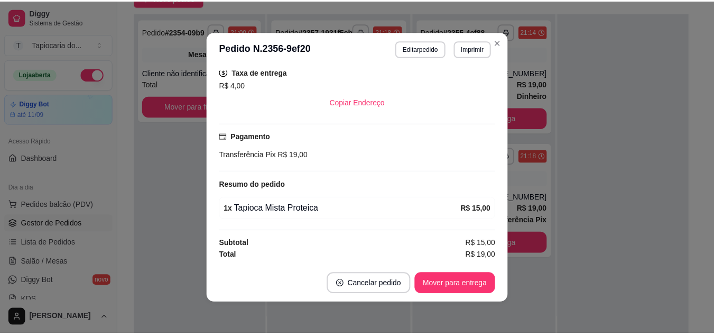
scroll to position [2, 0]
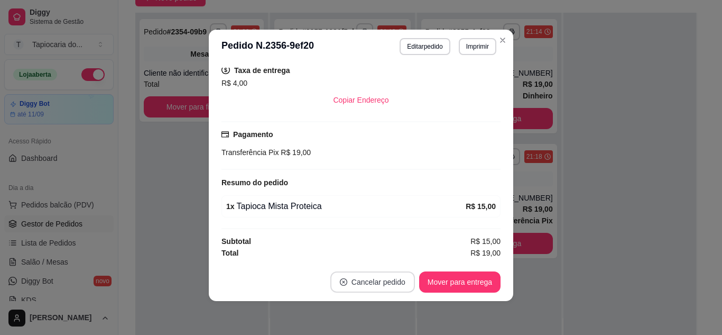
click at [384, 278] on button "Cancelar pedido" at bounding box center [372, 281] width 85 height 21
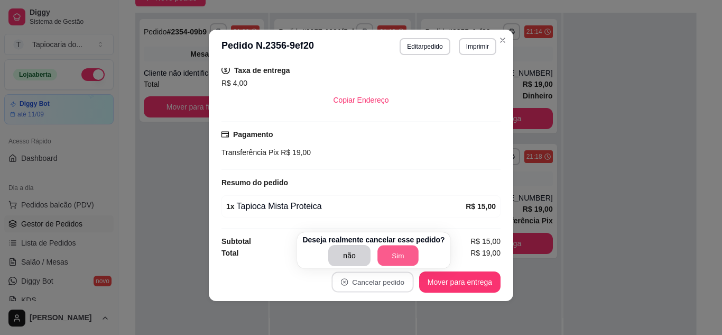
click at [384, 256] on button "Sim" at bounding box center [397, 255] width 41 height 21
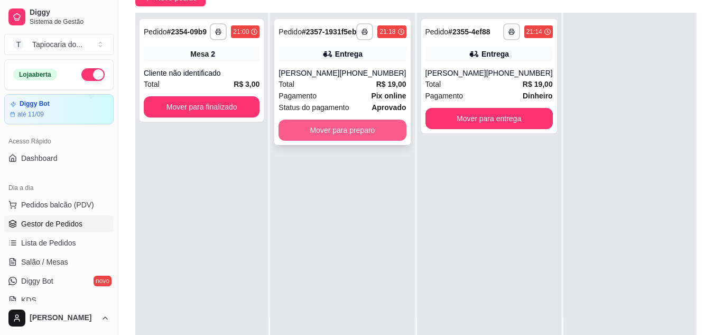
click at [348, 141] on button "Mover para preparo" at bounding box center [342, 129] width 127 height 21
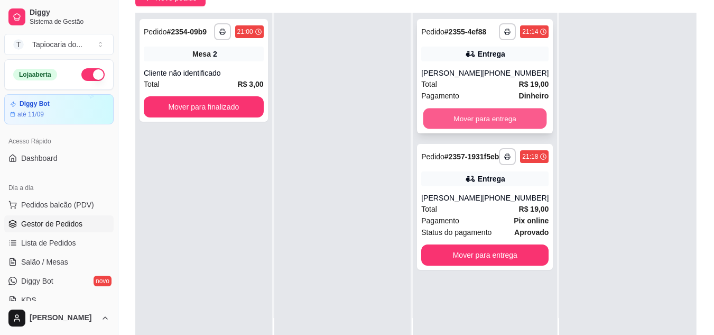
click at [472, 116] on button "Mover para entrega" at bounding box center [485, 118] width 124 height 21
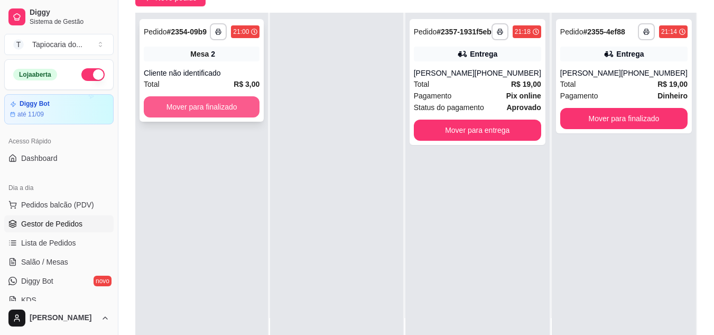
click at [237, 104] on button "Mover para finalizado" at bounding box center [202, 106] width 116 height 21
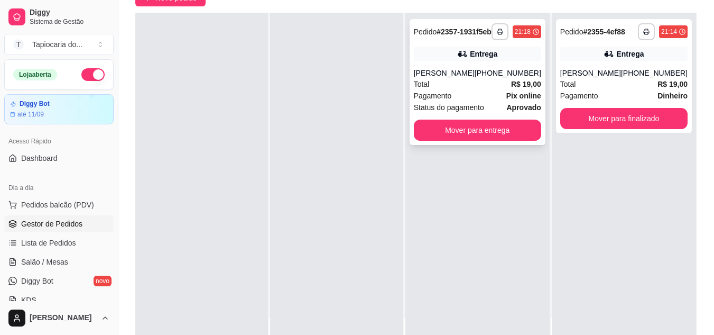
click at [456, 145] on div "**********" at bounding box center [478, 82] width 136 height 126
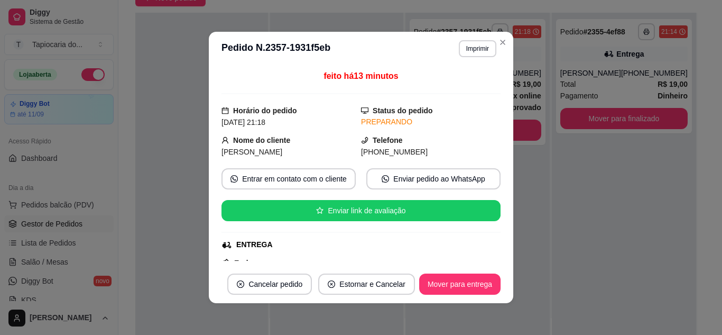
click at [453, 137] on div "Telefone [PHONE_NUMBER]" at bounding box center [431, 145] width 140 height 23
click at [457, 290] on button "Mover para entrega" at bounding box center [459, 283] width 81 height 21
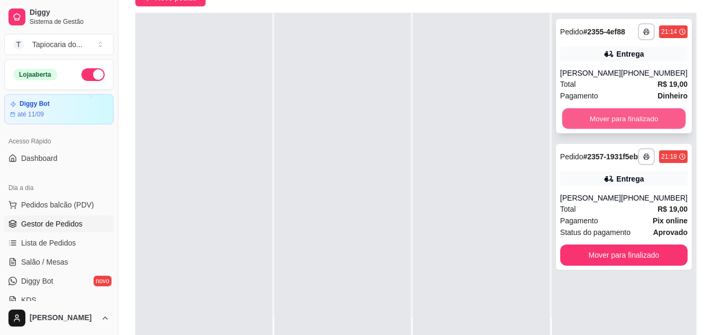
click at [578, 116] on button "Mover para finalizado" at bounding box center [624, 118] width 124 height 21
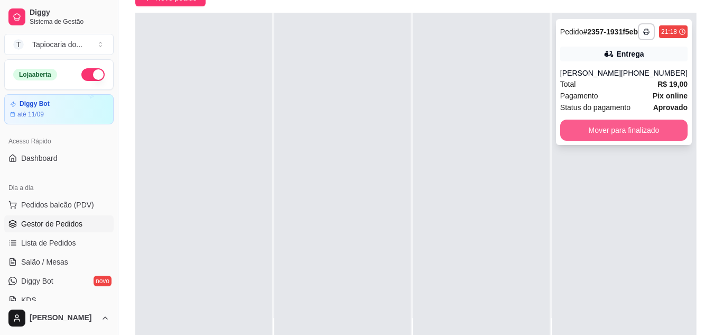
click at [601, 141] on button "Mover para finalizado" at bounding box center [623, 129] width 127 height 21
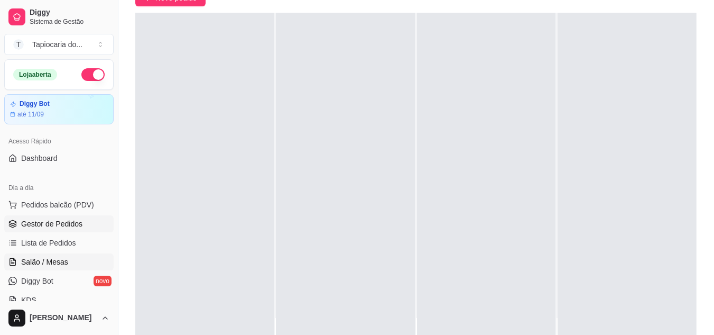
click at [64, 257] on span "Salão / Mesas" at bounding box center [44, 261] width 47 height 11
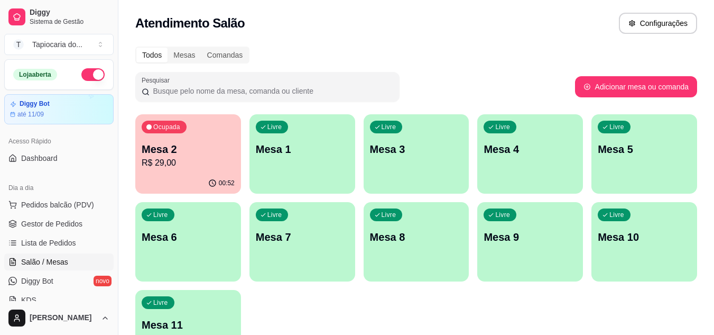
click at [181, 169] on p "R$ 29,00" at bounding box center [188, 162] width 93 height 13
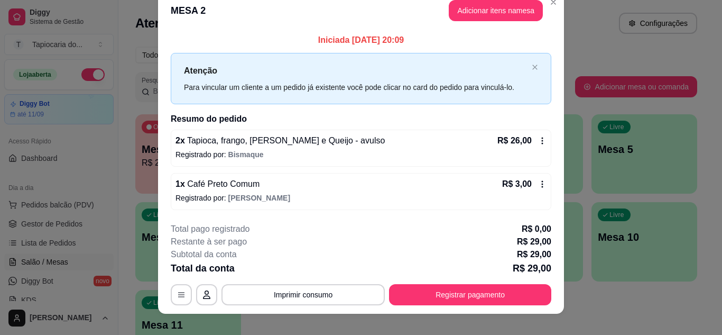
scroll to position [27, 0]
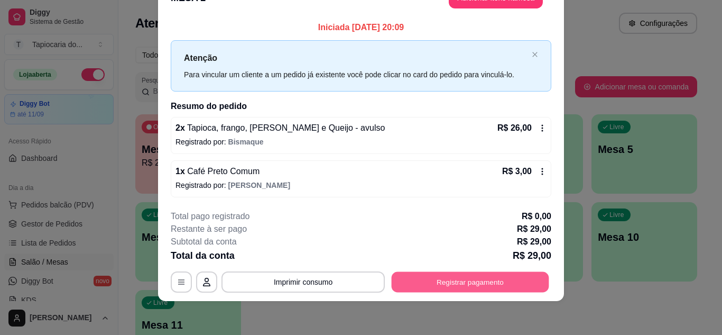
click at [471, 279] on button "Registrar pagamento" at bounding box center [470, 282] width 157 height 21
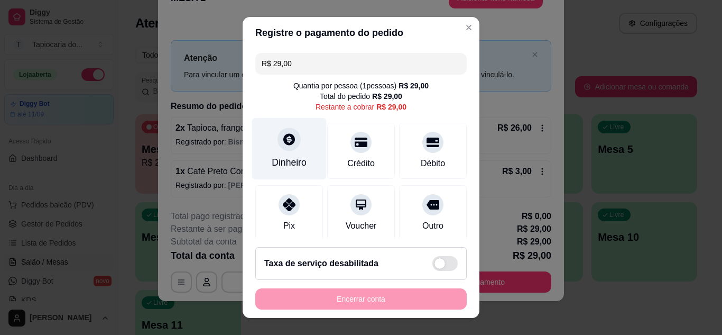
click at [281, 149] on div at bounding box center [288, 138] width 23 height 23
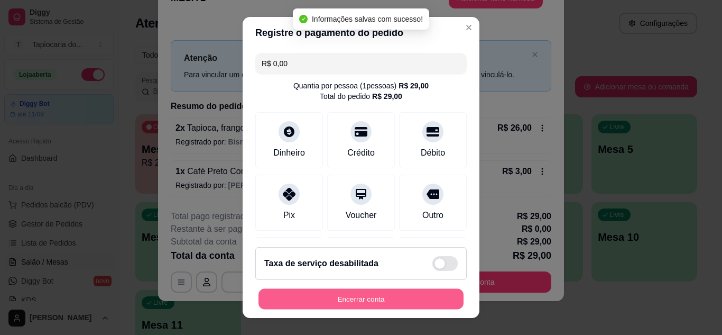
click at [389, 303] on button "Encerrar conta" at bounding box center [360, 299] width 205 height 21
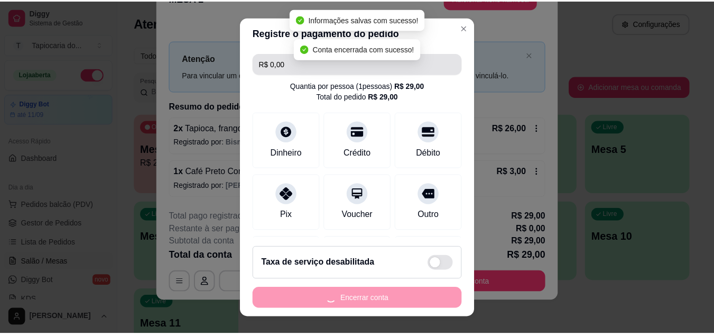
scroll to position [0, 0]
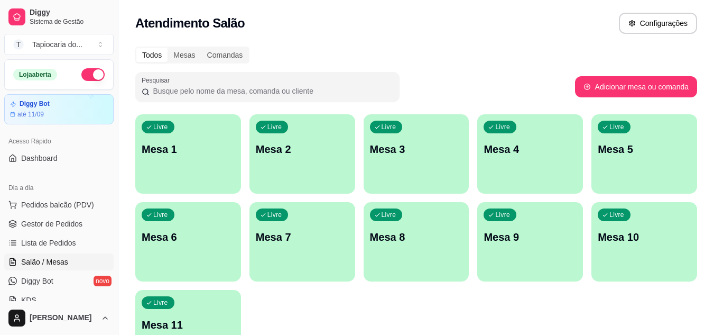
click at [382, 147] on div "Livre Mesa 3" at bounding box center [417, 147] width 106 height 67
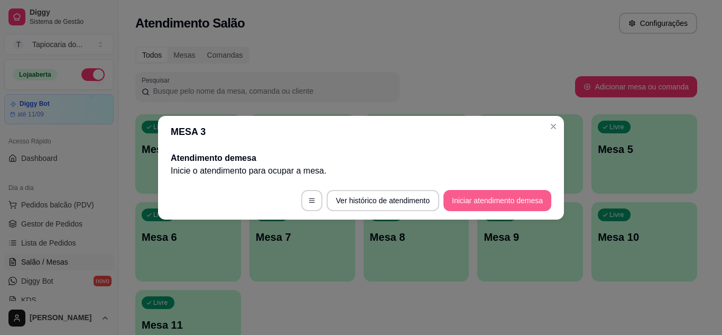
click at [468, 203] on button "Iniciar atendimento de mesa" at bounding box center [497, 200] width 108 height 21
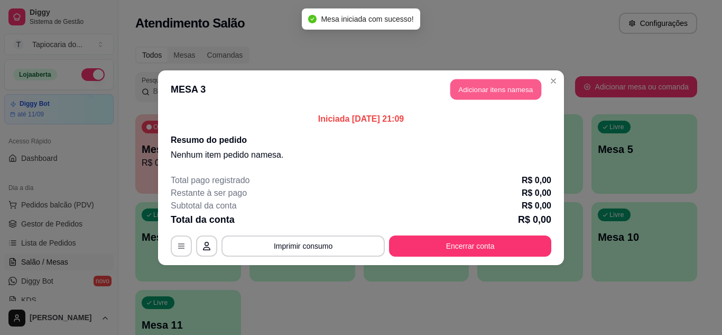
click at [476, 81] on button "Adicionar itens na mesa" at bounding box center [495, 89] width 91 height 21
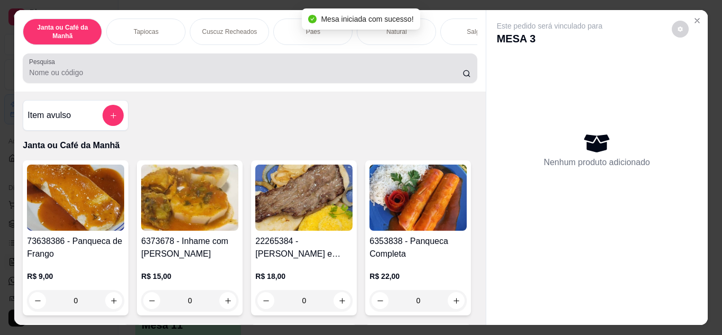
click at [428, 77] on input "Pesquisa" at bounding box center [245, 72] width 433 height 11
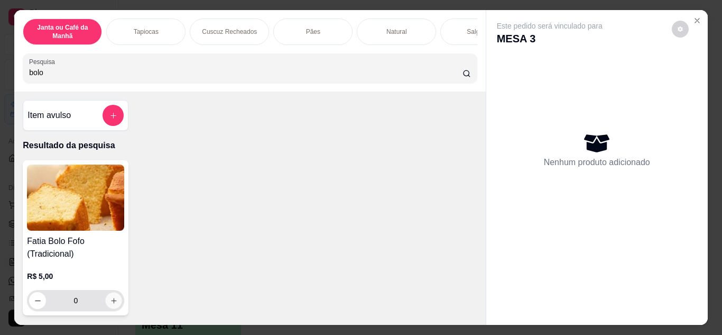
click at [112, 304] on icon "increase-product-quantity" at bounding box center [114, 300] width 8 height 8
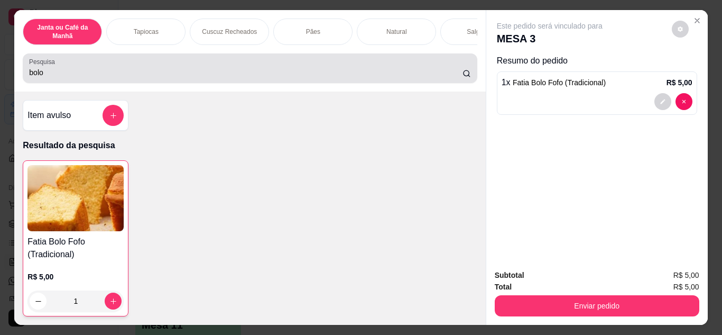
click at [266, 77] on input "bolo" at bounding box center [245, 72] width 433 height 11
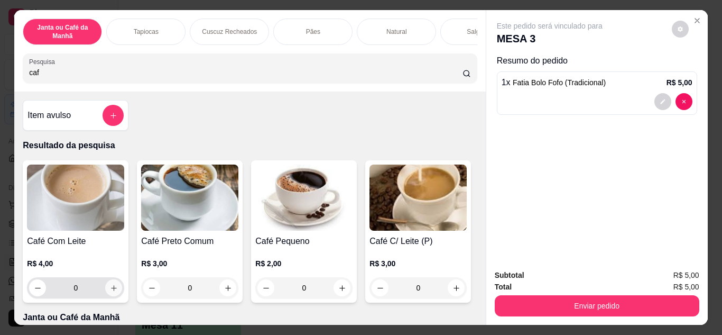
click at [110, 292] on icon "increase-product-quantity" at bounding box center [114, 288] width 8 height 8
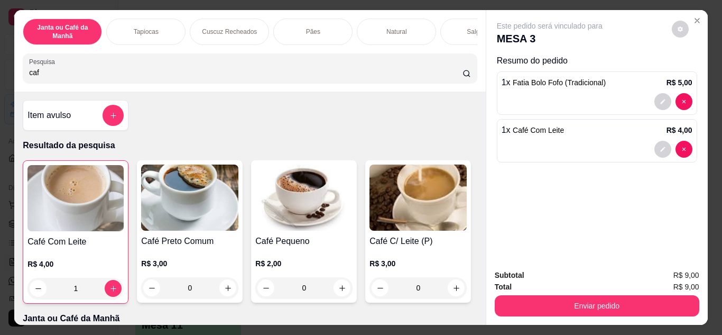
click at [548, 292] on div "Enviar pedido" at bounding box center [597, 304] width 205 height 24
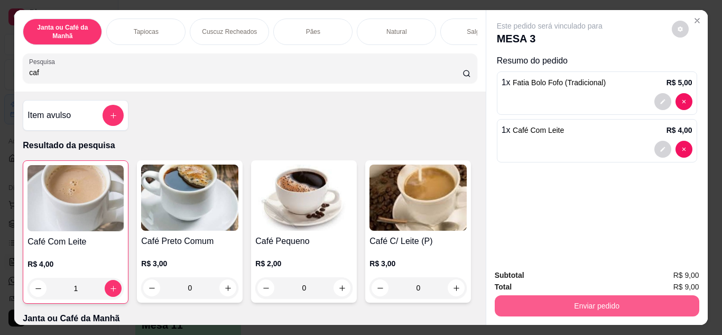
click at [551, 295] on button "Enviar pedido" at bounding box center [597, 305] width 205 height 21
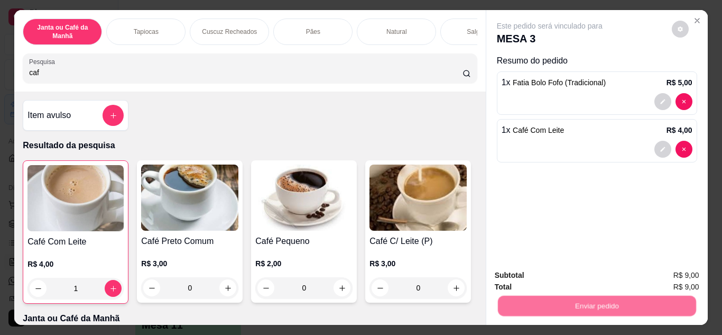
click at [547, 280] on button "Não registrar e enviar pedido" at bounding box center [562, 275] width 110 height 20
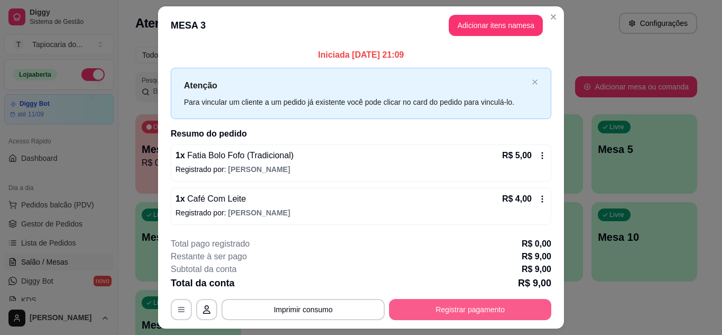
click at [527, 303] on button "Registrar pagamento" at bounding box center [470, 309] width 162 height 21
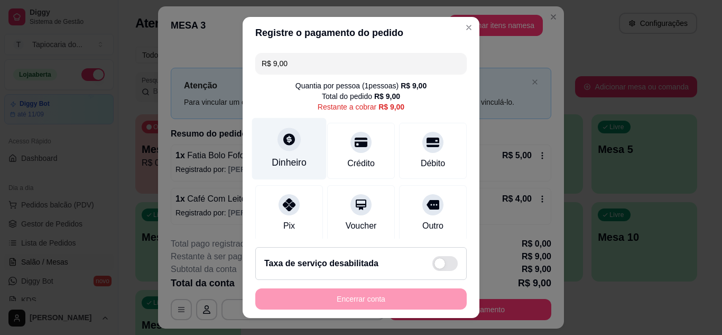
click at [291, 159] on div "Dinheiro" at bounding box center [289, 162] width 35 height 14
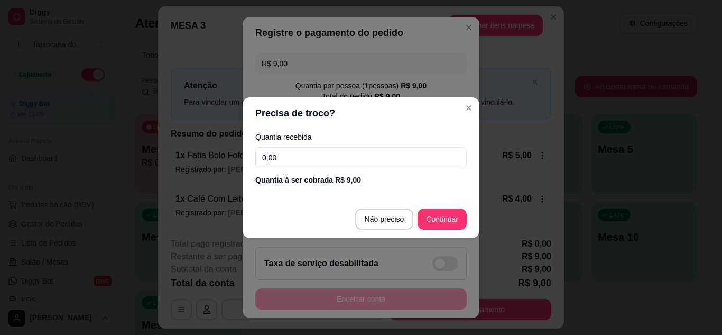
click at [316, 156] on input "0,00" at bounding box center [360, 157] width 211 height 21
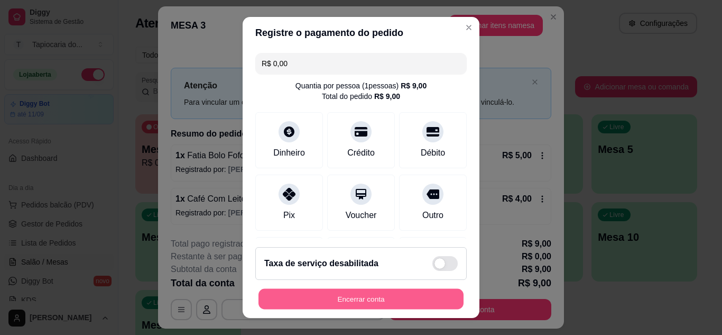
click at [401, 301] on button "Encerrar conta" at bounding box center [360, 299] width 205 height 21
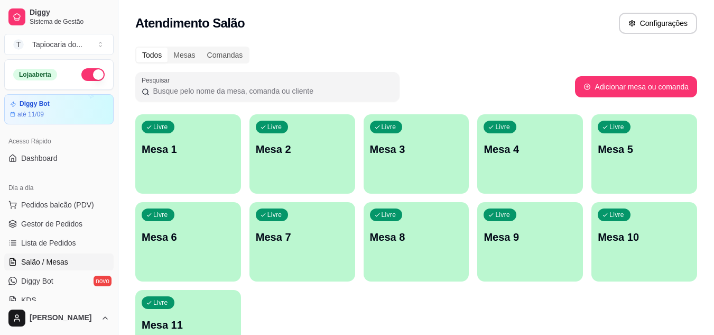
click at [84, 68] on div "Loja aberta" at bounding box center [59, 75] width 108 height 30
click at [81, 75] on button "button" at bounding box center [92, 74] width 23 height 13
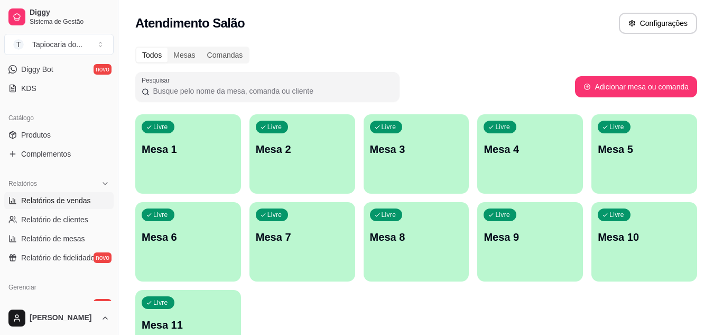
click at [72, 199] on span "Relatórios de vendas" at bounding box center [56, 200] width 70 height 11
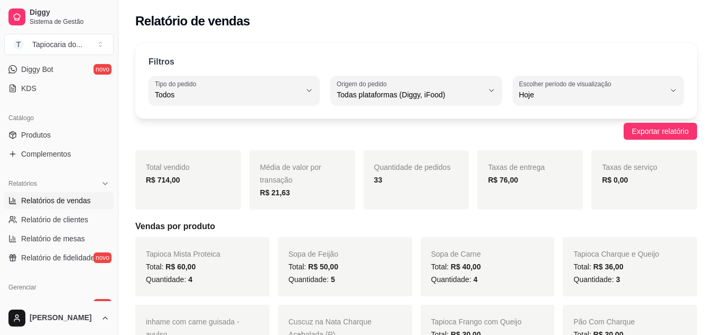
click at [298, 104] on button "Tipo do pedido Todos" at bounding box center [234, 91] width 171 height 30
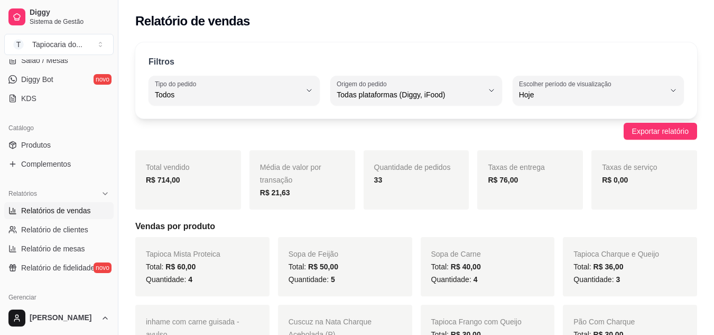
scroll to position [56, 0]
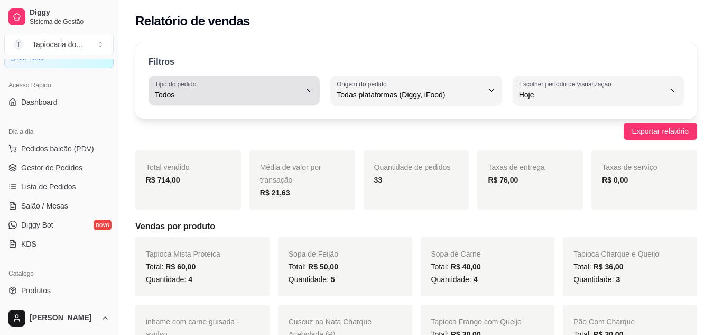
click at [253, 103] on button "Tipo do pedido Todos" at bounding box center [234, 91] width 171 height 30
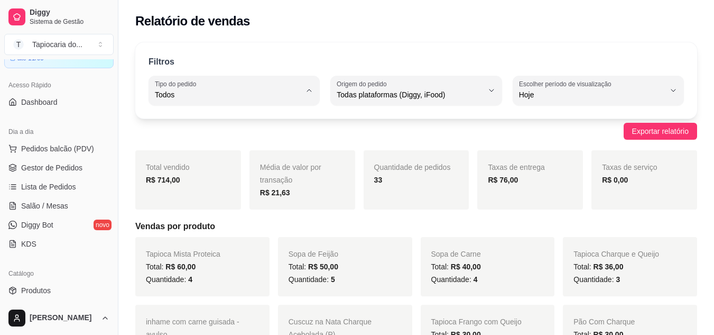
click at [239, 142] on span "Entrega" at bounding box center [229, 137] width 138 height 10
